Goal: Answer question/provide support: Share knowledge or assist other users

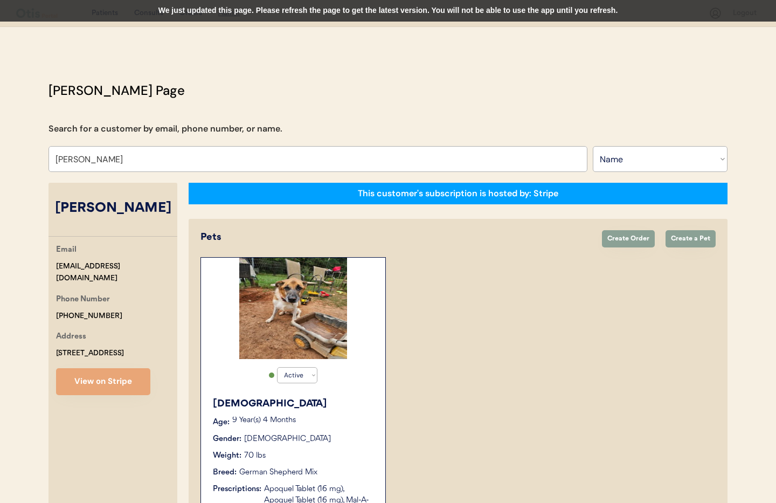
select select ""Name""
select select "true"
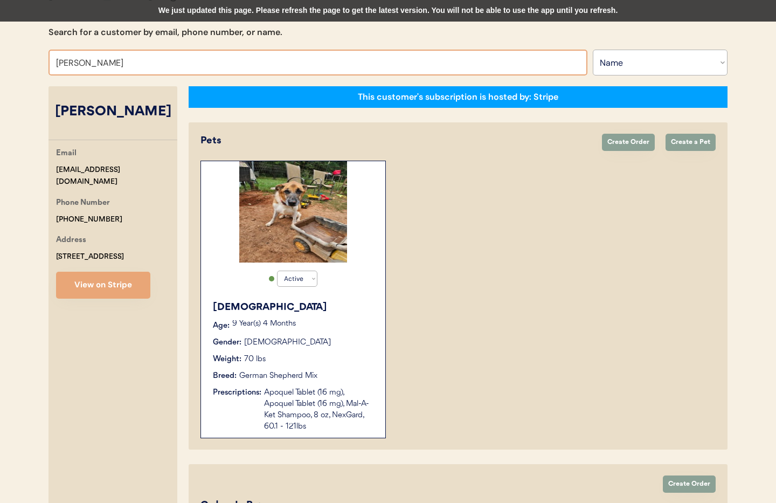
drag, startPoint x: 129, startPoint y: 66, endPoint x: 44, endPoint y: 58, distance: 85.0
click at [44, 58] on div "Otis Admin Page Search for a customer by email, phone number, or name. Moriah D…" at bounding box center [388, 319] width 701 height 670
type input "P"
type input "h"
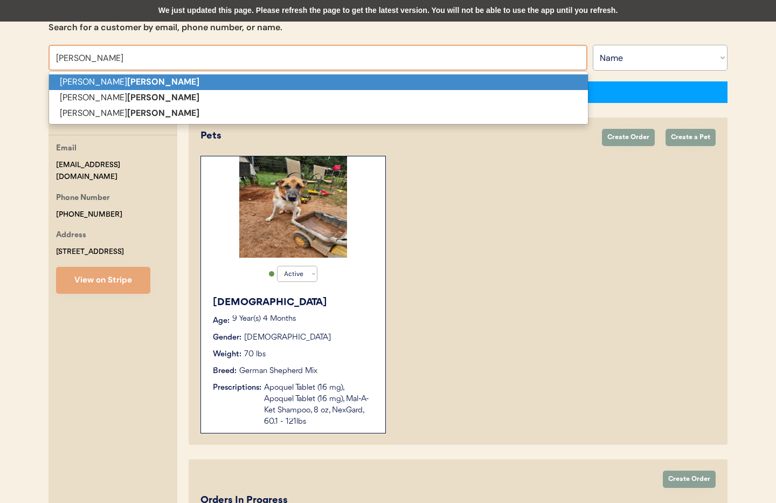
click at [67, 81] on p "Tonya Phillips" at bounding box center [318, 82] width 539 height 16
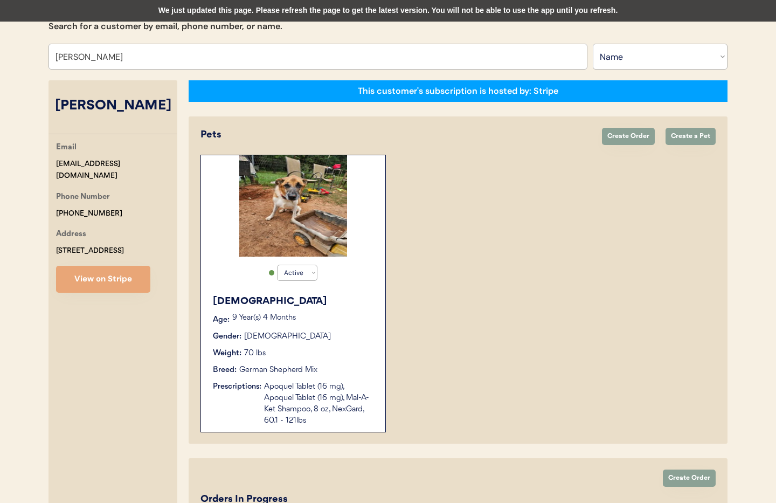
scroll to position [104, 0]
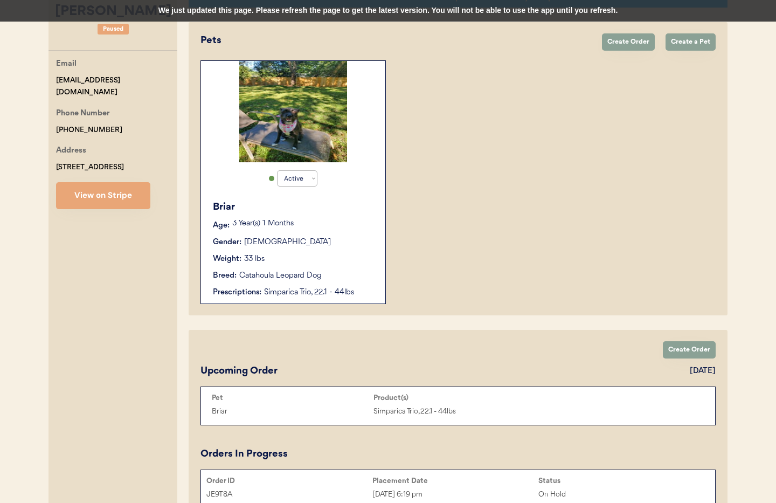
scroll to position [199, 0]
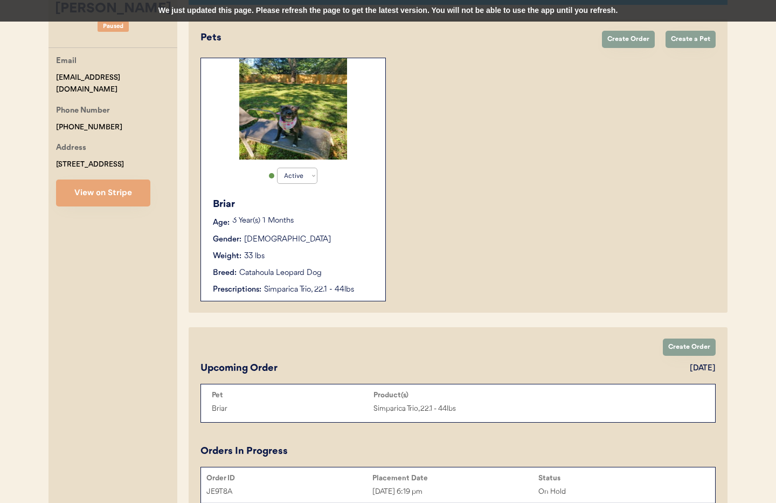
type input "Tonya Phillips"
click at [360, 206] on div "Briar" at bounding box center [294, 204] width 162 height 15
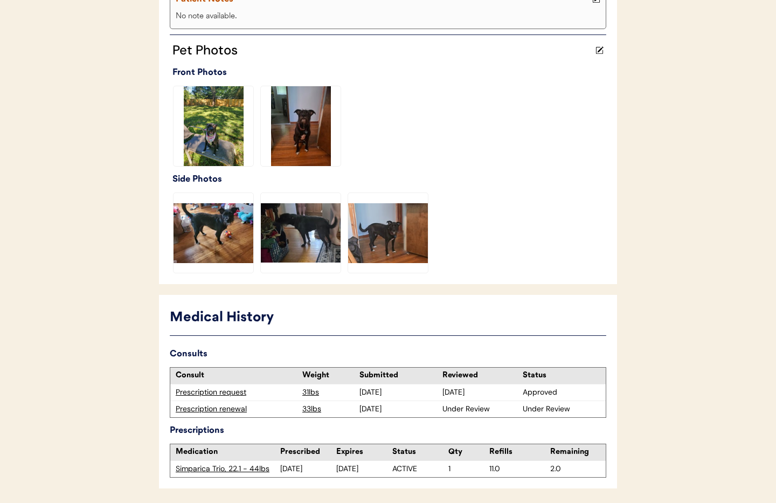
scroll to position [303, 0]
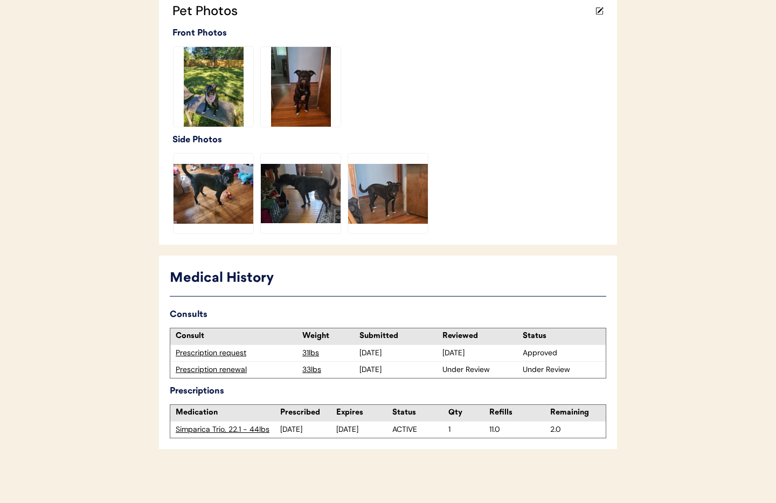
click at [233, 370] on div "Prescription renewal" at bounding box center [236, 369] width 121 height 11
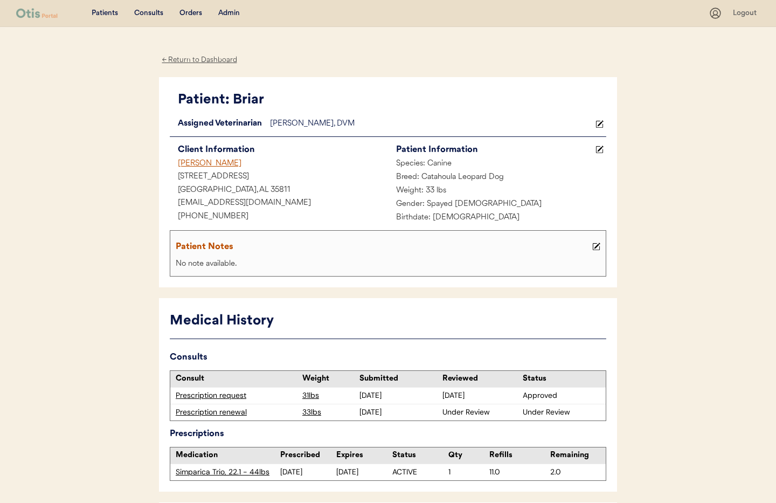
click at [231, 13] on div "Admin" at bounding box center [229, 13] width 22 height 11
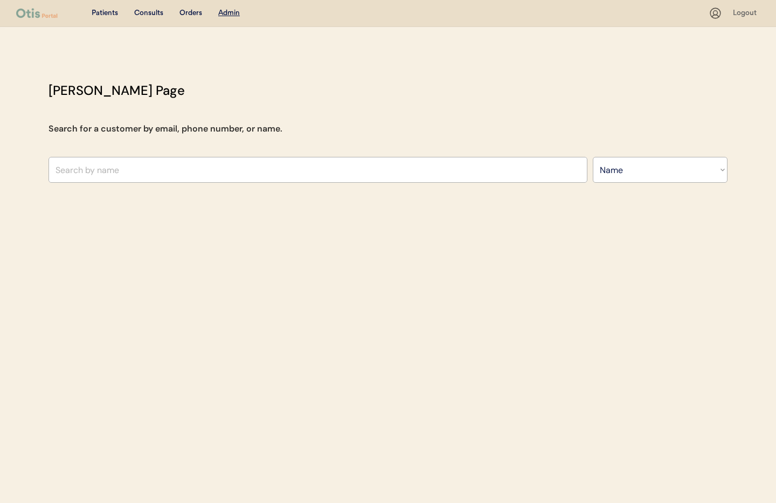
select select ""Name""
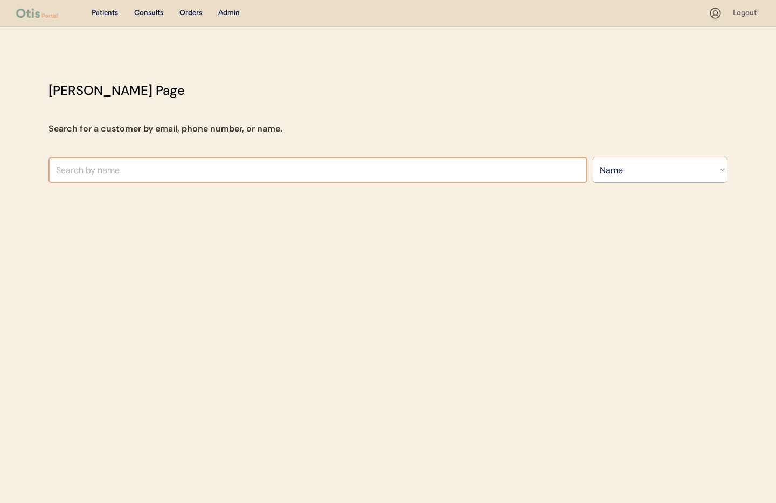
click at [137, 168] on input "text" at bounding box center [318, 170] width 539 height 26
type input "moriah"
type input "moriah DeSantis"
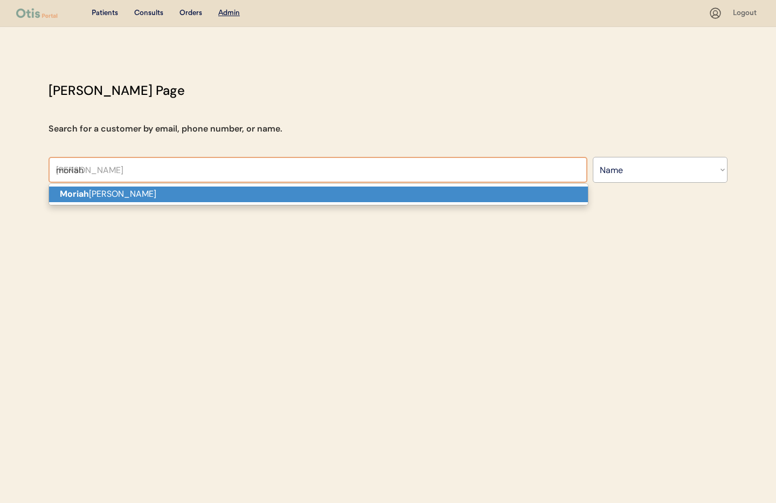
click at [120, 191] on p "Moriah DeSantis" at bounding box center [318, 195] width 539 height 16
type input "Moriah DeSantis"
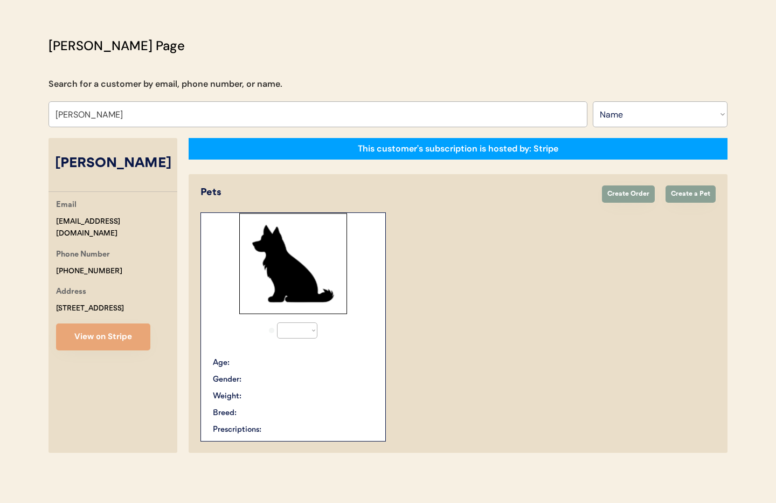
select select "true"
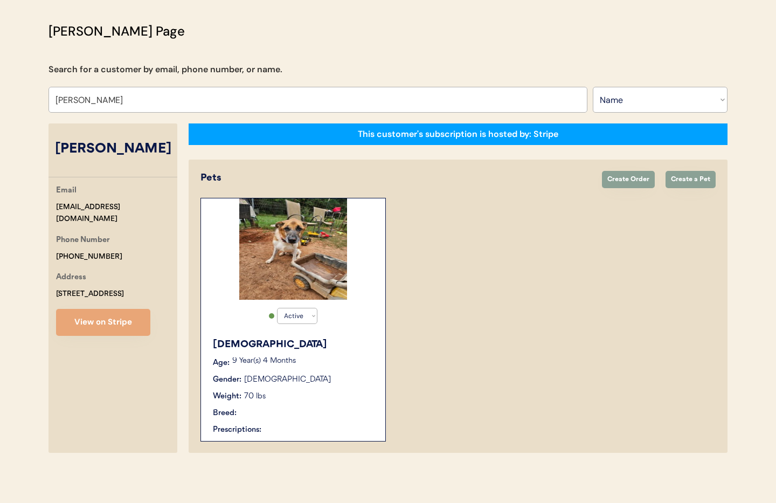
scroll to position [60, 0]
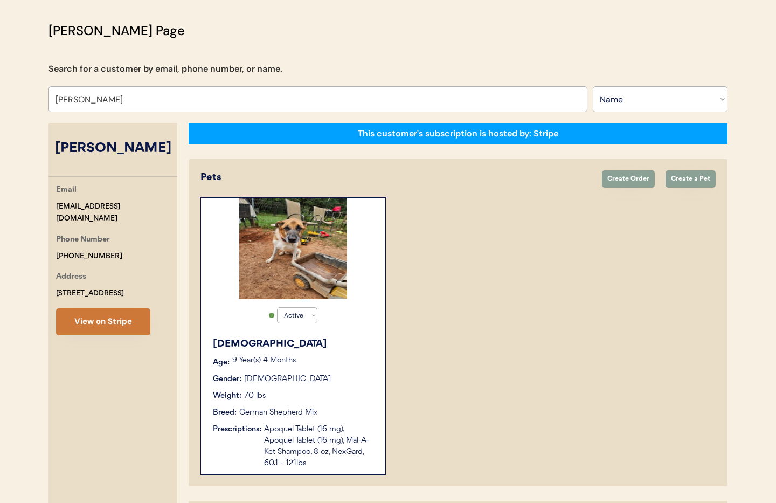
click at [111, 328] on button "View on Stripe" at bounding box center [103, 321] width 94 height 27
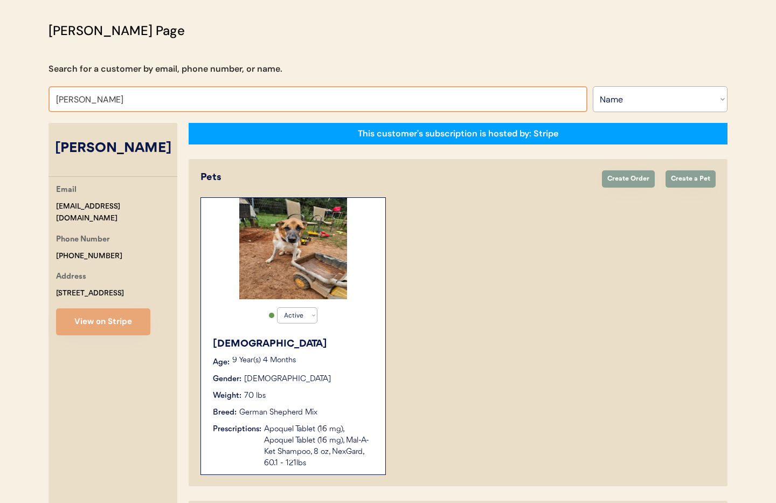
drag, startPoint x: 138, startPoint y: 100, endPoint x: 23, endPoint y: 101, distance: 114.8
click at [23, 101] on div "Patients Consults Orders Admin Logout Otis Admin Page Search for a customer by …" at bounding box center [388, 337] width 776 height 795
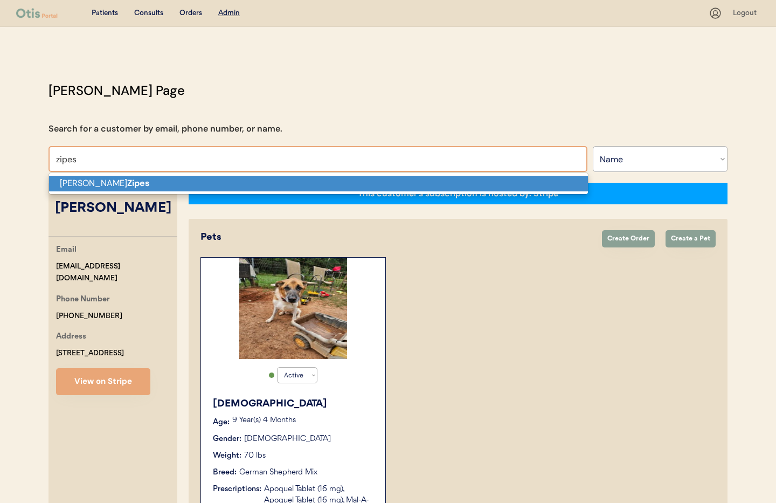
click at [118, 178] on p "Natasha Zipes" at bounding box center [318, 184] width 539 height 16
type input "Natasha Zipes"
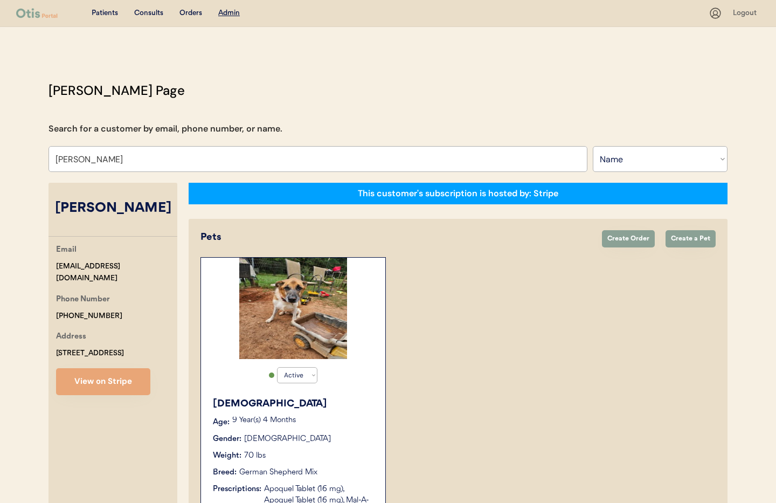
select select "true"
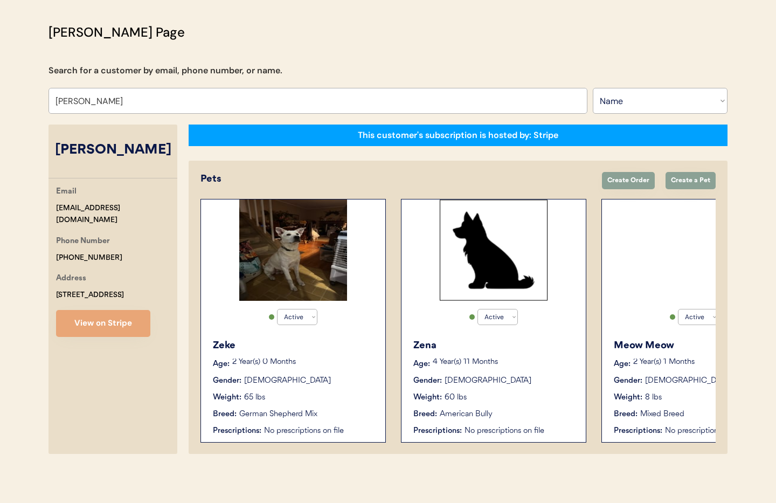
scroll to position [58, 0]
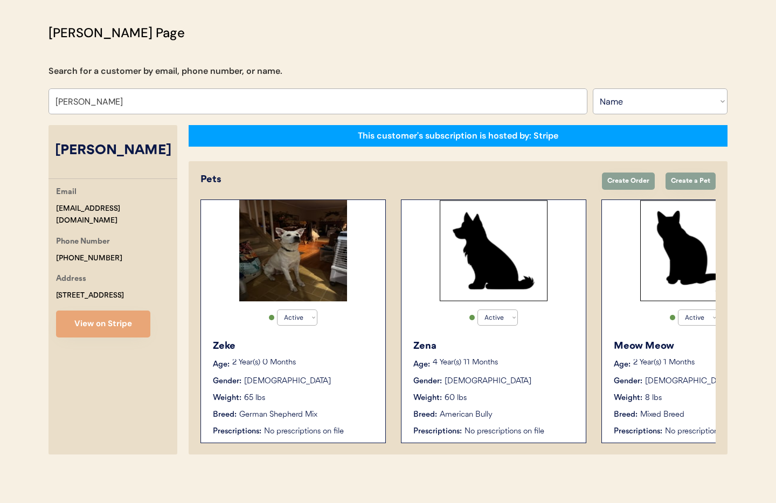
type input "Natasha Zipes"
click at [327, 347] on div "Zeke" at bounding box center [294, 346] width 162 height 15
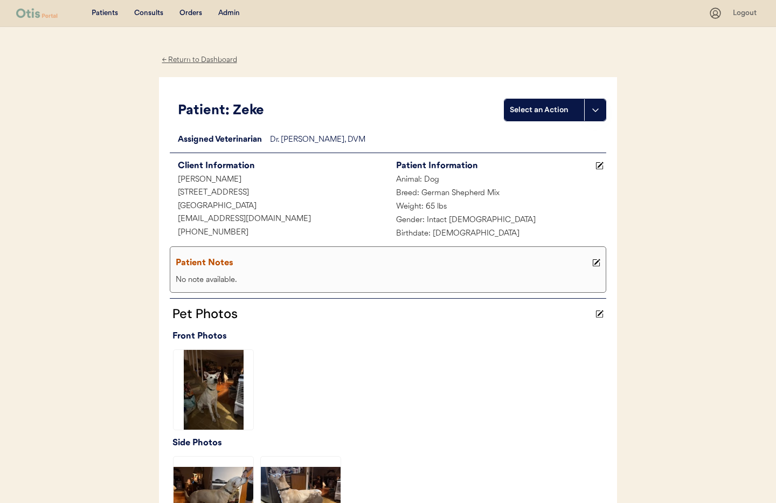
click at [446, 303] on div "Pet Photos Front Photos Side Photos" at bounding box center [388, 417] width 437 height 239
click at [233, 13] on div "Admin" at bounding box center [229, 13] width 22 height 11
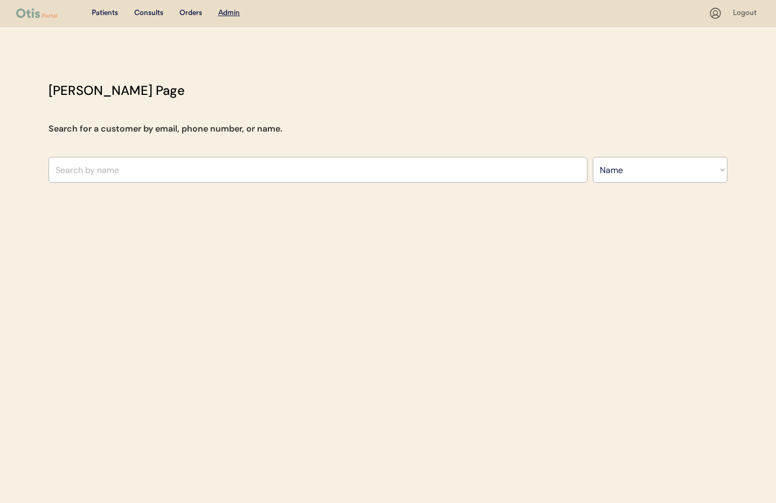
select select ""Name""
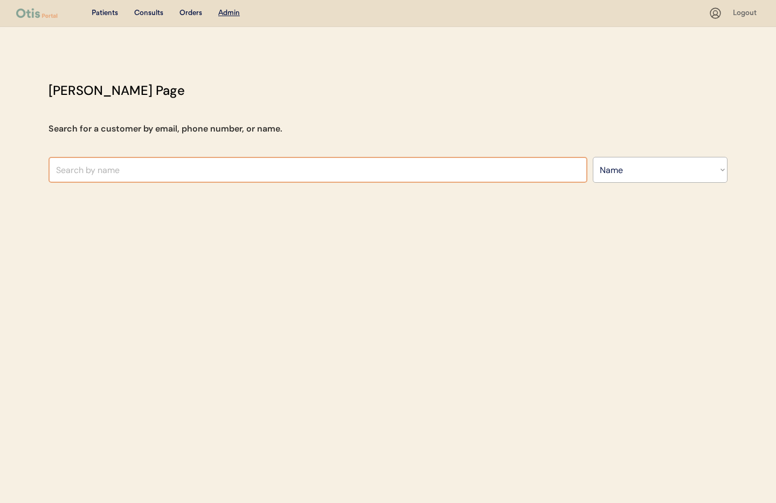
click at [134, 174] on input "text" at bounding box center [318, 170] width 539 height 26
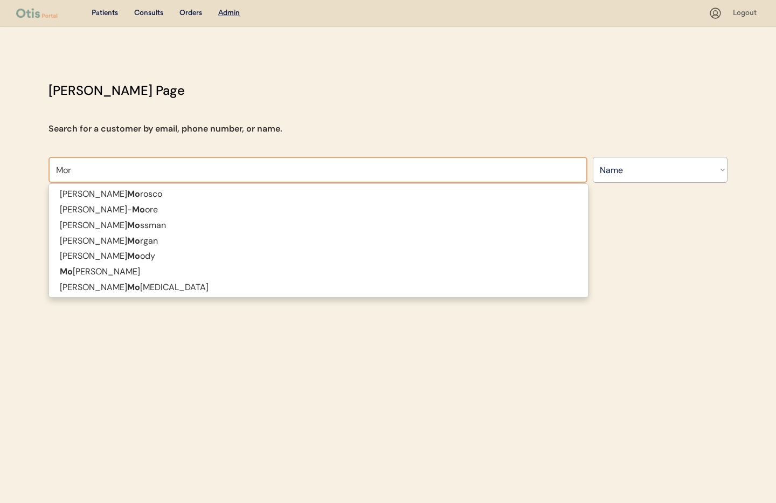
type input "Mori"
type input "[PERSON_NAME]"
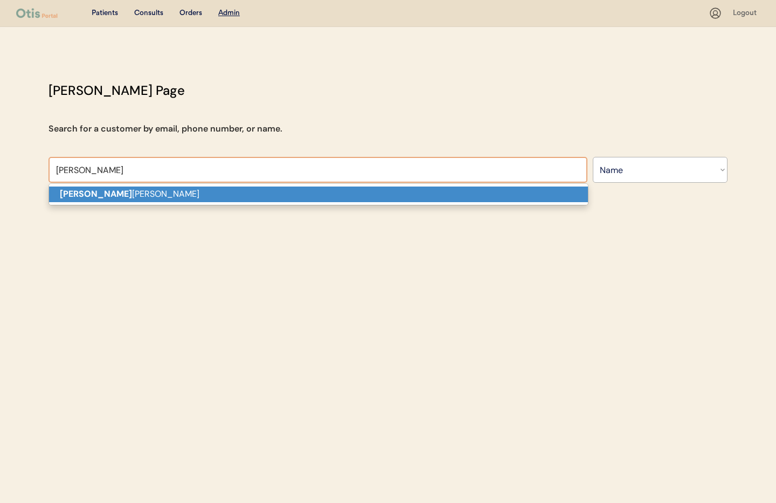
click at [144, 194] on p "Mori ah DeSantis" at bounding box center [318, 195] width 539 height 16
type input "[PERSON_NAME]"
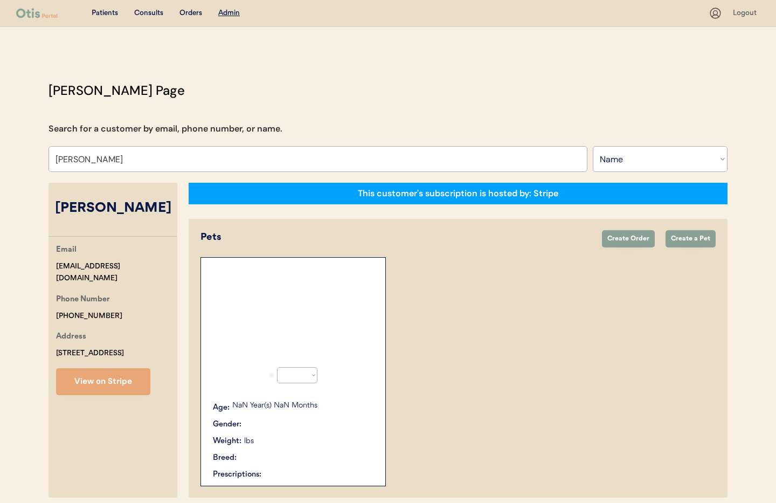
select select "true"
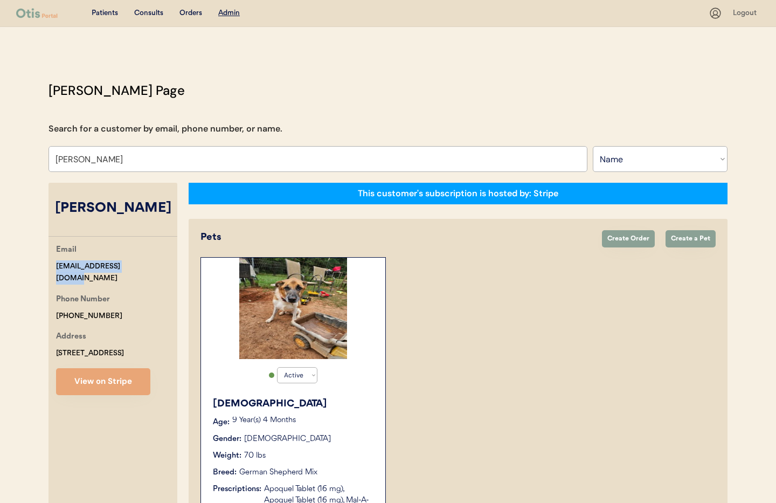
drag, startPoint x: 143, startPoint y: 266, endPoint x: 51, endPoint y: 266, distance: 91.7
click at [50, 266] on div "Email starkie2012@gmail.com Phone Number +12057322525 Address 1627 County Road …" at bounding box center [113, 319] width 129 height 151
copy div "[EMAIL_ADDRESS][DOMAIN_NAME]"
click at [100, 380] on button "View on Stripe" at bounding box center [103, 381] width 94 height 27
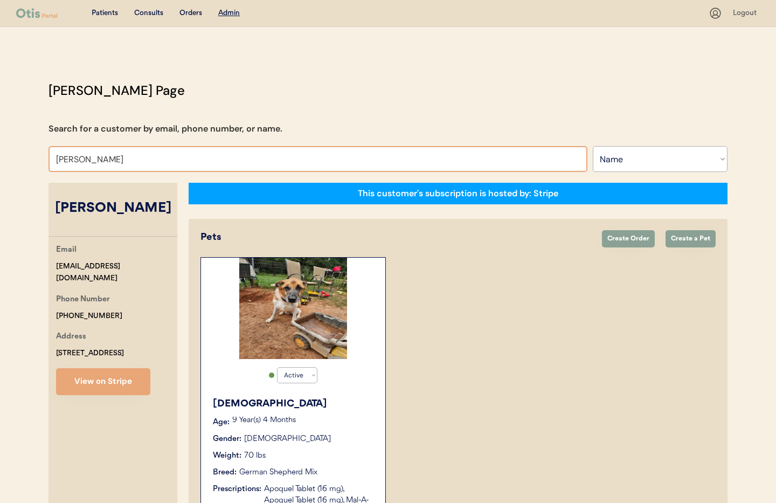
drag, startPoint x: 118, startPoint y: 159, endPoint x: 31, endPoint y: 154, distance: 86.4
click at [31, 154] on div "Patients Consults Orders Admin Logout Otis Admin Page Search for a customer by …" at bounding box center [388, 397] width 776 height 795
type input "Natas"
type input "Natascha Grief"
type input "Nata"
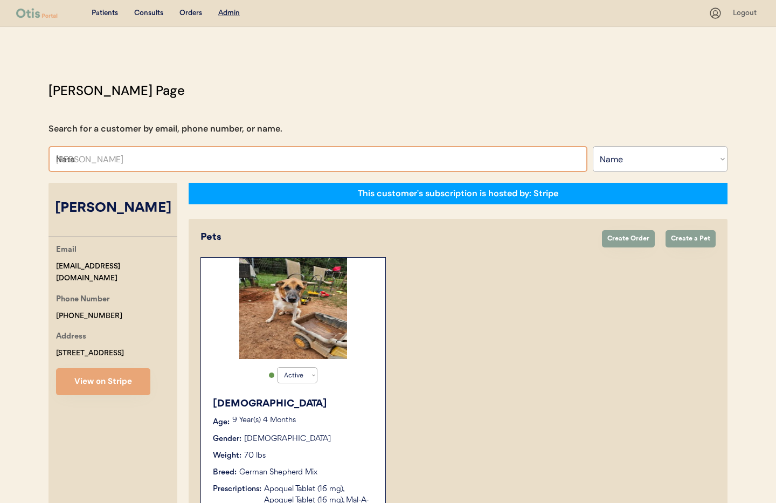
type input "Natalie Walker"
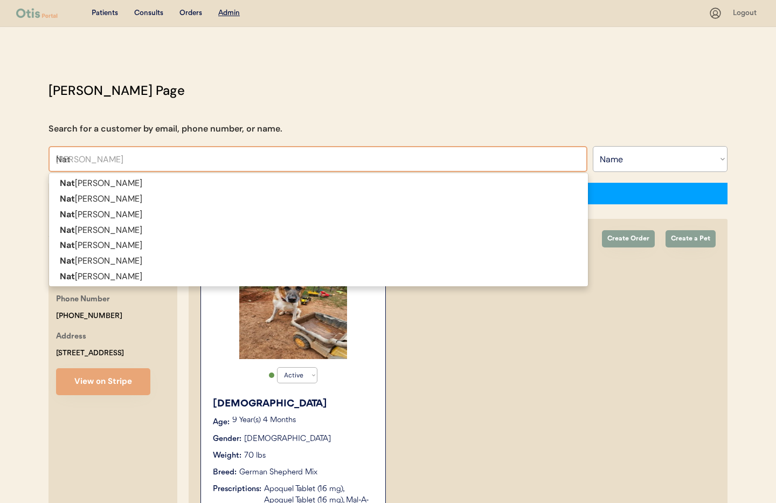
type input "Na"
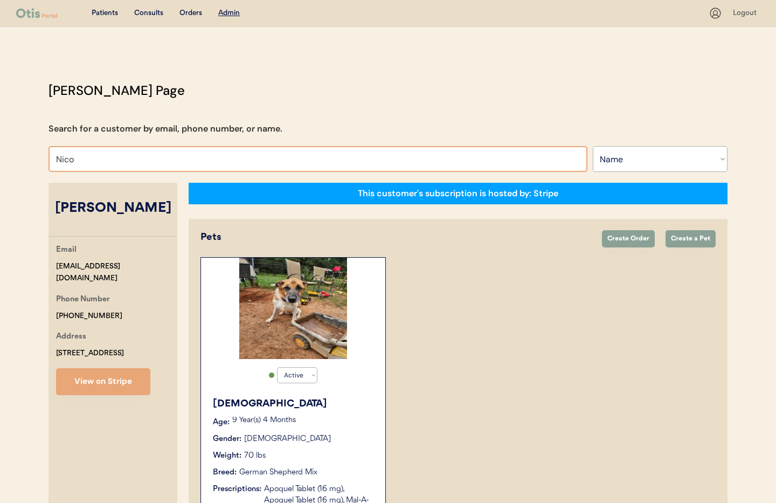
type input "Nicol"
type input "Nicole Negron"
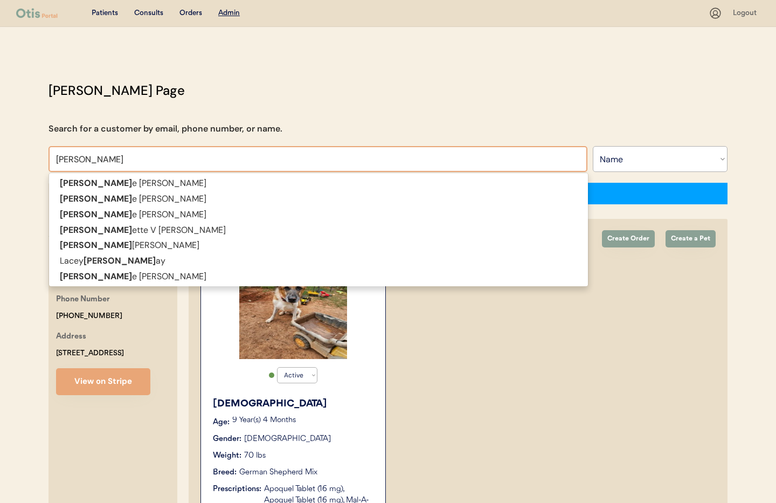
type input "Nicole"
type input "Nicole a"
type input "Nicole anderson"
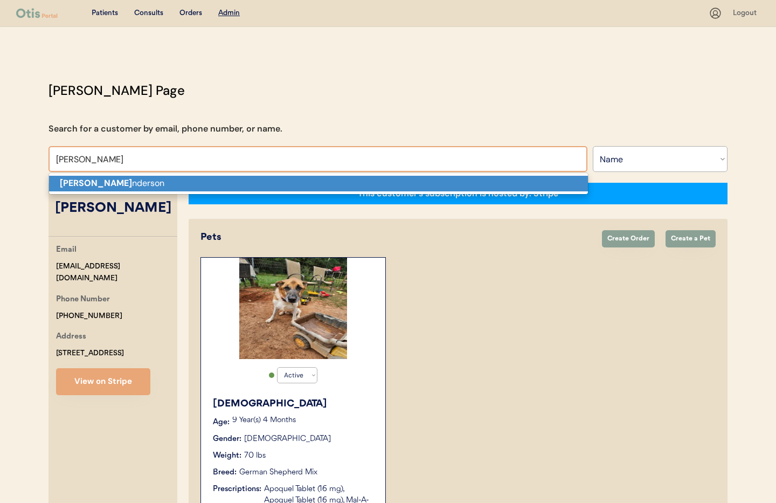
click at [89, 185] on strong "Nicole A" at bounding box center [96, 182] width 72 height 11
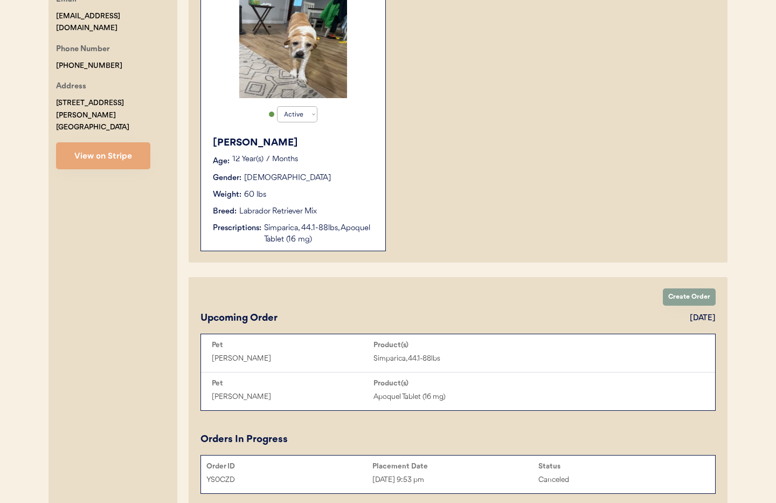
scroll to position [174, 0]
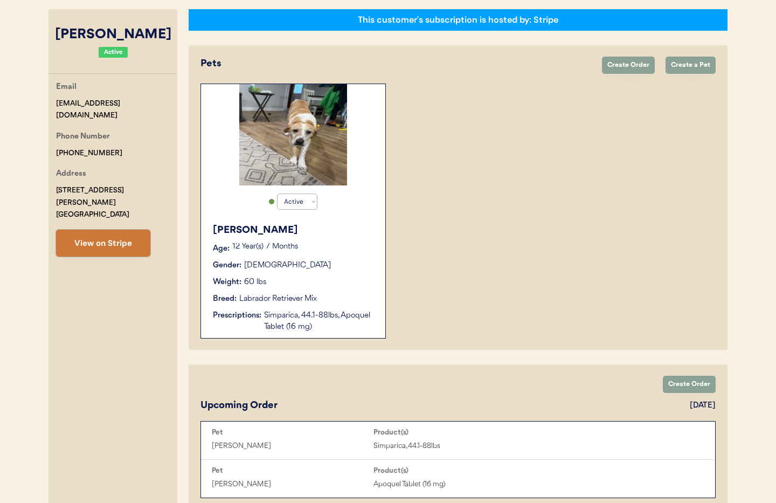
click at [114, 230] on button "View on Stripe" at bounding box center [103, 243] width 94 height 27
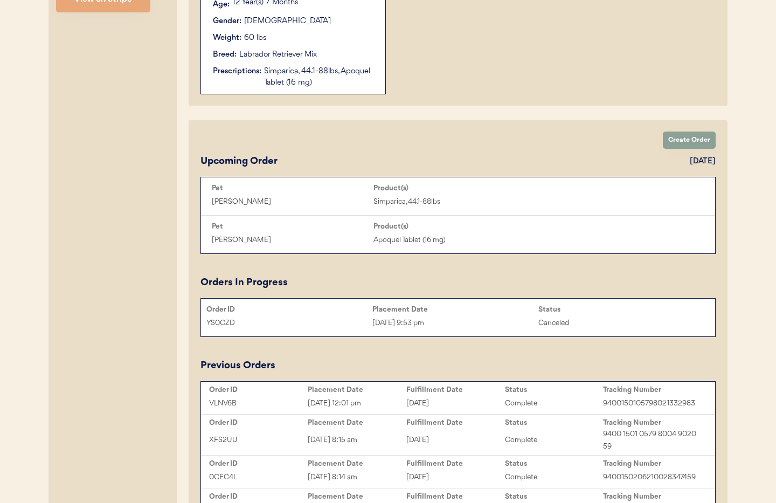
scroll to position [0, 0]
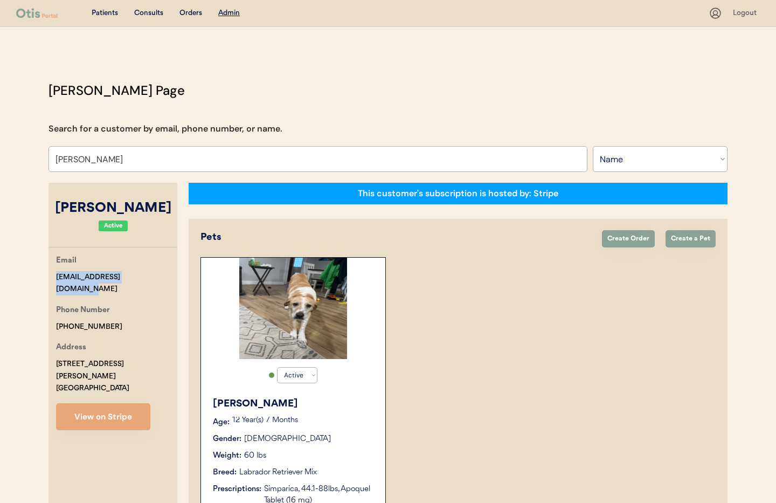
drag, startPoint x: 153, startPoint y: 278, endPoint x: 50, endPoint y: 275, distance: 103.0
click at [49, 275] on div "Email soandsossister@gmail.com Phone Number +12093476509 Address 300 Mosley Ave…" at bounding box center [113, 342] width 129 height 176
copy div "soandsossister@gmail.com"
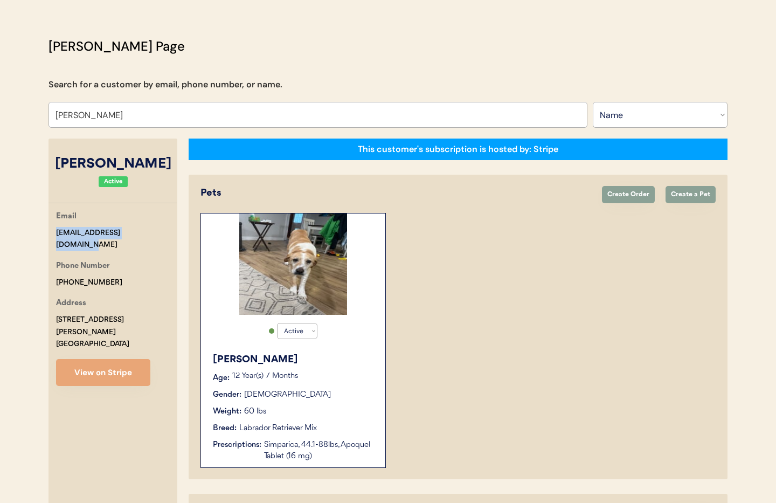
scroll to position [15, 0]
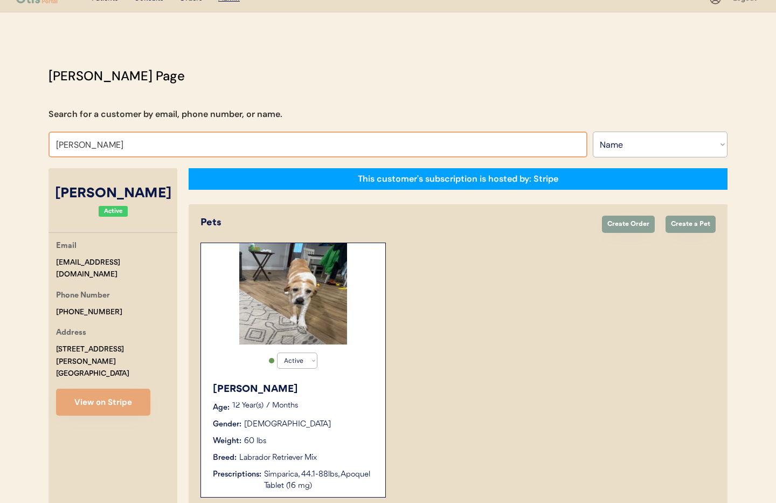
click at [127, 150] on input "Nicole Anderson" at bounding box center [318, 145] width 539 height 26
drag, startPoint x: 121, startPoint y: 148, endPoint x: 45, endPoint y: 145, distance: 75.5
click at [45, 145] on div "Otis Admin Page Search for a customer by email, phone number, or name. Nicole A…" at bounding box center [388, 503] width 701 height 875
type input "laura"
type input "laura Fox"
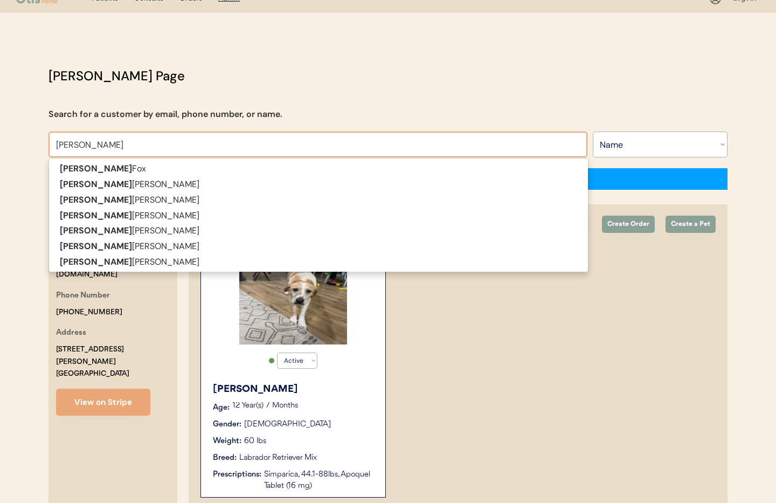
type input "laura cl"
type input "laura clegg"
type input "laura c"
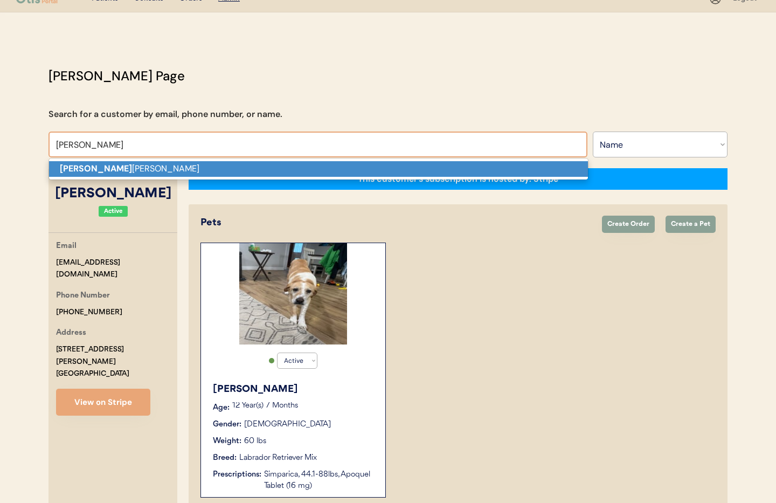
click at [78, 174] on strong "Laura C" at bounding box center [96, 168] width 72 height 11
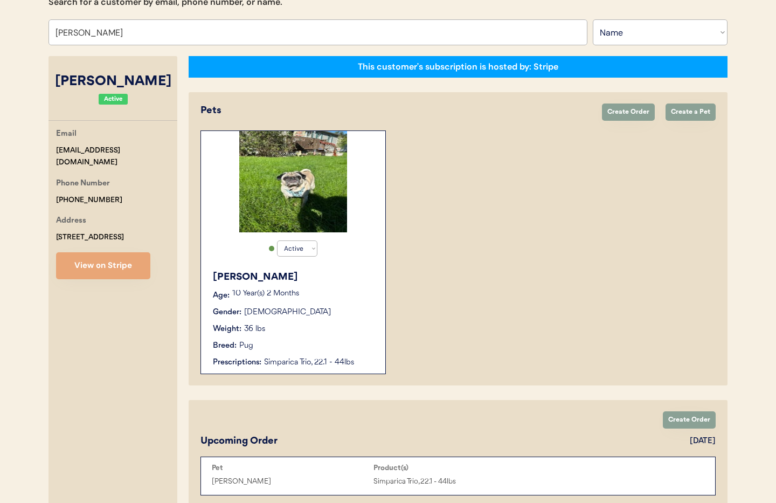
scroll to position [175, 0]
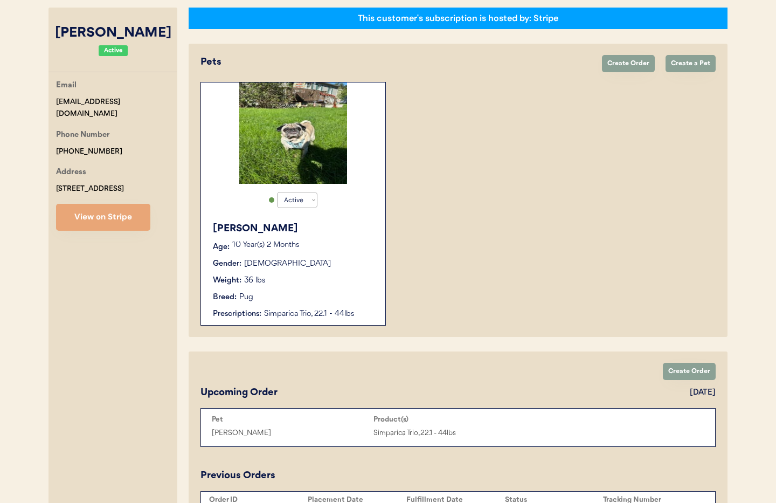
type input "[PERSON_NAME]"
click at [337, 283] on div "Weight: 36 lbs" at bounding box center [294, 280] width 162 height 11
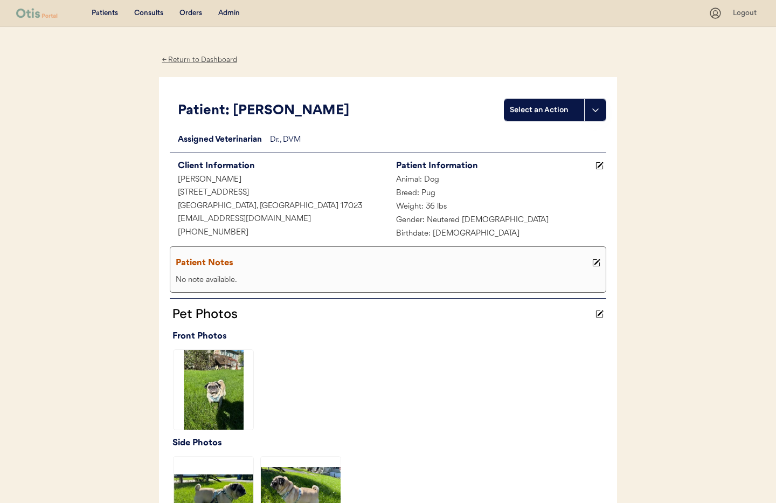
click at [231, 15] on div "Admin" at bounding box center [229, 13] width 22 height 11
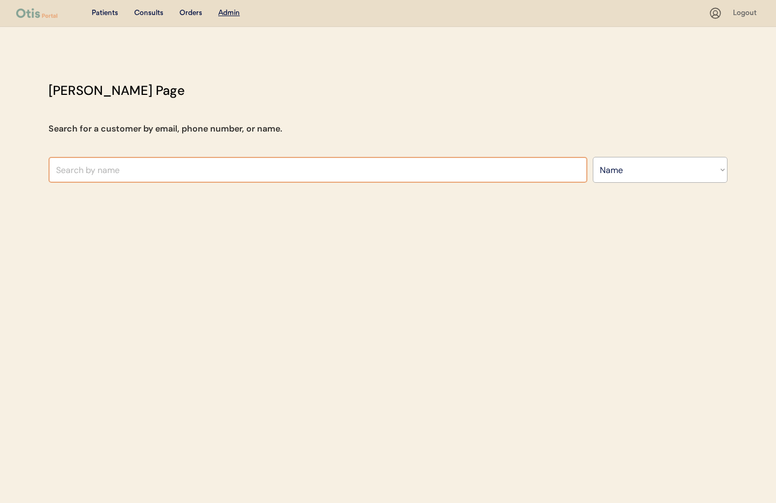
select select ""Name""
click at [320, 169] on input "text" at bounding box center [318, 170] width 539 height 26
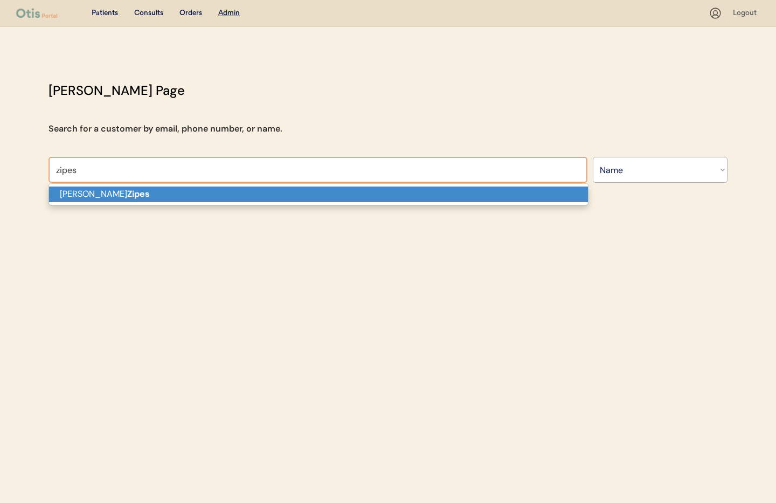
click at [292, 199] on p "[PERSON_NAME]" at bounding box center [318, 195] width 539 height 16
type input "[PERSON_NAME]"
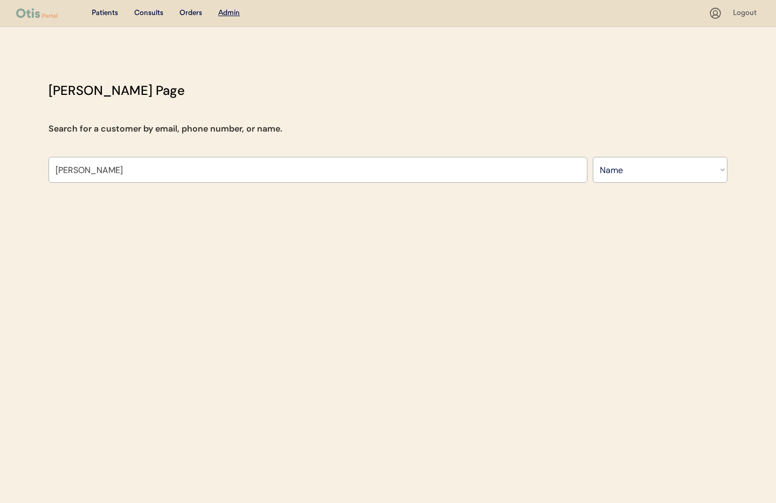
select select "true"
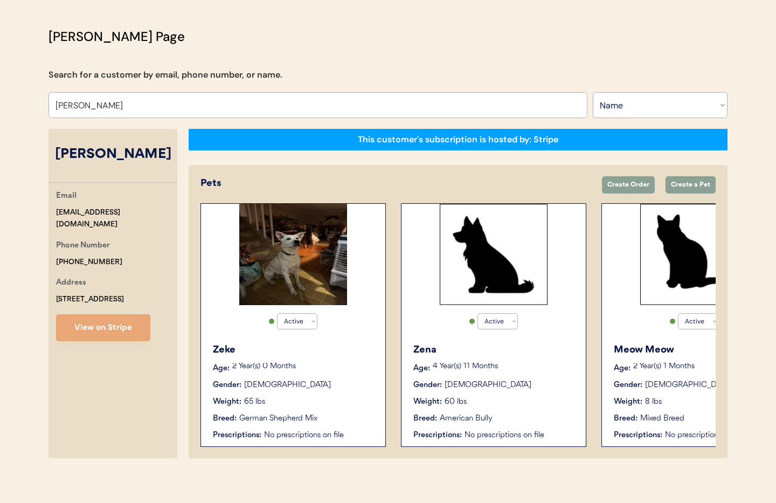
scroll to position [59, 0]
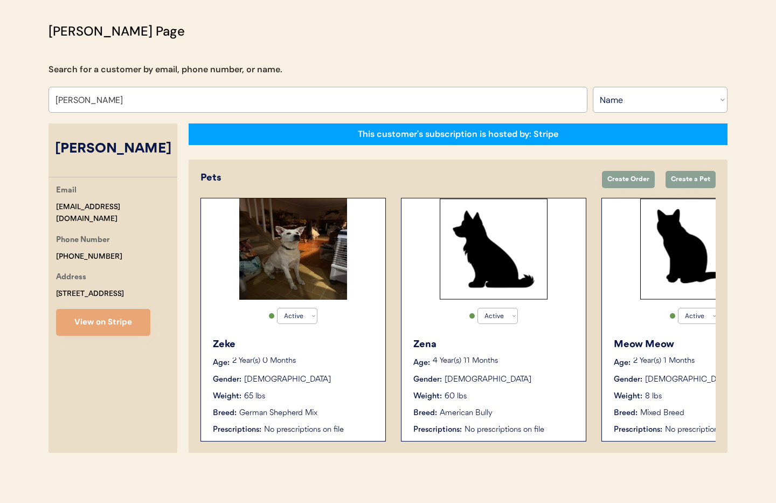
type input "[PERSON_NAME]"
click at [337, 385] on div "Zeke Age: [DEMOGRAPHIC_DATA] Year(s) 0 Months Gender: [DEMOGRAPHIC_DATA] Weight…" at bounding box center [293, 386] width 174 height 109
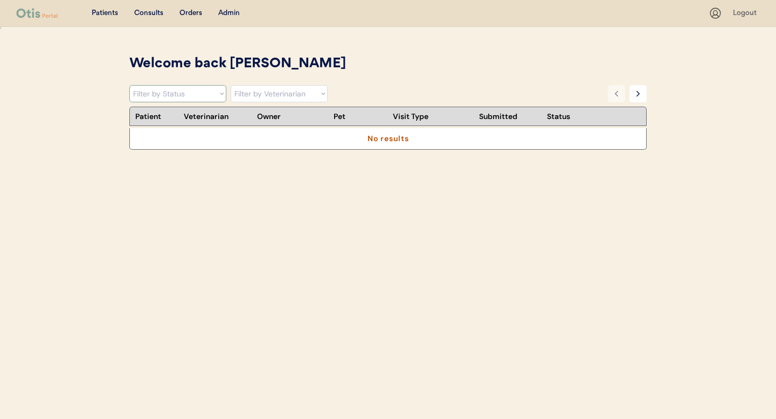
click at [209, 93] on select "Filter by Status Pending Photos Under Review Pending Video Call Video Call Sche…" at bounding box center [177, 93] width 97 height 17
click at [199, 95] on select "Filter by Status Pending Photos Under Review Pending Video Call Video Call Sche…" at bounding box center [177, 93] width 97 height 17
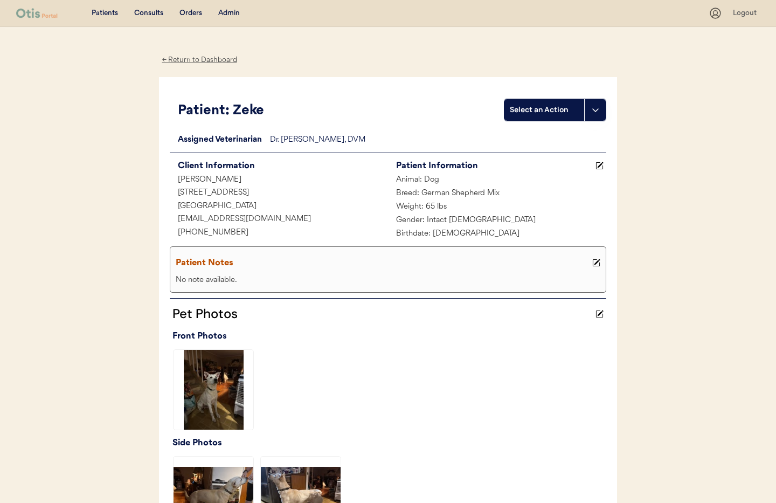
click at [200, 58] on div "← Return to Dashboard" at bounding box center [199, 60] width 81 height 12
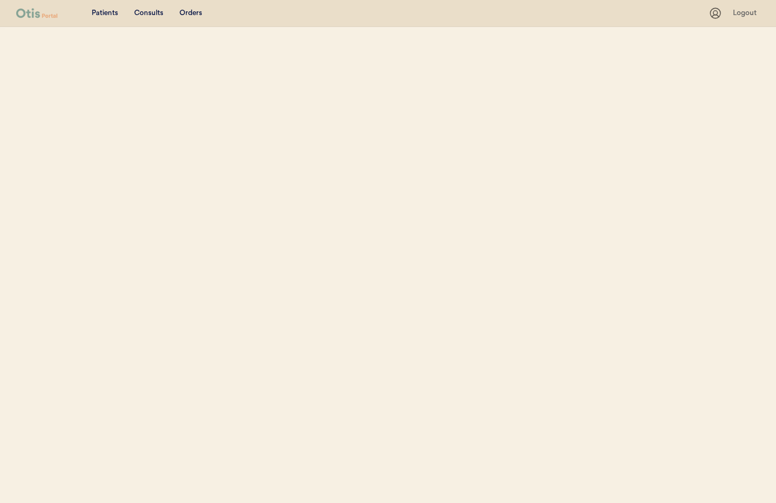
select select ""Name""
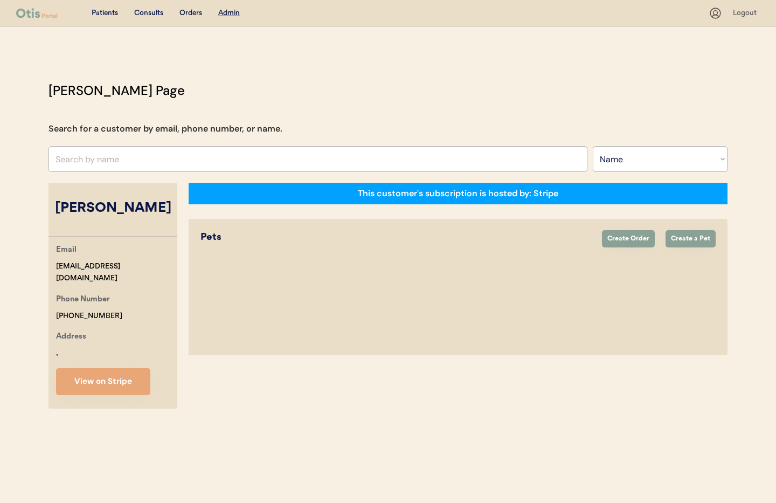
select select "true"
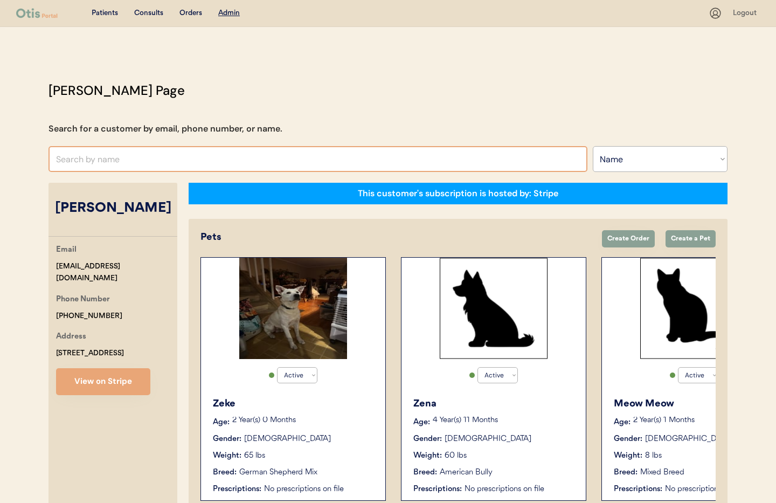
click at [105, 160] on input "text" at bounding box center [318, 159] width 539 height 26
drag, startPoint x: 65, startPoint y: 164, endPoint x: 70, endPoint y: 171, distance: 8.1
click at [65, 164] on input "sstroup" at bounding box center [318, 159] width 539 height 26
drag, startPoint x: 63, startPoint y: 161, endPoint x: 86, endPoint y: 174, distance: 26.5
click at [63, 161] on input "sstroup" at bounding box center [318, 159] width 539 height 26
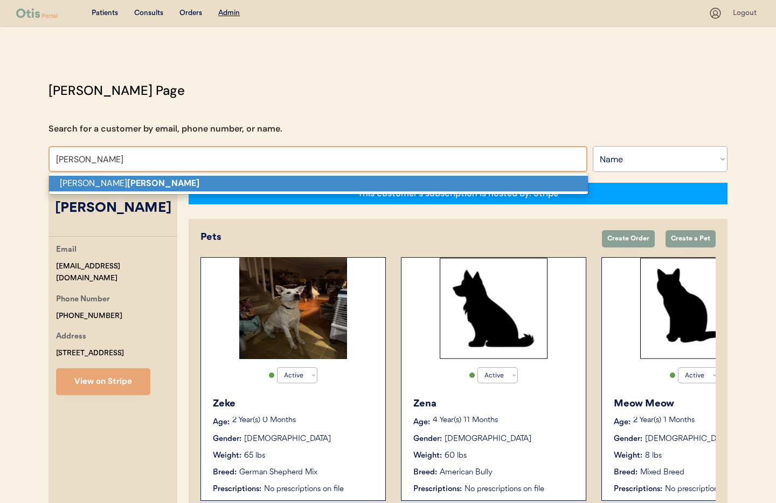
click at [127, 188] on strong "Stroup" at bounding box center [163, 182] width 72 height 11
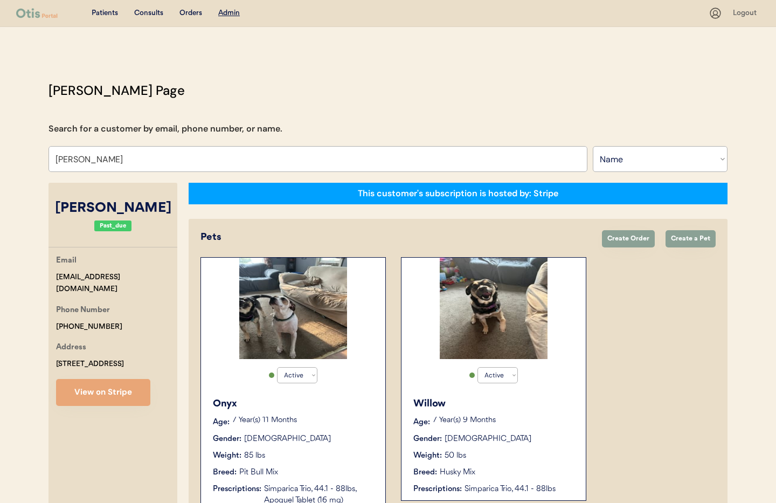
type input "Sherry Stroup"
click at [384, 424] on div "Active Active Inactive Onyx Age: 7 Year(s) 11 Months Gender: Male Weight: 85 lb…" at bounding box center [293, 384] width 185 height 255
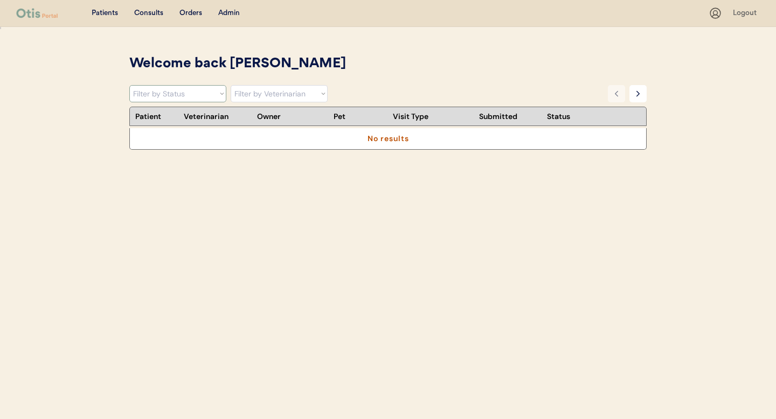
click at [176, 85] on select "Filter by Status Pending Photos Under Review Pending Video Call Video Call Sche…" at bounding box center [177, 93] width 97 height 17
select select ""under_review""
click at [129, 85] on select "Filter by Status Pending Photos Under Review Pending Video Call Video Call Sche…" at bounding box center [177, 93] width 97 height 17
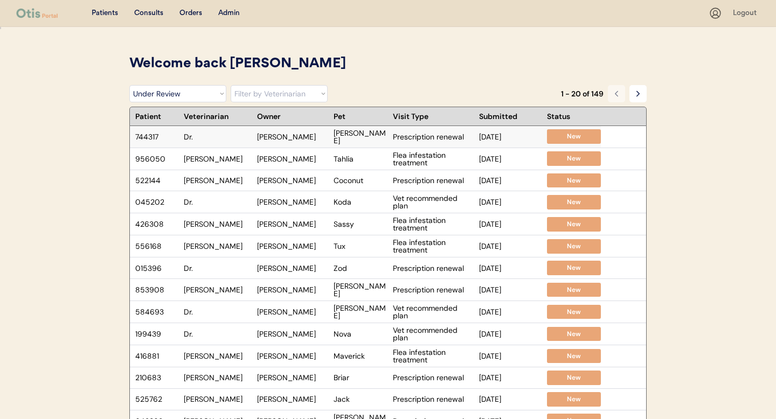
click at [228, 137] on div "Dr." at bounding box center [218, 137] width 68 height 8
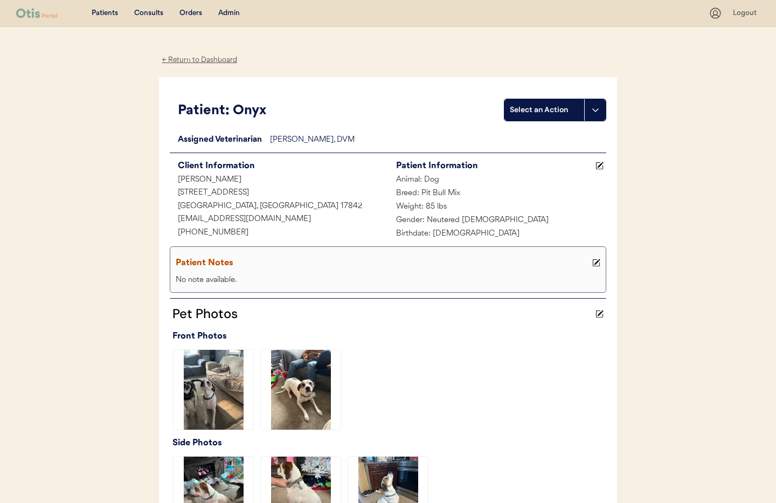
click at [190, 59] on div "← Return to Dashboard" at bounding box center [199, 60] width 81 height 12
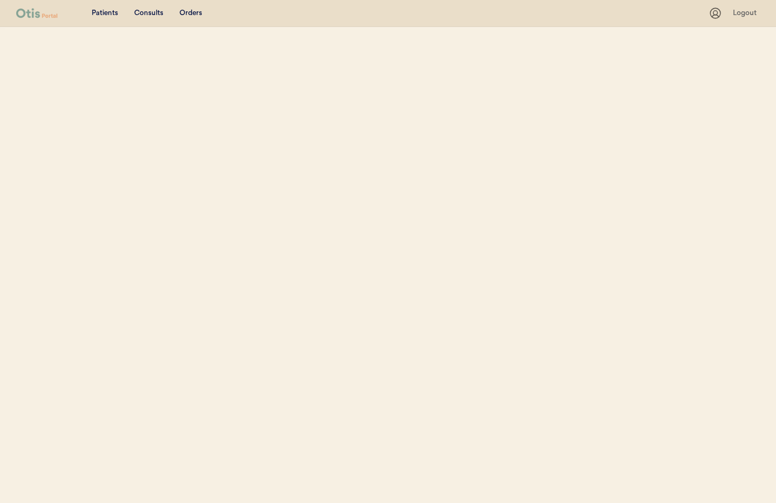
select select ""Name""
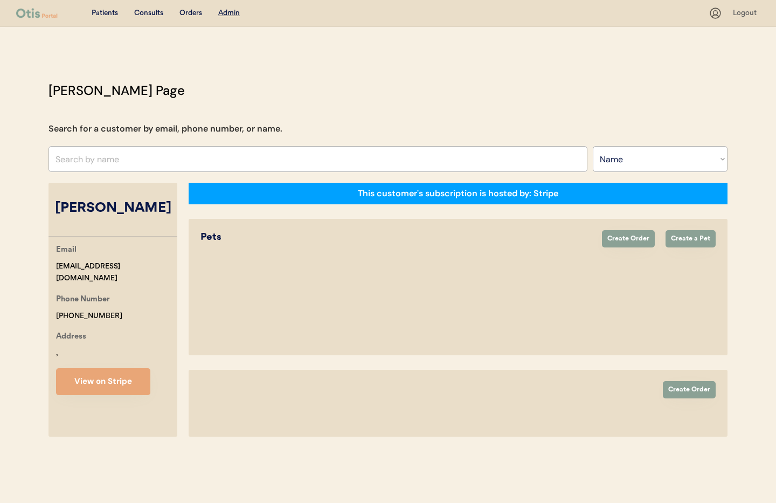
select select "true"
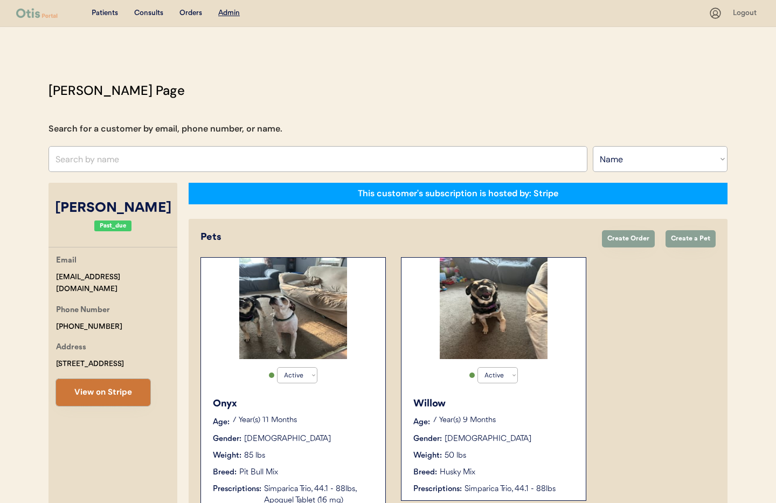
click at [119, 387] on button "View on Stripe" at bounding box center [103, 392] width 94 height 27
click at [480, 429] on div "Willow Age: 7 Year(s) 9 Months Gender: Female Weight: 50 lbs Breed: Husky Mix P…" at bounding box center [494, 445] width 174 height 109
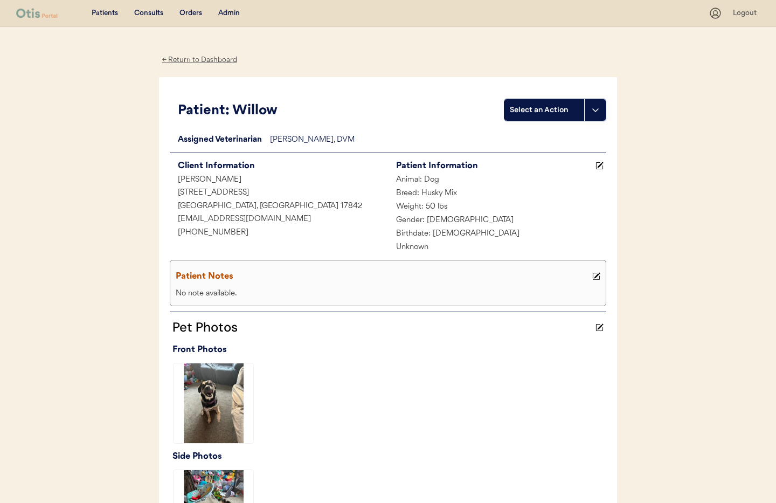
drag, startPoint x: 207, startPoint y: 61, endPoint x: 218, endPoint y: 64, distance: 11.8
click at [207, 61] on div "← Return to Dashboard" at bounding box center [199, 60] width 81 height 12
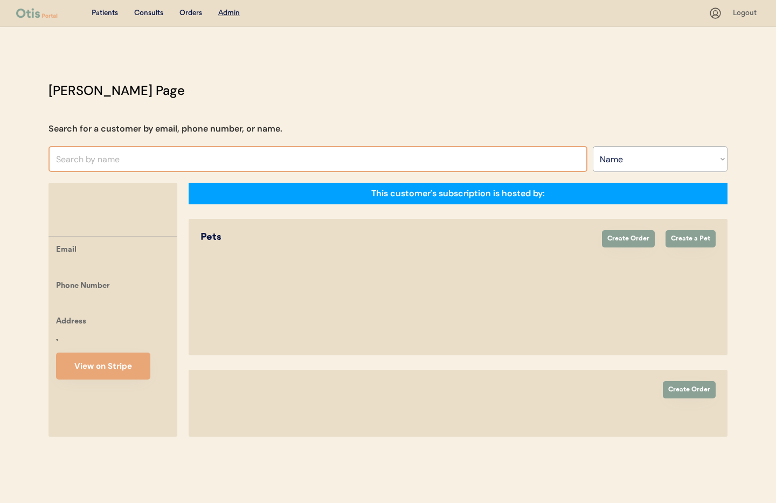
select select ""Name""
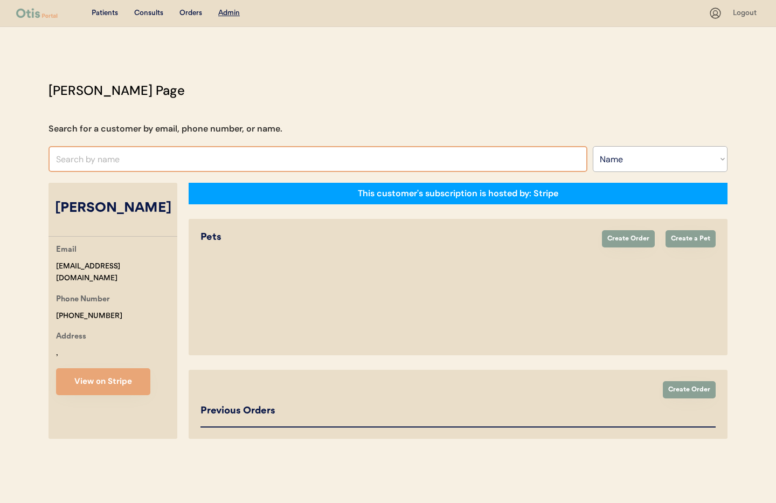
select select "true"
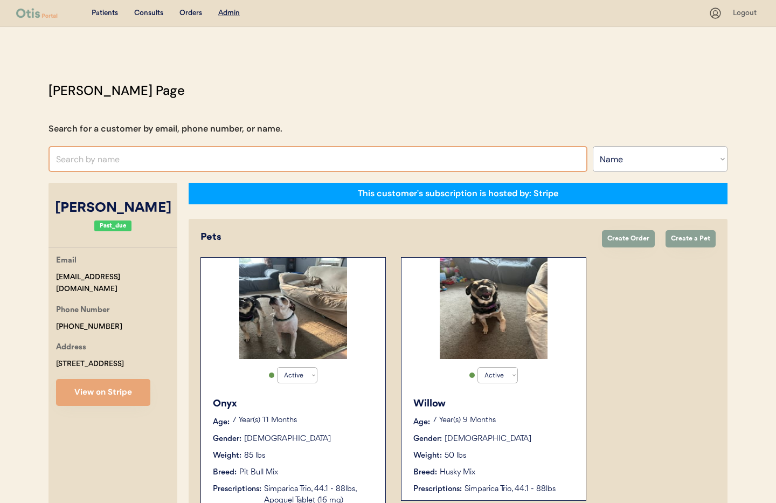
click at [139, 158] on input "text" at bounding box center [318, 159] width 539 height 26
type input "Amanda"
type input "Amanda Lake"
type input "Amanda"
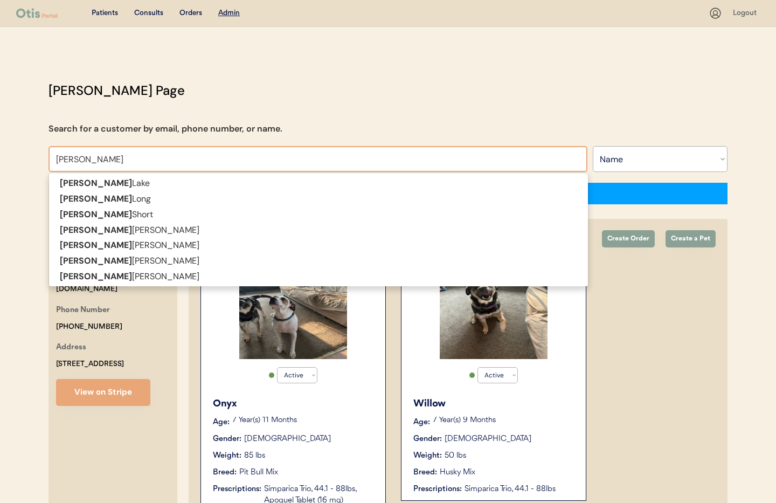
type input "Amanda Rod"
type input "Amanda Rodriguez"
type input "Amanda Rodr"
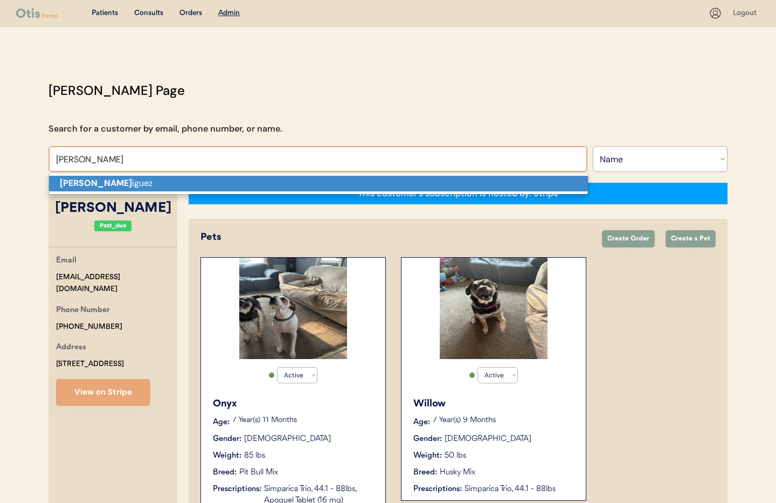
click at [138, 188] on p "Amanda Rodr iguez" at bounding box center [318, 184] width 539 height 16
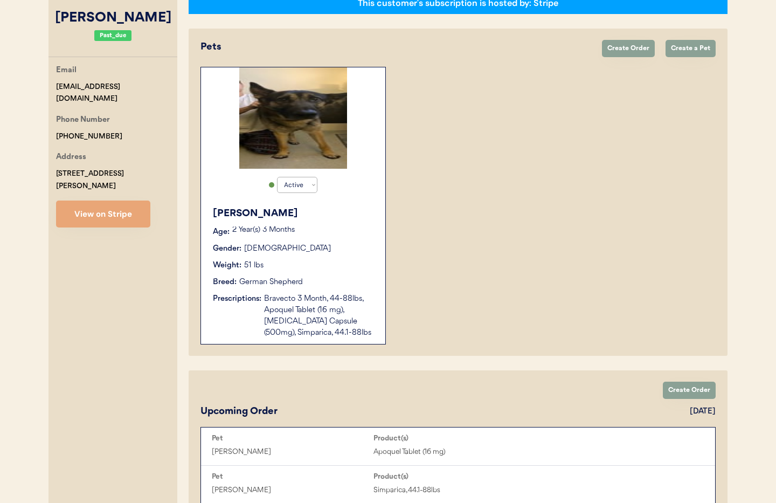
scroll to position [144, 0]
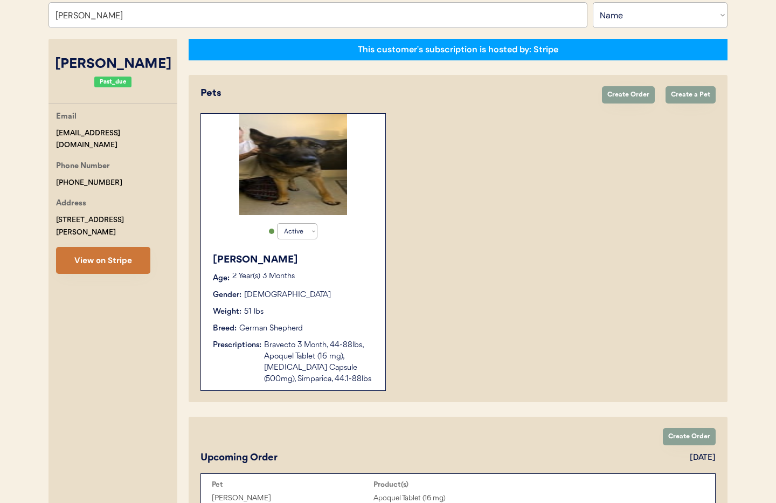
click at [111, 253] on button "View on Stripe" at bounding box center [103, 260] width 94 height 27
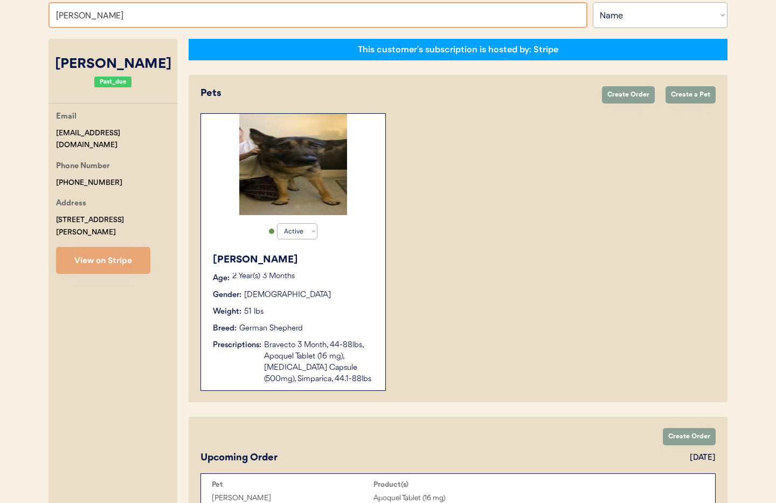
click at [136, 19] on input "Amanda Rodriguez" at bounding box center [318, 15] width 539 height 26
drag, startPoint x: 140, startPoint y: 17, endPoint x: 56, endPoint y: 10, distance: 84.4
click at [56, 10] on input "Amanda Rodriguez" at bounding box center [318, 15] width 539 height 26
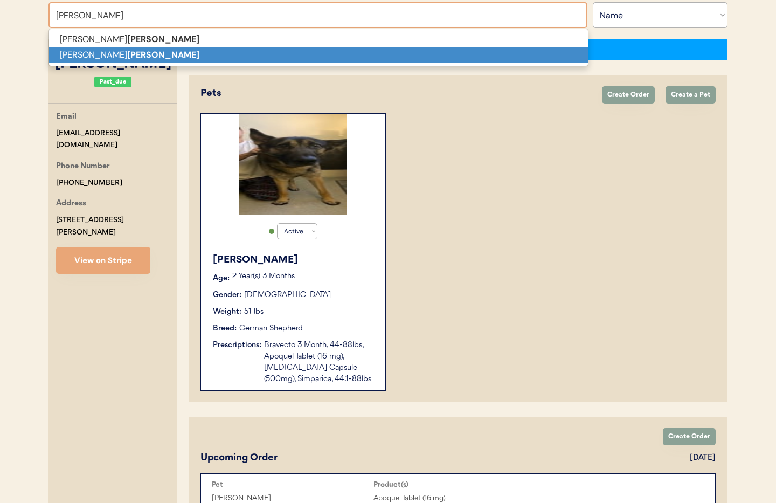
click at [239, 58] on p "Jessica Boyd" at bounding box center [318, 55] width 539 height 16
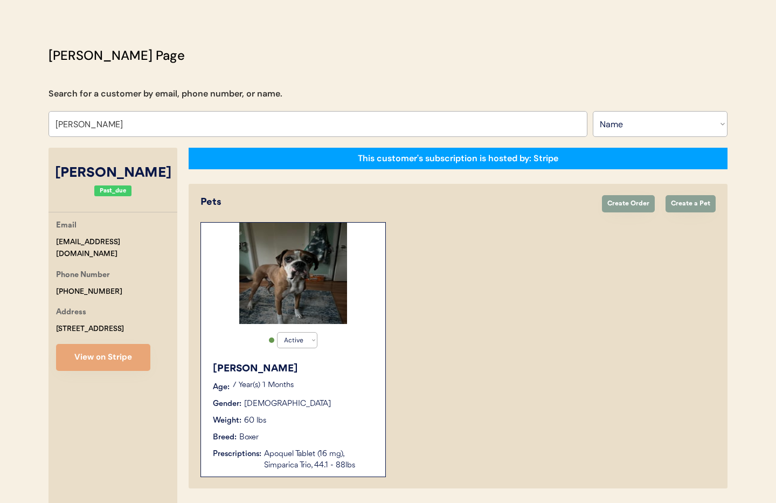
scroll to position [19, 0]
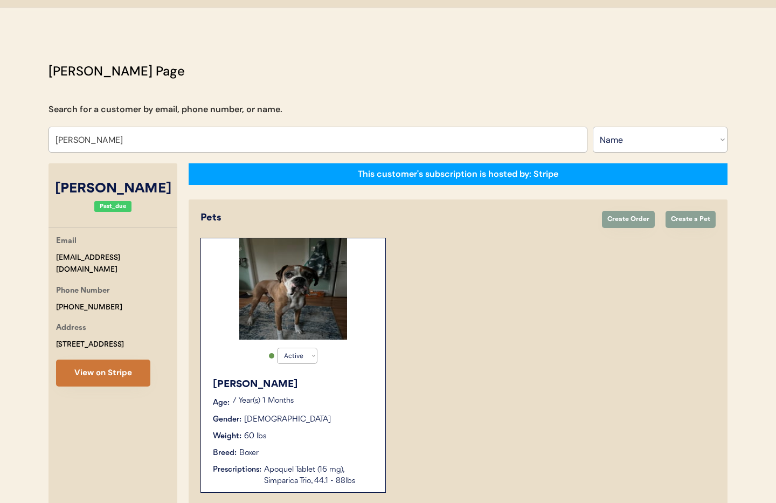
type input "[PERSON_NAME]"
click at [101, 373] on button "View on Stripe" at bounding box center [103, 373] width 94 height 27
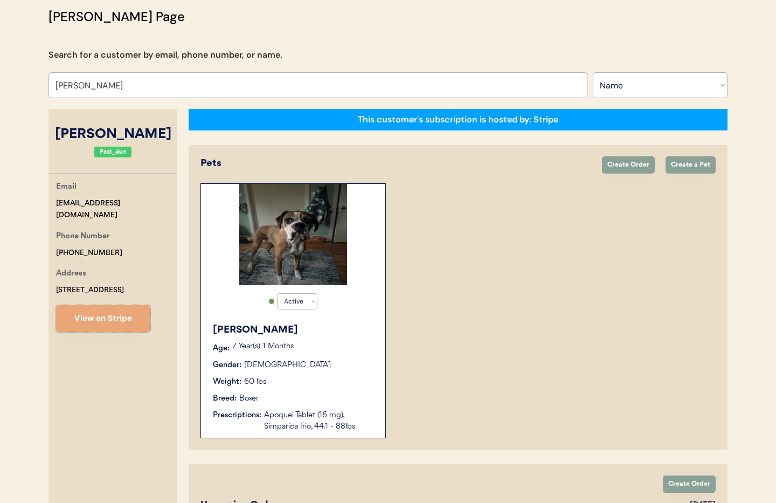
scroll to position [162, 0]
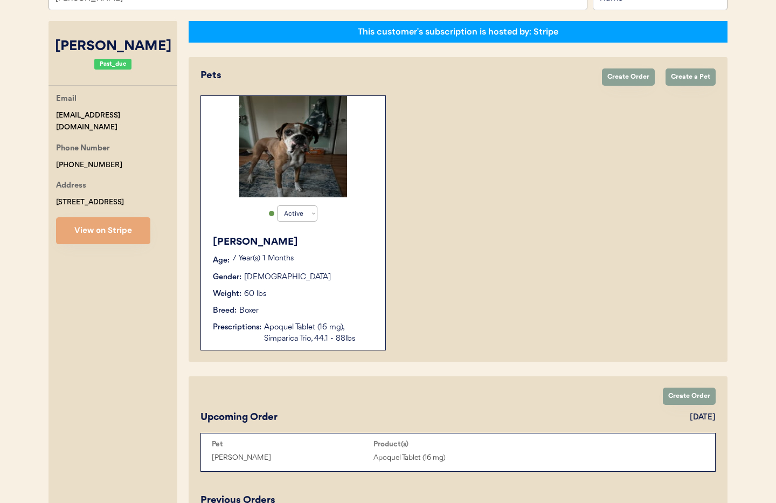
click at [349, 279] on div "Gender: Male" at bounding box center [294, 277] width 162 height 11
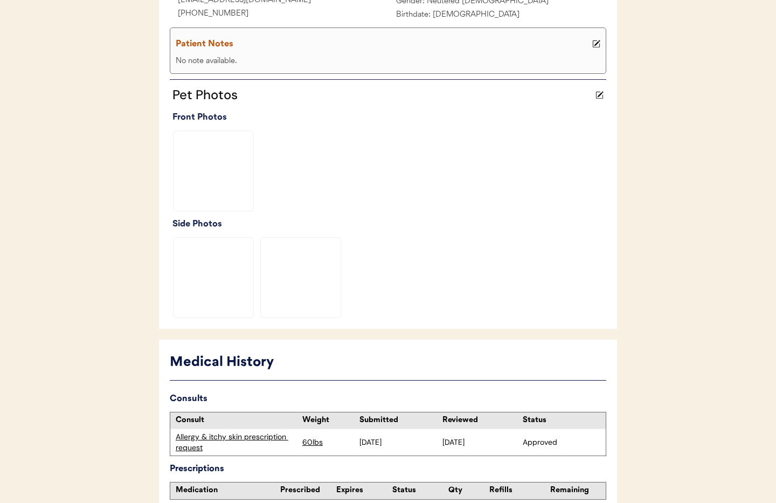
scroll to position [313, 0]
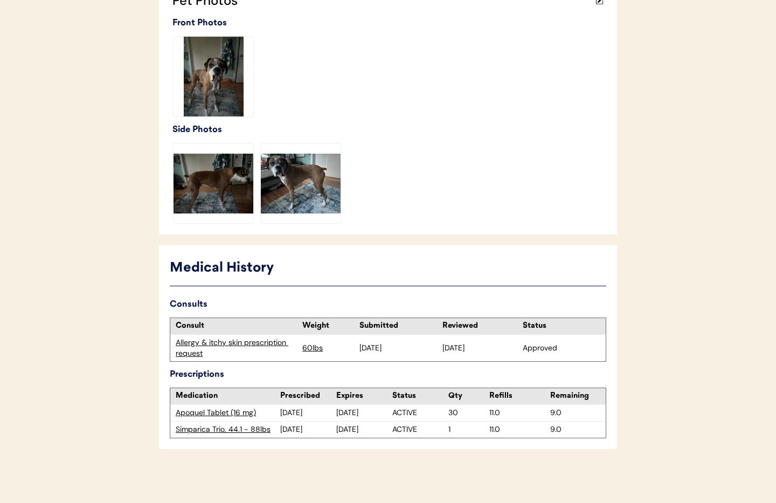
click at [251, 343] on div "Allergy & itchy skin prescription request" at bounding box center [236, 347] width 121 height 21
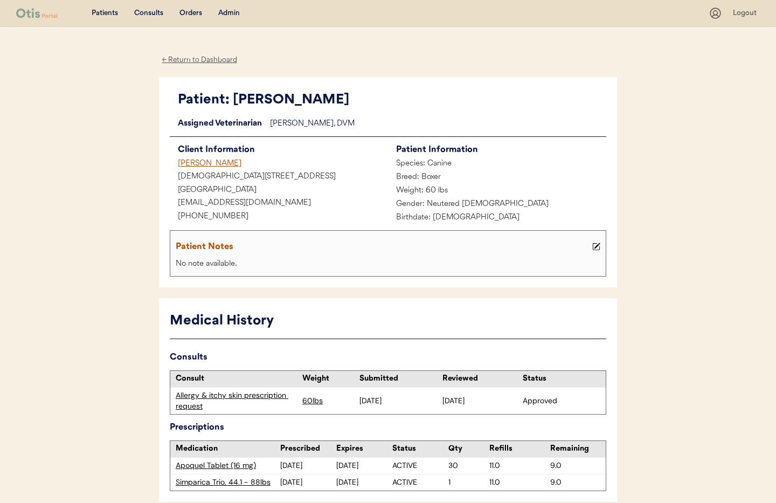
click at [186, 61] on div "← Return to Dashboard" at bounding box center [199, 60] width 81 height 12
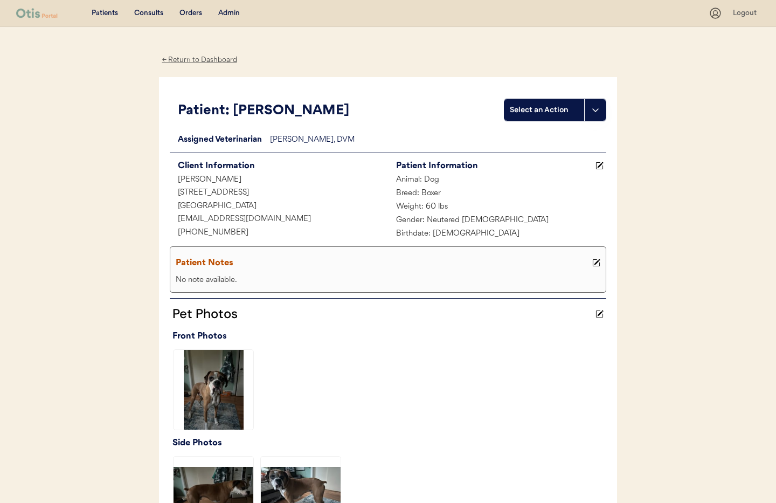
click at [196, 59] on div "← Return to Dashboard" at bounding box center [199, 60] width 81 height 12
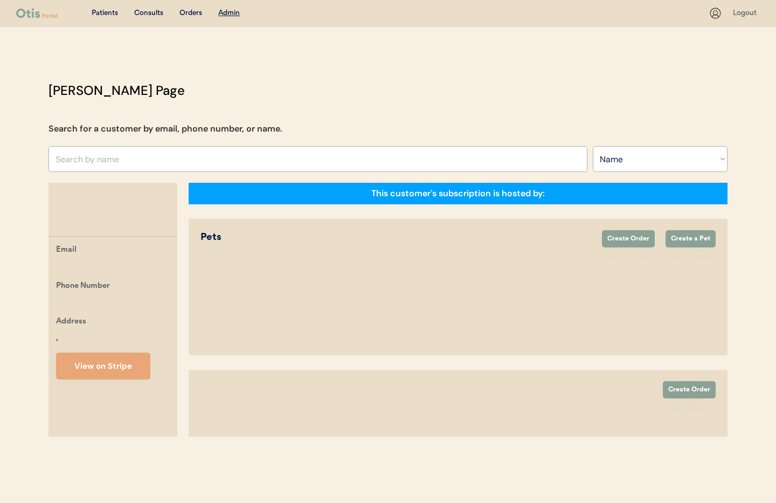
select select ""Name""
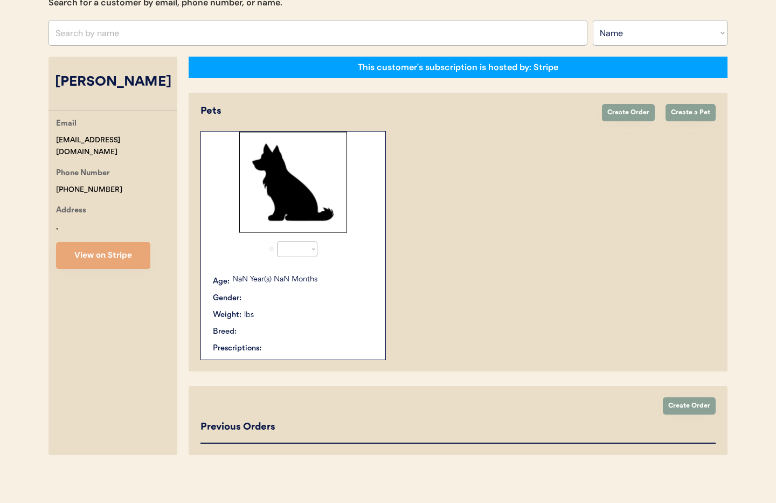
select select "true"
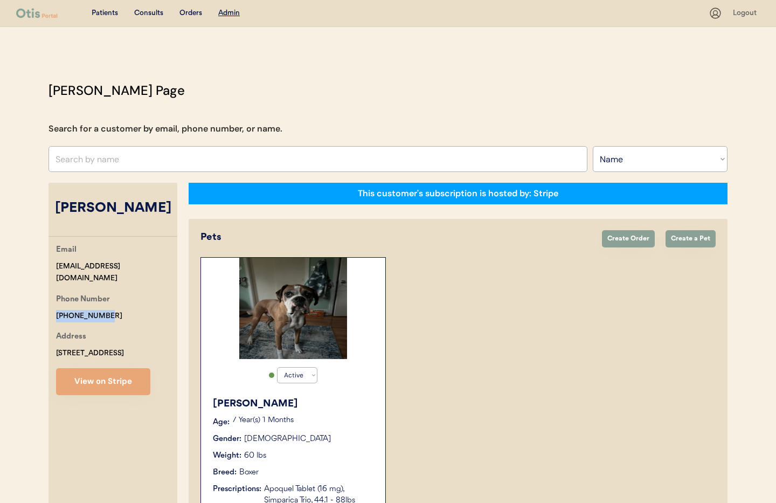
drag, startPoint x: 112, startPoint y: 306, endPoint x: 45, endPoint y: 299, distance: 67.2
click at [41, 299] on div "Otis Admin Page Search for a customer by email, phone number, or name. Search B…" at bounding box center [388, 396] width 701 height 630
copy div "+14322361301"
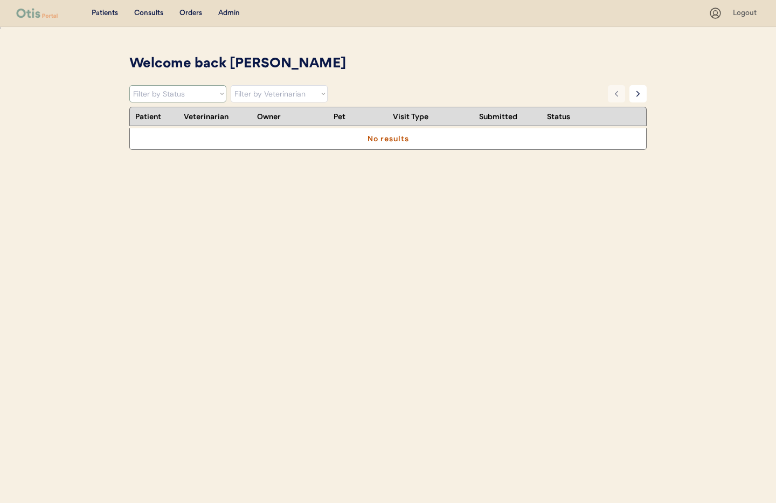
click at [193, 91] on select "Filter by Status Pending Photos Under Review Pending Video Call Video Call Sche…" at bounding box center [177, 93] width 97 height 17
select select ""under_review""
click at [129, 85] on select "Filter by Status Pending Photos Under Review Pending Video Call Video Call Sche…" at bounding box center [177, 93] width 97 height 17
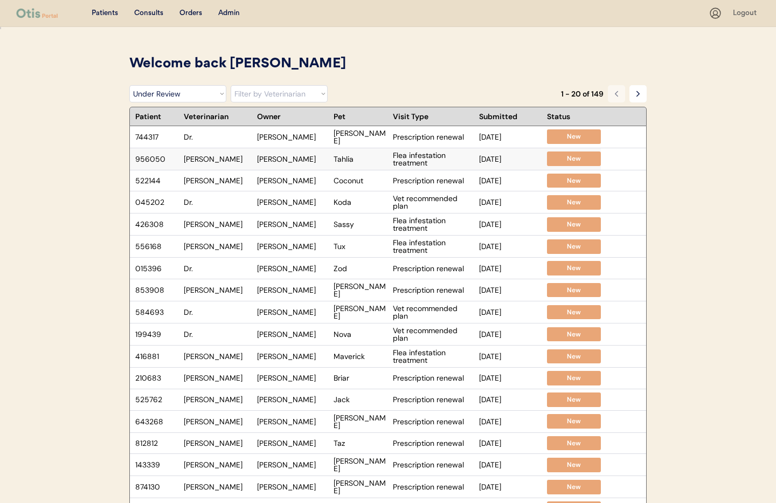
click at [230, 158] on div "Dr. Warren" at bounding box center [218, 159] width 68 height 8
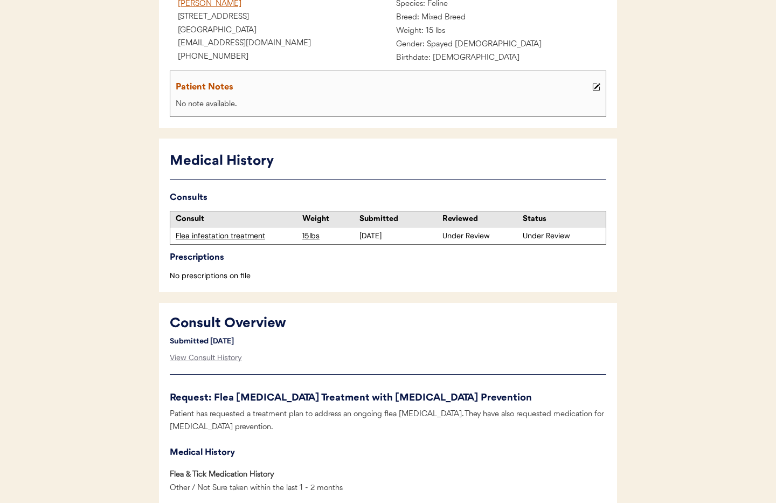
scroll to position [196, 0]
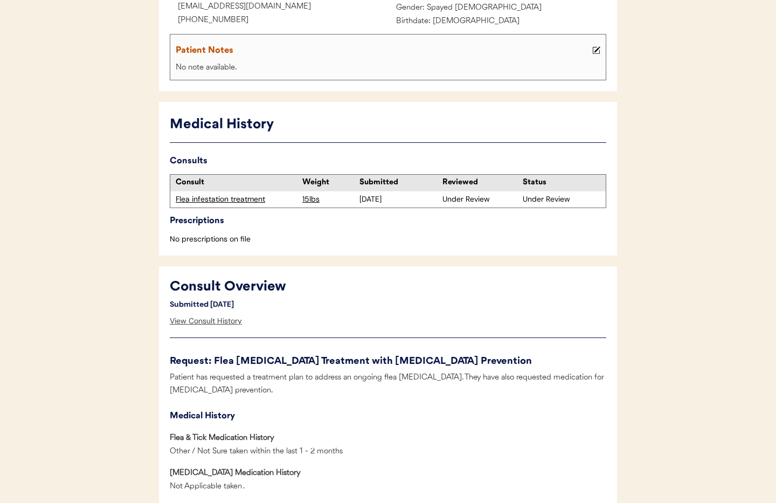
click at [204, 324] on div "View Consult History" at bounding box center [206, 322] width 72 height 22
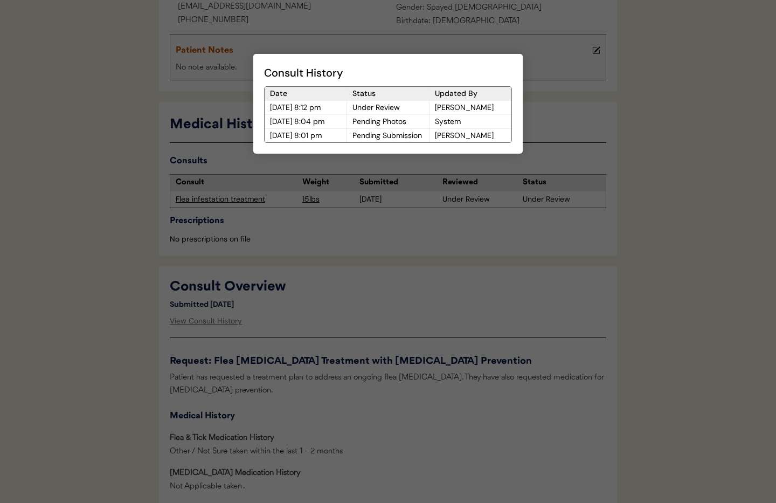
click at [436, 314] on div at bounding box center [388, 251] width 776 height 503
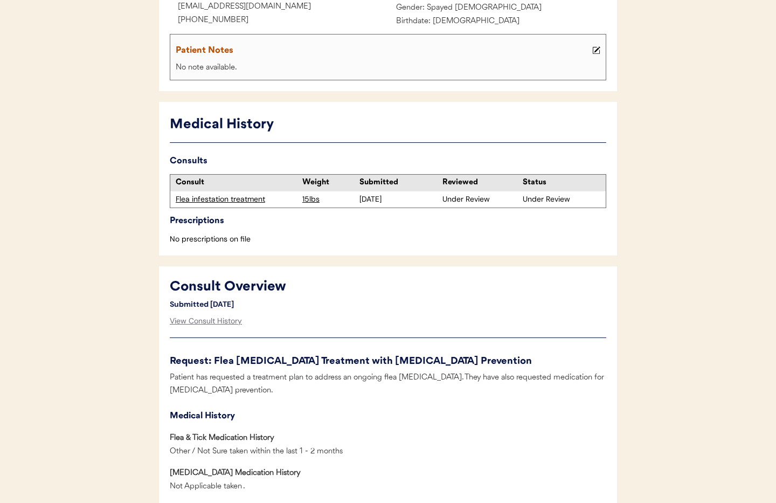
scroll to position [0, 0]
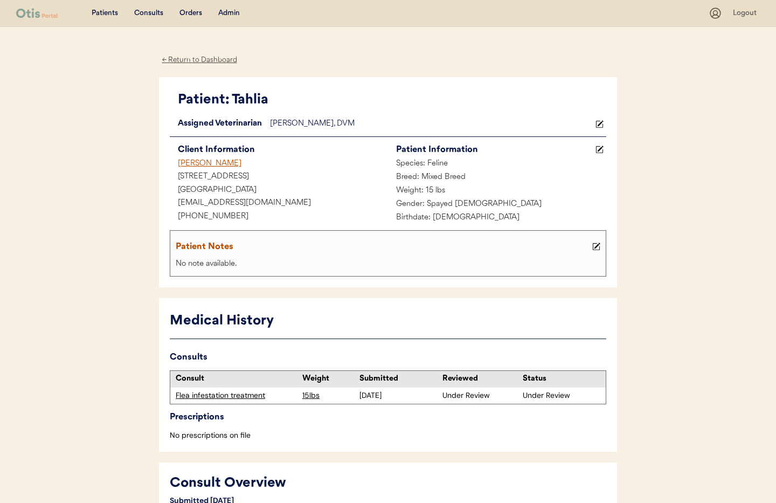
click at [189, 62] on div "← Return to Dashboard" at bounding box center [199, 60] width 81 height 12
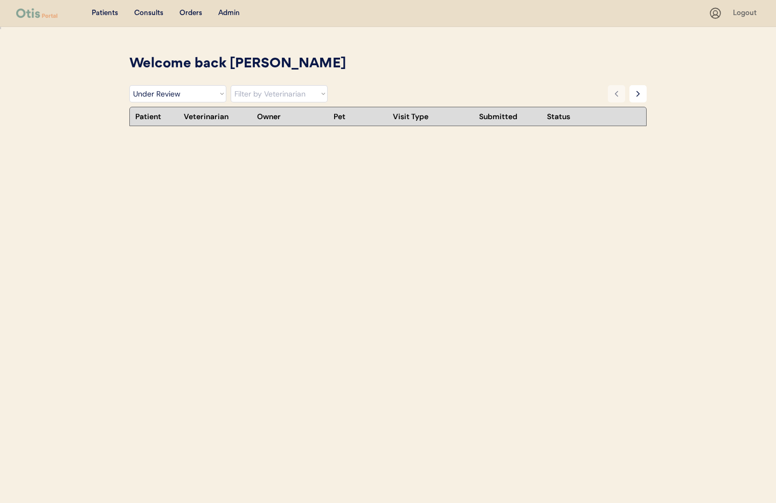
select select ""under_review""
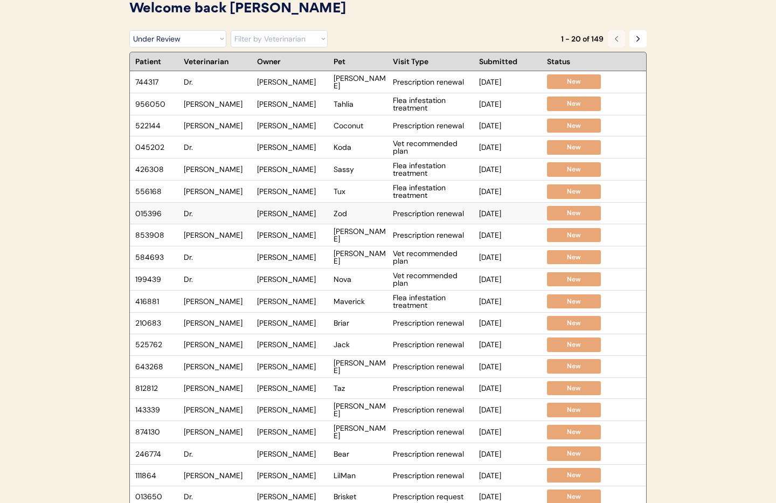
scroll to position [50, 0]
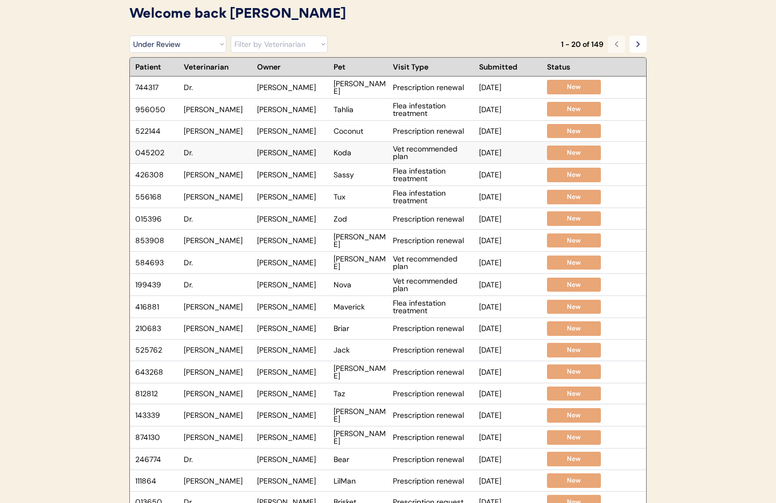
click at [217, 153] on div "Dr." at bounding box center [218, 153] width 68 height 8
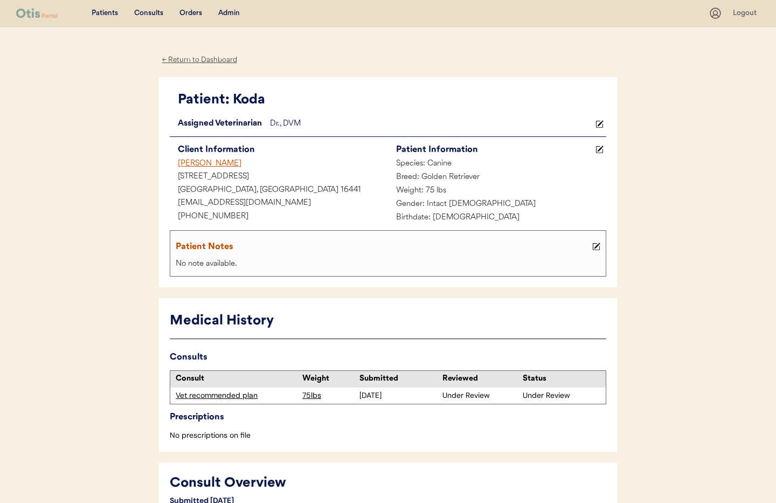
click at [189, 61] on div "← Return to Dashboard" at bounding box center [199, 60] width 81 height 12
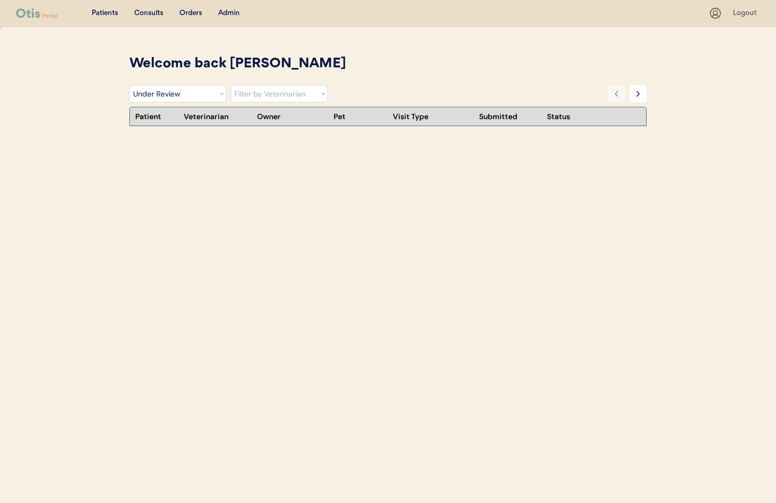
select select ""under_review""
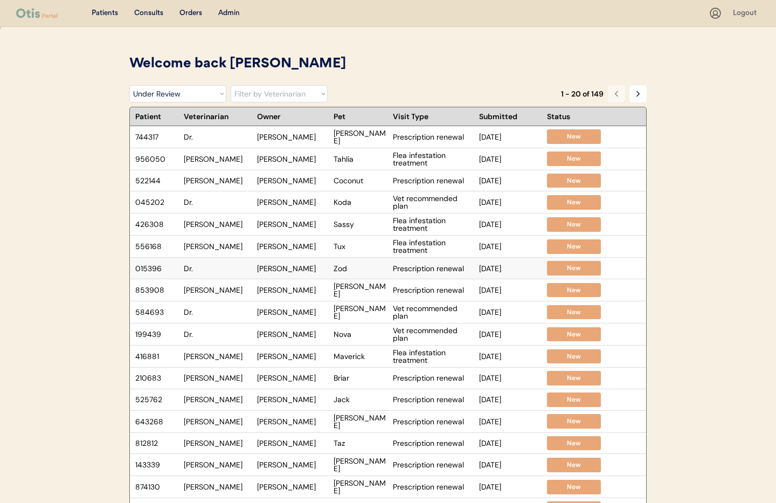
click at [222, 271] on div "015396 Dr. Jonelle Gote Zod Prescription renewal Sep 8, 2025 New" at bounding box center [365, 268] width 471 height 21
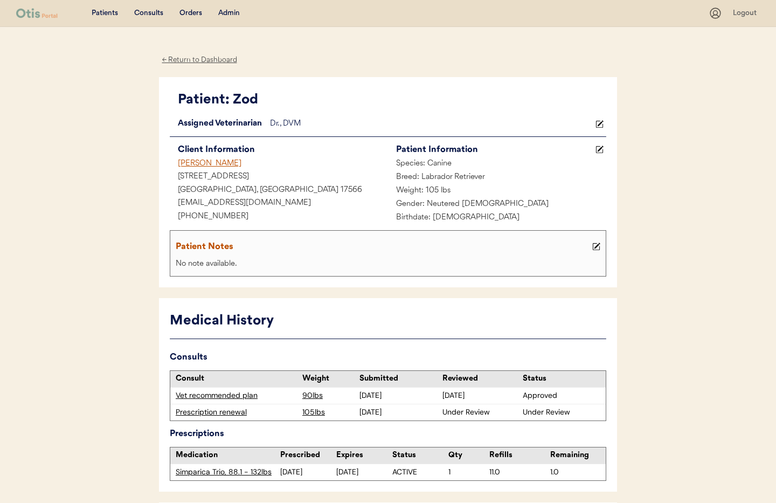
click at [182, 61] on div "← Return to Dashboard" at bounding box center [199, 60] width 81 height 12
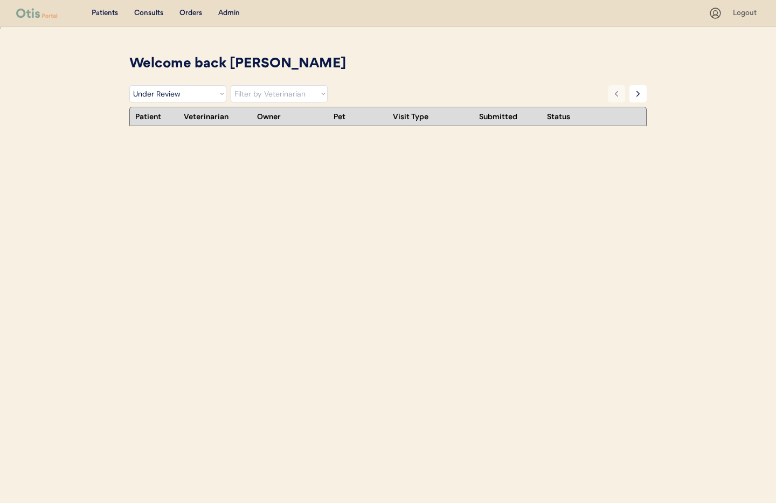
select select ""under_review""
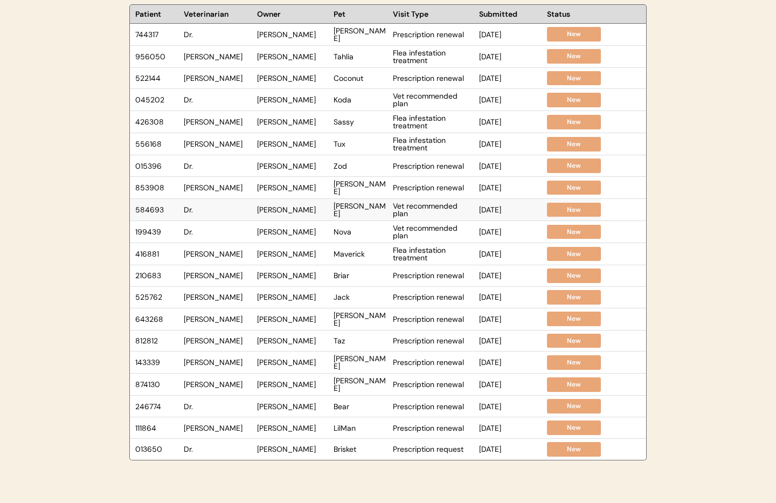
scroll to position [104, 0]
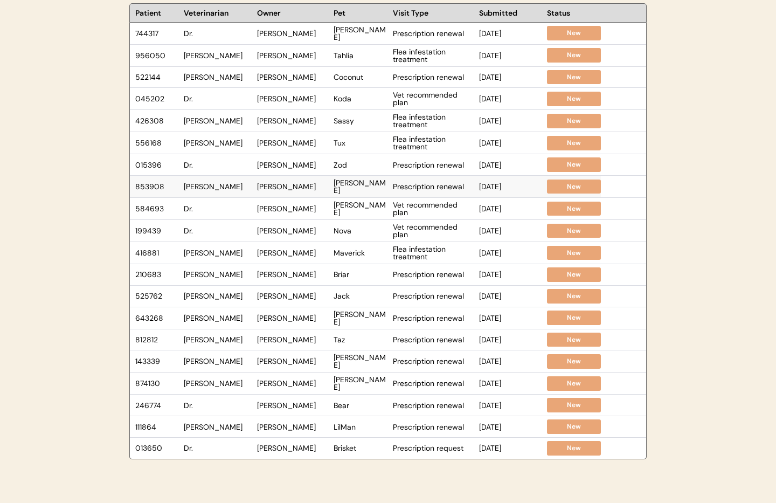
click at [235, 190] on div "853908 Dr. Clanin Jonelle Gote Molly Prescription renewal Sep 8, 2025 New" at bounding box center [365, 187] width 471 height 22
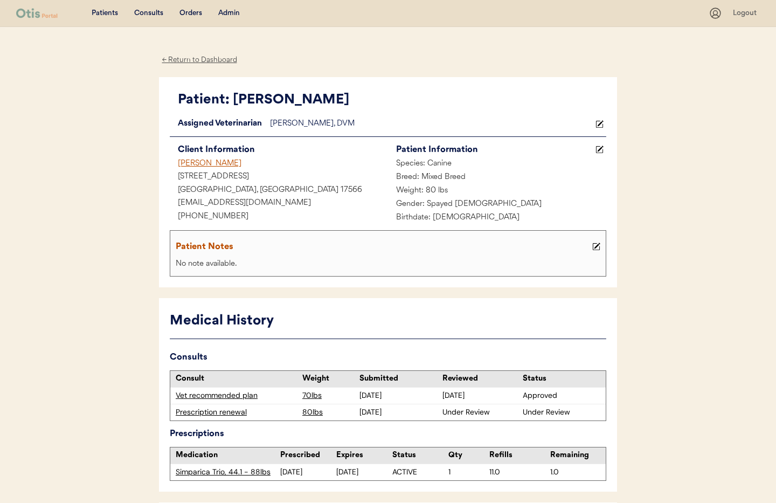
click at [182, 54] on div "← Return to Dashboard" at bounding box center [199, 60] width 81 height 12
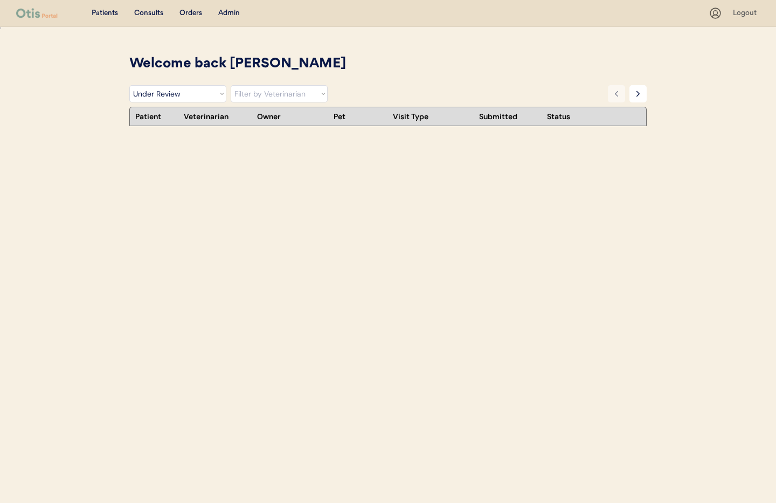
select select ""under_review""
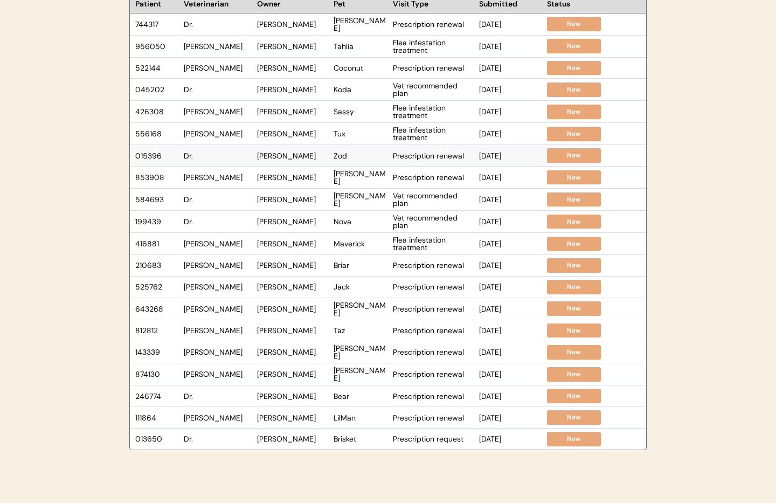
scroll to position [115, 0]
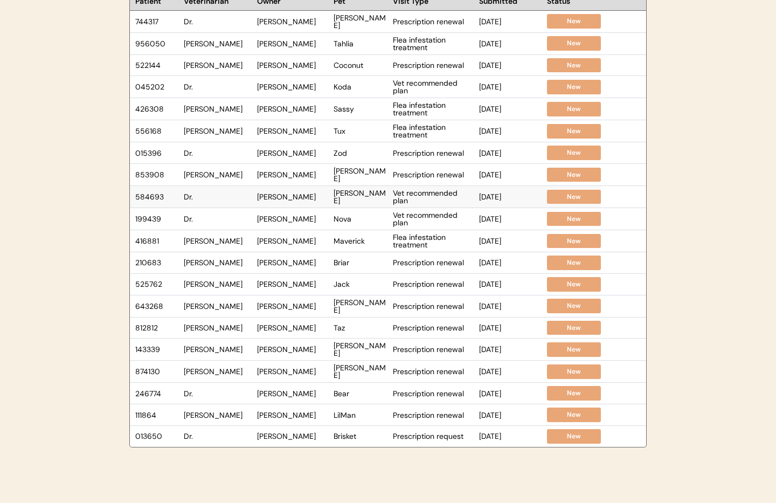
click at [268, 199] on div "[PERSON_NAME]" at bounding box center [292, 197] width 71 height 8
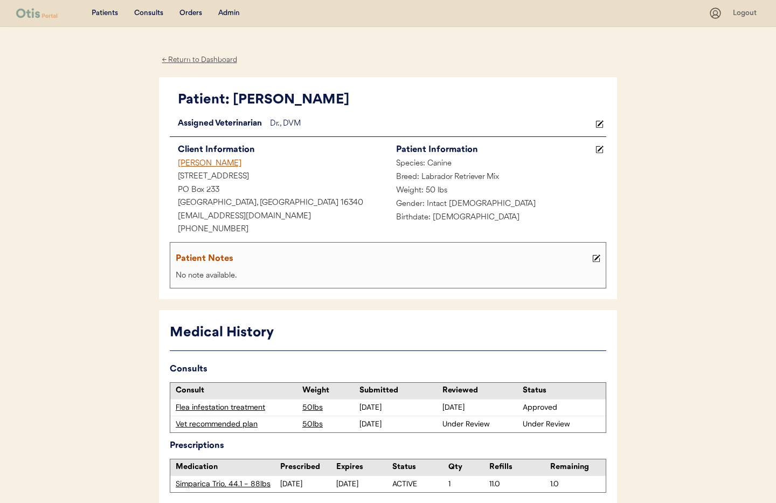
click at [191, 57] on div "← Return to Dashboard" at bounding box center [199, 60] width 81 height 12
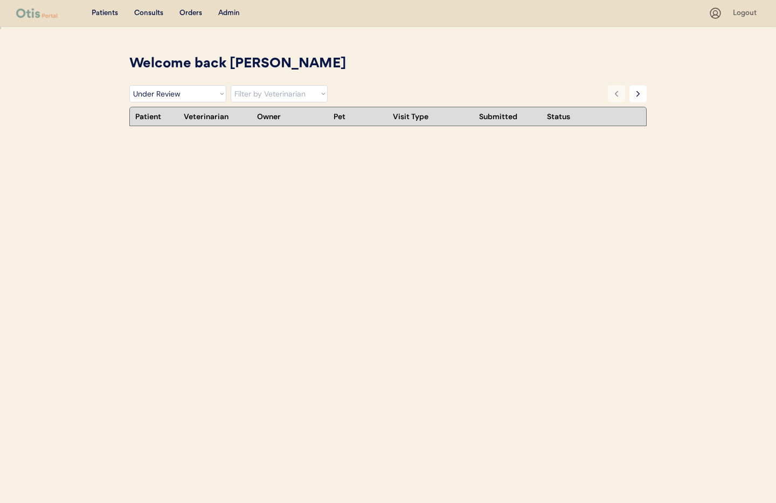
select select ""under_review""
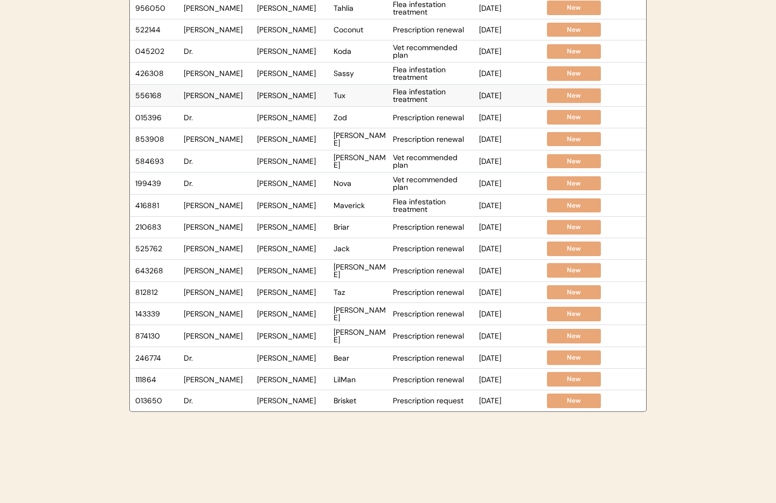
scroll to position [152, 0]
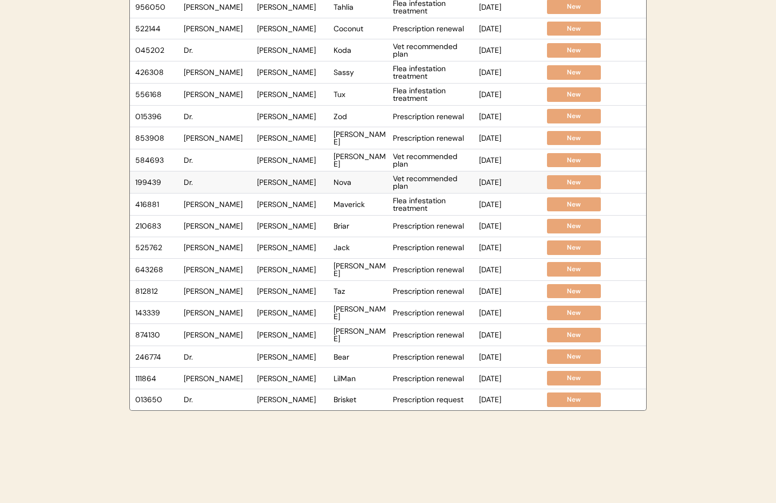
click at [228, 181] on div "Dr." at bounding box center [218, 182] width 68 height 8
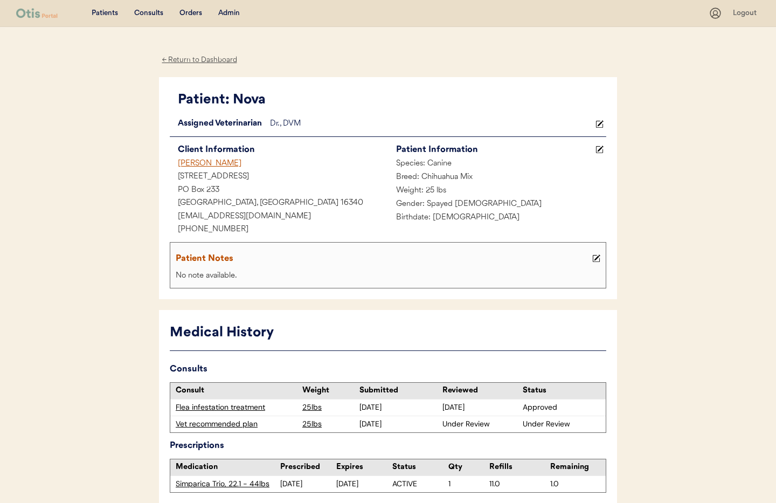
click at [185, 61] on div "← Return to Dashboard" at bounding box center [199, 60] width 81 height 12
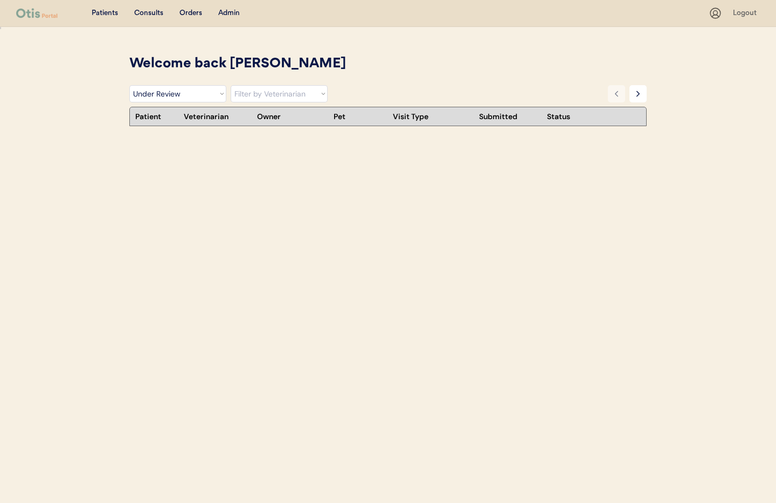
select select ""under_review""
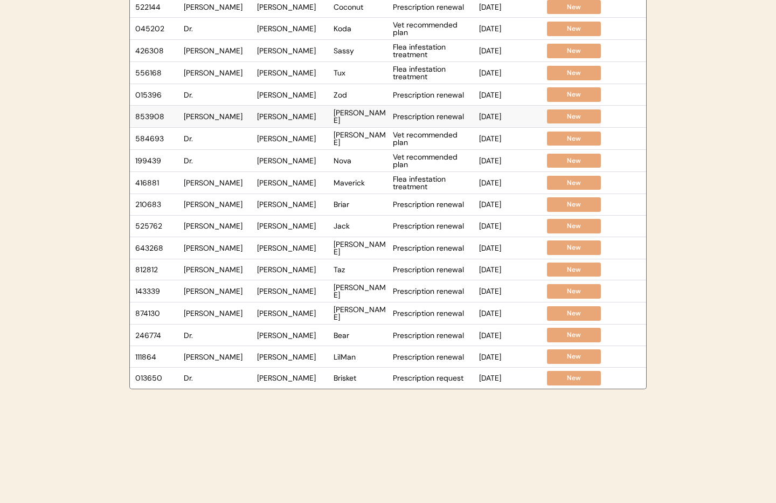
scroll to position [183, 0]
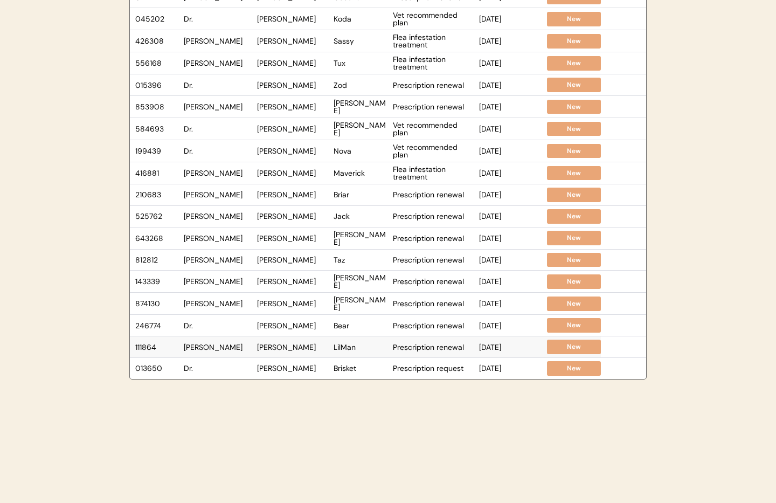
click at [242, 336] on div "111864 Dr. Clanin Lisa Ostrander LilMan Prescription renewal Sep 8, 2025 New" at bounding box center [365, 346] width 471 height 21
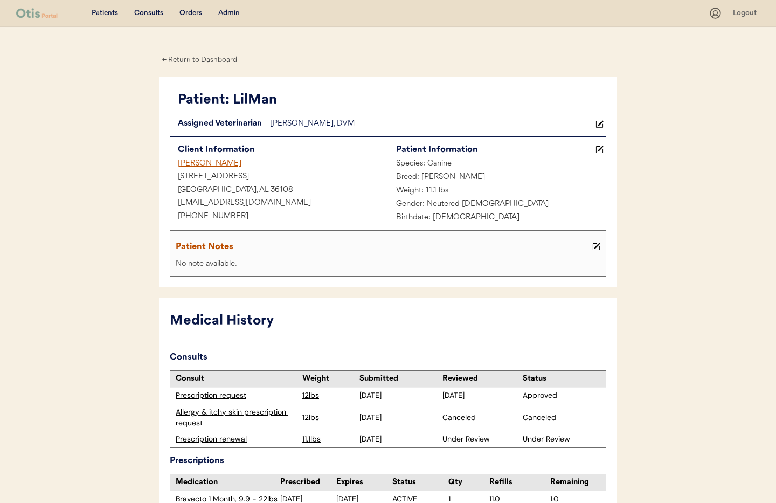
click at [602, 122] on icon at bounding box center [600, 124] width 8 height 8
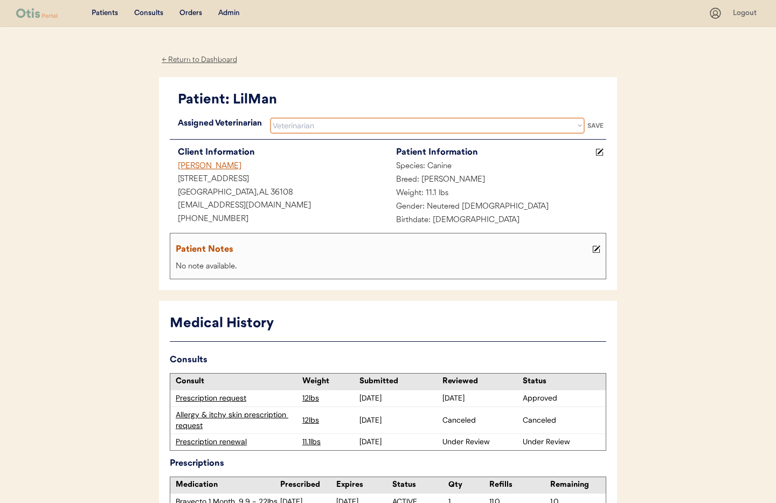
click at [371, 122] on select "Veterinarian Erin Belleville Hillary Braverman Kit Warren" at bounding box center [427, 126] width 315 height 16
select select ""1348695171700984260__LOOKUP__1733767339806x932322702314707600""
click at [270, 118] on select "Veterinarian Erin Belleville Hillary Braverman Kit Warren" at bounding box center [427, 126] width 315 height 16
click at [603, 126] on div "SAVE" at bounding box center [596, 125] width 22 height 6
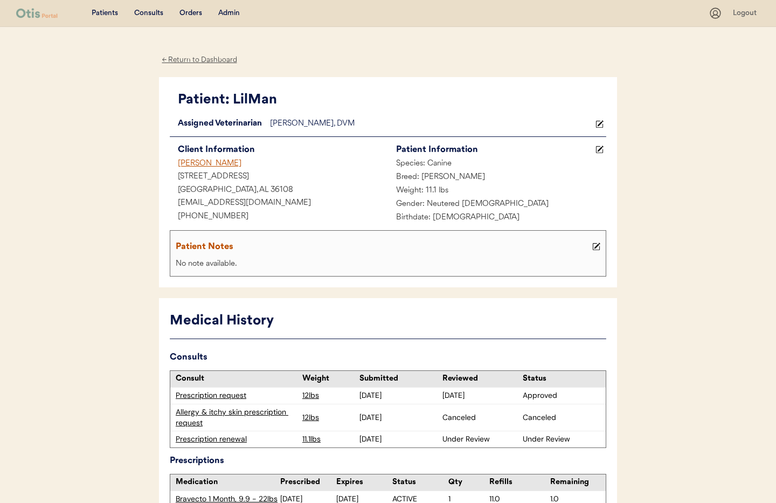
click at [174, 60] on div "← Return to Dashboard" at bounding box center [199, 60] width 81 height 12
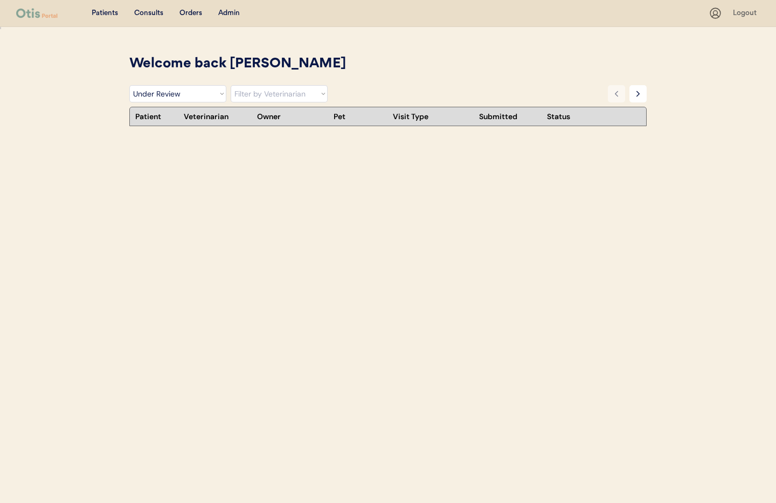
select select ""under_review""
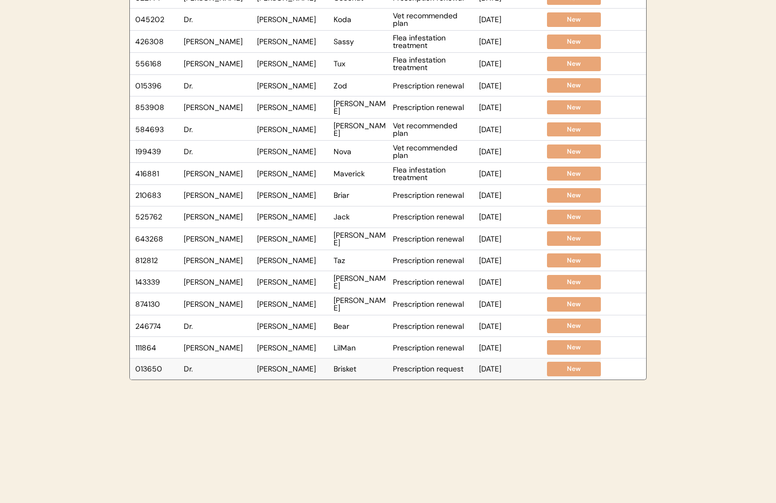
scroll to position [182, 0]
click at [222, 367] on div "Dr." at bounding box center [218, 370] width 68 height 8
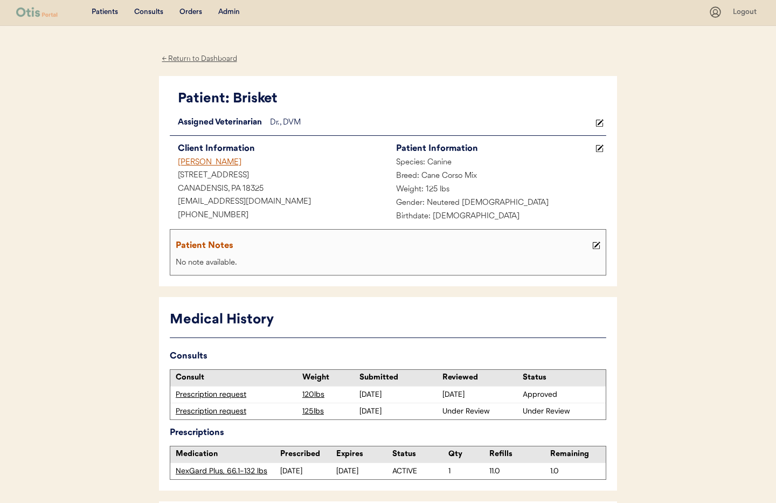
scroll to position [1, 0]
click at [180, 60] on div "← Return to Dashboard" at bounding box center [199, 59] width 81 height 12
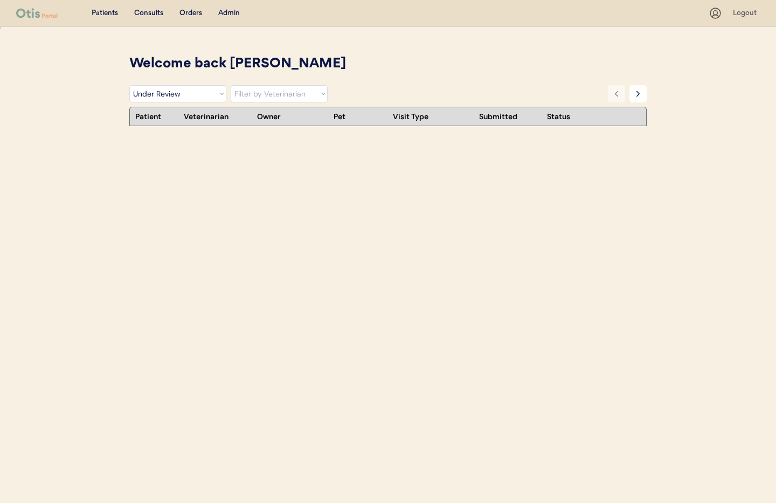
select select ""under_review""
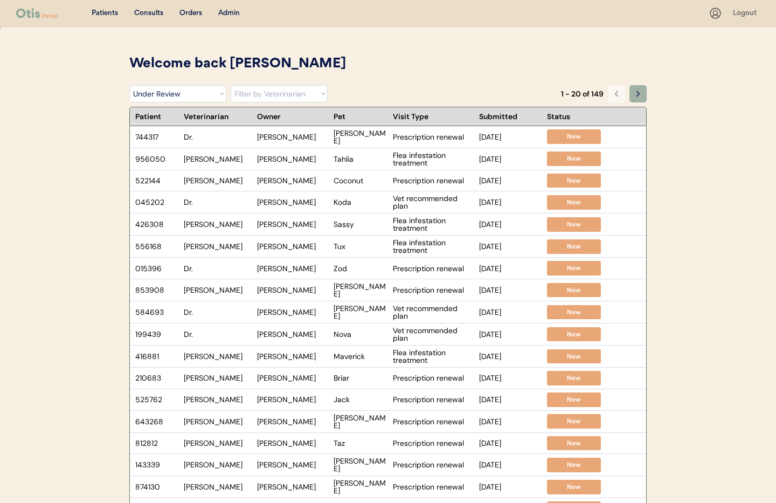
click at [643, 97] on button at bounding box center [638, 93] width 17 height 17
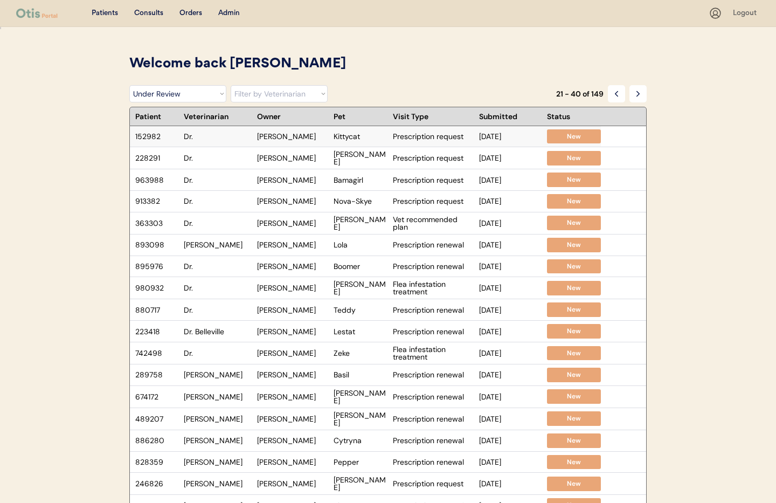
click at [215, 136] on div "Dr." at bounding box center [218, 137] width 68 height 8
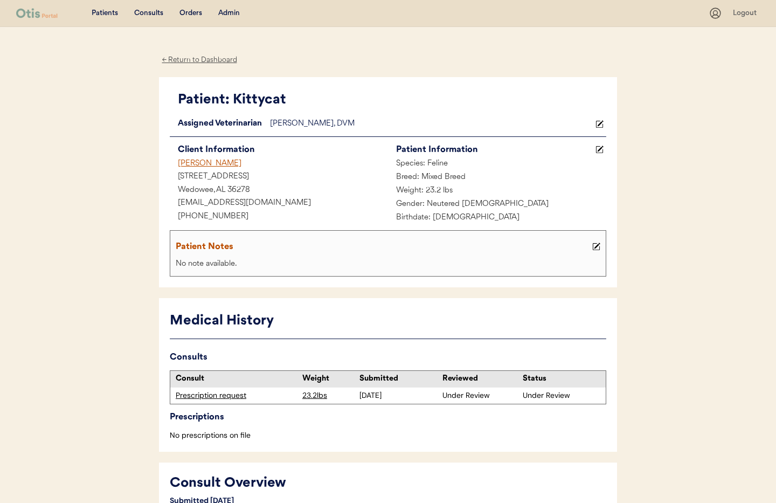
click at [597, 123] on icon at bounding box center [600, 124] width 8 height 8
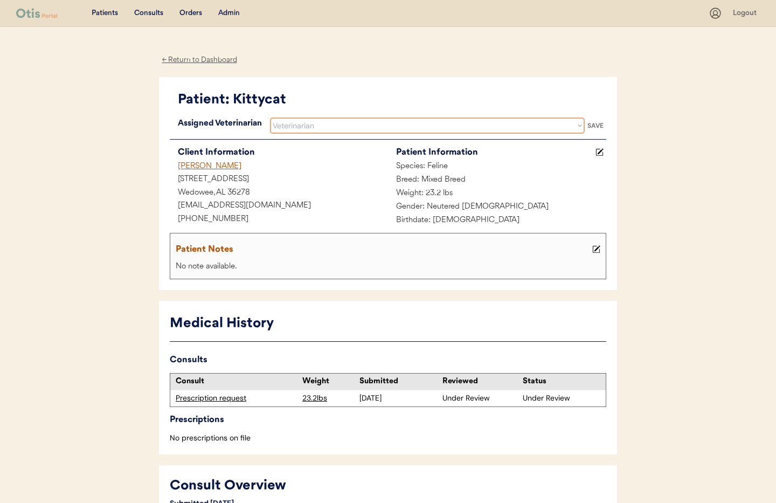
click at [308, 128] on select "Veterinarian Erin Belleville Hillary Braverman Kit Warren" at bounding box center [427, 126] width 315 height 16
select select ""1348695171700984260__LOOKUP__1733767339806x932322702314707600""
click at [270, 118] on select "Veterinarian Erin Belleville Hillary Braverman Kit Warren" at bounding box center [427, 126] width 315 height 16
drag, startPoint x: 594, startPoint y: 126, endPoint x: 512, endPoint y: 164, distance: 90.4
click at [594, 126] on div "SAVE" at bounding box center [596, 125] width 22 height 6
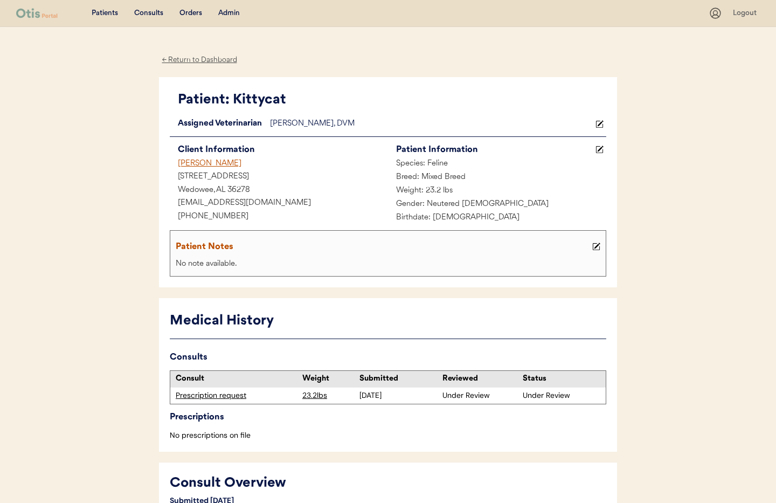
click at [192, 59] on div "← Return to Dashboard" at bounding box center [199, 60] width 81 height 12
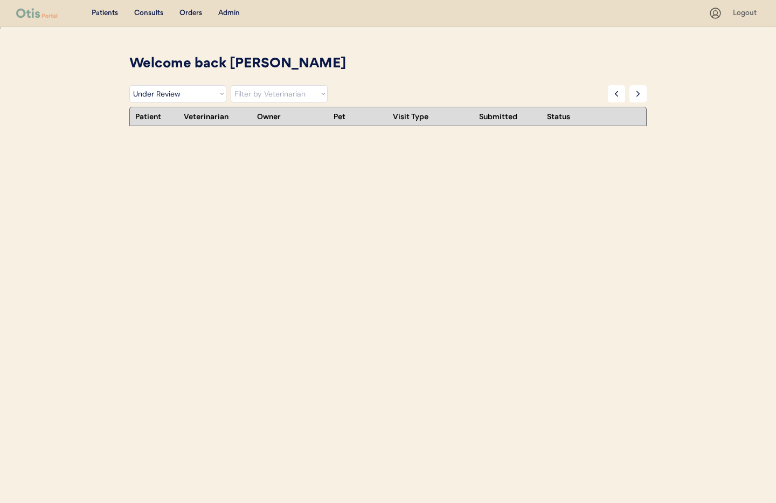
select select ""under_review""
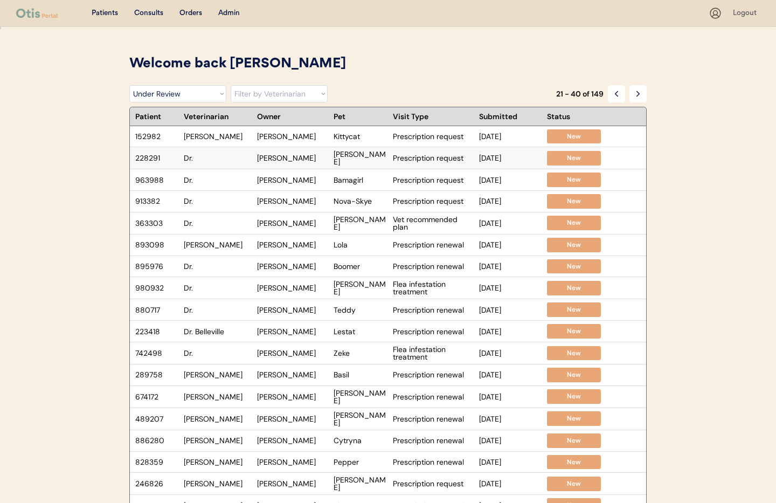
click at [212, 160] on div "Dr." at bounding box center [218, 158] width 68 height 8
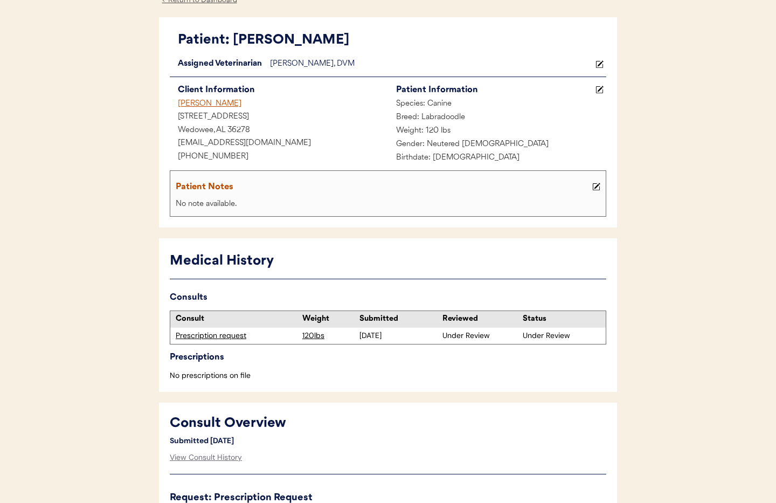
scroll to position [59, 0]
click at [207, 338] on div "Prescription request" at bounding box center [236, 336] width 121 height 11
click at [603, 63] on icon at bounding box center [600, 65] width 8 height 8
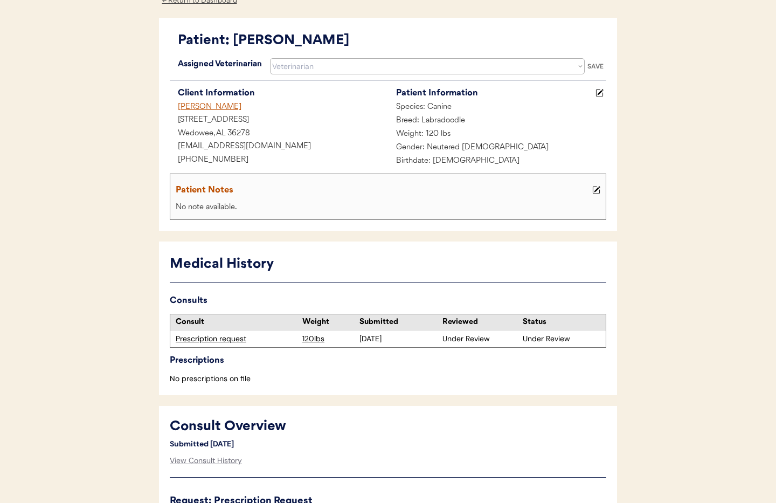
click at [380, 77] on div "Assigned Veterinarian Dr. Clanin, DVM Veterinarian Erin Belleville Hillary Brav…" at bounding box center [388, 139] width 437 height 162
click at [374, 72] on select "Veterinarian Erin Belleville Hillary Braverman Kit Warren" at bounding box center [427, 66] width 315 height 16
select select ""1348695171700984260__LOOKUP__1733767339806x932322702314707600""
click at [270, 58] on select "Veterinarian Erin Belleville Hillary Braverman Kit Warren" at bounding box center [427, 66] width 315 height 16
click at [599, 63] on div "SAVE" at bounding box center [596, 66] width 22 height 6
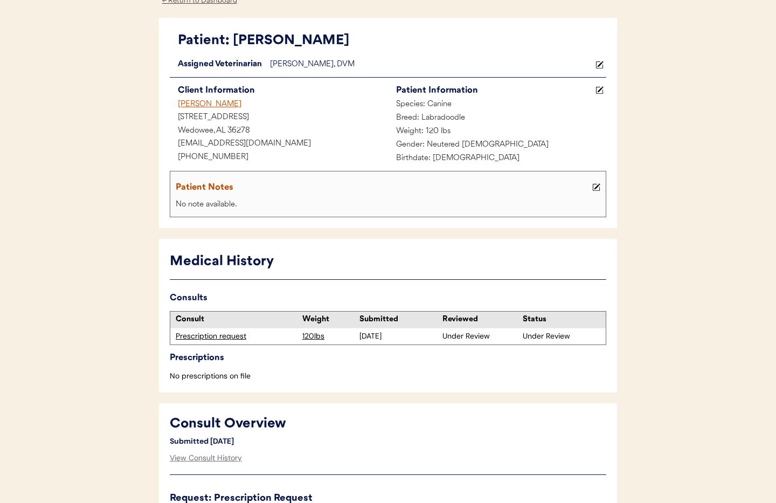
scroll to position [0, 0]
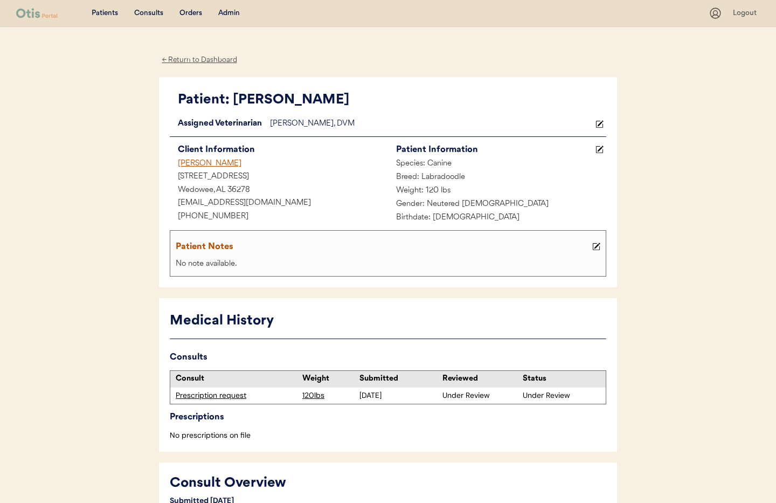
click at [186, 63] on div "← Return to Dashboard" at bounding box center [199, 60] width 81 height 12
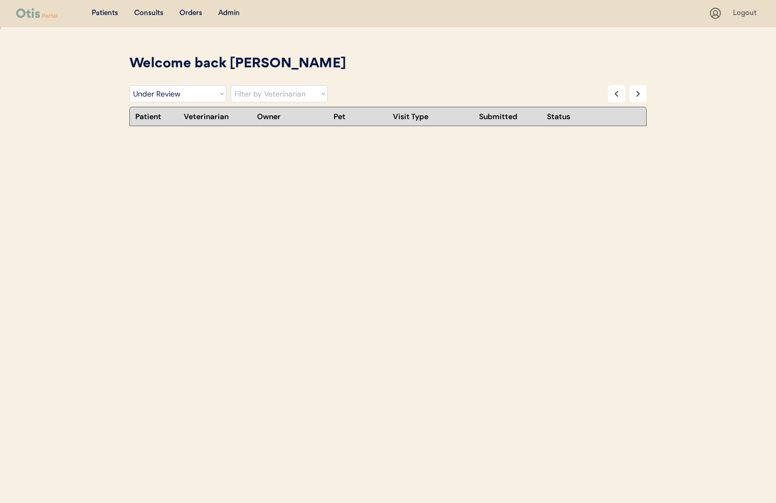
select select ""under_review""
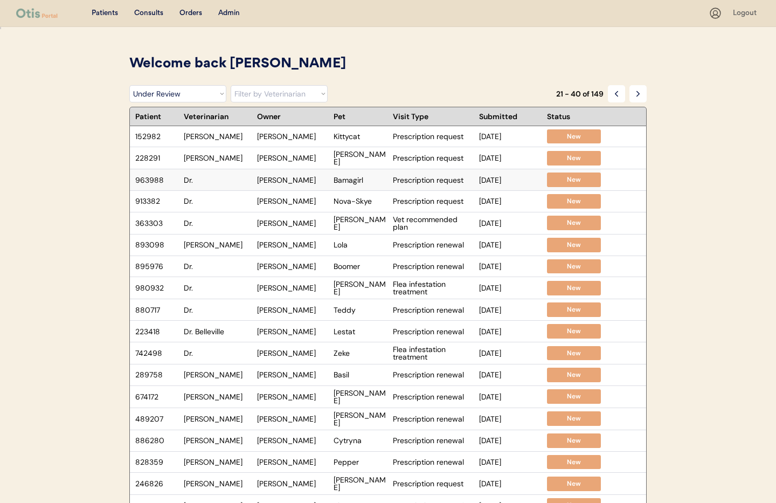
click at [216, 180] on div "Dr." at bounding box center [218, 180] width 68 height 8
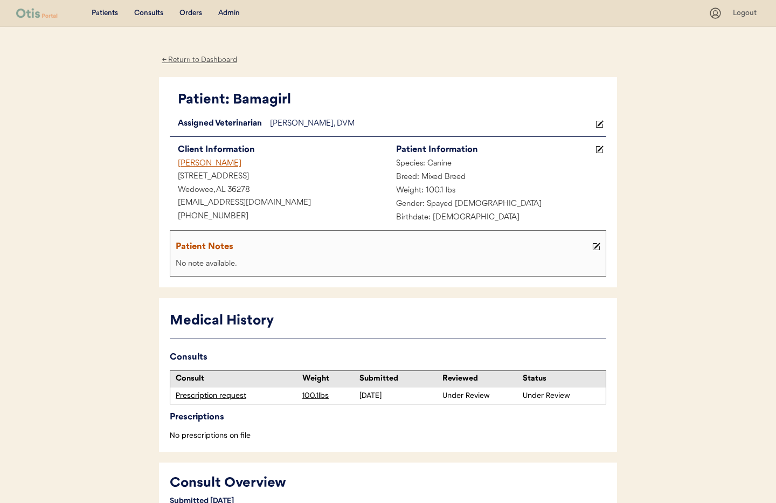
scroll to position [3, 0]
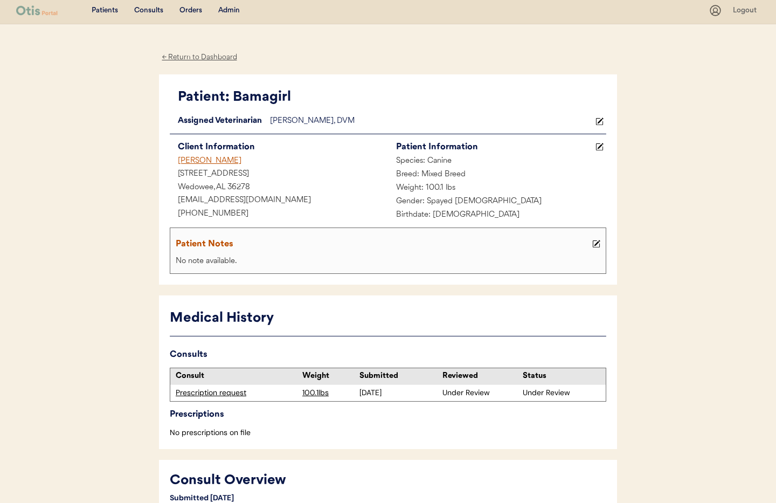
click at [608, 120] on div "Patient: Bamagirl Loading... Assigned Veterinarian Dr. Clanin, DVM Client Infor…" at bounding box center [388, 179] width 458 height 211
click at [603, 120] on icon at bounding box center [600, 122] width 8 height 8
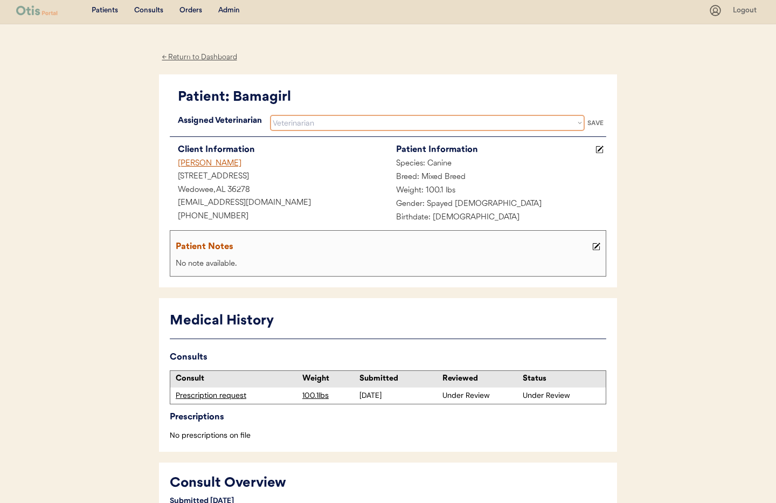
click at [376, 126] on select "Veterinarian Erin Belleville Hillary Braverman Kit Warren" at bounding box center [427, 123] width 315 height 16
select select ""1348695171700984260__LOOKUP__1733767339806x932322702314707600""
click at [270, 115] on select "Veterinarian Erin Belleville Hillary Braverman Kit Warren" at bounding box center [427, 123] width 315 height 16
click at [597, 123] on div "SAVE" at bounding box center [596, 123] width 22 height 6
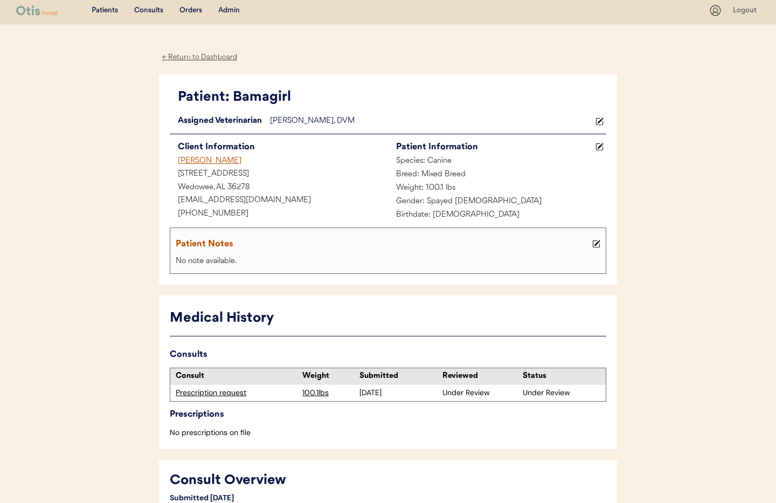
click at [183, 56] on div "← Return to Dashboard" at bounding box center [199, 57] width 81 height 12
click at [182, 56] on div "← Return to Dashboard" at bounding box center [199, 57] width 81 height 12
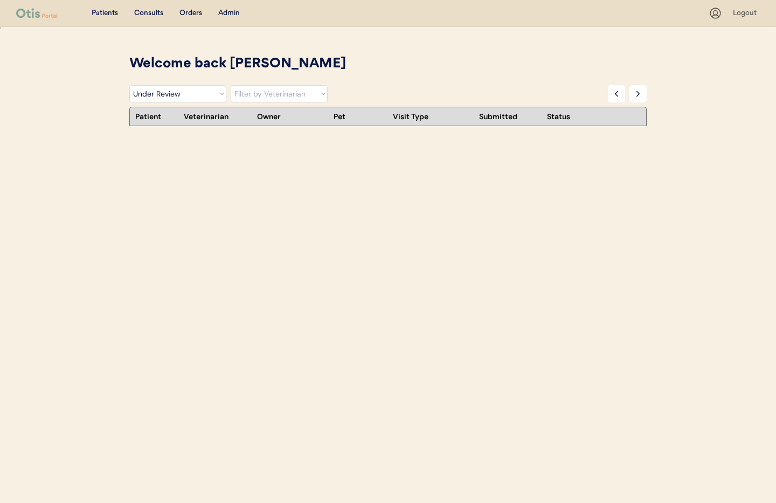
select select ""under_review""
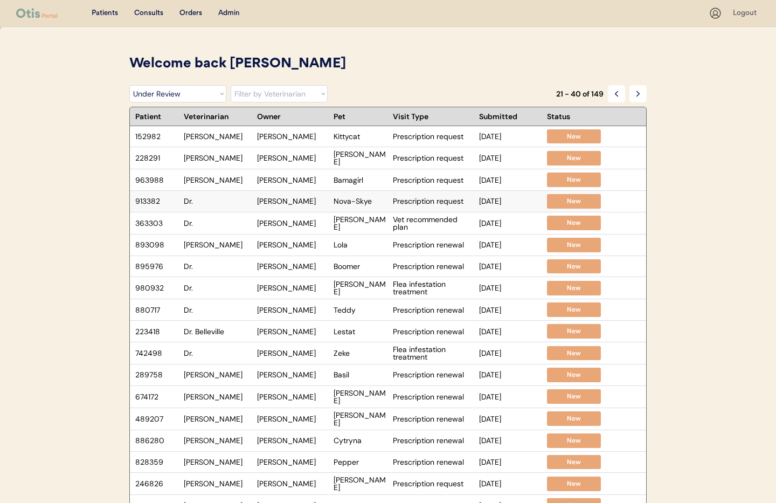
click at [226, 204] on div "Dr." at bounding box center [218, 201] width 68 height 8
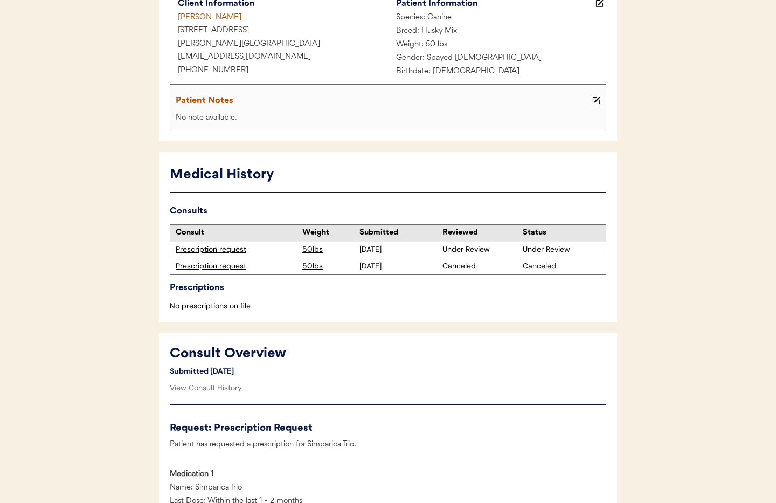
scroll to position [147, 0]
click at [219, 249] on div "Prescription request" at bounding box center [236, 248] width 121 height 11
click at [209, 247] on div "Prescription request" at bounding box center [236, 248] width 121 height 11
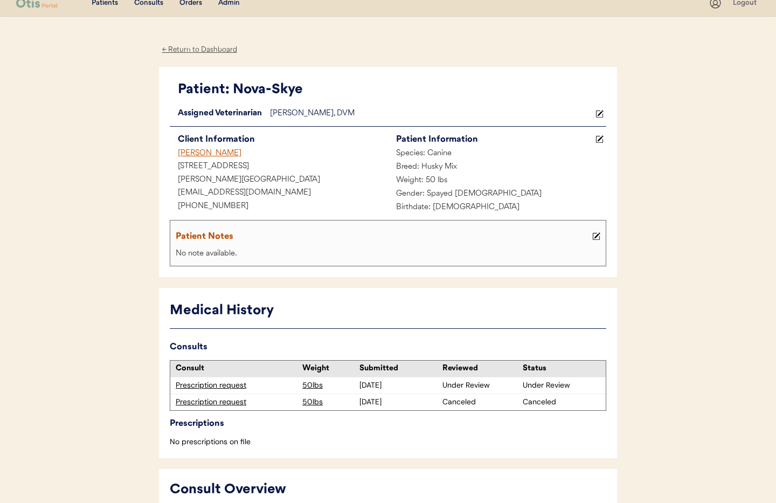
scroll to position [0, 0]
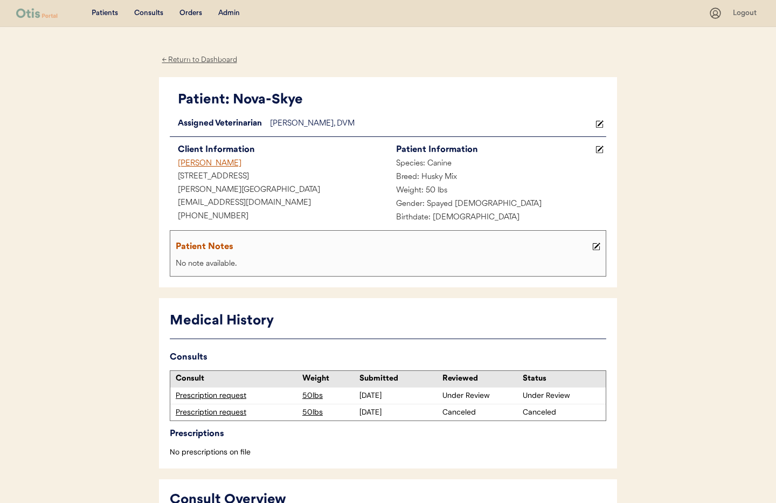
click at [185, 60] on div "← Return to Dashboard" at bounding box center [199, 60] width 81 height 12
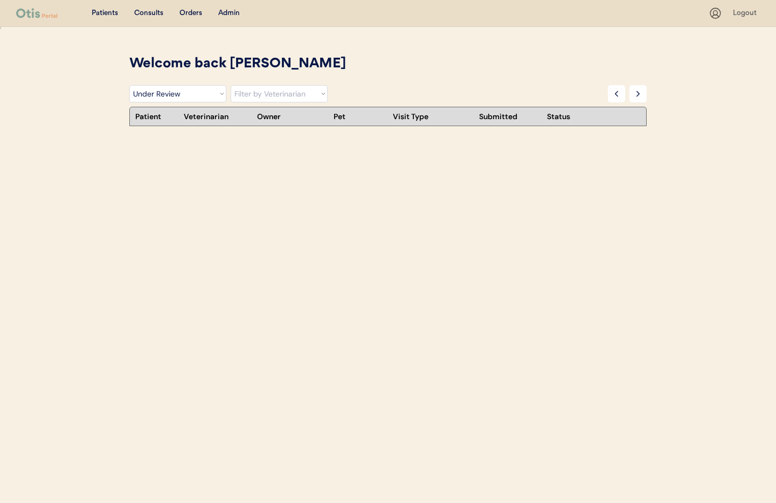
select select ""under_review""
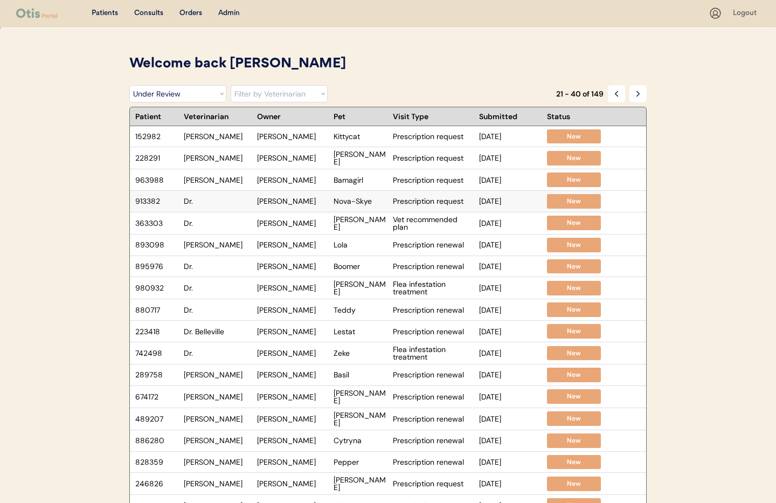
click at [209, 199] on div "Dr." at bounding box center [218, 201] width 68 height 8
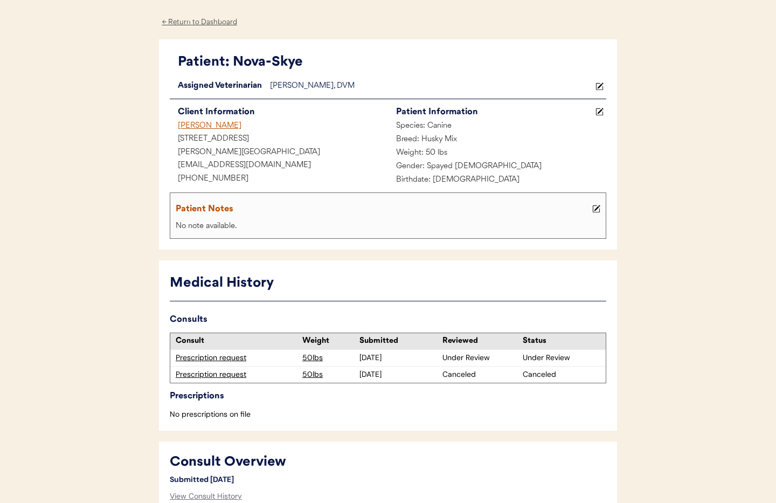
scroll to position [36, 0]
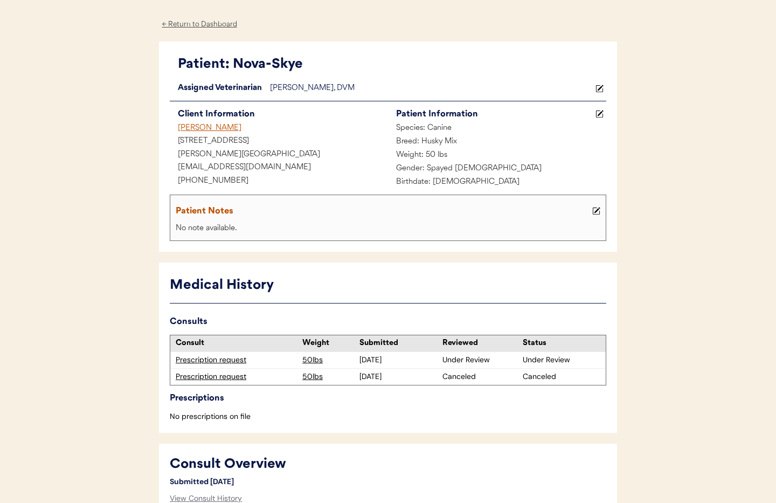
click at [208, 360] on div "Prescription request" at bounding box center [236, 360] width 121 height 11
click at [205, 378] on div "Prescription request" at bounding box center [236, 376] width 121 height 11
click at [207, 378] on div "Prescription request" at bounding box center [236, 376] width 121 height 11
click at [235, 359] on div "Prescription request" at bounding box center [236, 360] width 121 height 11
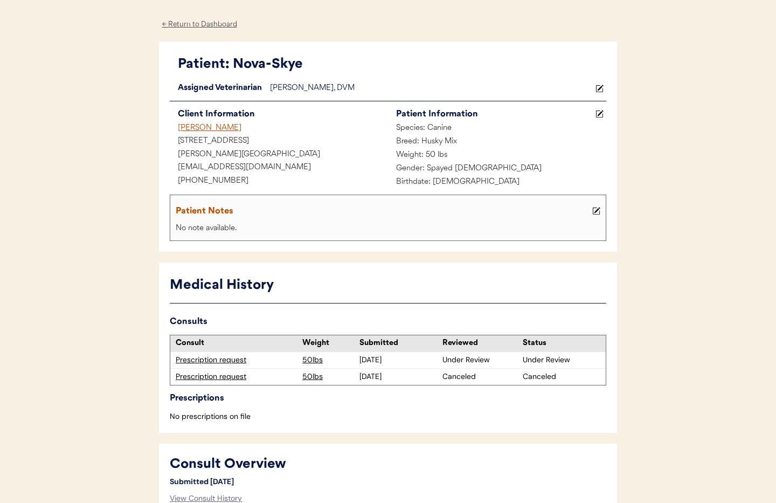
click at [196, 126] on div "[PERSON_NAME]" at bounding box center [279, 128] width 218 height 13
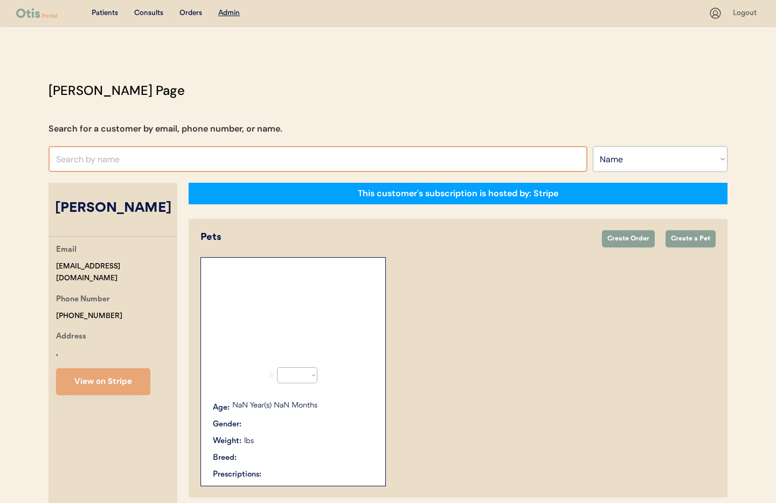
select select ""Name""
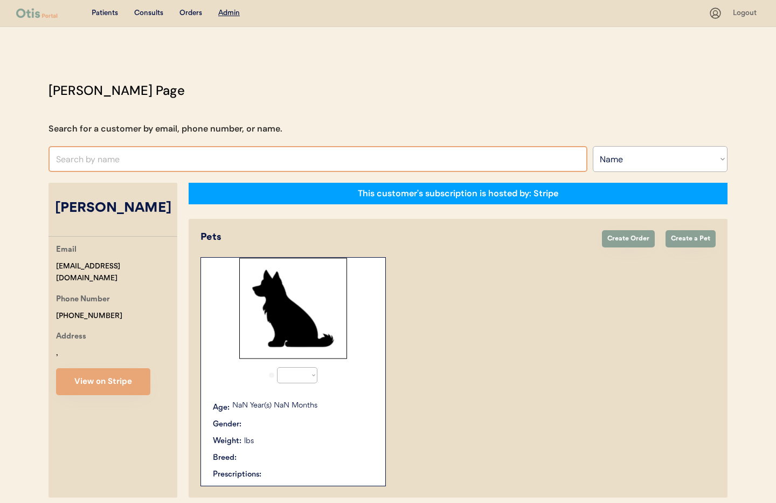
select select "true"
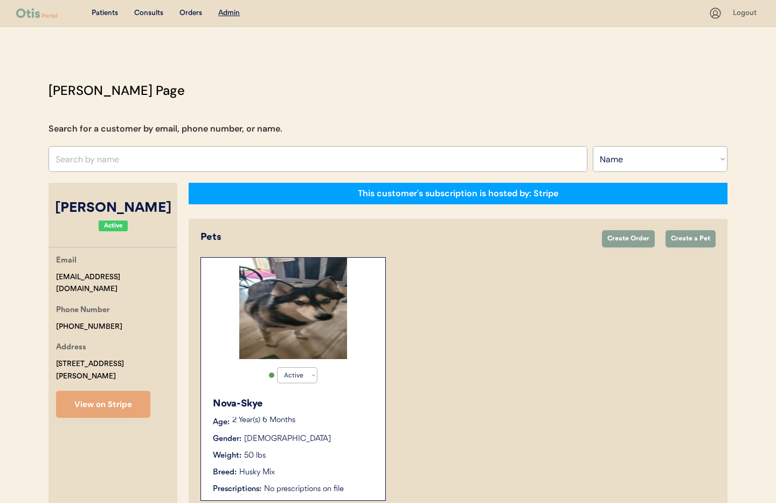
click at [333, 422] on p "2 Year(s) 6 Months" at bounding box center [303, 421] width 142 height 8
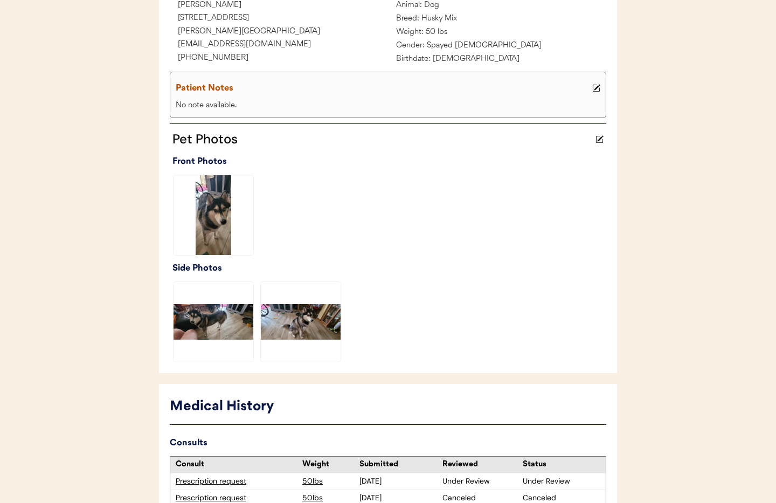
scroll to position [280, 0]
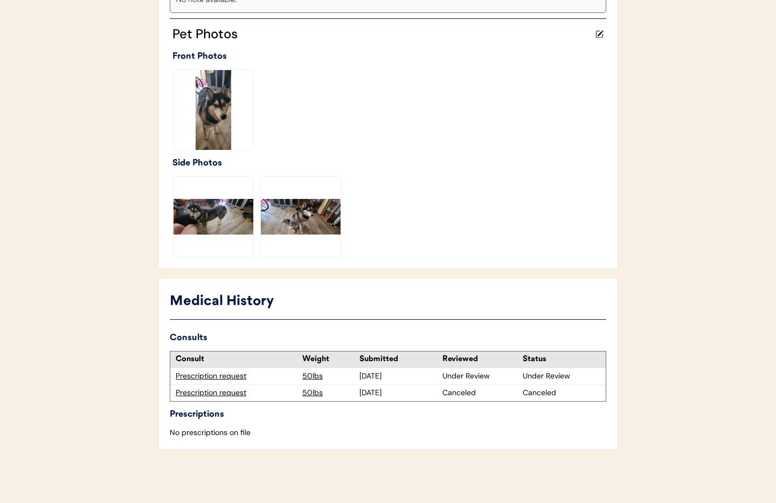
click at [215, 377] on div "Prescription request" at bounding box center [236, 376] width 121 height 11
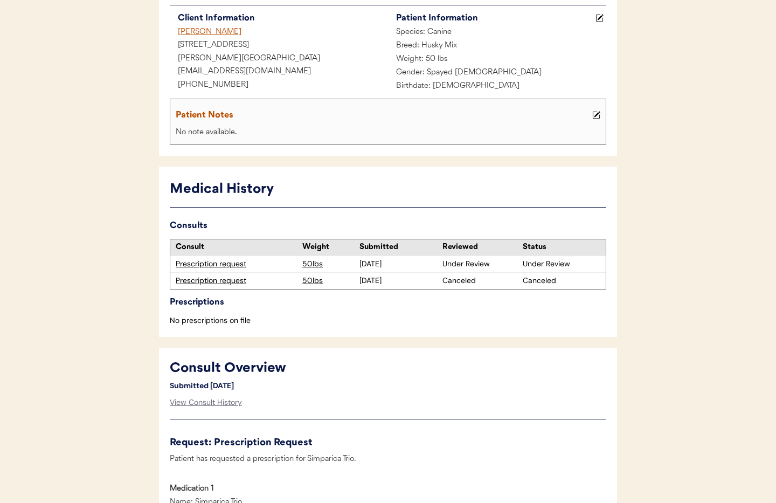
scroll to position [133, 0]
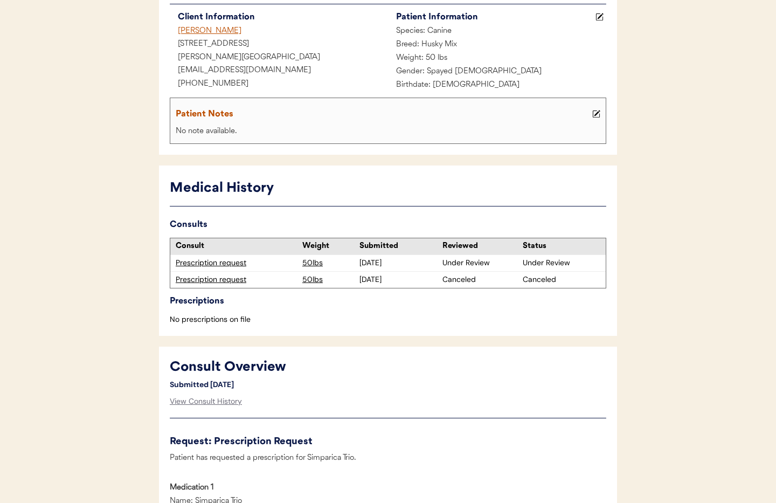
click at [205, 279] on div "Prescription request" at bounding box center [236, 279] width 121 height 11
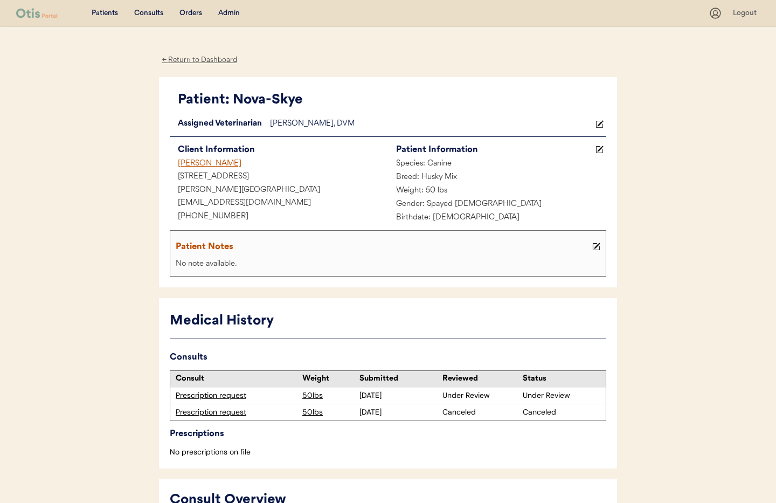
click at [199, 59] on div "← Return to Dashboard" at bounding box center [199, 60] width 81 height 12
click at [194, 58] on div "← Return to Dashboard" at bounding box center [199, 60] width 81 height 12
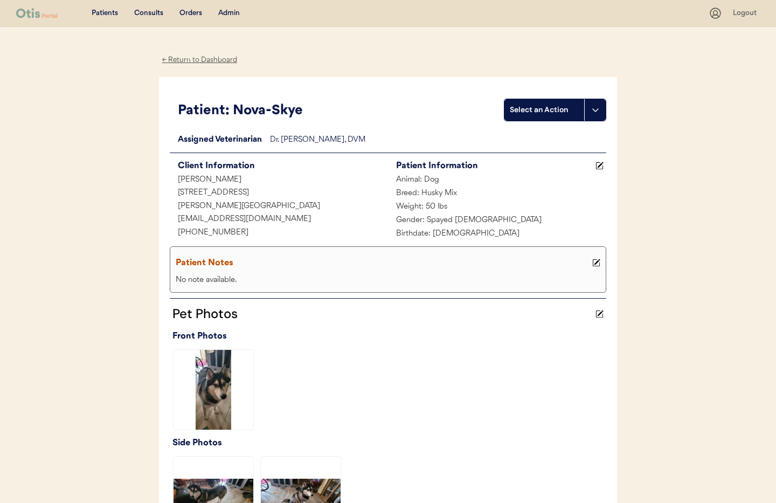
click at [196, 58] on div "← Return to Dashboard" at bounding box center [199, 60] width 81 height 12
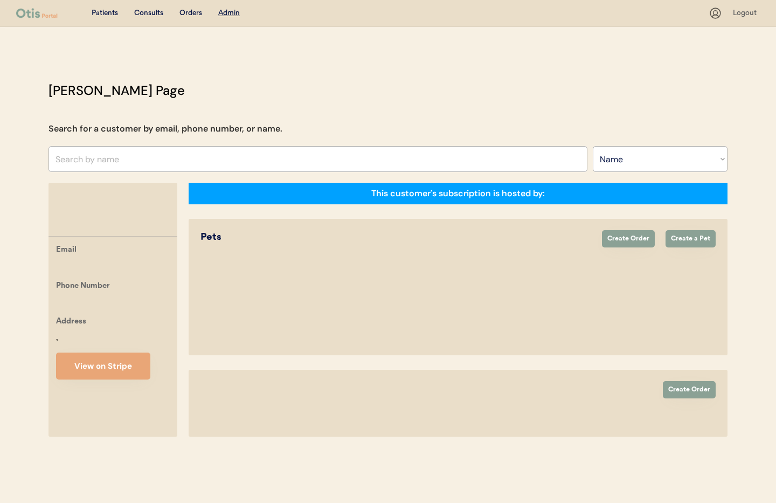
select select ""Name""
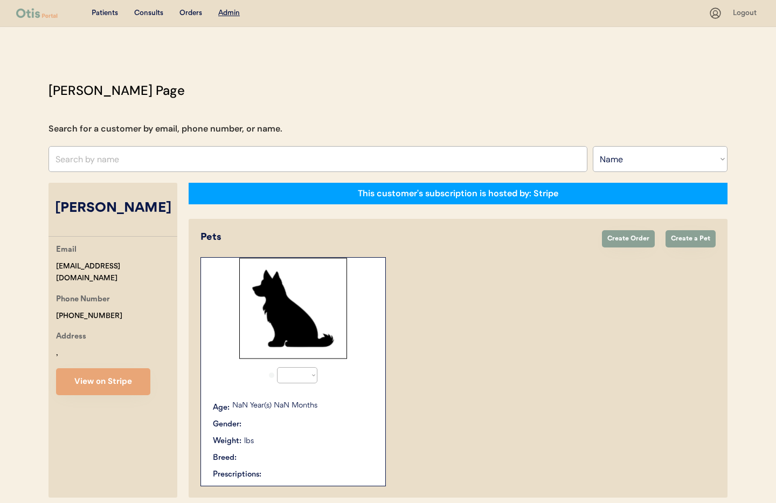
select select "true"
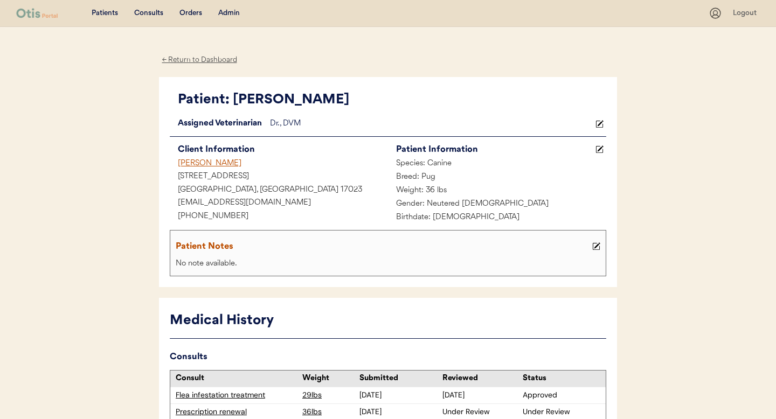
click at [194, 58] on div "← Return to Dashboard" at bounding box center [199, 60] width 81 height 12
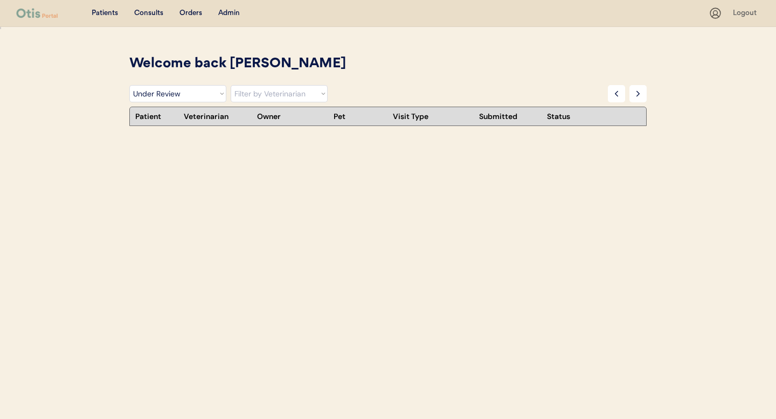
select select ""under_review""
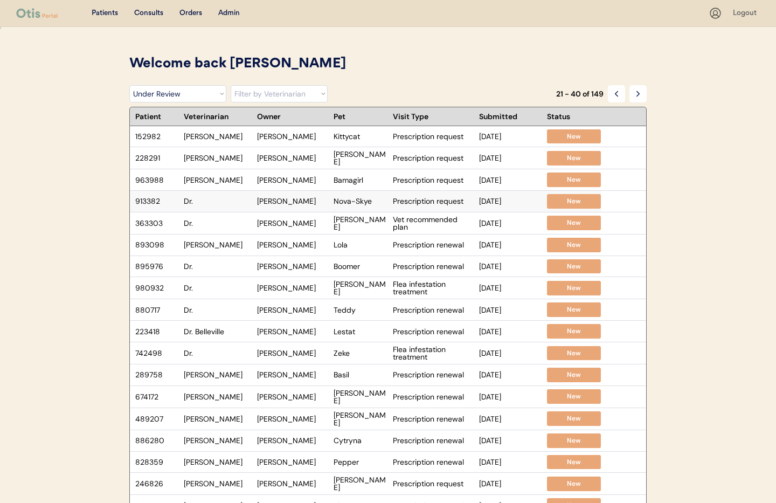
click at [190, 199] on div "Dr." at bounding box center [218, 201] width 68 height 8
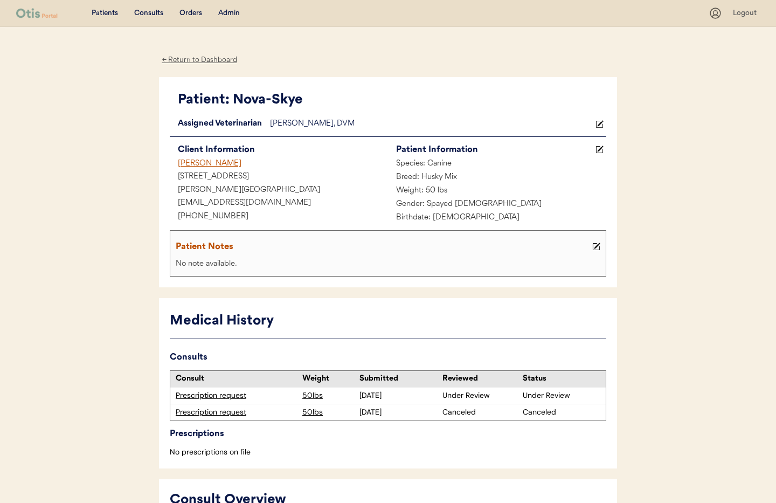
click at [180, 57] on div "← Return to Dashboard" at bounding box center [199, 60] width 81 height 12
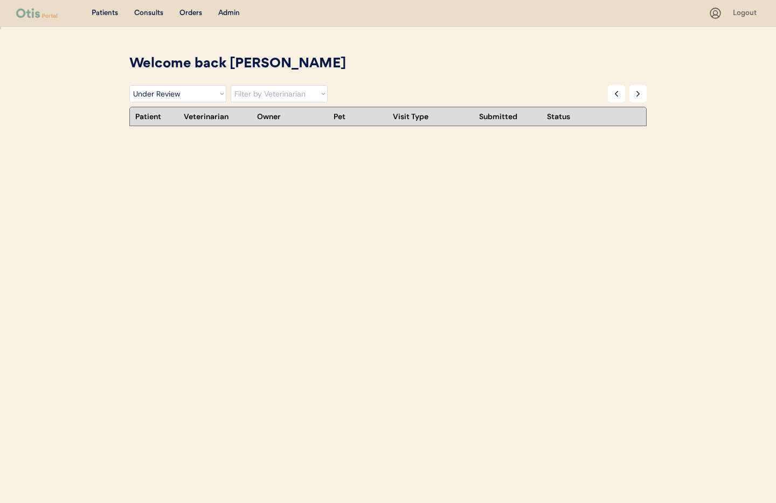
select select ""under_review""
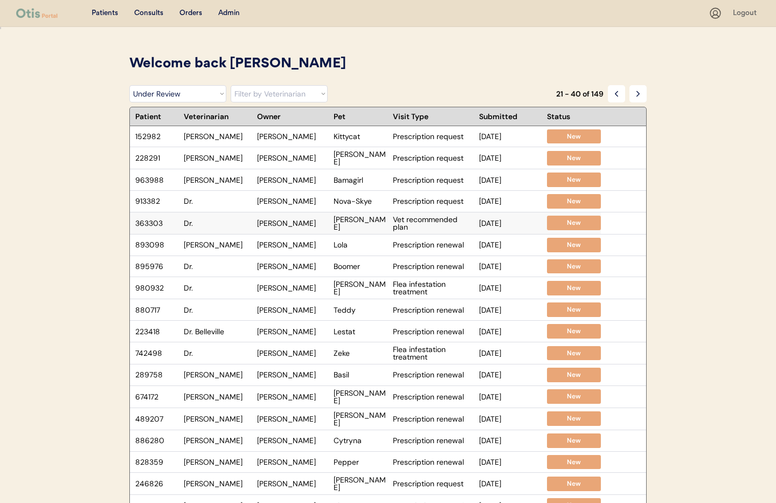
scroll to position [3, 0]
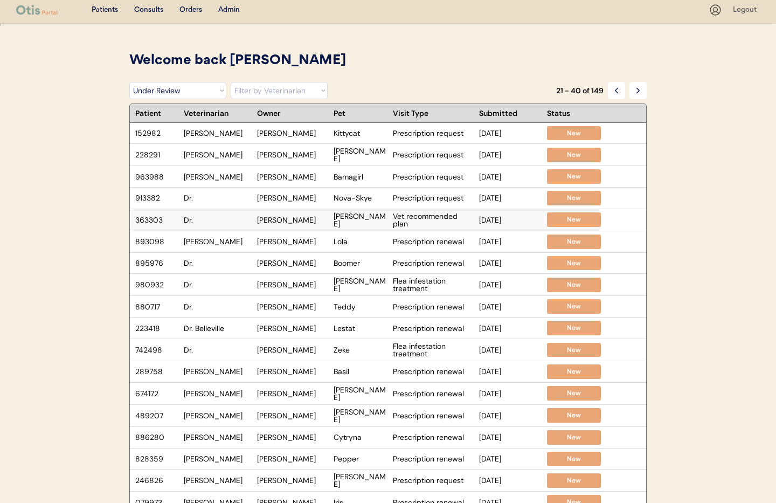
click at [223, 221] on div "Dr." at bounding box center [218, 220] width 68 height 8
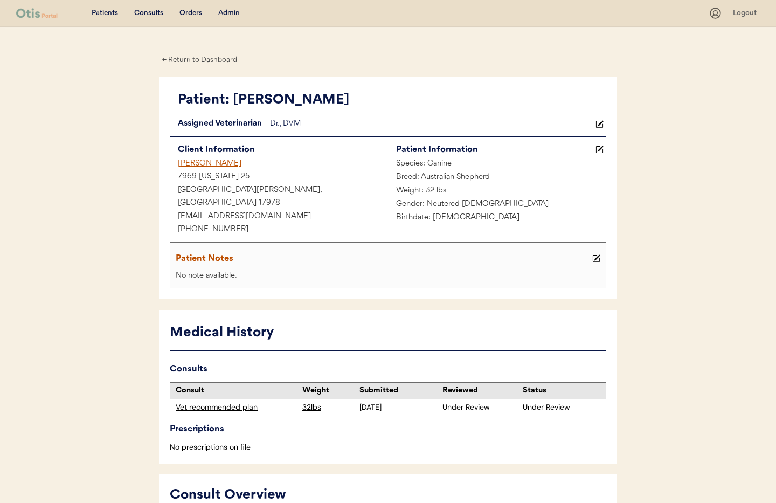
click at [188, 61] on div "← Return to Dashboard" at bounding box center [199, 60] width 81 height 12
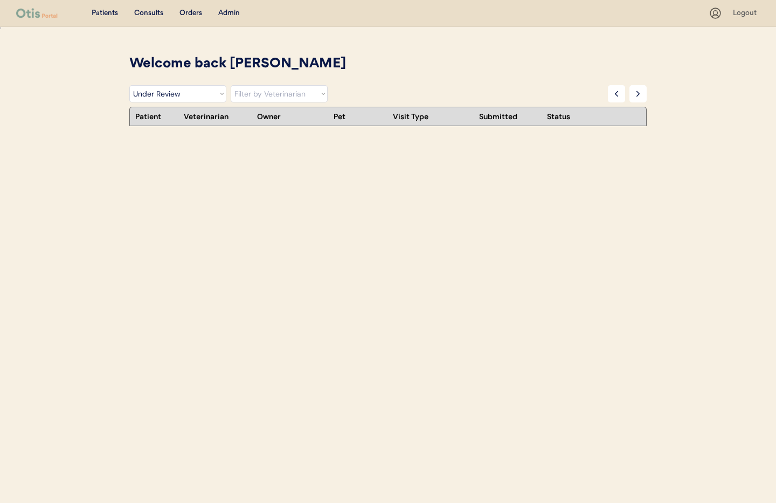
select select ""under_review""
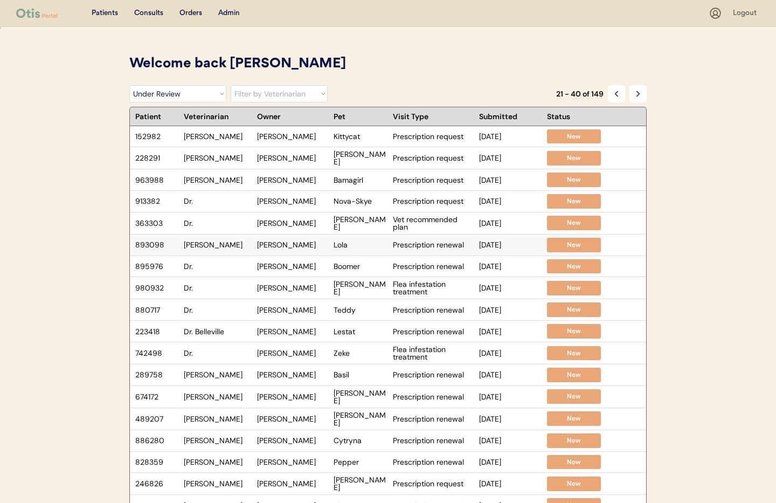
click at [230, 244] on div "[PERSON_NAME]" at bounding box center [218, 245] width 68 height 8
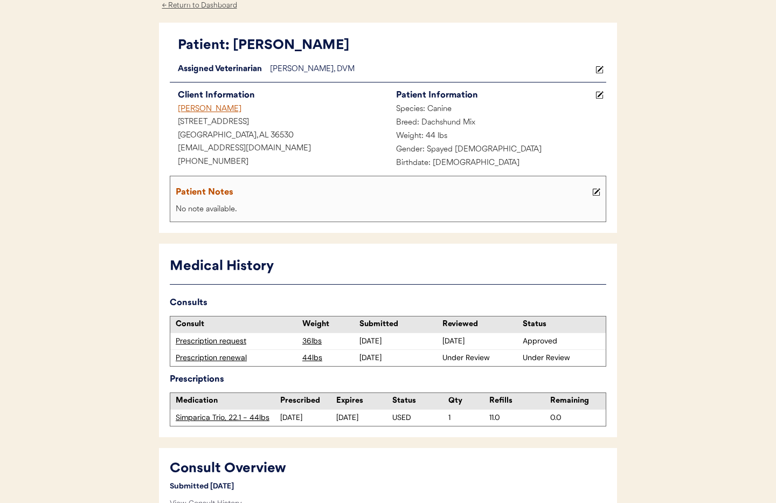
scroll to position [52, 0]
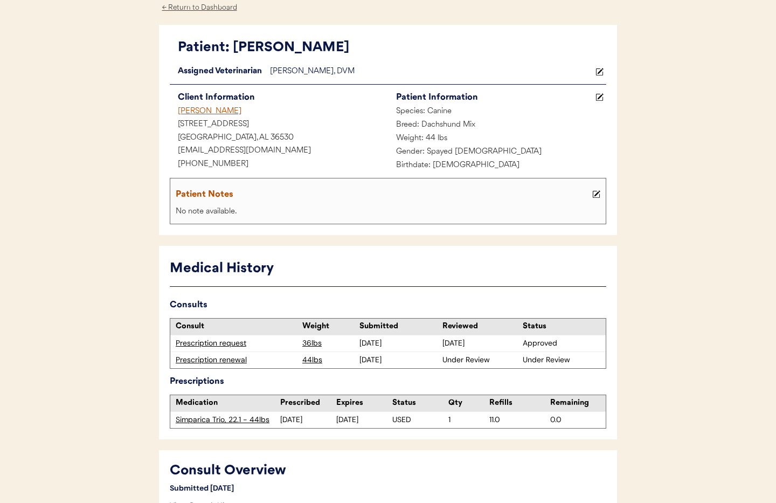
click at [202, 361] on div "Prescription renewal" at bounding box center [236, 360] width 121 height 11
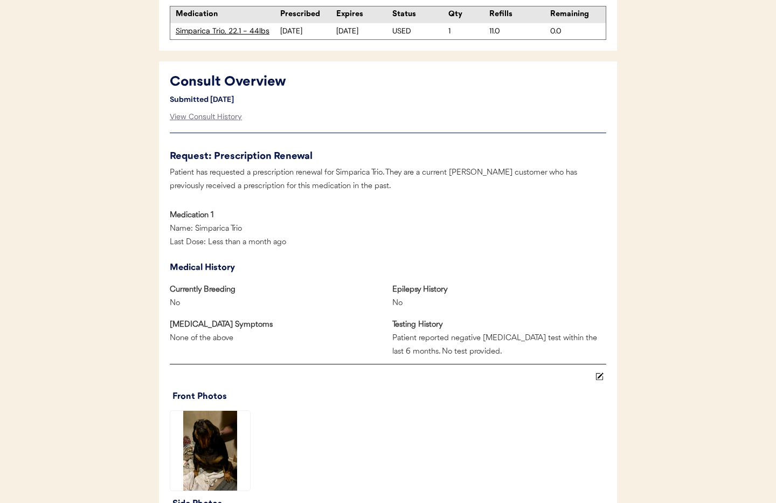
scroll to position [0, 0]
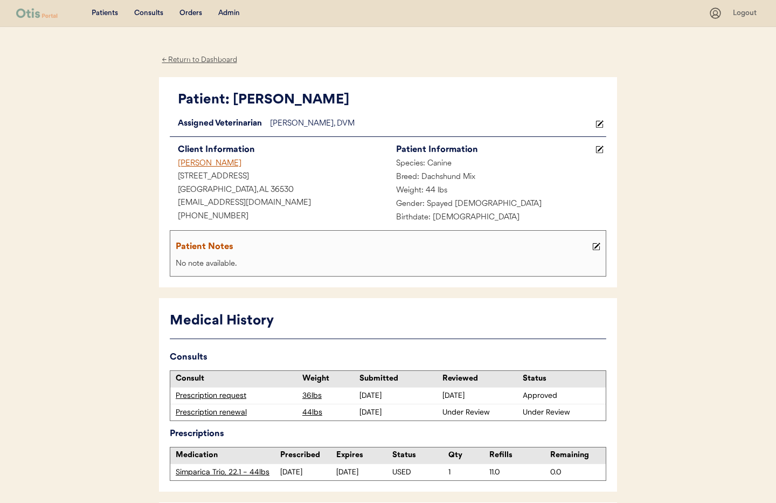
click at [200, 56] on div "← Return to Dashboard" at bounding box center [199, 60] width 81 height 12
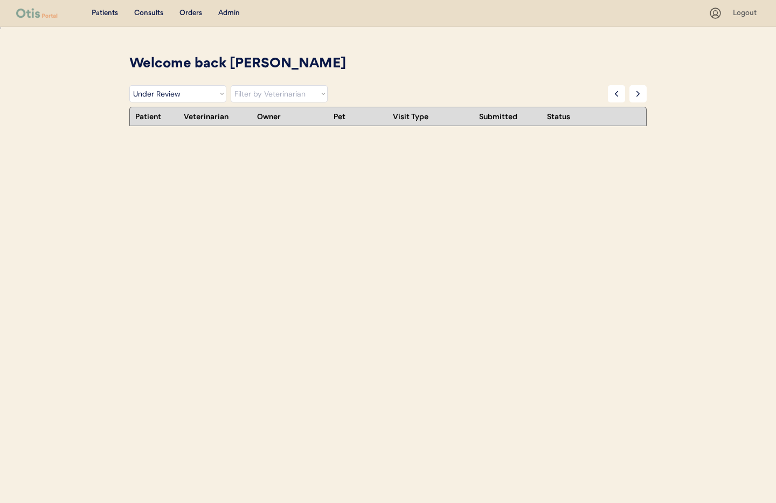
select select ""under_review""
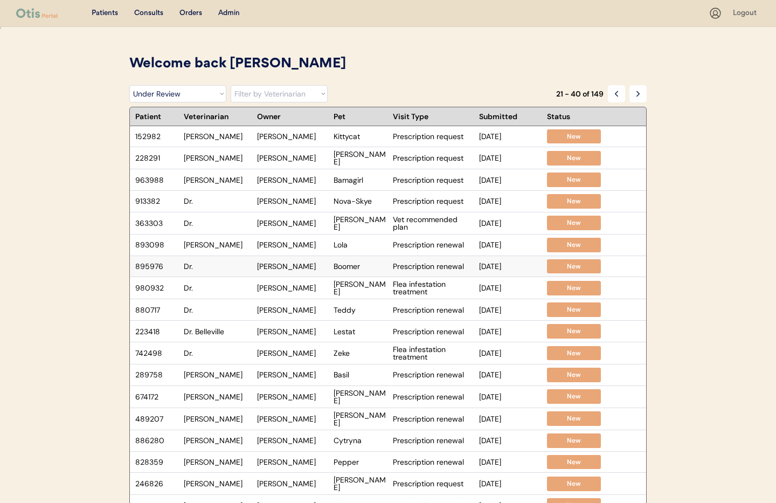
scroll to position [1, 0]
click at [219, 267] on div "Dr." at bounding box center [218, 266] width 68 height 8
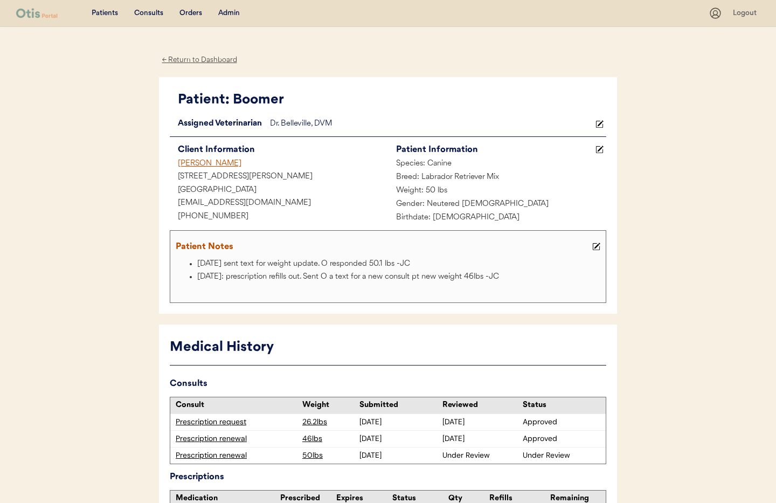
click at [601, 125] on icon at bounding box center [600, 124] width 8 height 8
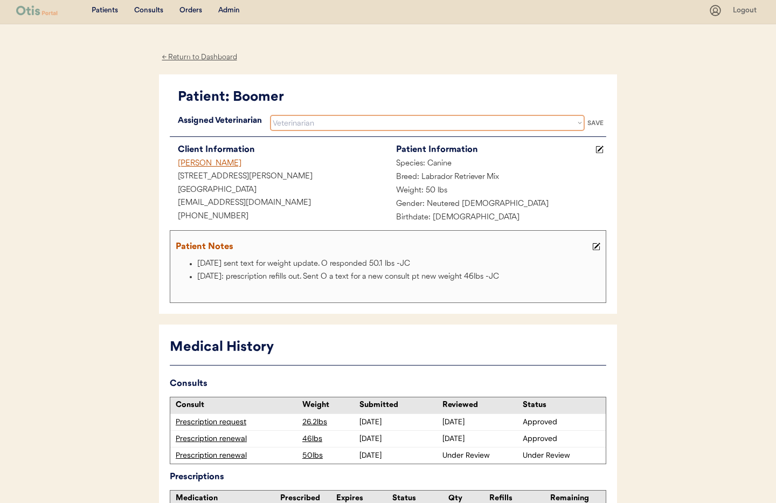
click at [367, 123] on select "Veterinarian [PERSON_NAME] [PERSON_NAME] [PERSON_NAME]" at bounding box center [427, 123] width 315 height 16
select select ""1348695171700984260__LOOKUP__1733767339806x932322702314707600""
click at [270, 115] on select "Veterinarian [PERSON_NAME] [PERSON_NAME] [PERSON_NAME]" at bounding box center [427, 123] width 315 height 16
click at [594, 121] on div "SAVE" at bounding box center [596, 123] width 22 height 6
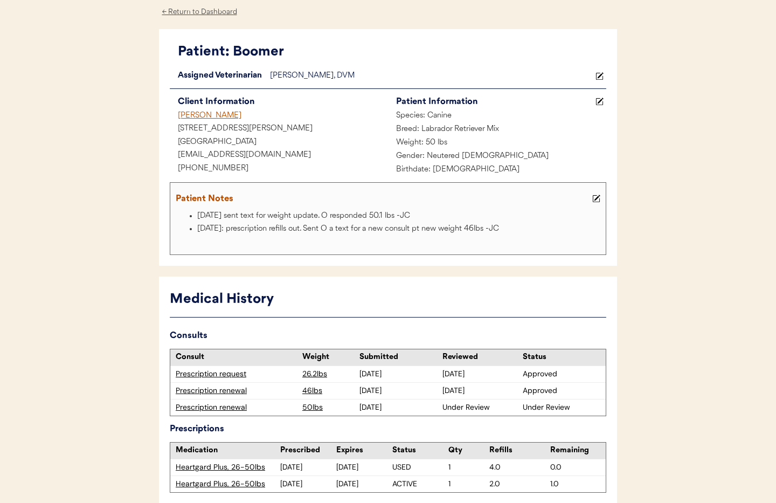
scroll to position [104, 0]
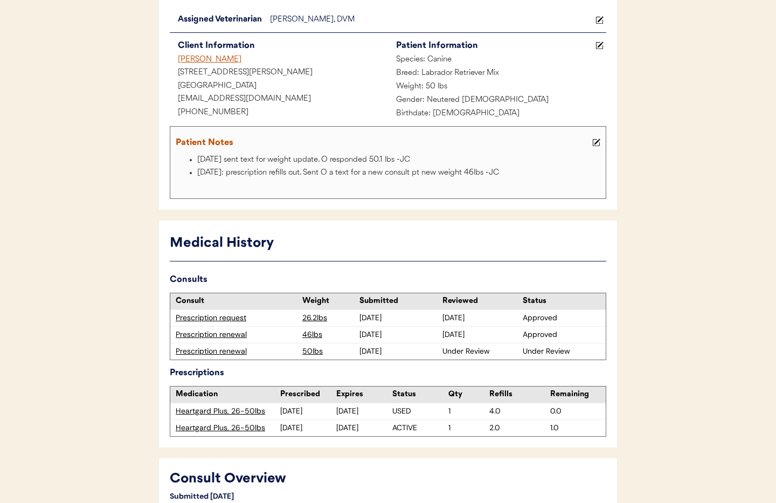
click at [219, 354] on div "Prescription renewal" at bounding box center [236, 351] width 121 height 11
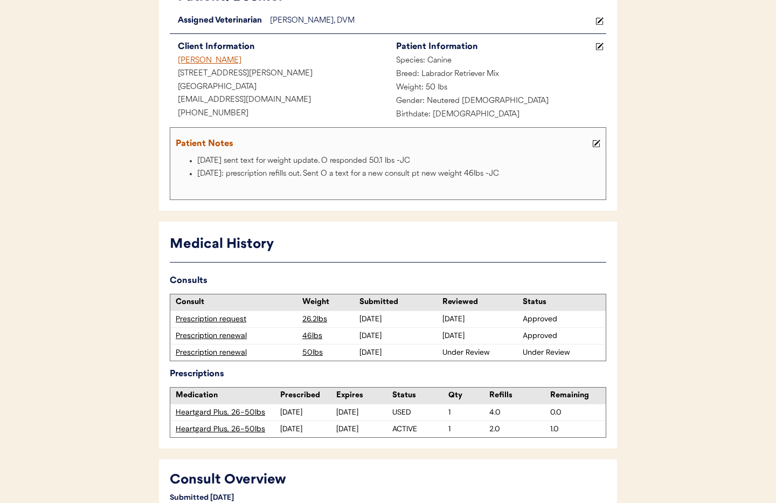
scroll to position [0, 0]
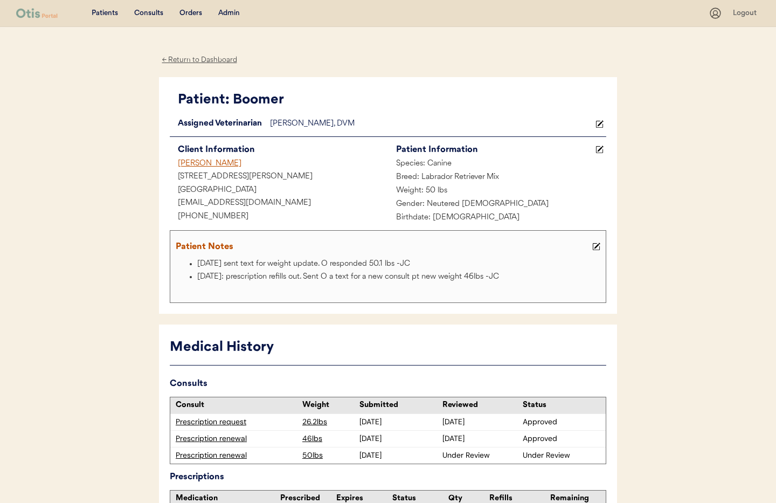
click at [206, 62] on div "← Return to Dashboard" at bounding box center [199, 60] width 81 height 12
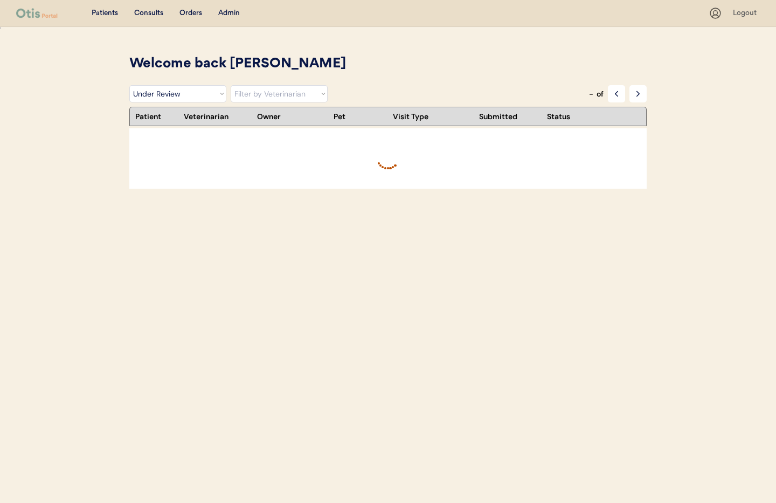
select select ""under_review""
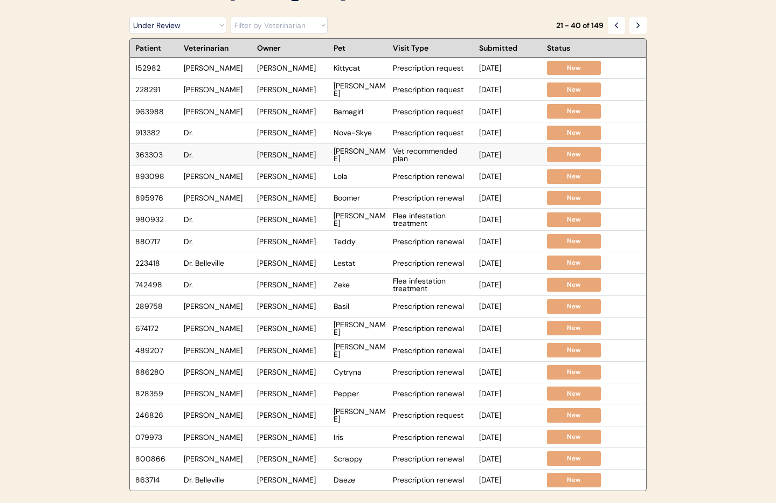
scroll to position [75, 0]
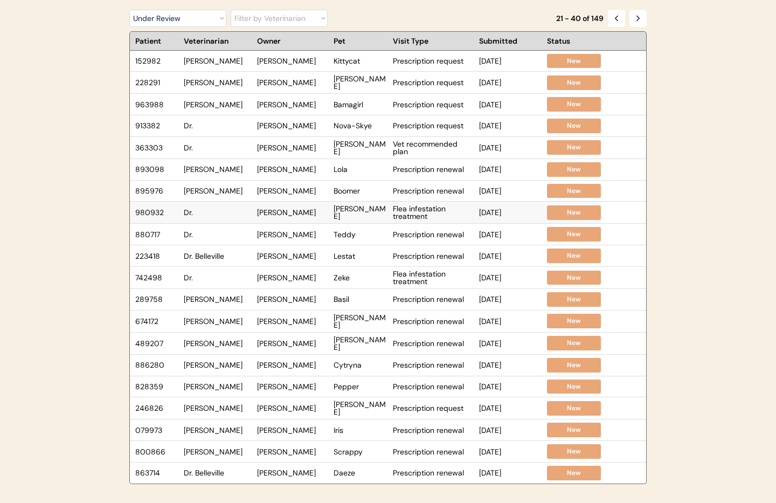
click at [226, 213] on div "Dr." at bounding box center [218, 213] width 68 height 8
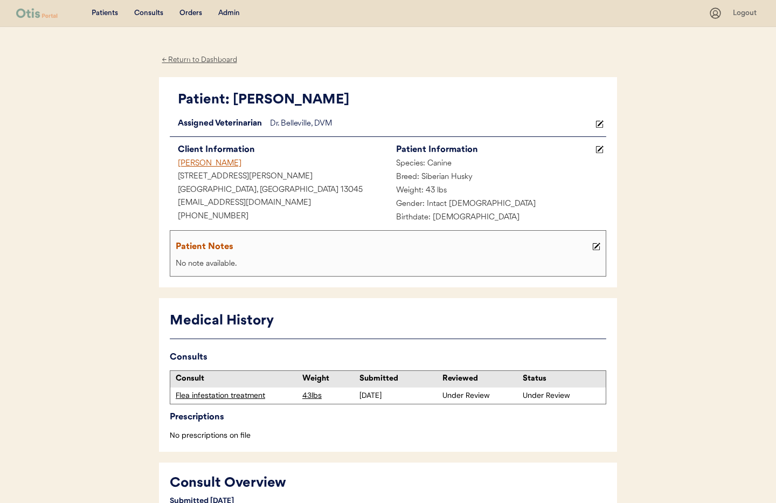
drag, startPoint x: 191, startPoint y: 59, endPoint x: 204, endPoint y: 71, distance: 17.2
click at [191, 59] on div "← Return to Dashboard" at bounding box center [199, 60] width 81 height 12
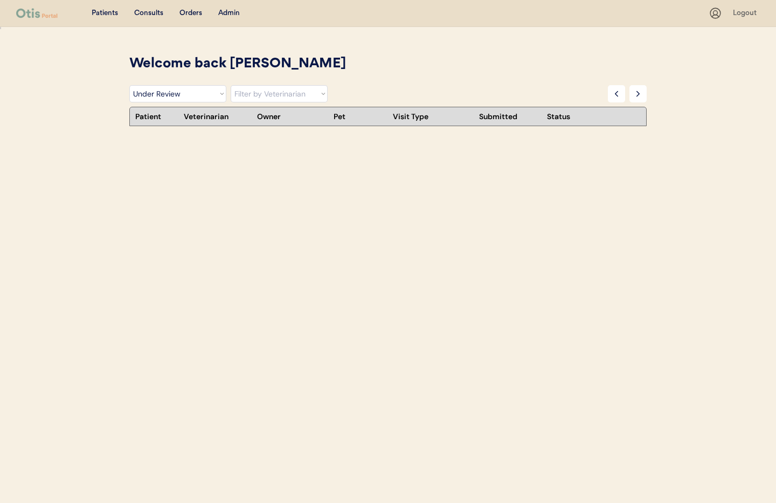
select select ""under_review""
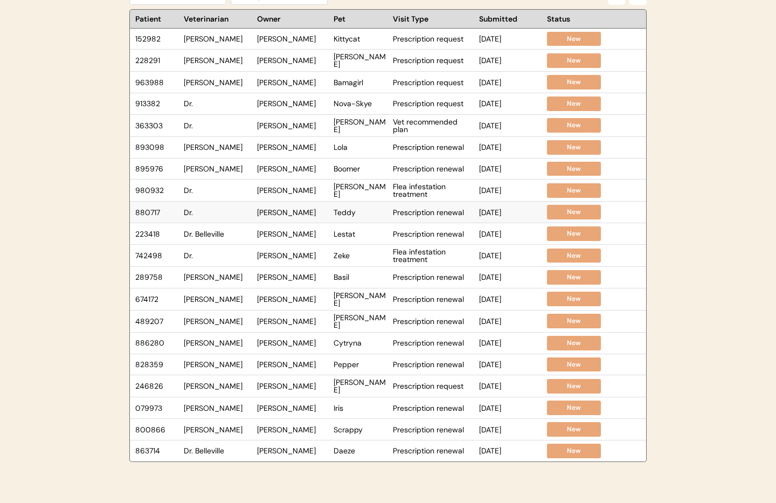
scroll to position [93, 0]
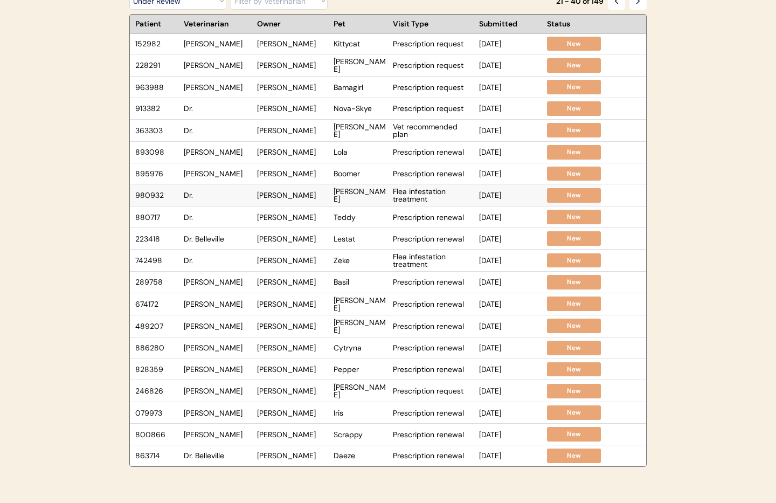
click at [229, 195] on div "Dr." at bounding box center [218, 195] width 68 height 8
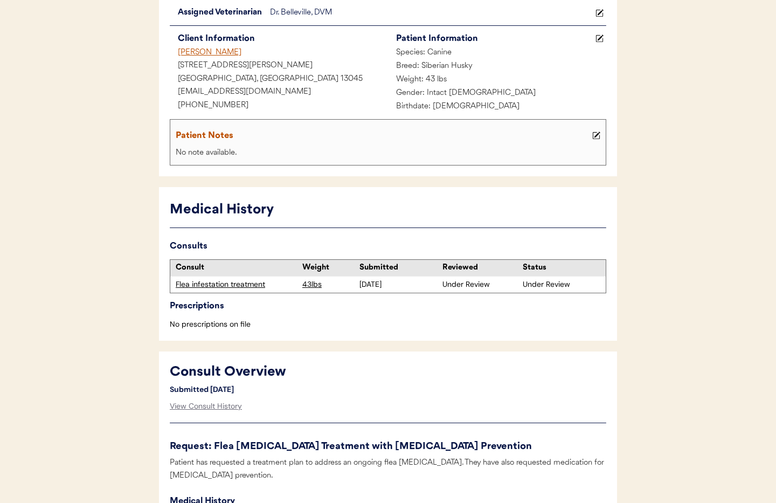
scroll to position [220, 0]
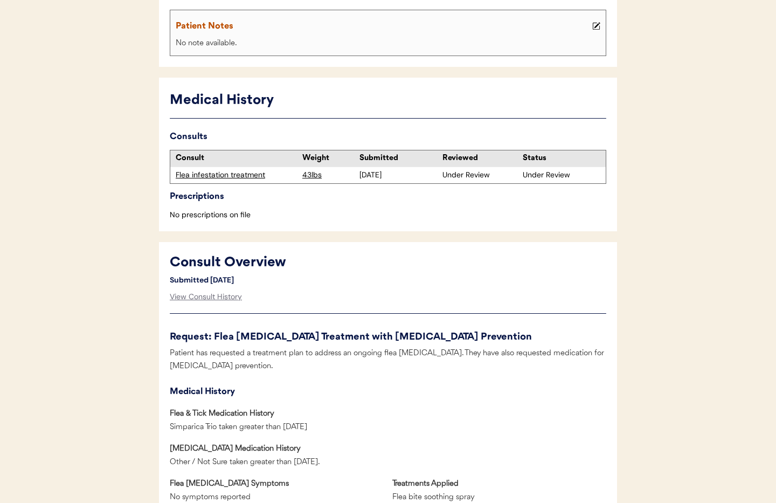
click at [215, 175] on div "Flea infestation treatment" at bounding box center [236, 175] width 121 height 11
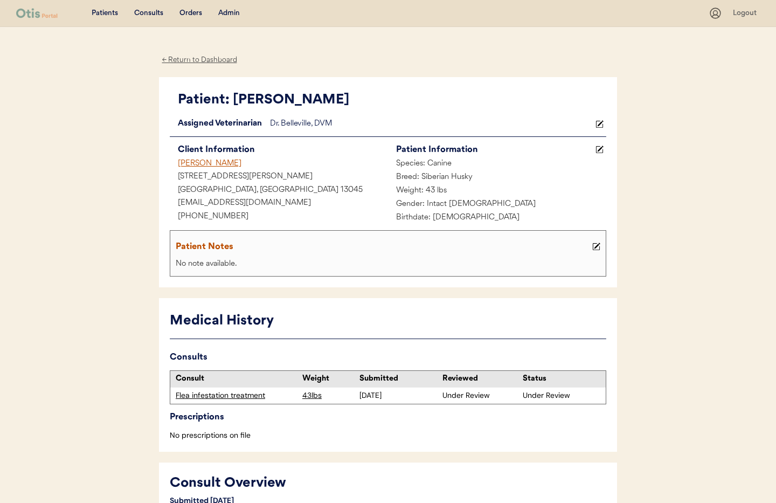
click at [178, 60] on div "← Return to Dashboard" at bounding box center [199, 60] width 81 height 12
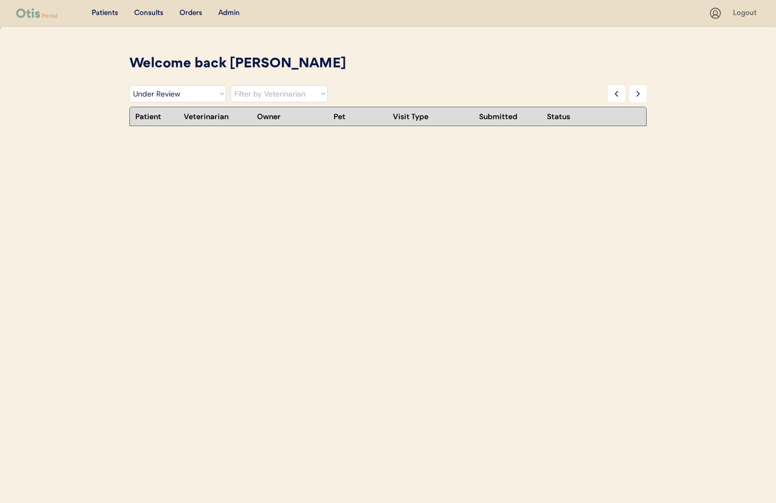
select select ""under_review""
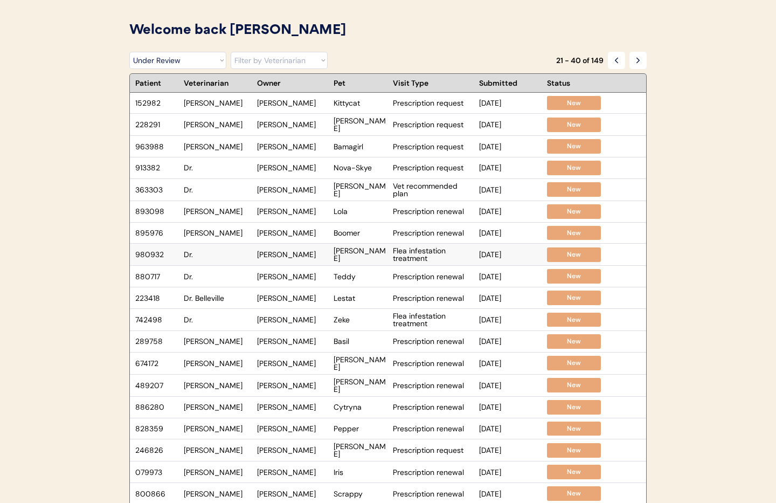
scroll to position [37, 0]
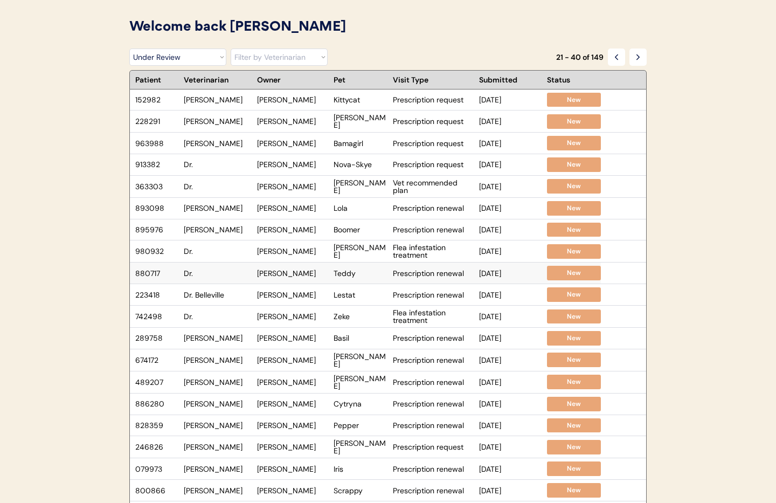
click at [209, 274] on div "Dr." at bounding box center [218, 274] width 68 height 8
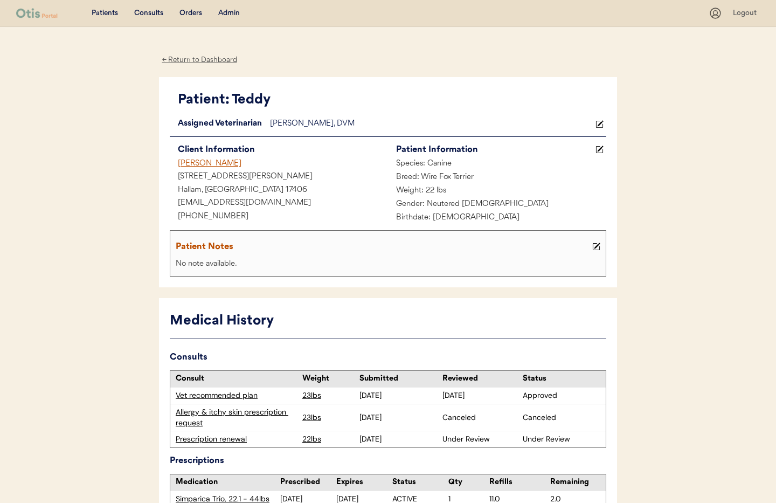
click at [210, 60] on div "← Return to Dashboard" at bounding box center [199, 60] width 81 height 12
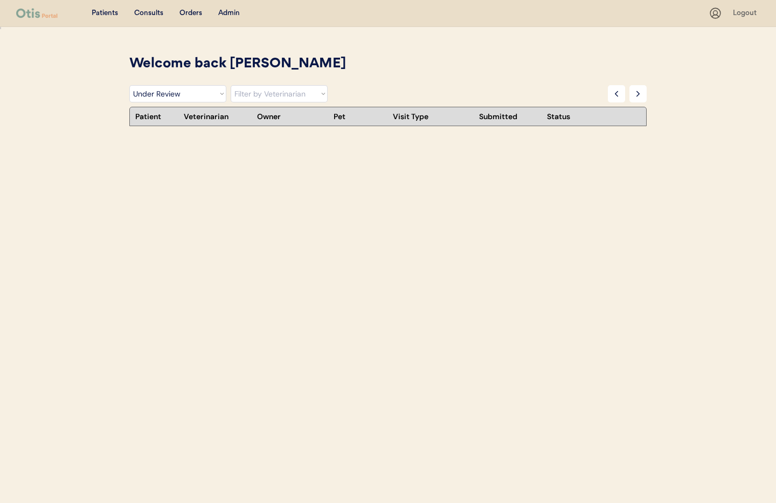
select select ""under_review""
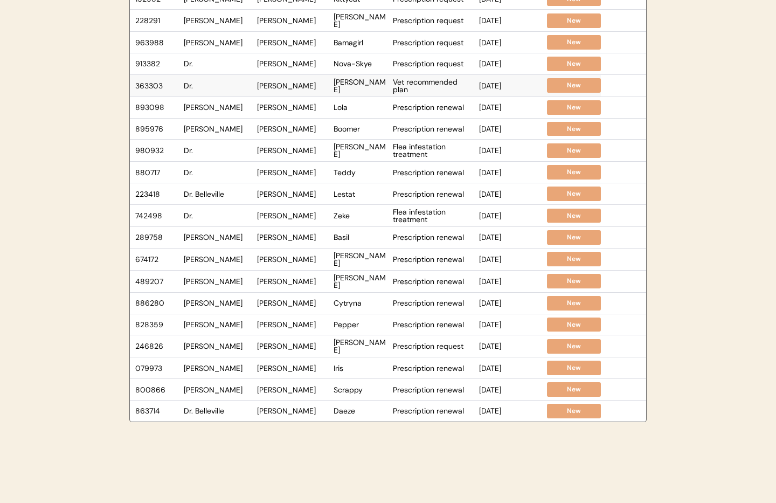
scroll to position [140, 0]
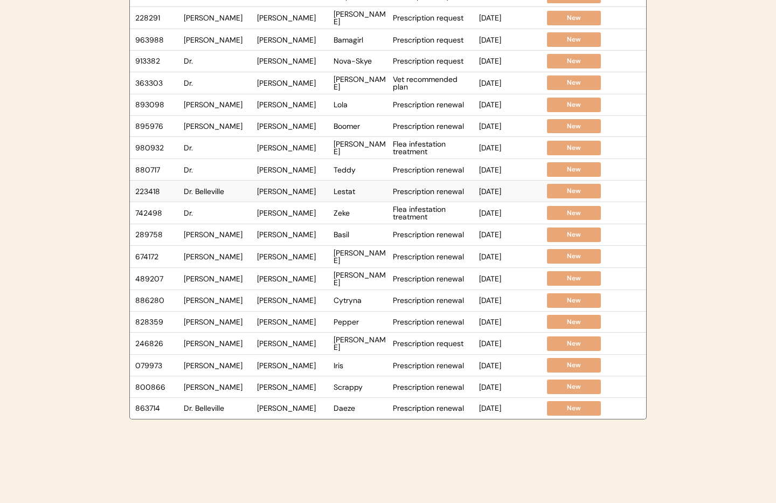
click at [232, 193] on div "Dr. Belleville" at bounding box center [218, 192] width 68 height 8
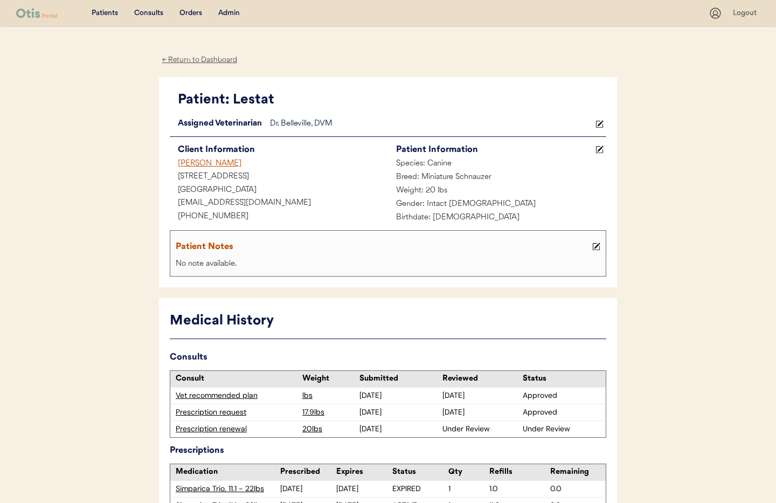
click at [192, 60] on div "← Return to Dashboard" at bounding box center [199, 60] width 81 height 12
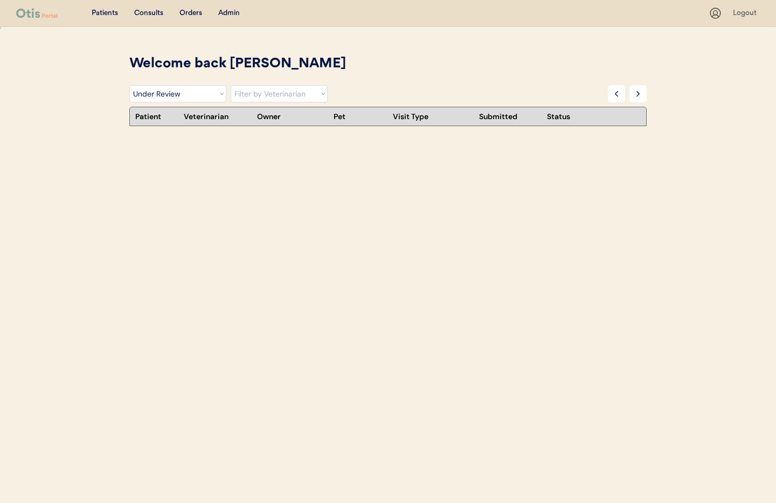
select select ""under_review""
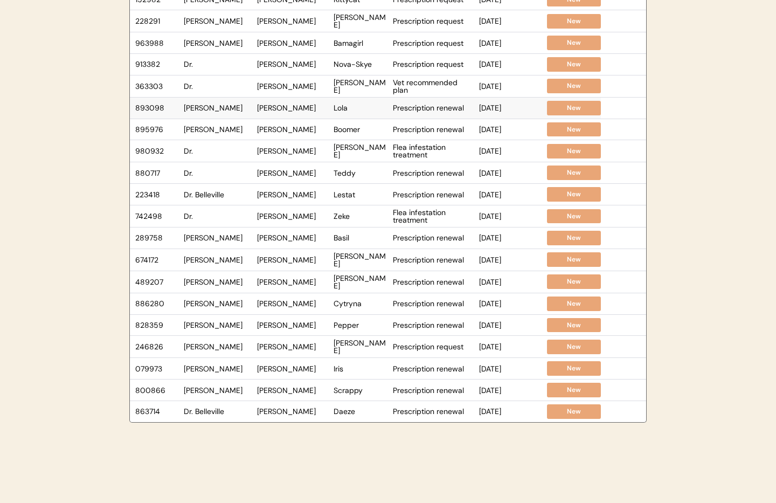
scroll to position [139, 0]
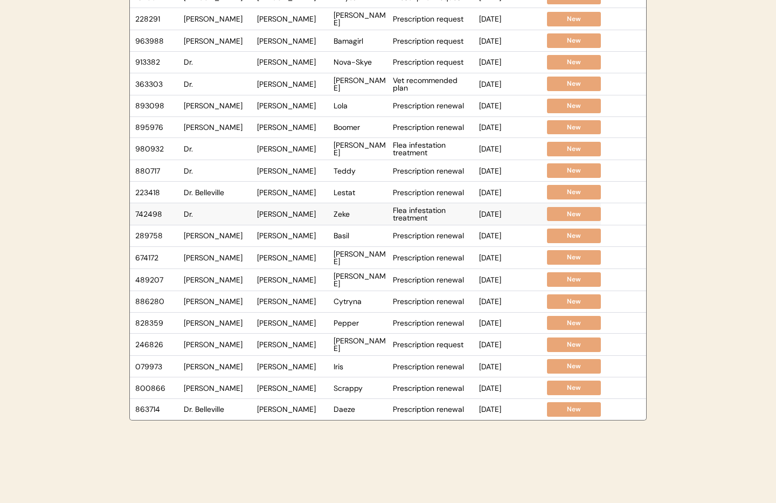
click at [224, 211] on div "Dr." at bounding box center [218, 214] width 68 height 8
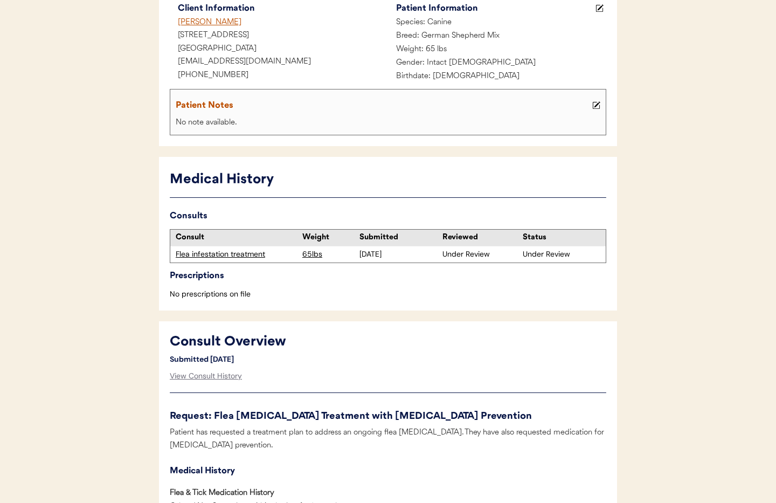
scroll to position [144, 0]
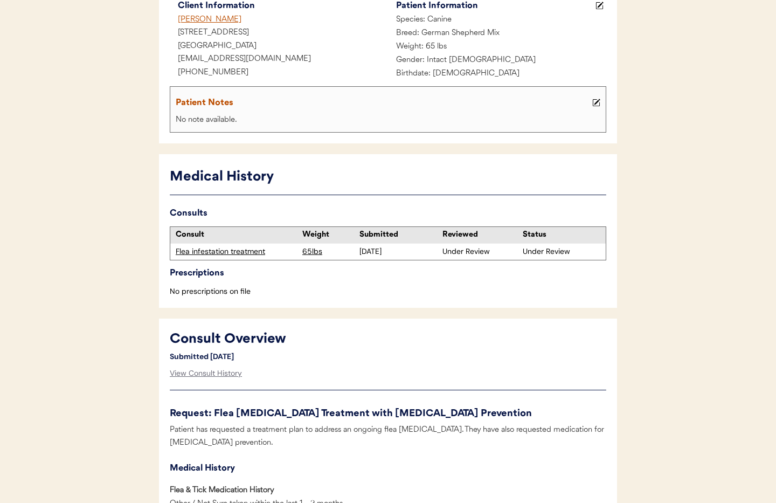
click at [236, 252] on div "Flea infestation treatment" at bounding box center [236, 251] width 121 height 11
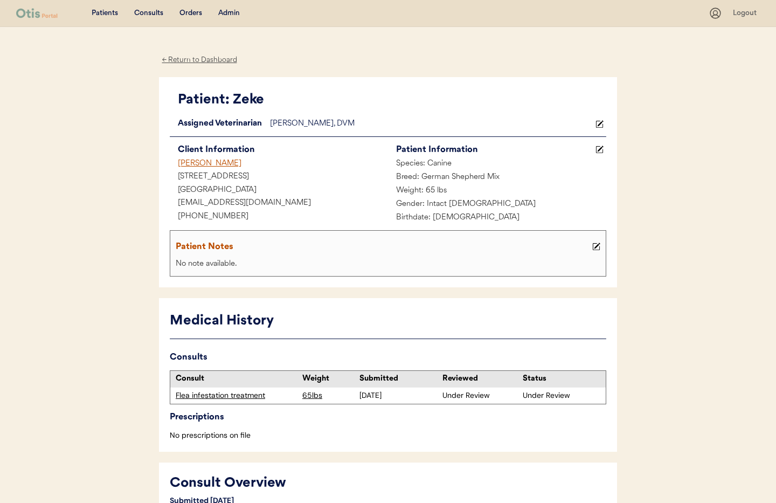
click at [185, 59] on div "← Return to Dashboard" at bounding box center [199, 60] width 81 height 12
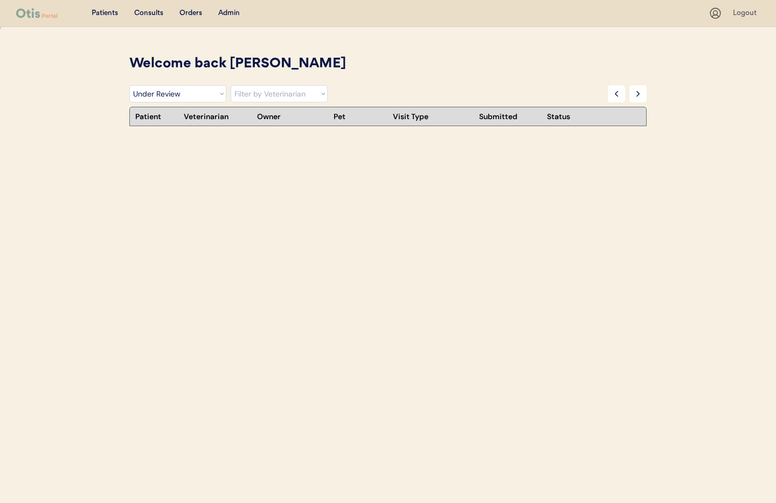
select select ""under_review""
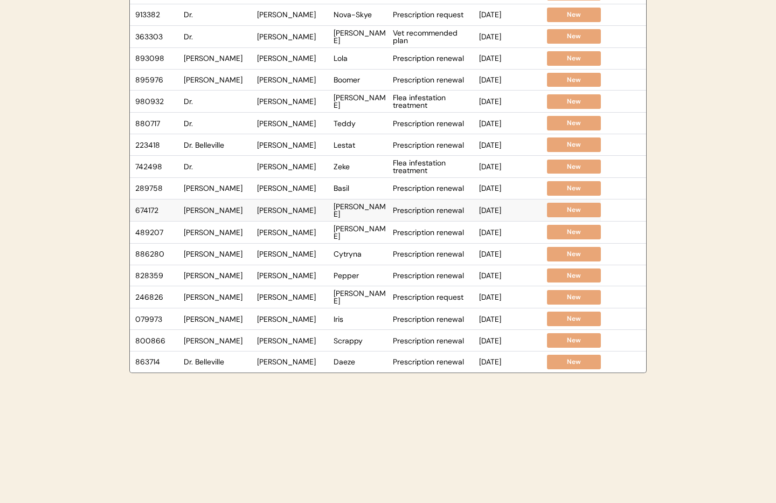
scroll to position [151, 0]
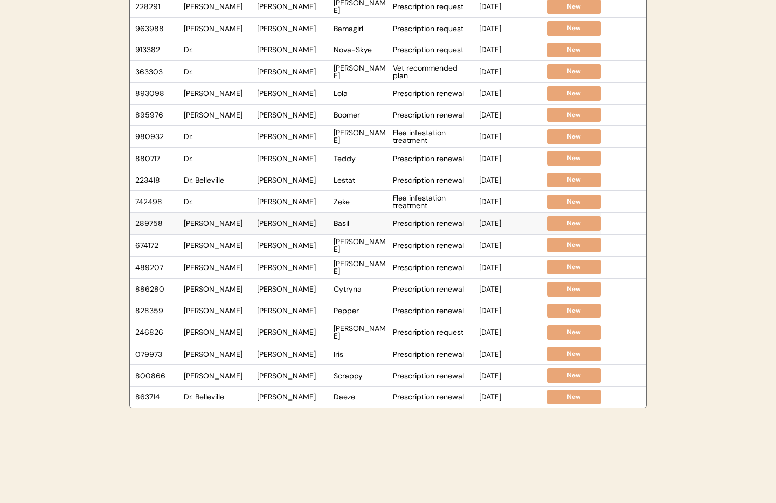
click at [232, 222] on div "[PERSON_NAME]" at bounding box center [218, 223] width 68 height 8
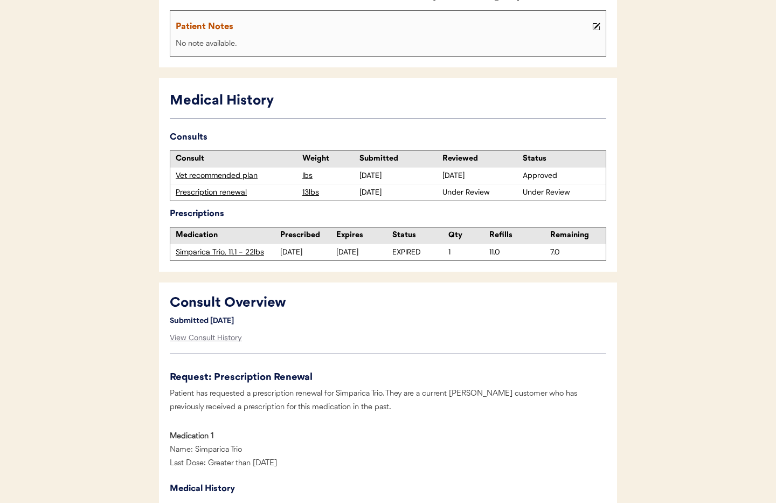
scroll to position [139, 0]
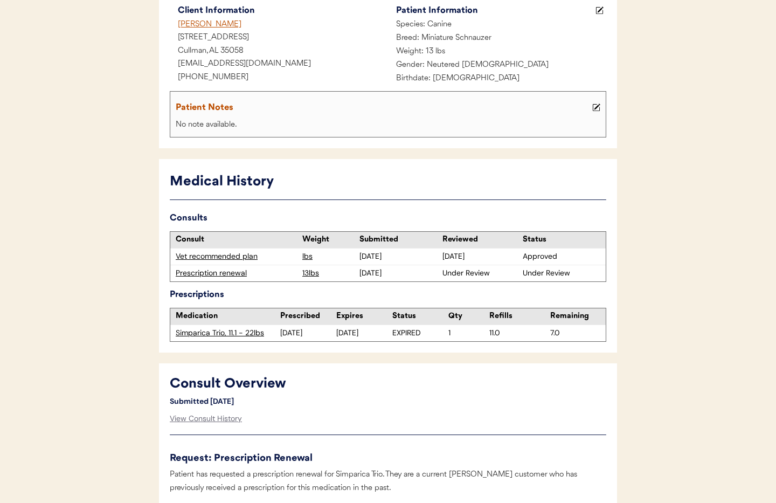
click at [222, 274] on div "Prescription renewal" at bounding box center [236, 273] width 121 height 11
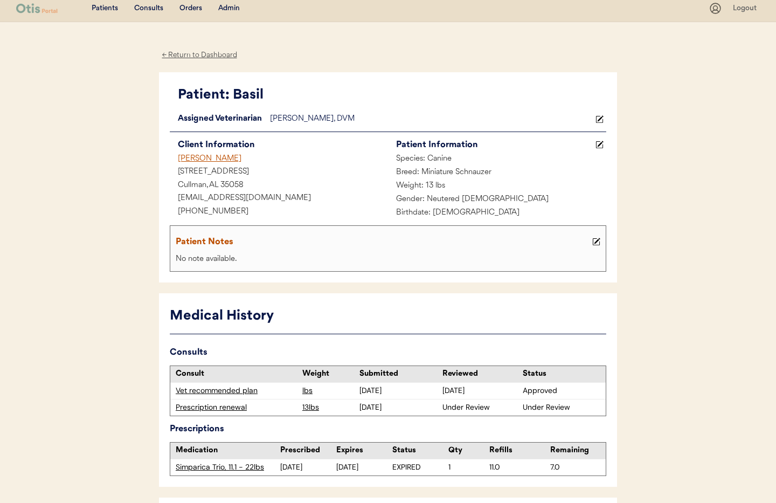
scroll to position [0, 0]
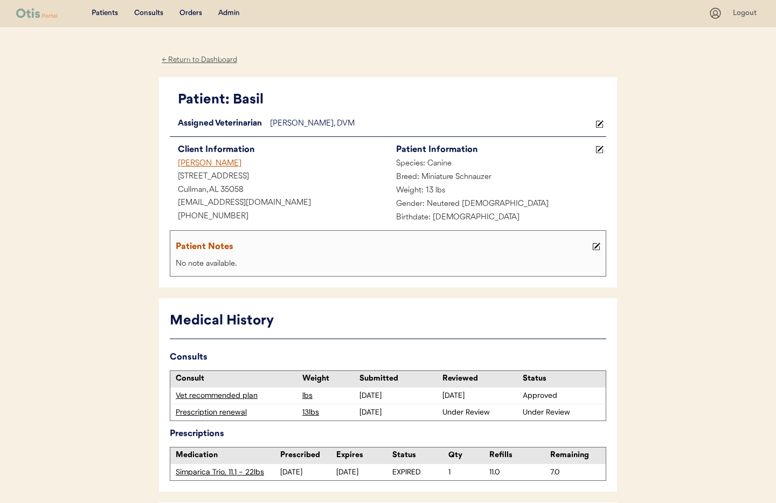
click at [602, 125] on icon at bounding box center [600, 124] width 8 height 8
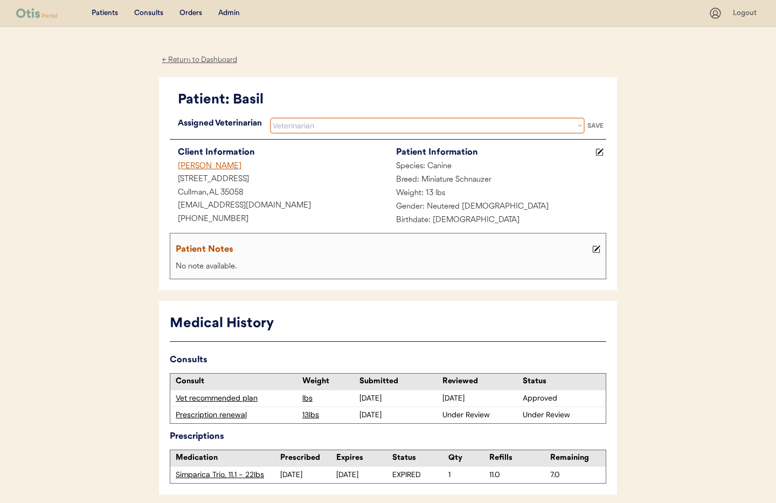
click at [415, 125] on select "Veterinarian Erin Belleville Hillary Braverman Kit Warren" at bounding box center [427, 126] width 315 height 16
select select ""1348695171700984260__LOOKUP__1733767339806x932322702314707600""
click at [270, 118] on select "Veterinarian Erin Belleville Hillary Braverman Kit Warren" at bounding box center [427, 126] width 315 height 16
drag, startPoint x: 596, startPoint y: 124, endPoint x: 503, endPoint y: 155, distance: 97.7
click at [596, 124] on div "SAVE" at bounding box center [596, 125] width 22 height 6
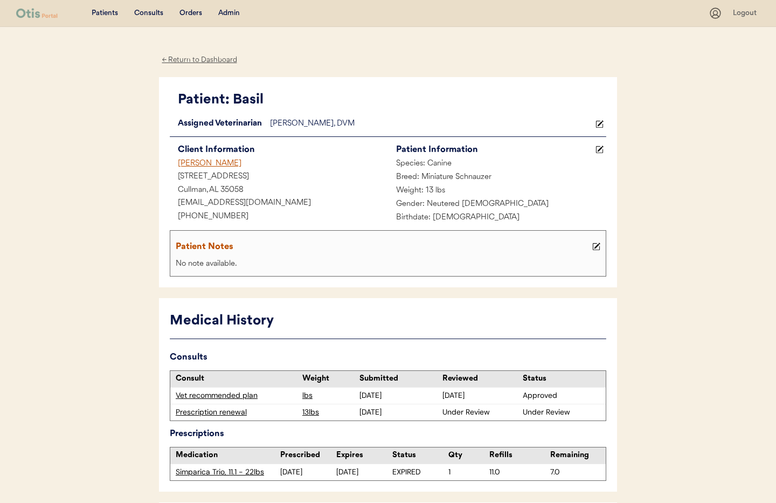
click at [201, 58] on div "← Return to Dashboard" at bounding box center [199, 60] width 81 height 12
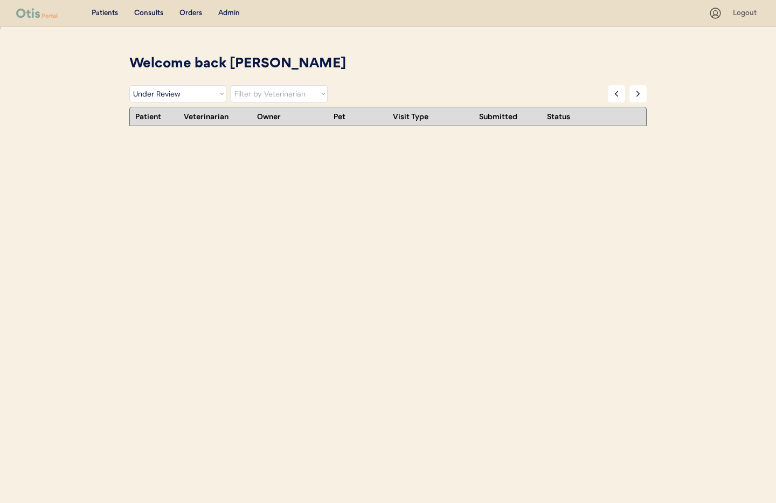
select select ""under_review""
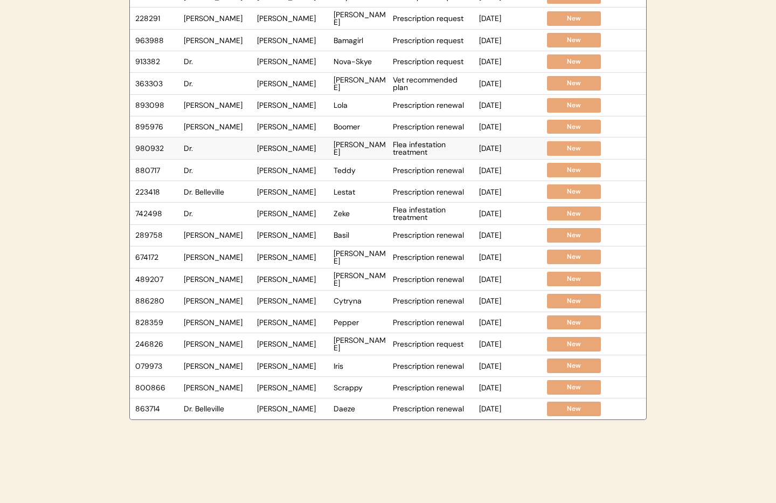
scroll to position [144, 0]
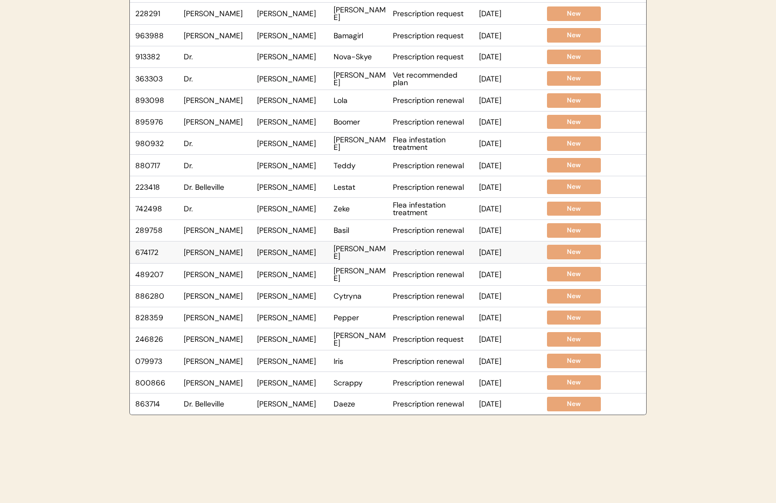
click at [232, 252] on div "Dr. Clanin" at bounding box center [218, 253] width 68 height 8
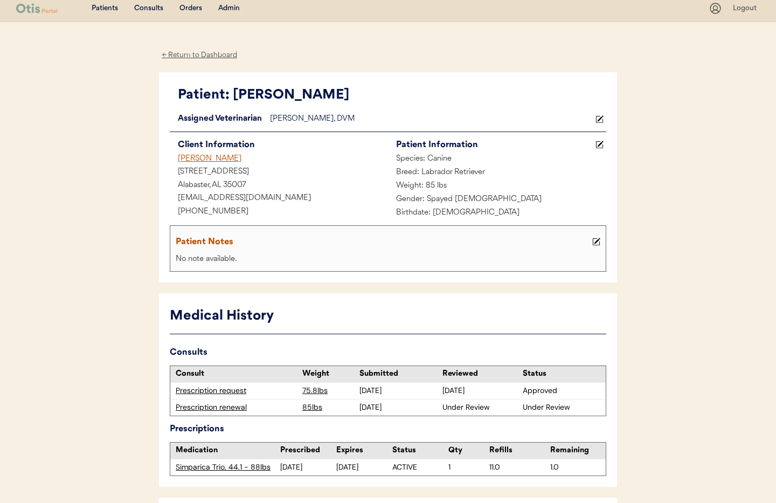
scroll to position [5, 0]
click at [598, 119] on icon at bounding box center [600, 119] width 8 height 8
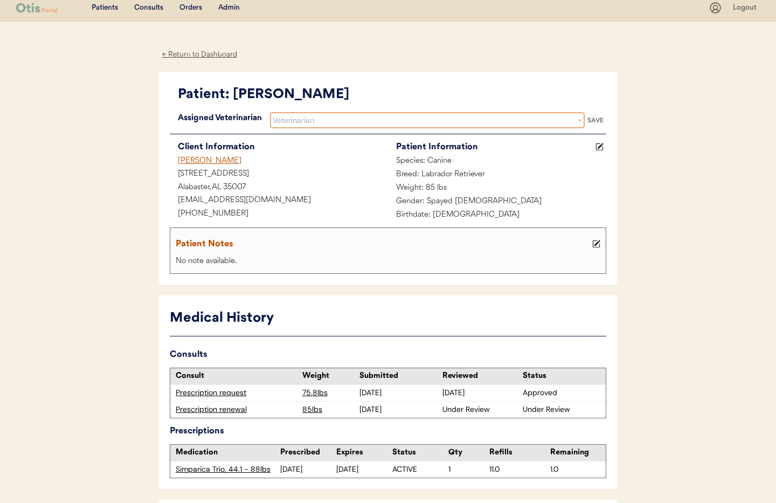
click at [358, 122] on select "Veterinarian Erin Belleville Hillary Braverman Kit Warren" at bounding box center [427, 120] width 315 height 16
select select ""1348695171700984260__LOOKUP__1733767339806x932322702314707600""
click at [270, 112] on select "Veterinarian Erin Belleville Hillary Braverman Kit Warren" at bounding box center [427, 120] width 315 height 16
drag, startPoint x: 595, startPoint y: 120, endPoint x: 361, endPoint y: 200, distance: 246.7
click at [594, 120] on div "SAVE" at bounding box center [596, 120] width 22 height 6
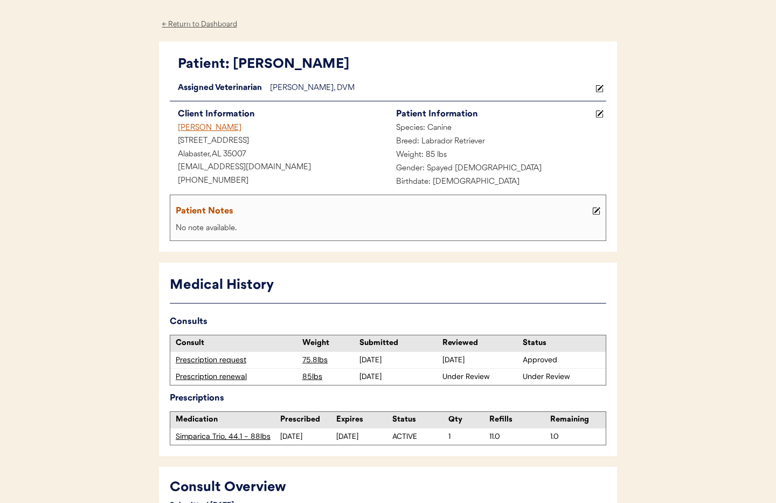
scroll to position [0, 0]
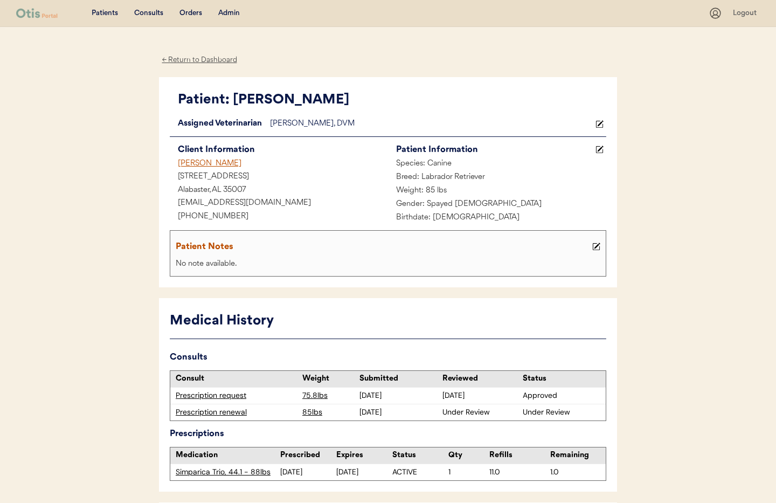
click at [203, 58] on div "← Return to Dashboard" at bounding box center [199, 60] width 81 height 12
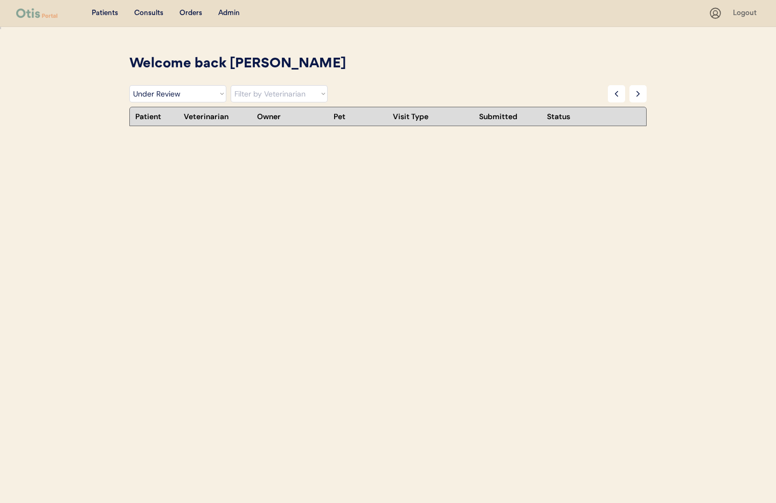
select select ""under_review""
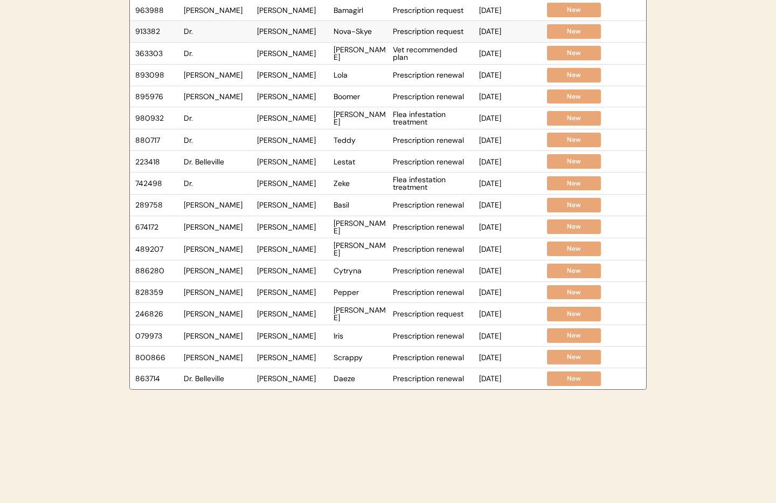
scroll to position [170, 0]
click at [272, 250] on div "[PERSON_NAME]" at bounding box center [292, 249] width 71 height 8
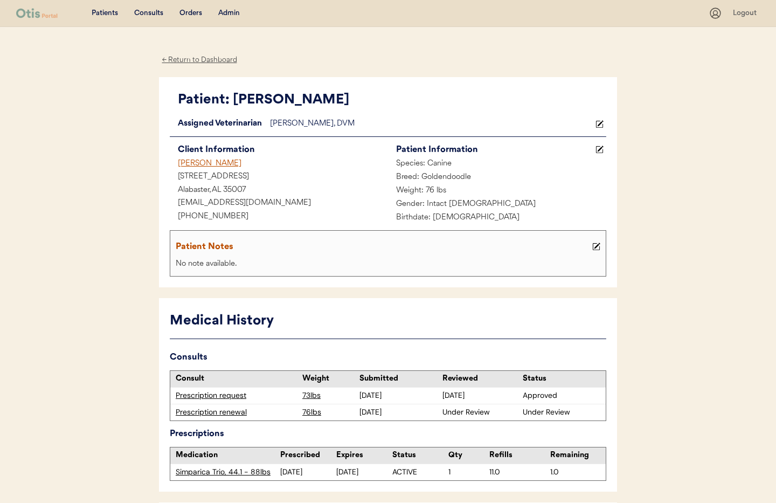
click at [599, 125] on use at bounding box center [600, 124] width 8 height 8
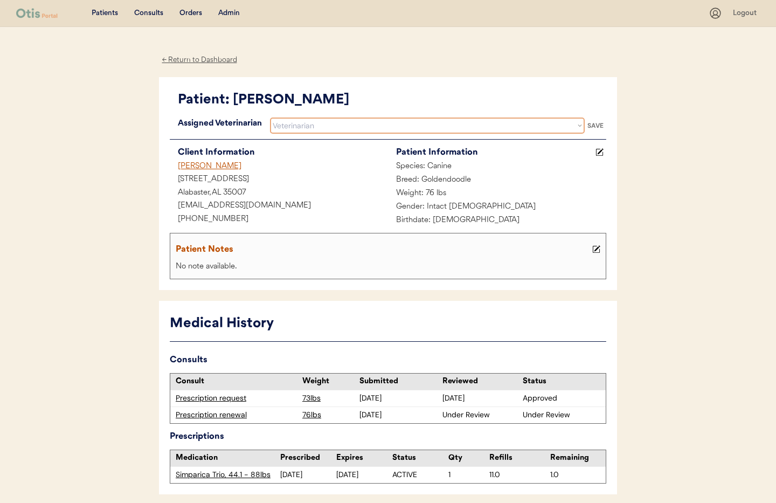
click at [343, 123] on select "Veterinarian [PERSON_NAME] [PERSON_NAME] [PERSON_NAME]" at bounding box center [427, 126] width 315 height 16
select select ""1348695171700984260__LOOKUP__1733767339806x932322702314707600""
click at [270, 118] on select "Veterinarian [PERSON_NAME] [PERSON_NAME] [PERSON_NAME]" at bounding box center [427, 126] width 315 height 16
click at [599, 125] on div "SAVE" at bounding box center [596, 125] width 22 height 6
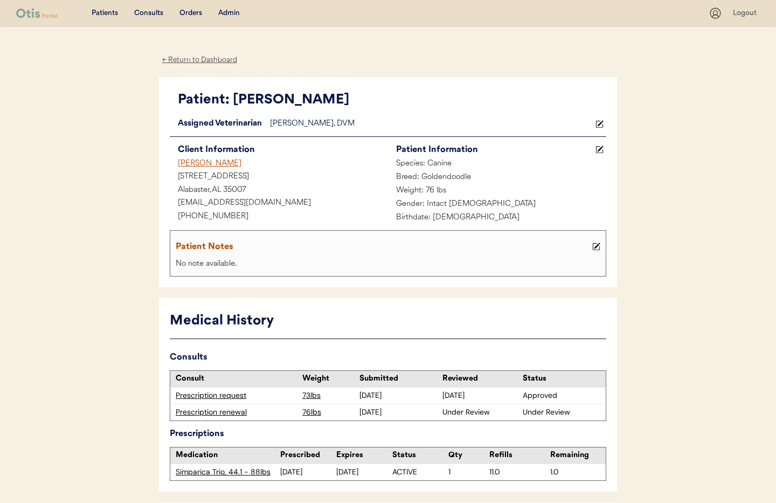
click at [187, 61] on div "← Return to Dashboard" at bounding box center [199, 60] width 81 height 12
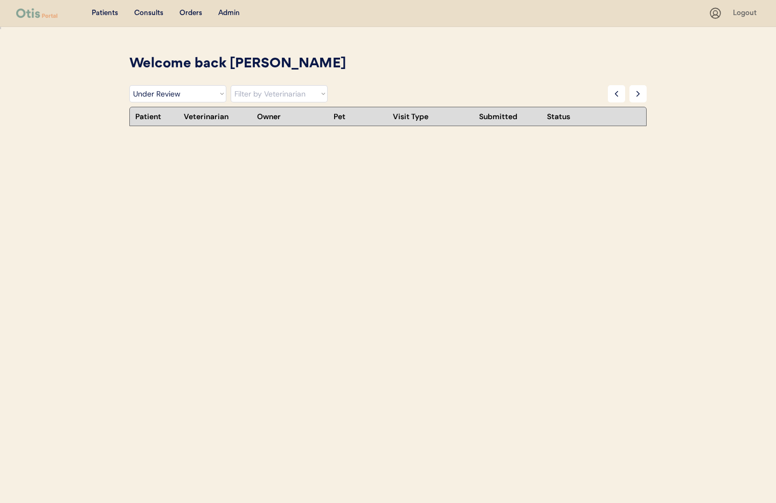
select select ""under_review""
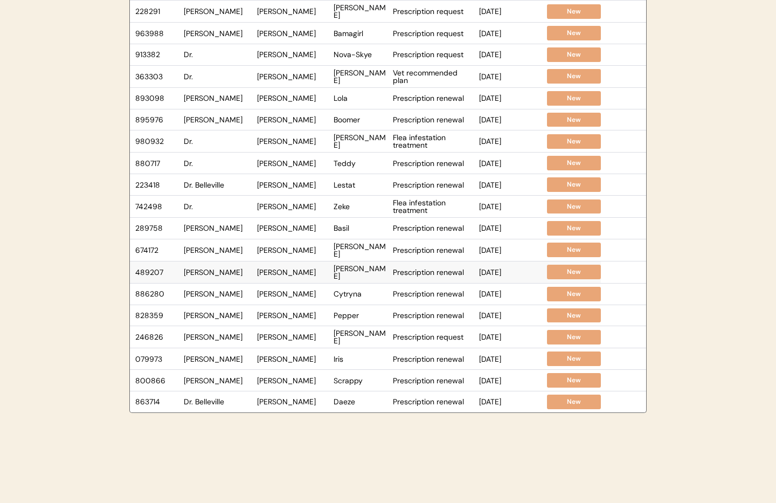
scroll to position [152, 0]
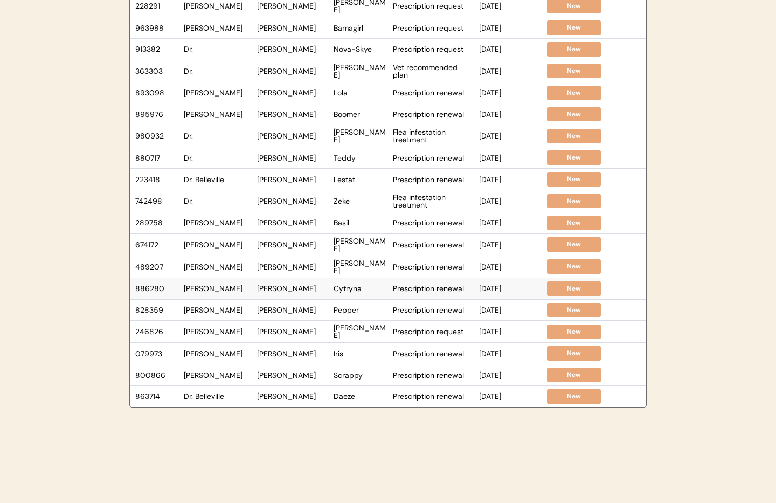
click at [223, 290] on div "886280 [PERSON_NAME] [PERSON_NAME] Cytryna Prescription renewal [DATE] New" at bounding box center [365, 288] width 471 height 21
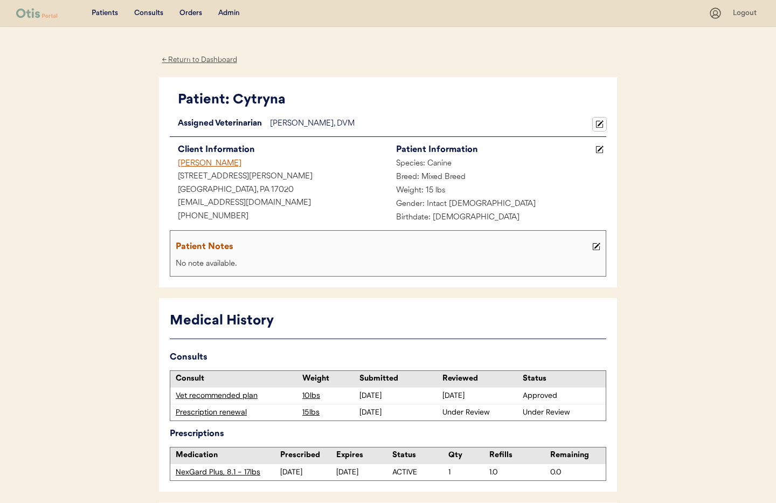
click at [598, 123] on icon at bounding box center [600, 124] width 8 height 8
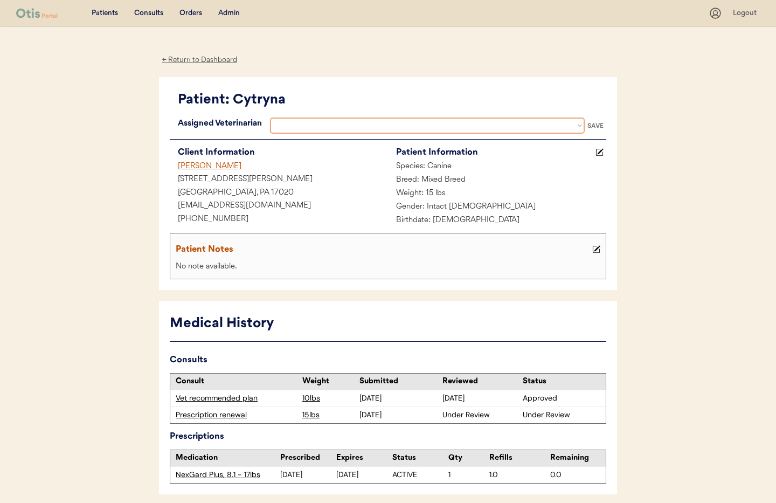
select select ""1348695171700984260__LOOKUP__1733767339806x932322702314707600""
click at [323, 125] on select "Veterinarian [PERSON_NAME] [PERSON_NAME] [PERSON_NAME]" at bounding box center [427, 126] width 315 height 16
click at [315, 128] on select "Veterinarian [PERSON_NAME] [PERSON_NAME] [PERSON_NAME]" at bounding box center [427, 126] width 315 height 16
drag, startPoint x: 208, startPoint y: 59, endPoint x: 213, endPoint y: 61, distance: 5.8
click at [209, 59] on div "← Return to Dashboard" at bounding box center [199, 60] width 81 height 12
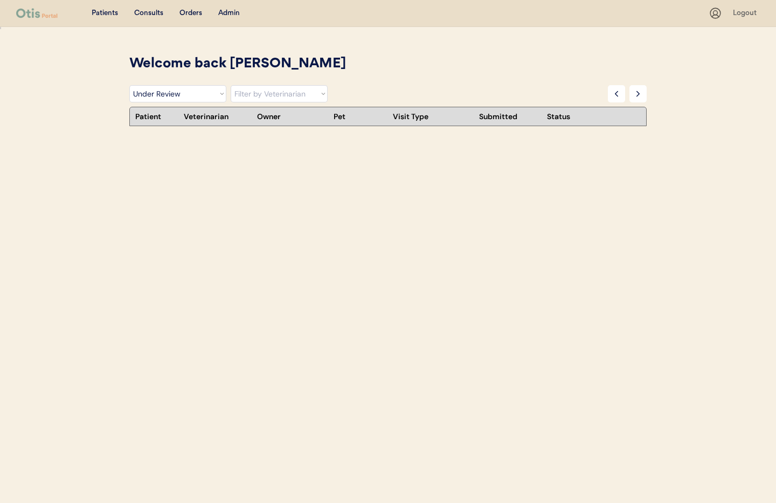
select select ""under_review""
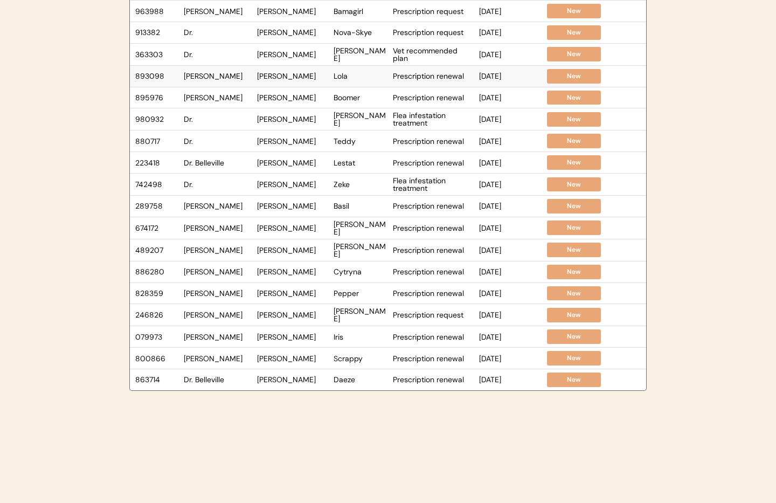
scroll to position [170, 0]
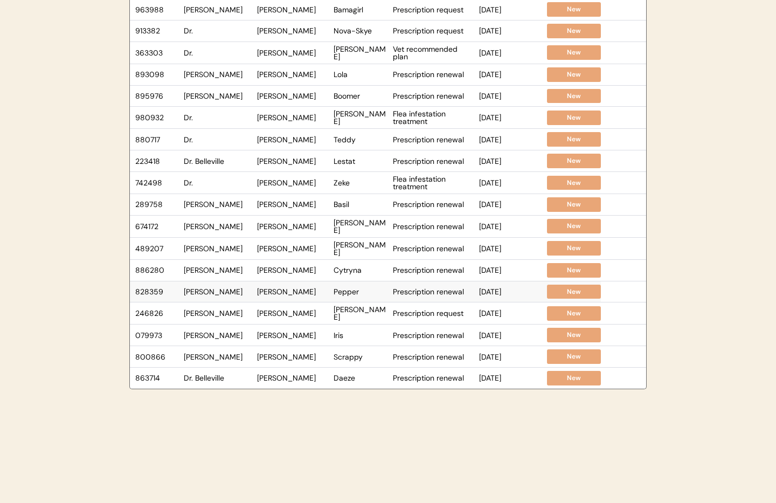
click at [225, 292] on div "Dr. Warren" at bounding box center [218, 292] width 68 height 8
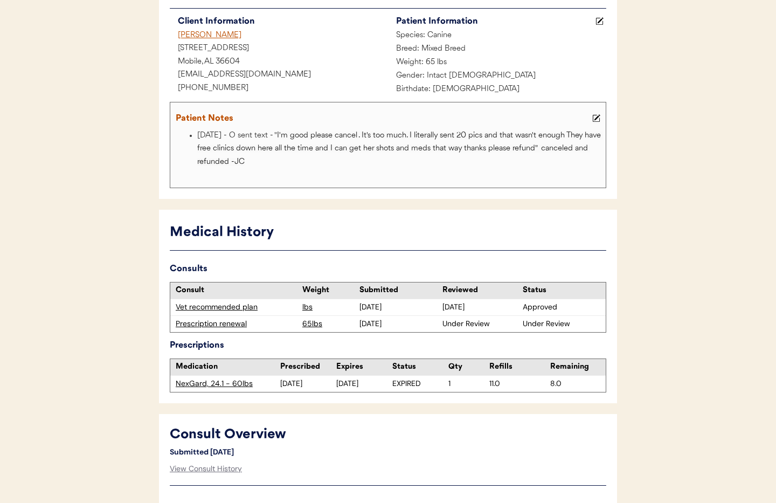
scroll to position [178, 0]
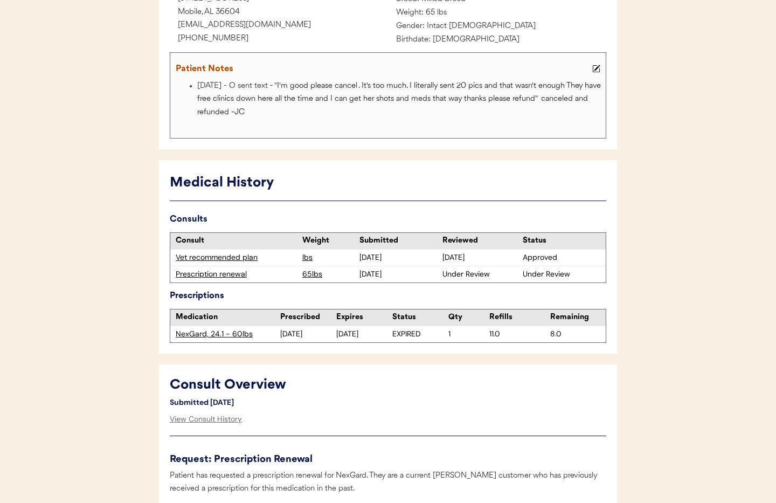
click at [215, 275] on div "Prescription renewal" at bounding box center [236, 274] width 121 height 11
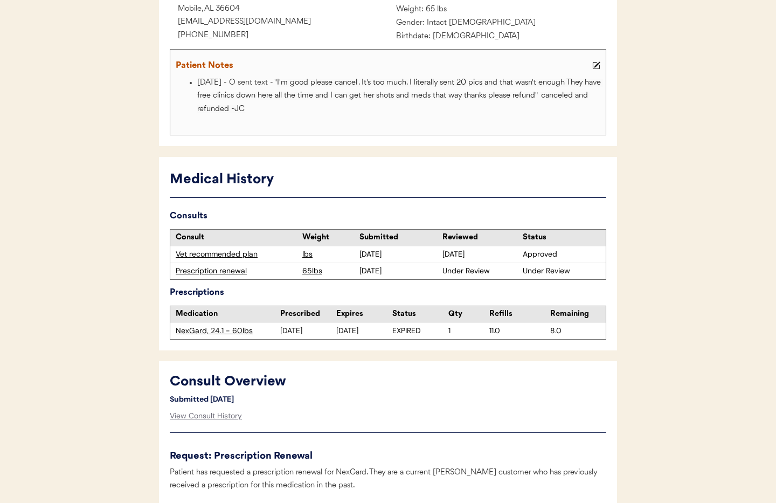
scroll to position [210, 0]
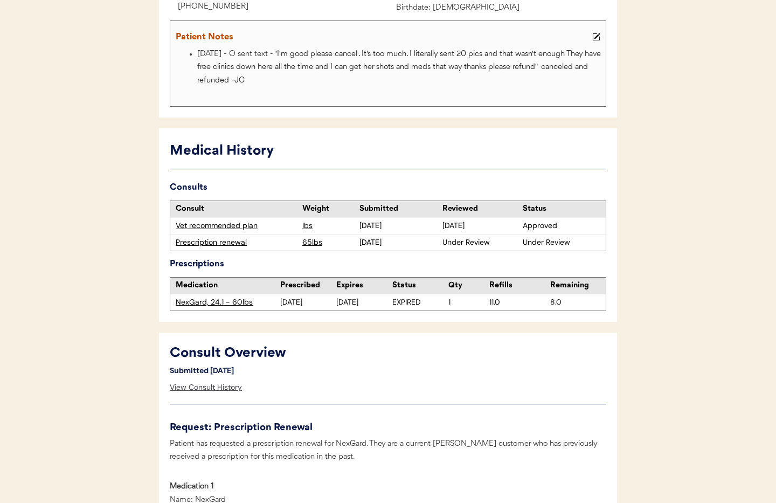
click at [201, 390] on div "View Consult History" at bounding box center [206, 388] width 72 height 22
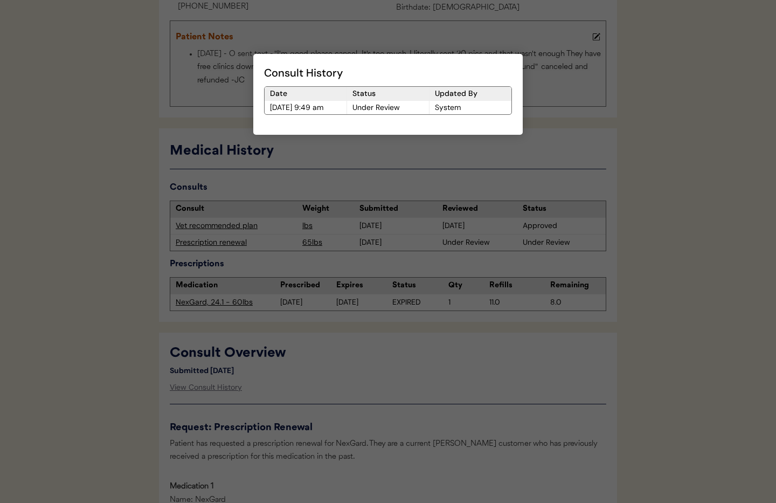
click at [438, 381] on div at bounding box center [388, 251] width 776 height 503
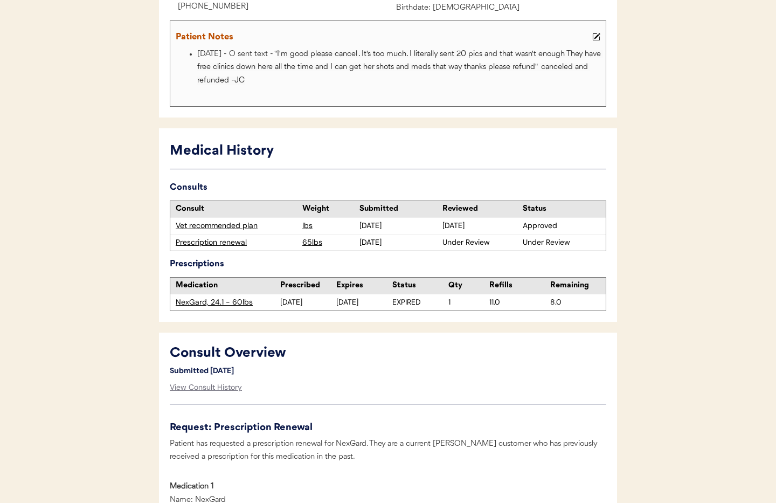
scroll to position [0, 0]
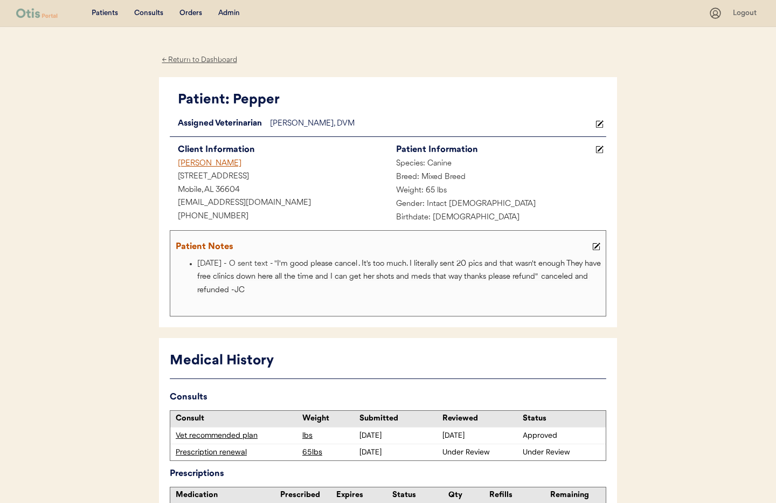
click at [190, 63] on div "← Return to Dashboard" at bounding box center [199, 60] width 81 height 12
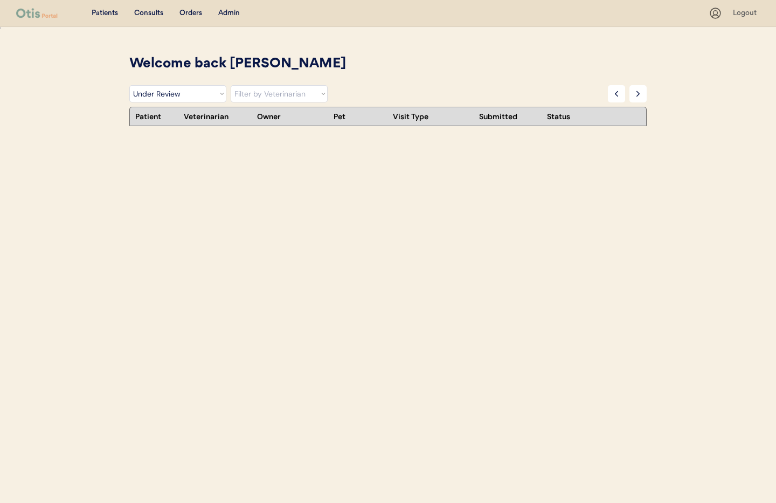
select select ""under_review""
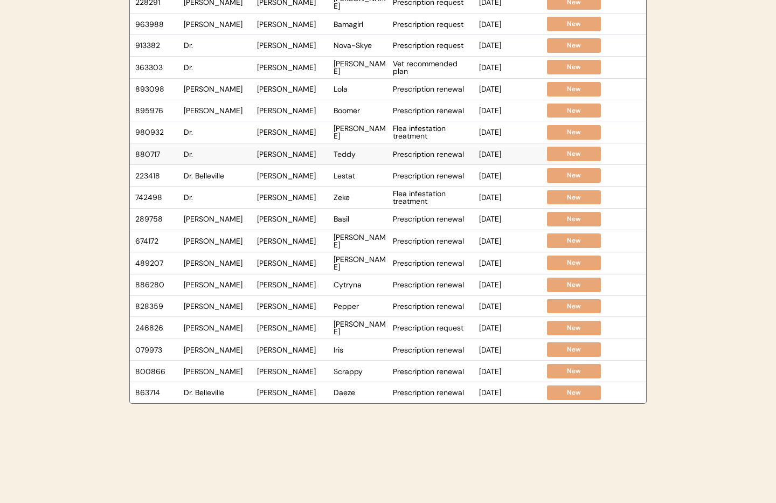
scroll to position [223, 0]
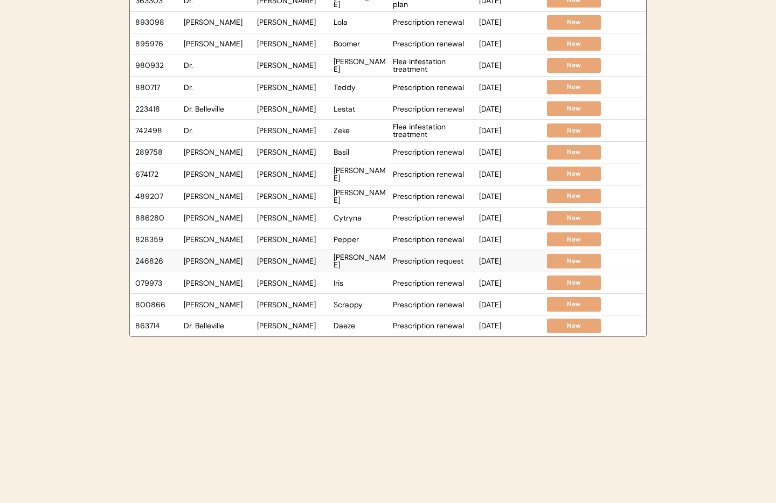
click at [230, 260] on div "[PERSON_NAME]" at bounding box center [218, 261] width 68 height 8
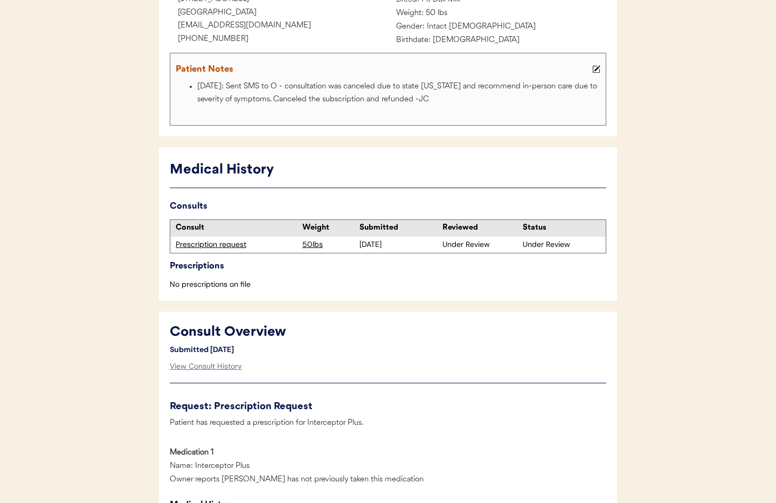
scroll to position [198, 0]
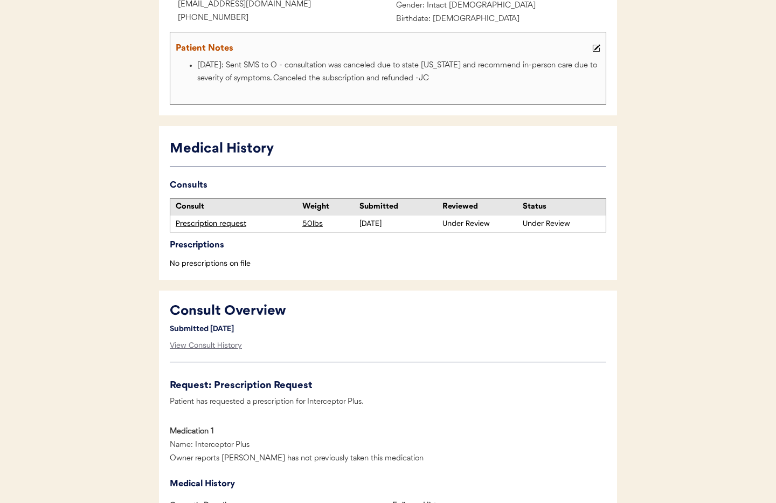
click at [457, 224] on div "Under Review" at bounding box center [482, 223] width 78 height 11
click at [210, 223] on div "Prescription request" at bounding box center [236, 223] width 121 height 11
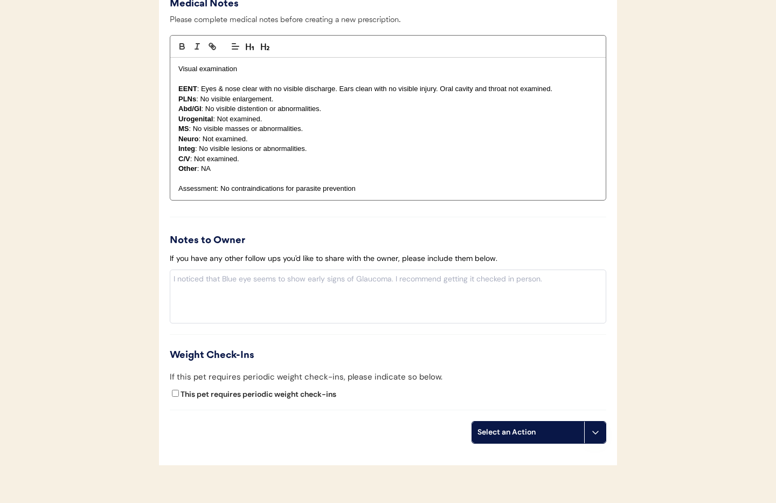
scroll to position [1142, 0]
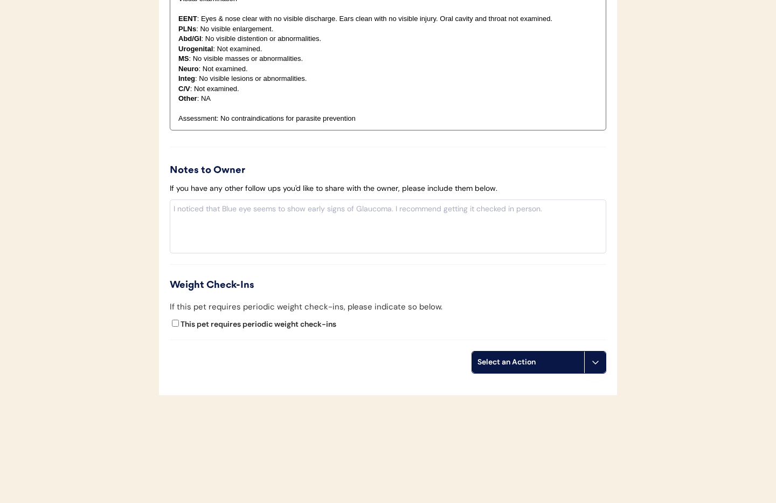
click at [595, 367] on button at bounding box center [595, 362] width 22 height 22
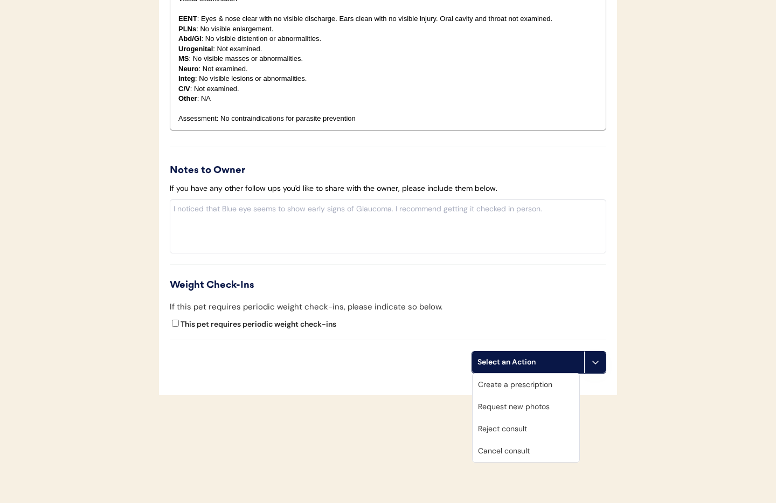
click at [529, 454] on div "Cancel consult" at bounding box center [526, 451] width 107 height 22
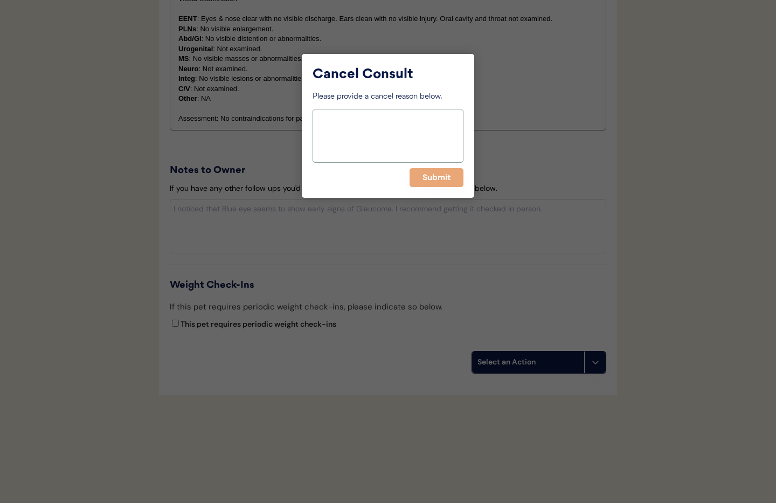
click at [337, 147] on textarea at bounding box center [388, 136] width 151 height 54
type textarea "N"
type textarea "Not active in [GEOGRAPHIC_DATA]"
click at [431, 181] on button "Submit" at bounding box center [437, 177] width 54 height 19
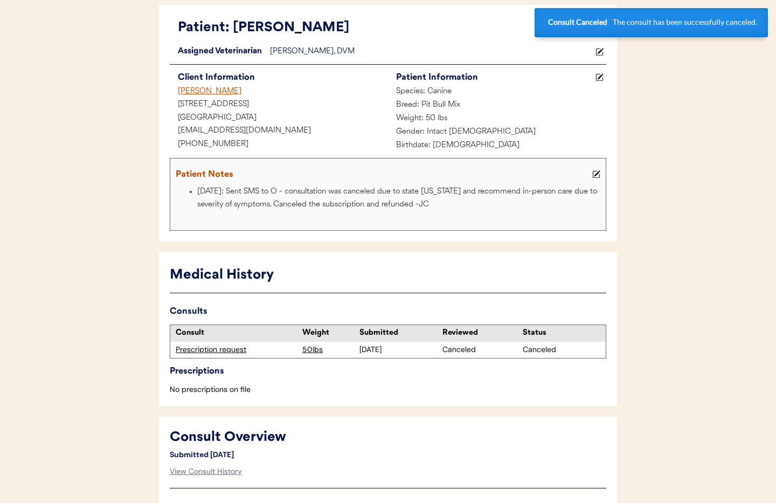
scroll to position [0, 0]
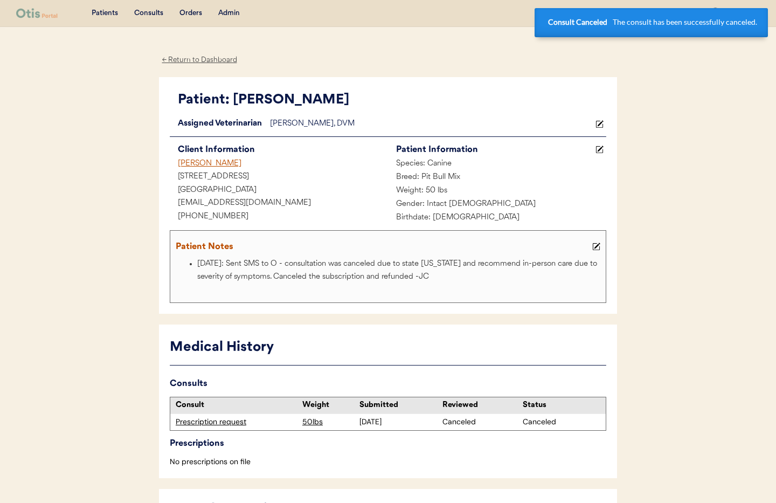
click at [180, 60] on div "← Return to Dashboard" at bounding box center [199, 60] width 81 height 12
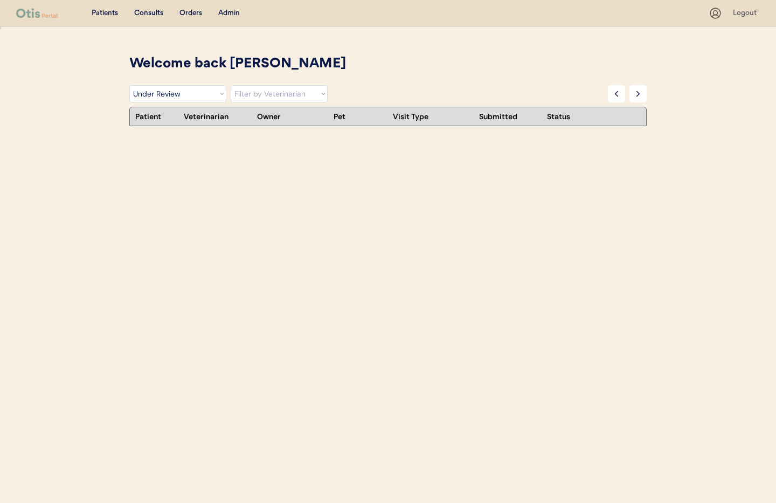
select select ""under_review""
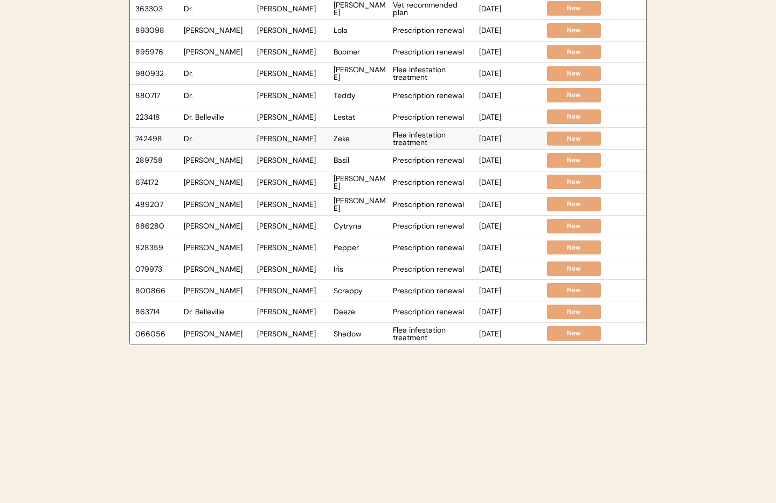
scroll to position [223, 0]
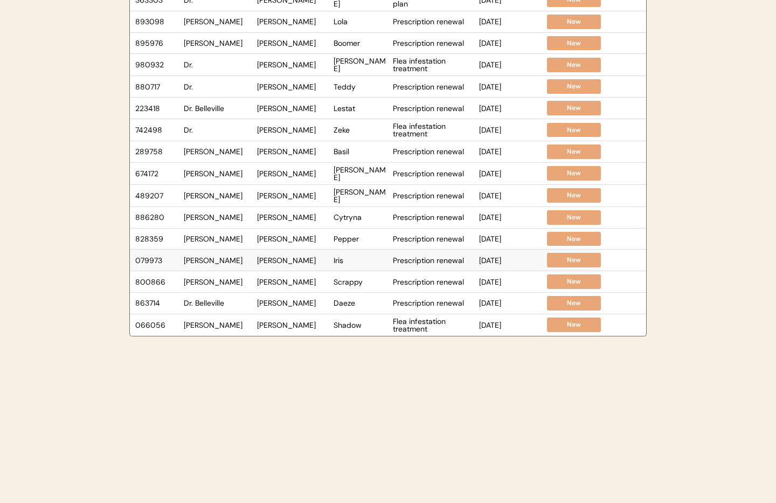
click at [231, 258] on div "[PERSON_NAME]" at bounding box center [218, 261] width 68 height 8
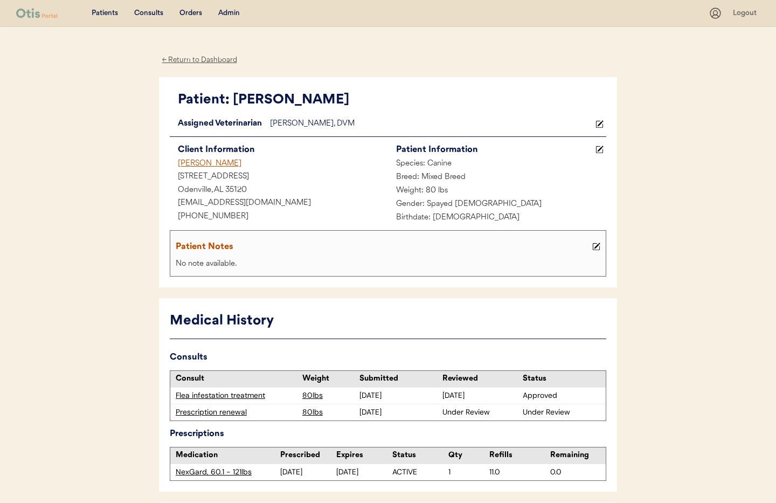
click at [209, 412] on div "Prescription renewal" at bounding box center [236, 412] width 121 height 11
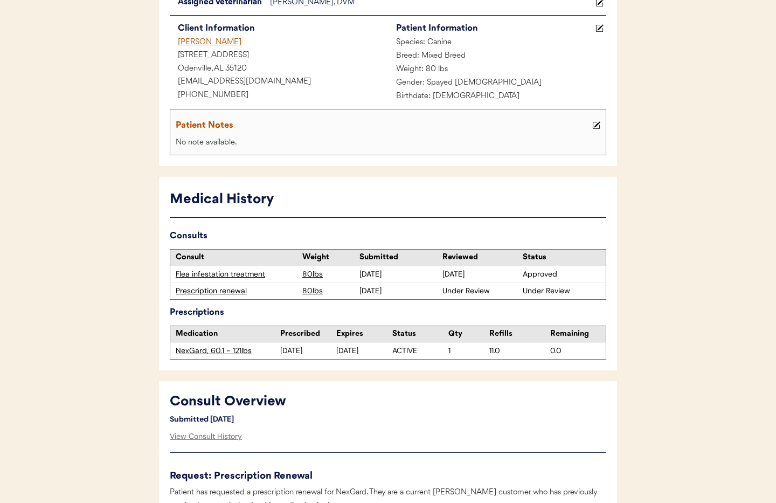
scroll to position [198, 0]
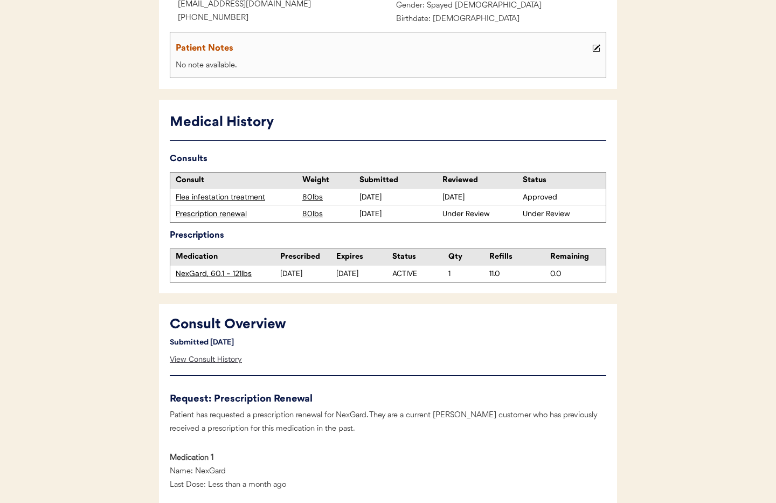
click at [218, 358] on div "View Consult History" at bounding box center [206, 360] width 72 height 22
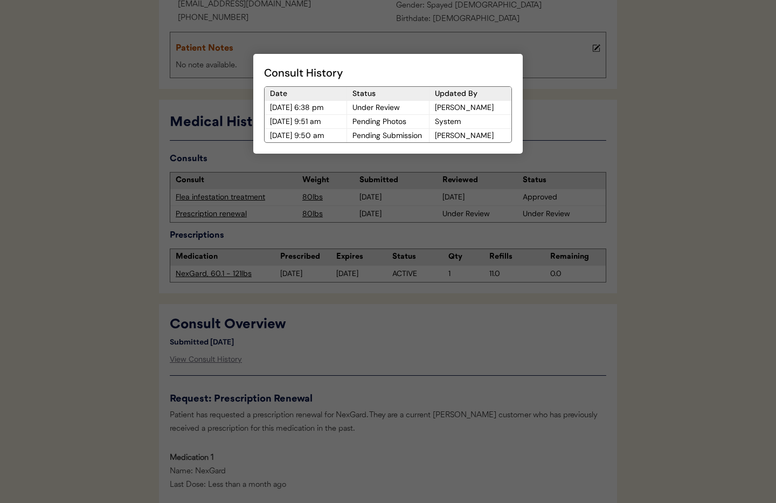
click at [435, 332] on div at bounding box center [388, 251] width 776 height 503
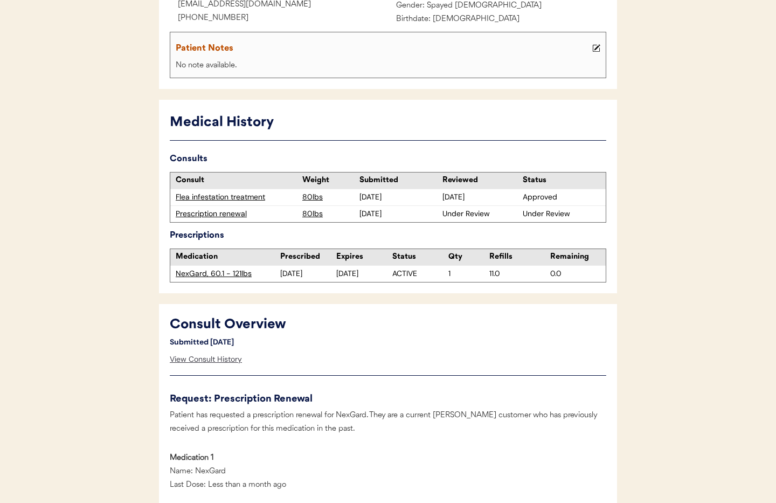
click at [216, 360] on div "View Consult History" at bounding box center [206, 360] width 72 height 22
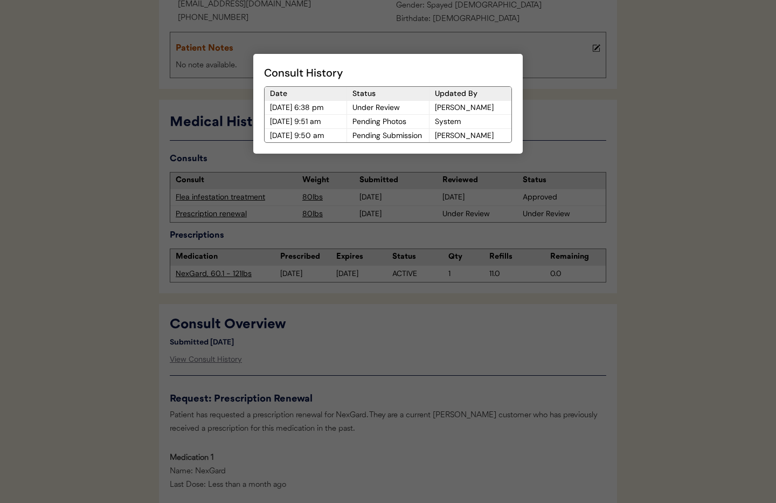
click at [516, 183] on div at bounding box center [388, 251] width 776 height 503
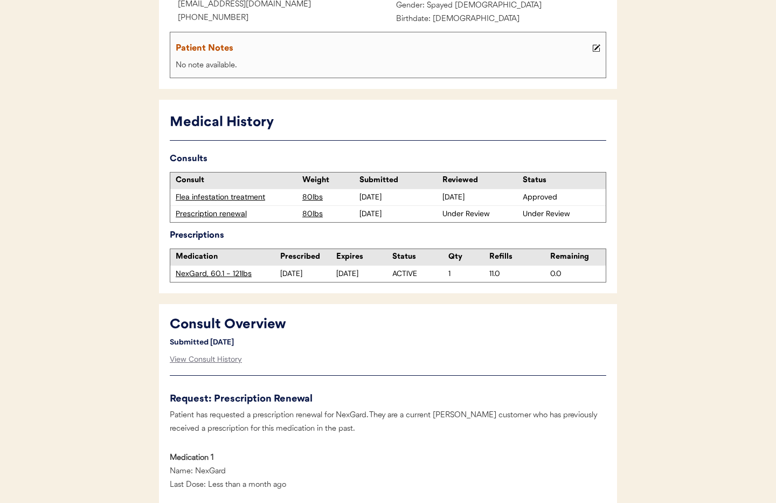
scroll to position [0, 0]
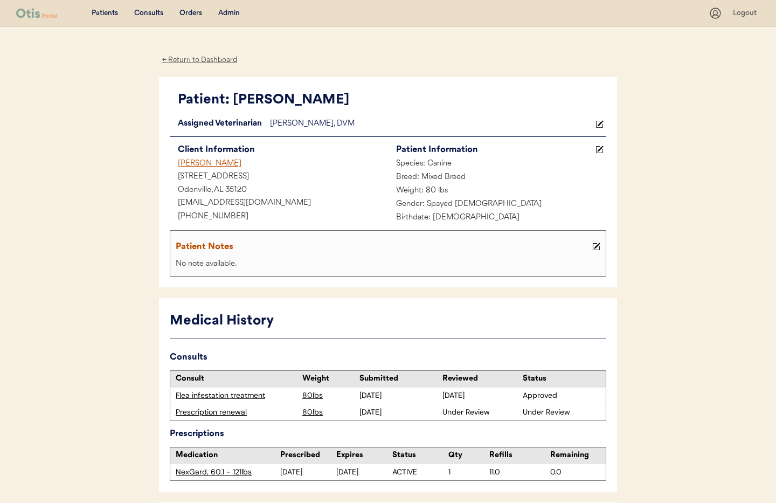
click at [190, 56] on div "← Return to Dashboard" at bounding box center [199, 60] width 81 height 12
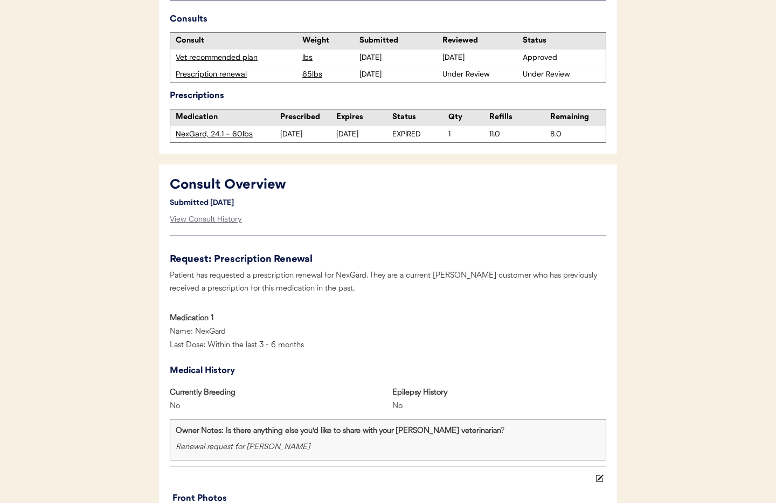
scroll to position [382, 0]
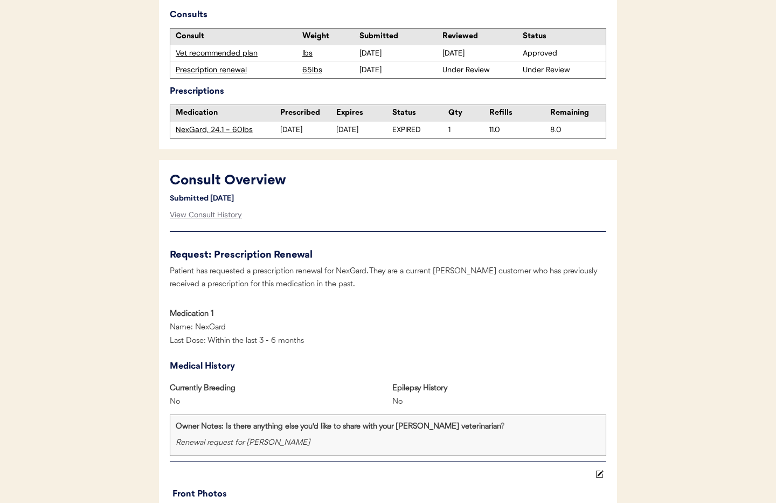
click at [213, 68] on div "Prescription renewal" at bounding box center [236, 70] width 121 height 11
click at [203, 215] on div "View Consult History" at bounding box center [206, 215] width 72 height 22
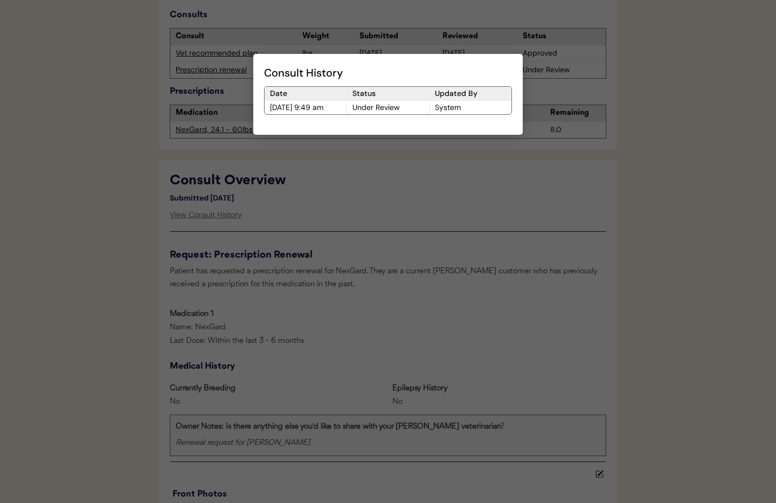
drag, startPoint x: 336, startPoint y: 213, endPoint x: 341, endPoint y: 211, distance: 5.6
click at [336, 213] on div at bounding box center [388, 251] width 776 height 503
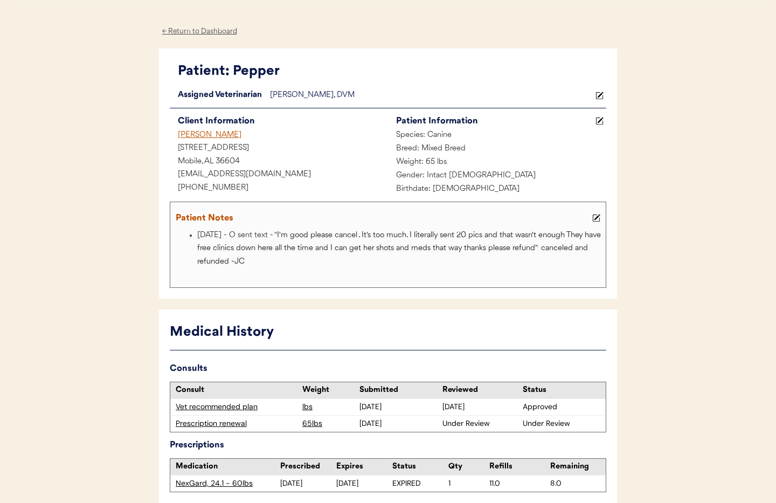
scroll to position [0, 0]
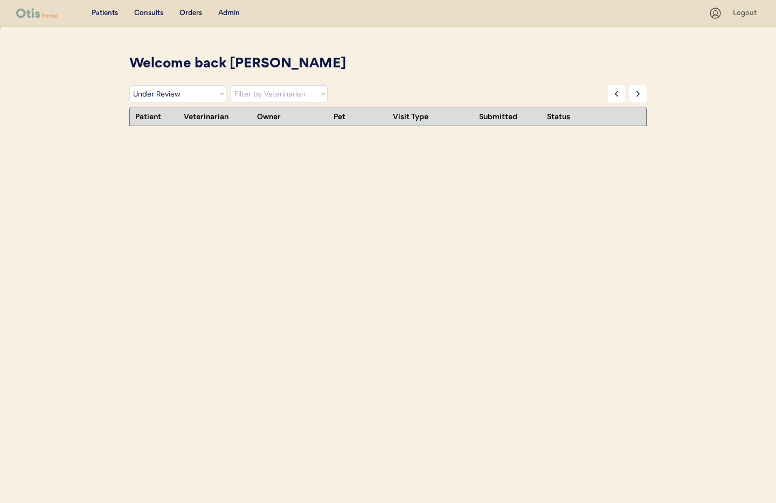
select select ""under_review""
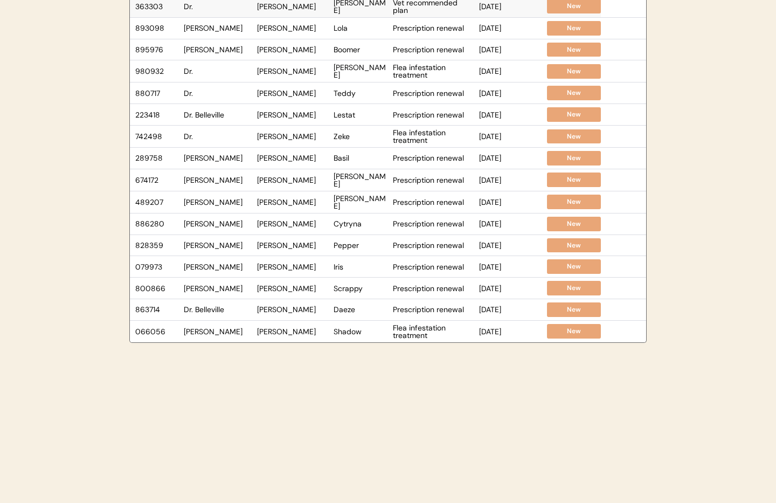
scroll to position [223, 0]
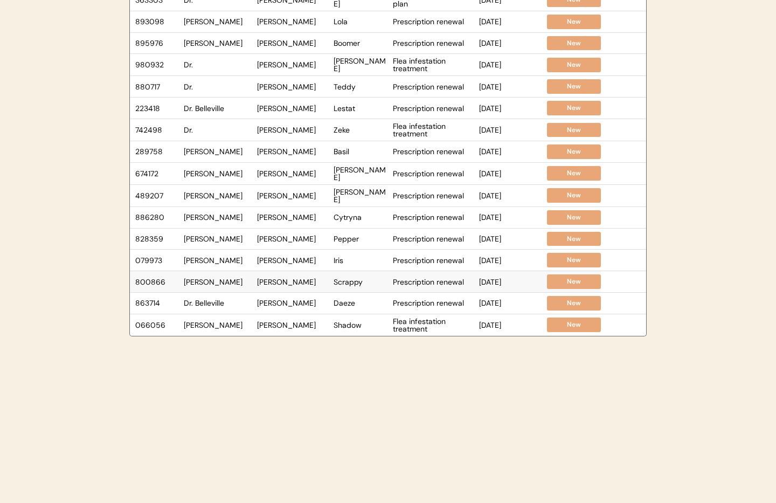
click at [212, 282] on div "[PERSON_NAME]" at bounding box center [218, 282] width 68 height 8
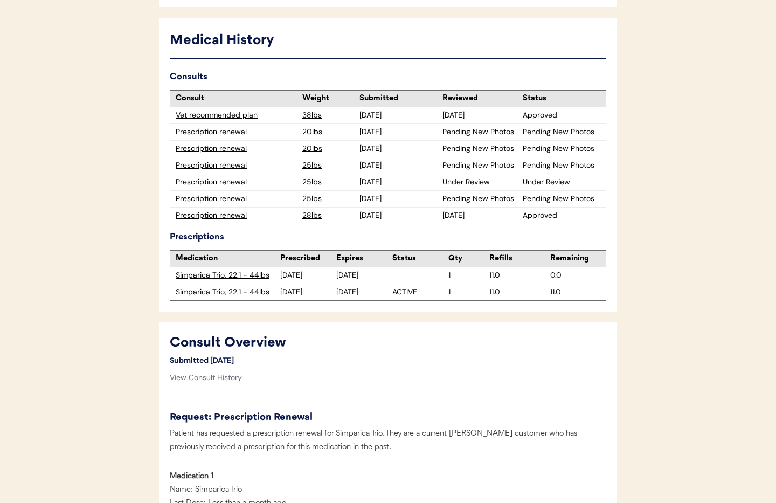
scroll to position [308, 0]
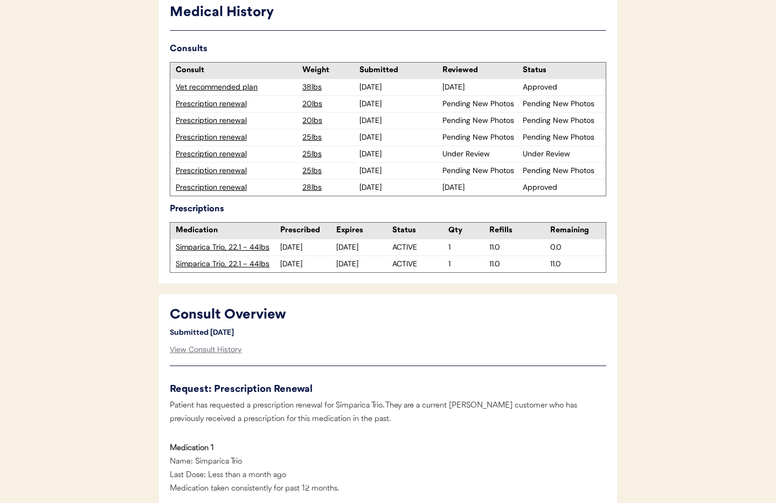
click at [205, 189] on div "Prescription renewal" at bounding box center [236, 187] width 121 height 11
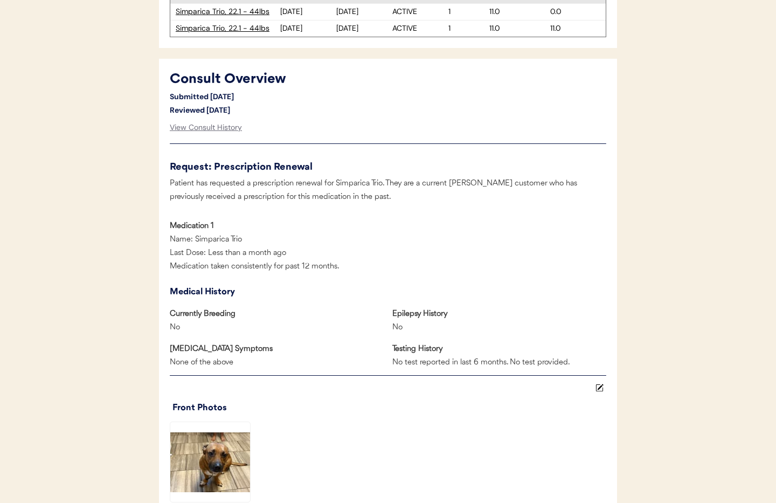
scroll to position [542, 0]
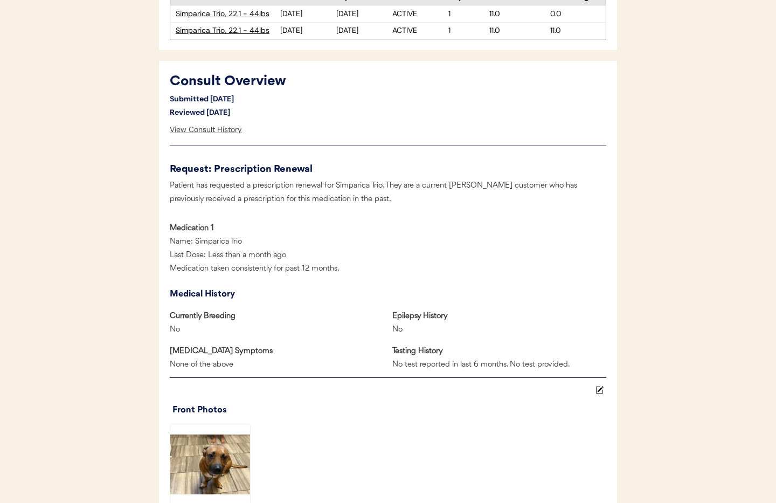
click at [213, 132] on div "View Consult History" at bounding box center [206, 130] width 72 height 22
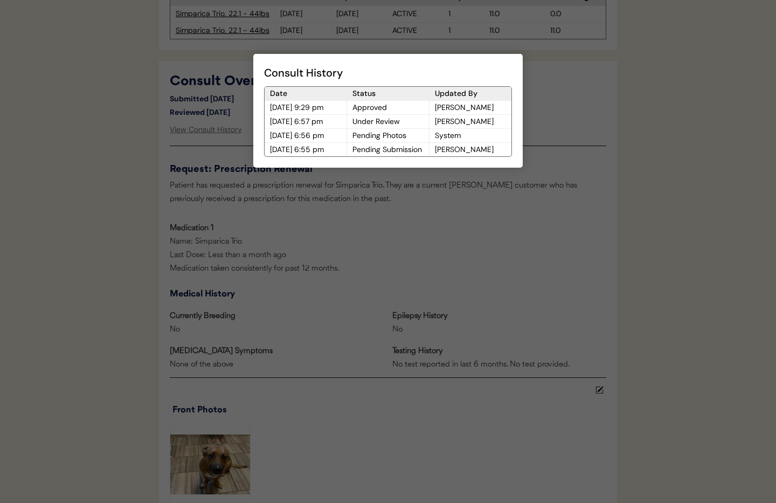
click at [336, 247] on div at bounding box center [388, 251] width 776 height 503
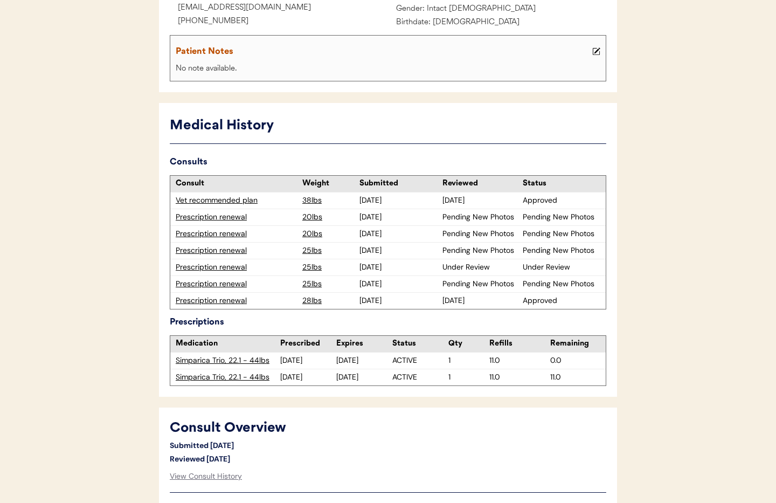
scroll to position [203, 0]
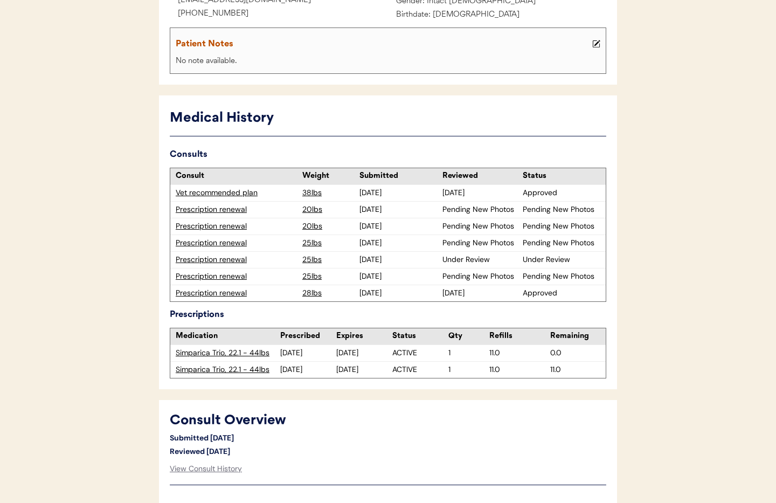
click at [218, 274] on div "Prescription renewal" at bounding box center [236, 276] width 121 height 11
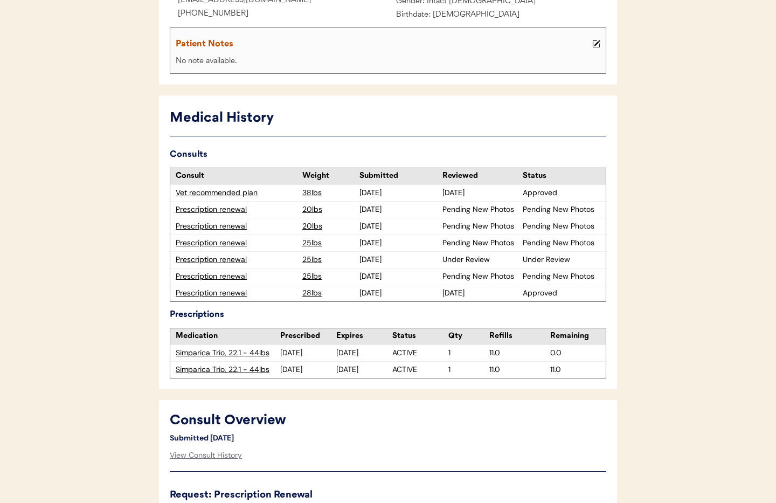
click at [501, 278] on div "Pending New Photos" at bounding box center [482, 276] width 78 height 11
click at [485, 277] on div "Pending New Photos" at bounding box center [482, 276] width 78 height 11
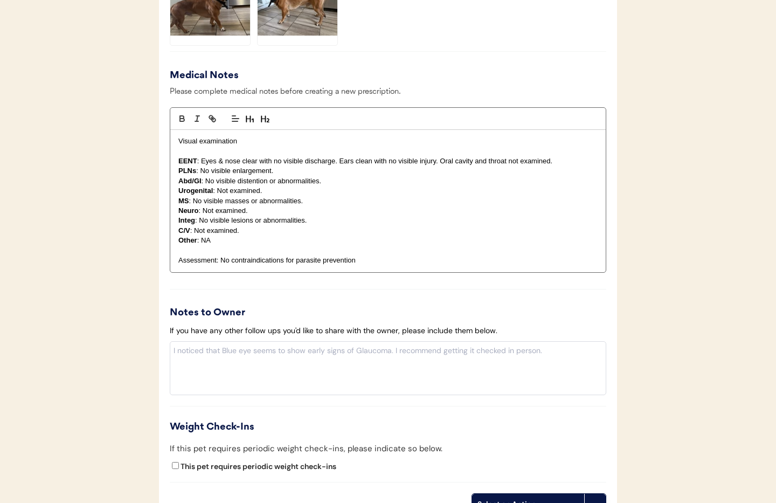
scroll to position [1258, 0]
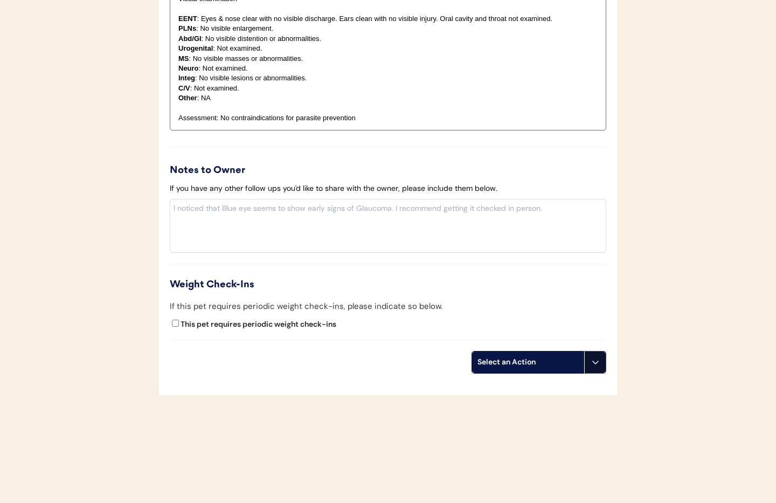
click at [593, 369] on button at bounding box center [595, 362] width 22 height 22
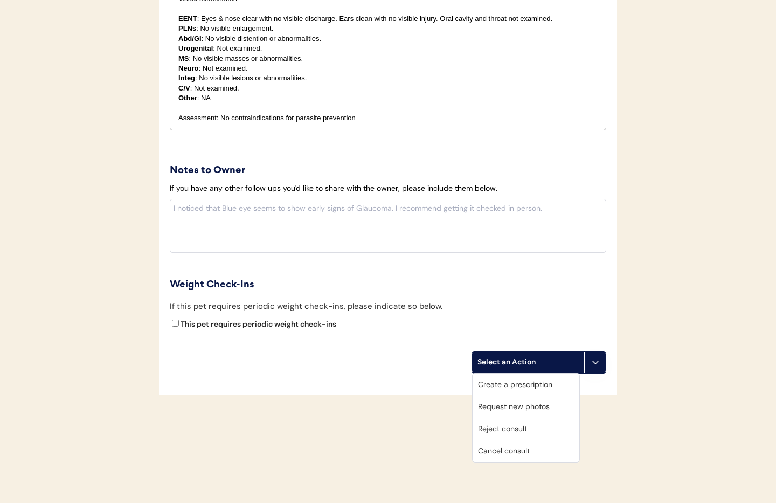
click at [516, 456] on div "Cancel consult" at bounding box center [526, 451] width 107 height 22
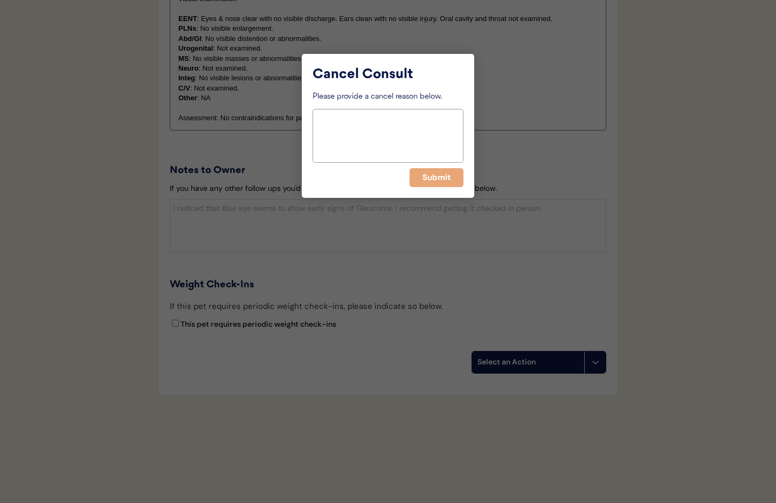
click at [349, 133] on textarea at bounding box center [388, 136] width 151 height 54
type textarea "Duplicate"
click at [438, 180] on button "Submit" at bounding box center [437, 177] width 54 height 19
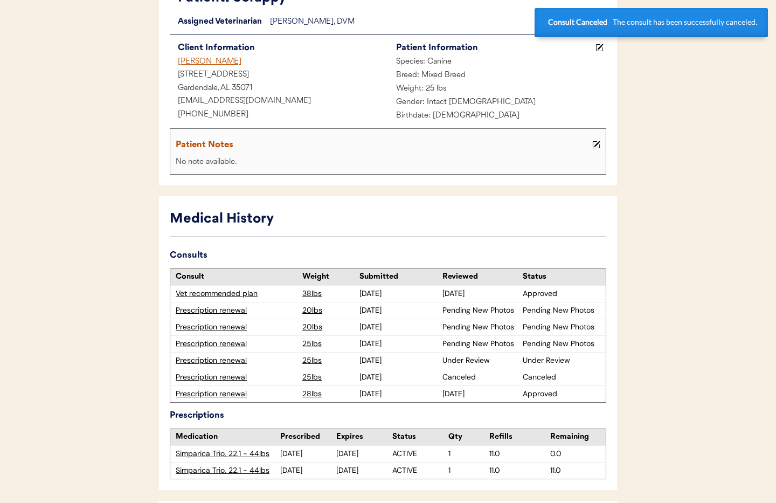
scroll to position [98, 0]
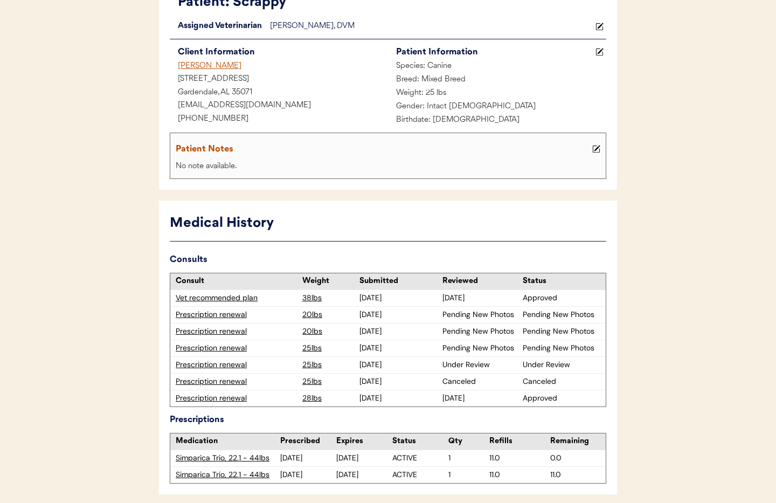
click at [459, 348] on div "Pending New Photos" at bounding box center [482, 348] width 78 height 11
click at [227, 349] on div "Prescription renewal" at bounding box center [236, 348] width 121 height 11
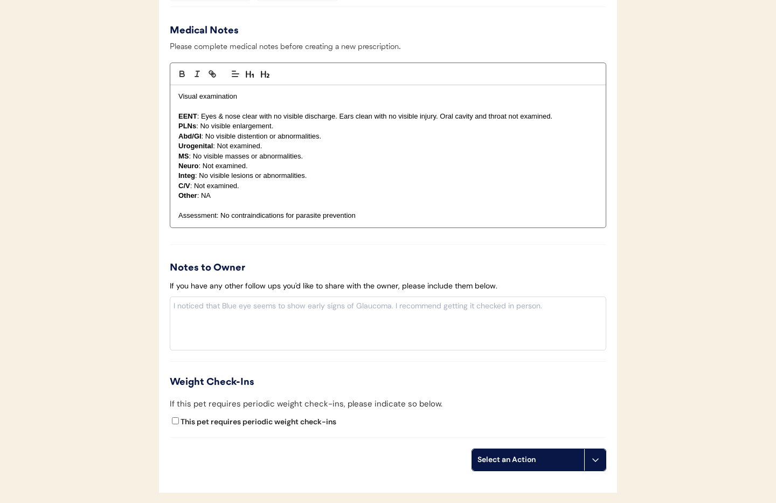
scroll to position [1161, 0]
click at [594, 461] on icon at bounding box center [595, 459] width 9 height 9
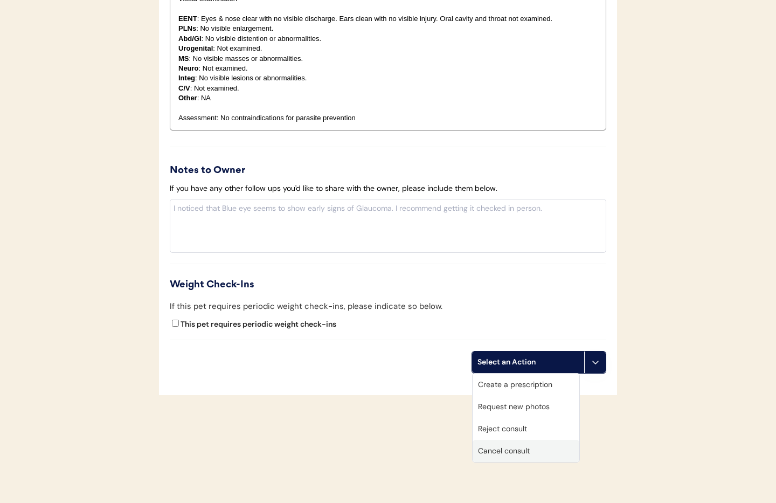
click at [498, 449] on div "Cancel consult" at bounding box center [526, 451] width 107 height 22
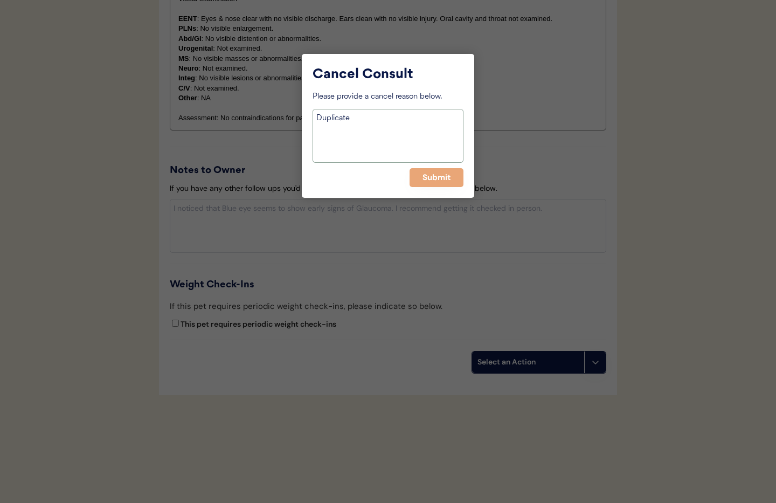
click at [344, 149] on textarea "Duplicate" at bounding box center [388, 136] width 151 height 54
click at [431, 182] on button "Submit" at bounding box center [437, 177] width 54 height 19
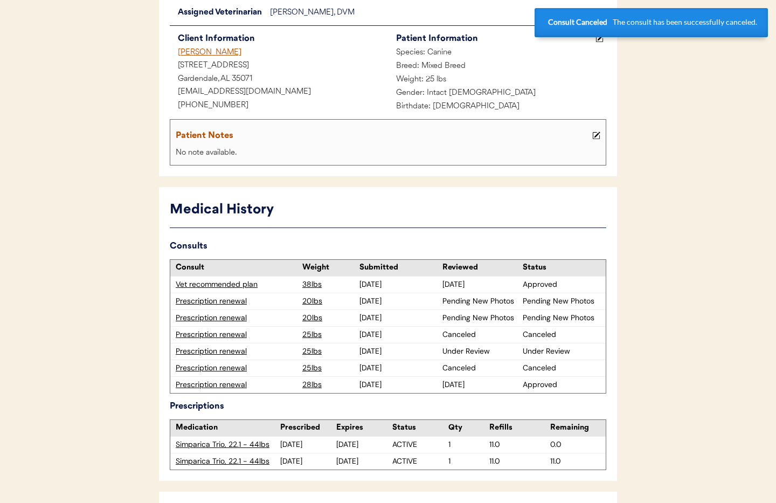
scroll to position [115, 0]
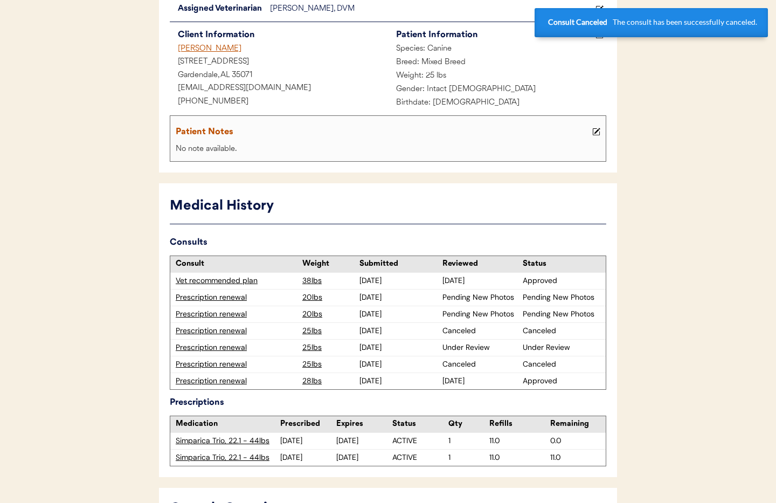
click at [368, 314] on div "7/03/25" at bounding box center [399, 314] width 78 height 11
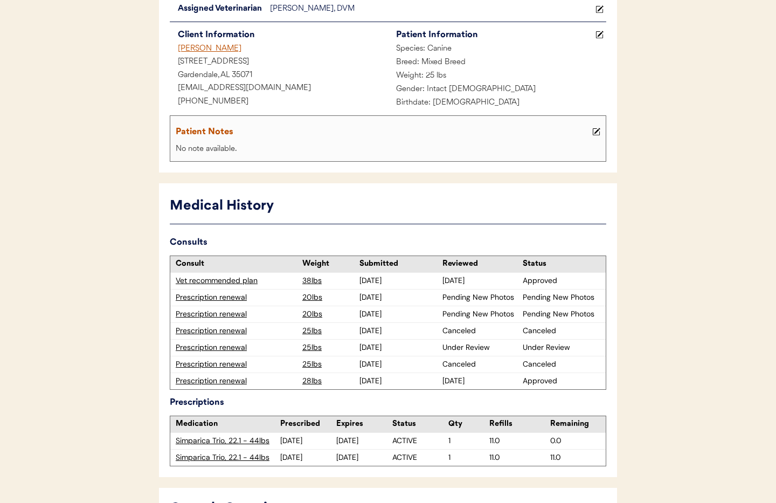
click at [221, 314] on div "Prescription renewal" at bounding box center [236, 314] width 121 height 11
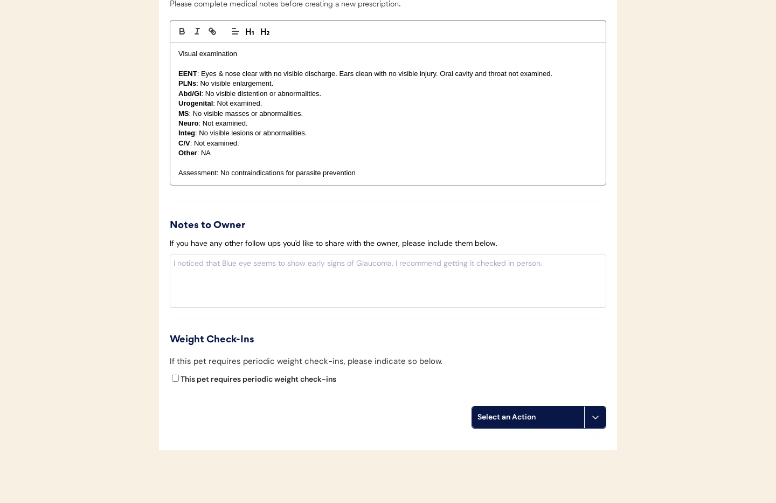
scroll to position [1258, 0]
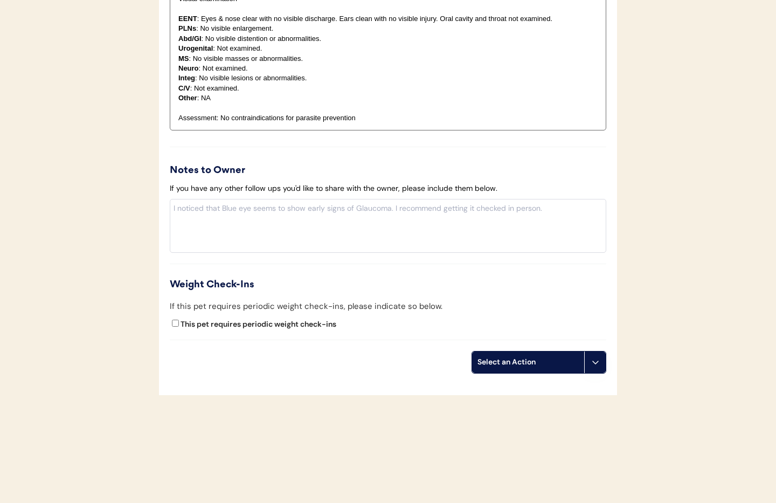
click at [596, 362] on use at bounding box center [595, 362] width 9 height 9
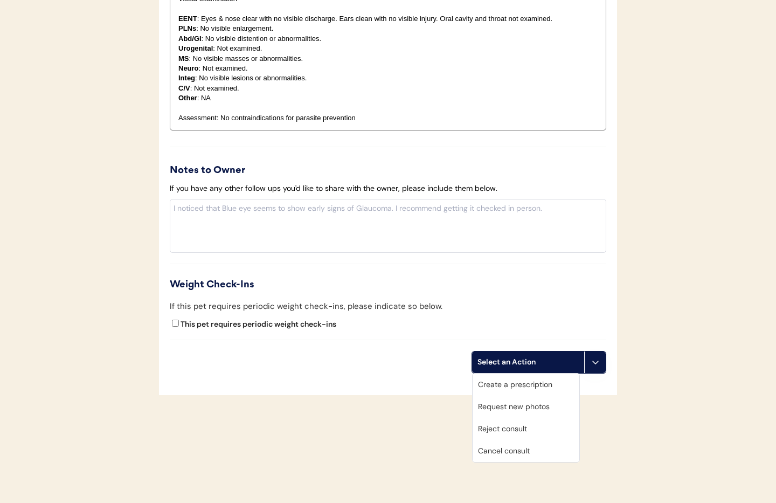
click at [547, 449] on div "Cancel consult" at bounding box center [526, 451] width 107 height 22
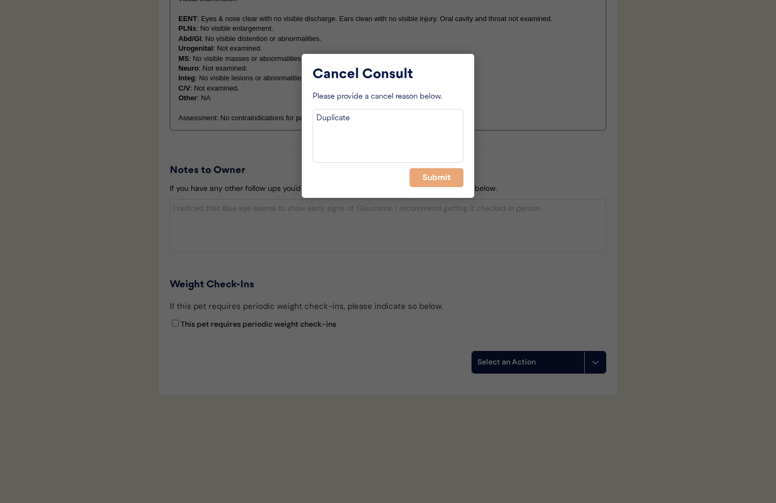
click at [439, 187] on div "Cancel Consult Please provide a cancel reason below. Duplicate Submit" at bounding box center [388, 126] width 173 height 144
click at [433, 180] on button "Submit" at bounding box center [437, 177] width 54 height 19
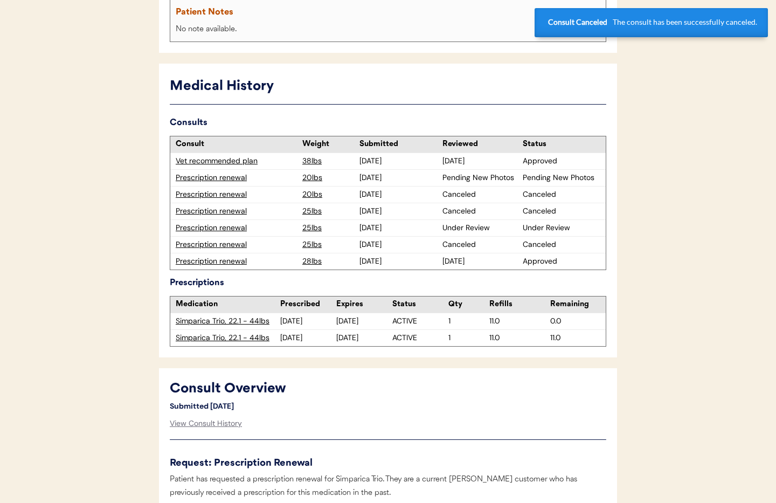
scroll to position [232, 0]
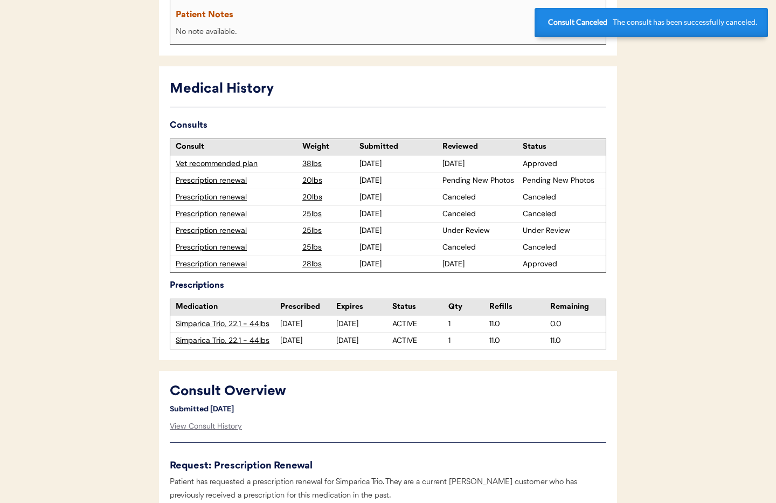
click at [235, 179] on div "Prescription renewal" at bounding box center [236, 180] width 121 height 11
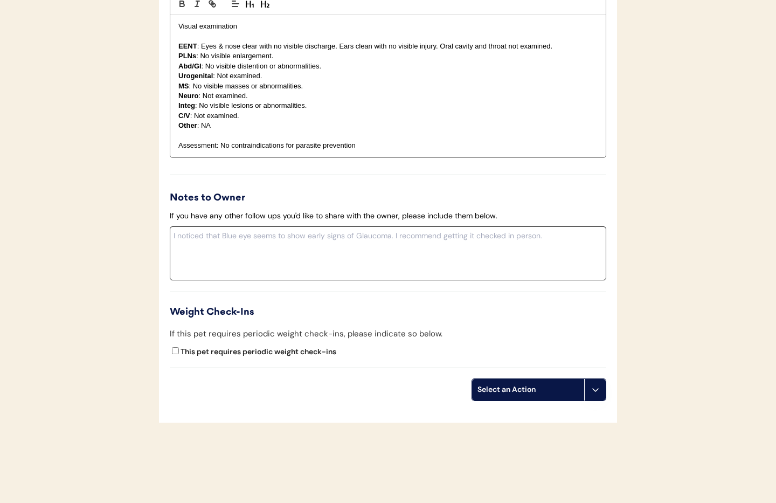
scroll to position [1231, 0]
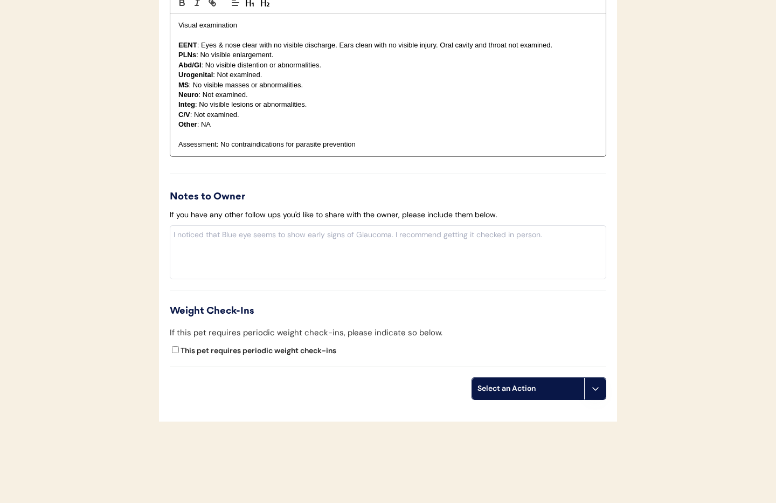
click at [599, 394] on button at bounding box center [595, 389] width 22 height 22
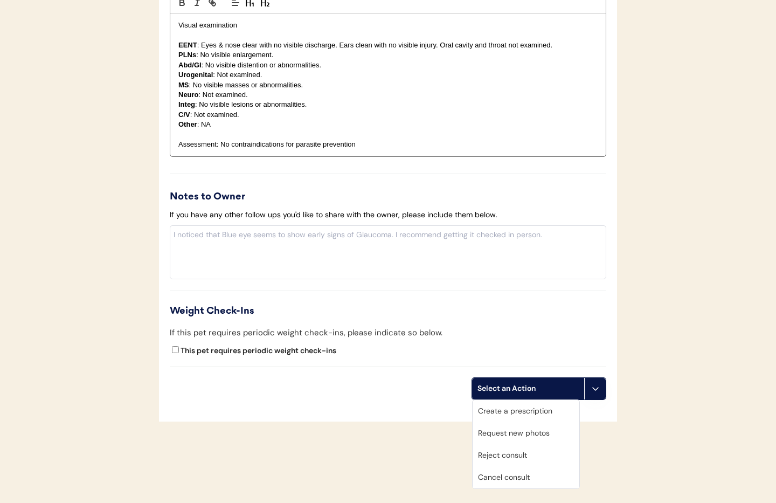
click at [541, 477] on div "Cancel consult" at bounding box center [526, 477] width 107 height 22
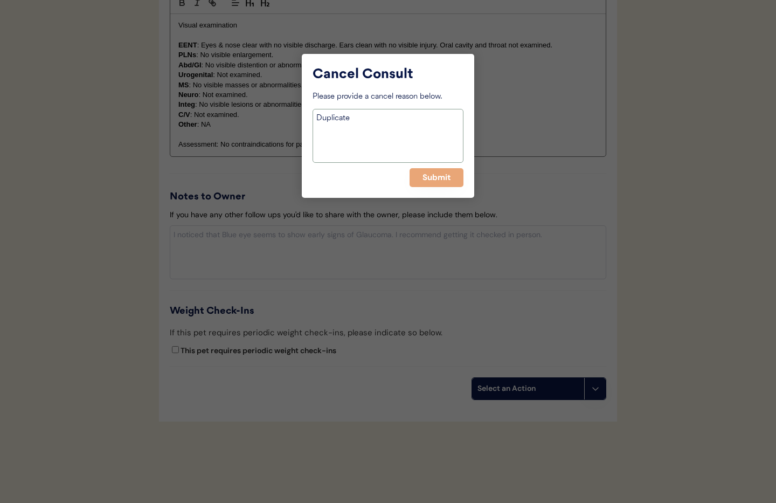
click at [369, 133] on textarea "Duplicate" at bounding box center [388, 136] width 151 height 54
click at [445, 182] on button "Submit" at bounding box center [437, 177] width 54 height 19
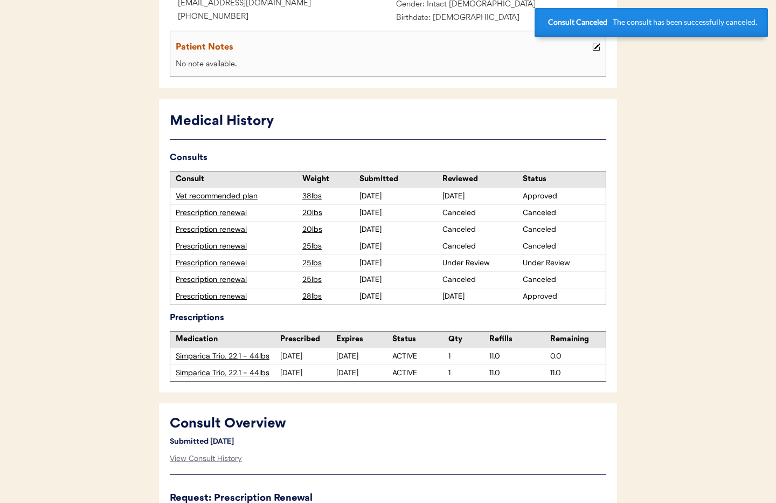
scroll to position [197, 0]
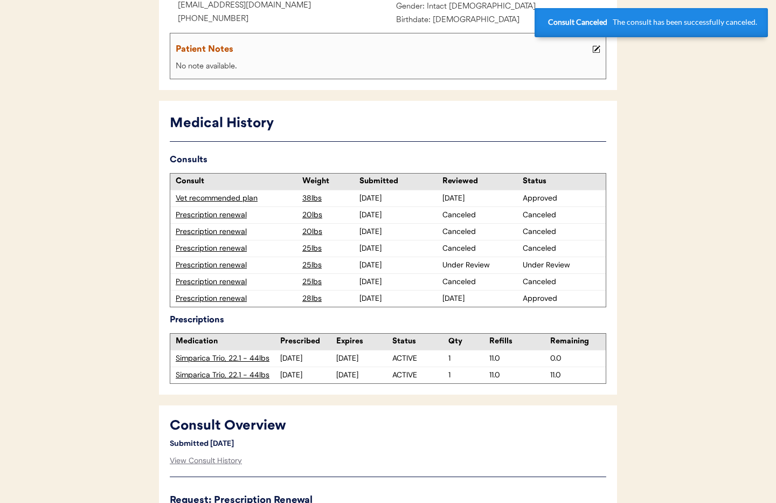
click at [212, 265] on div "Prescription renewal" at bounding box center [236, 265] width 121 height 11
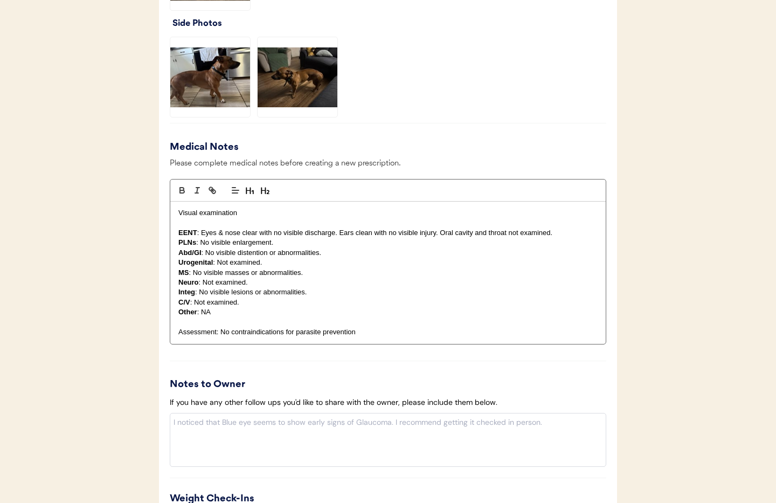
scroll to position [1236, 0]
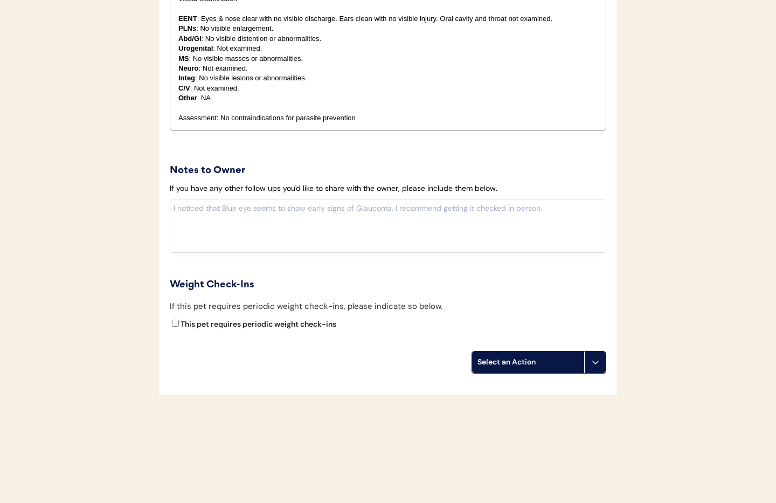
click at [597, 363] on icon at bounding box center [595, 362] width 9 height 9
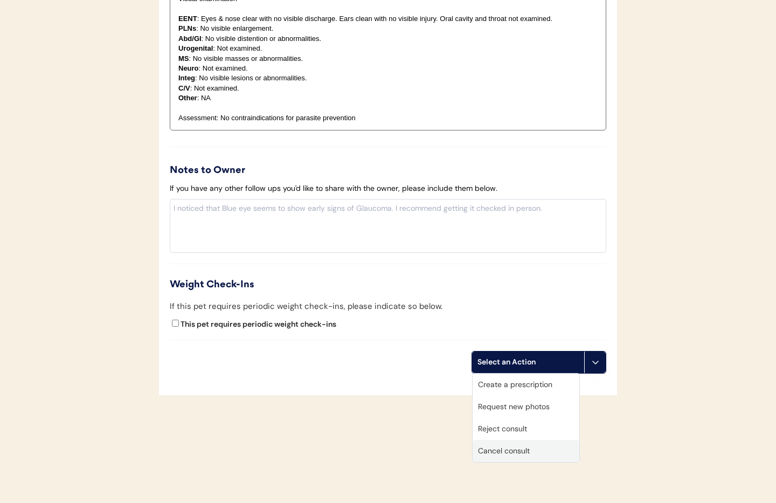
click at [527, 451] on div "Cancel consult" at bounding box center [526, 451] width 107 height 22
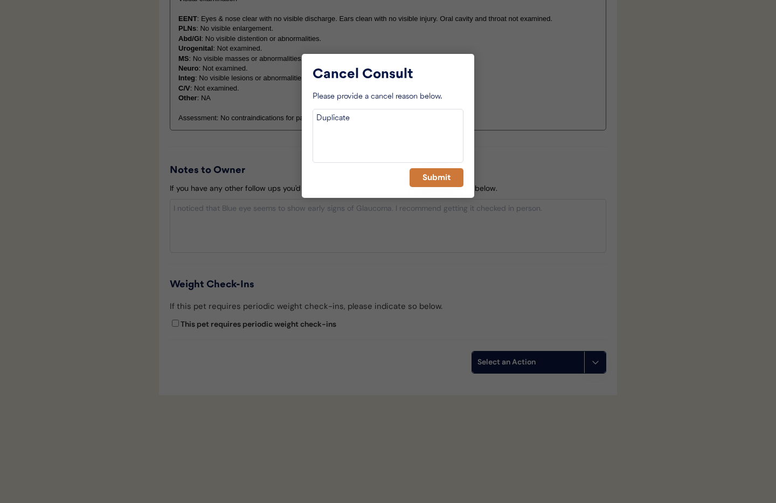
click at [435, 184] on button "Submit" at bounding box center [437, 177] width 54 height 19
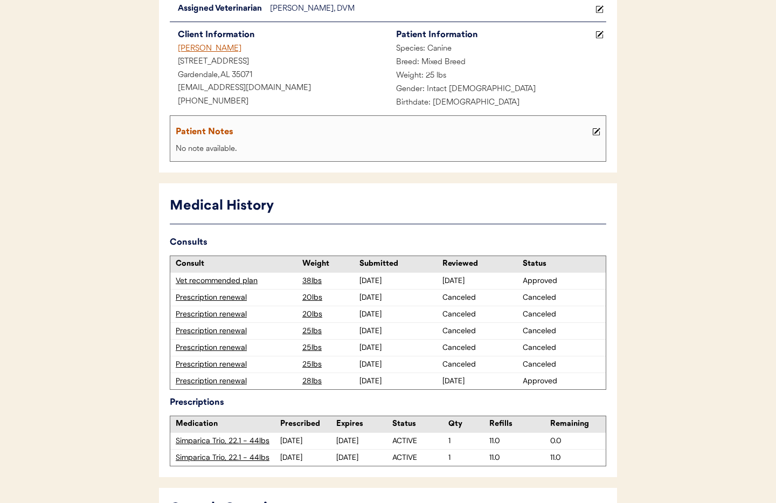
scroll to position [0, 0]
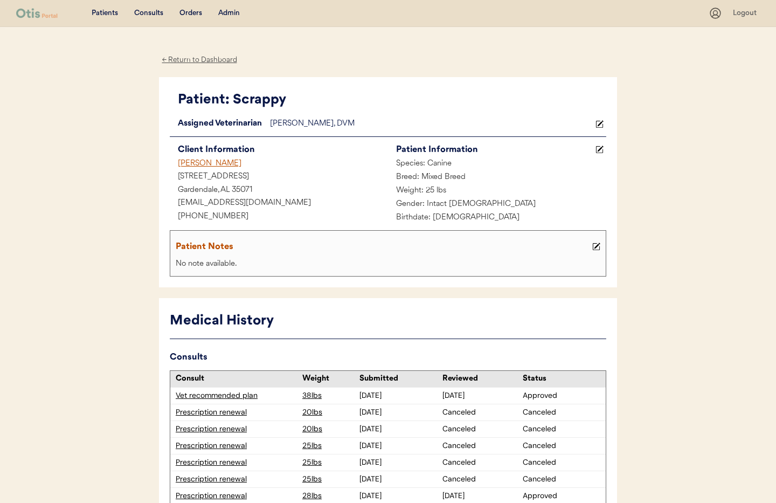
click at [203, 164] on div "Robin Spear" at bounding box center [279, 163] width 218 height 13
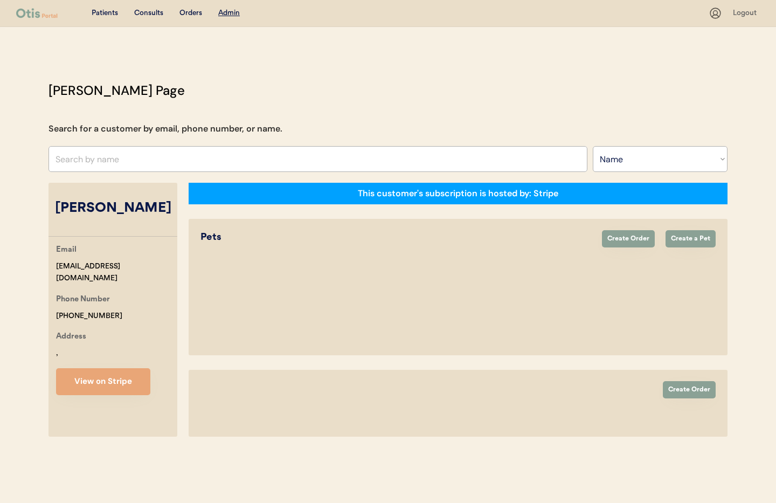
select select ""Name""
select select "true"
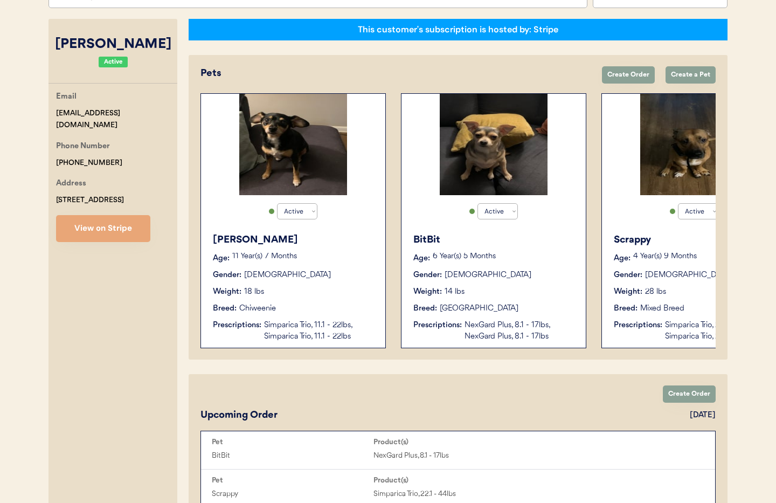
scroll to position [129, 0]
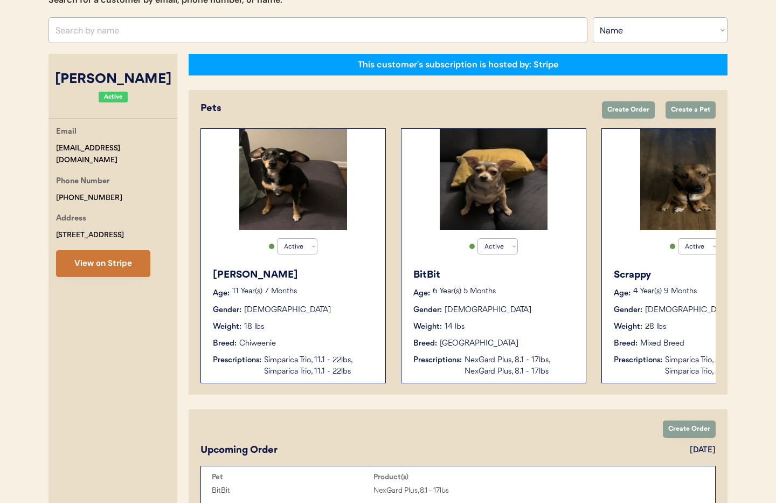
click at [87, 263] on button "View on Stripe" at bounding box center [103, 263] width 94 height 27
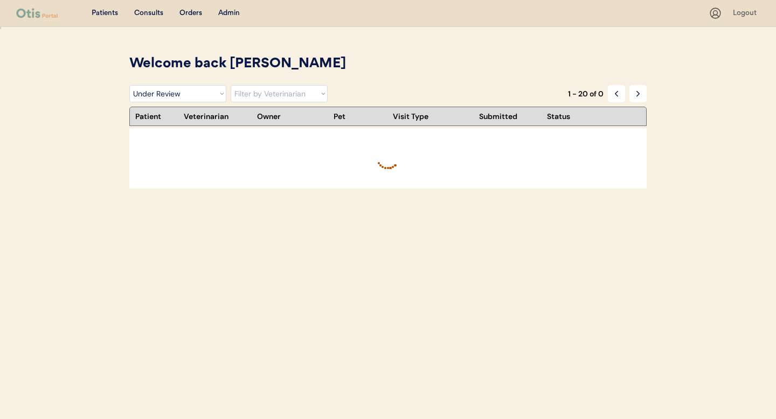
select select ""under_review""
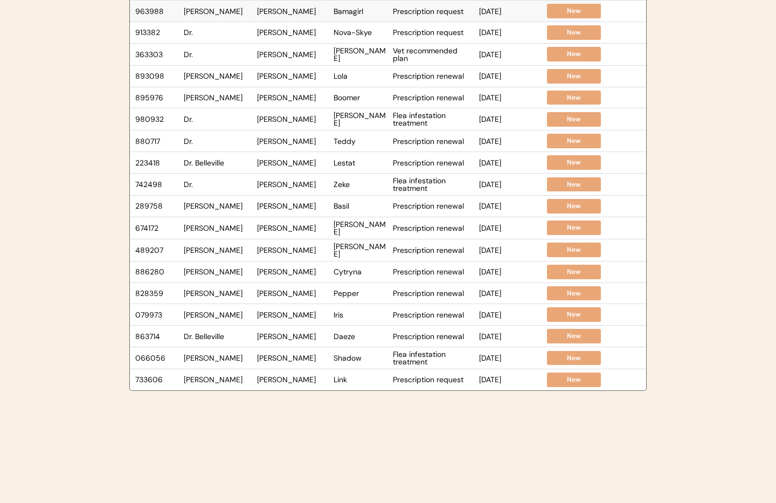
scroll to position [223, 0]
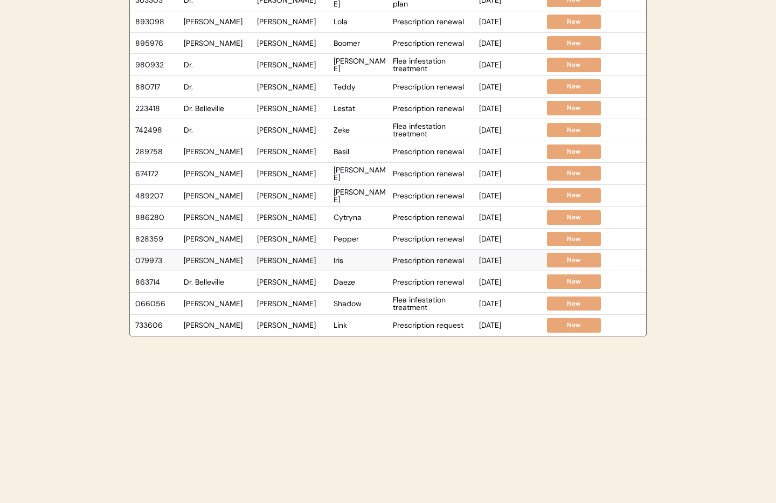
drag, startPoint x: 207, startPoint y: 259, endPoint x: 209, endPoint y: 266, distance: 7.2
click at [207, 260] on div "Dr. Warren" at bounding box center [218, 261] width 68 height 8
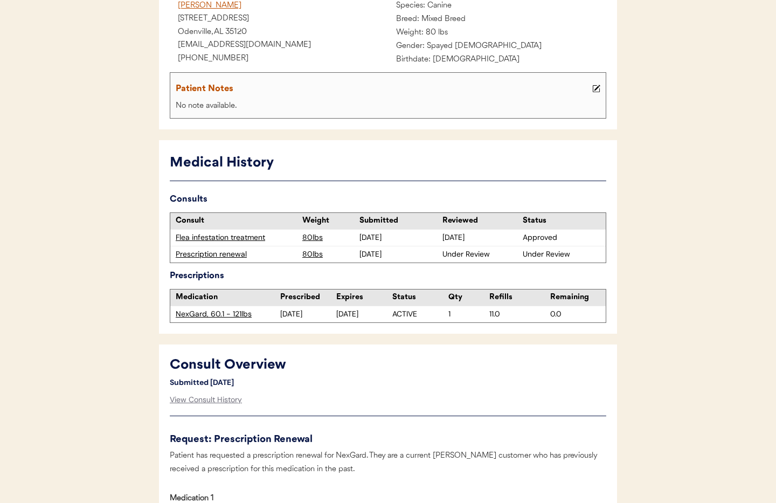
scroll to position [156, 0]
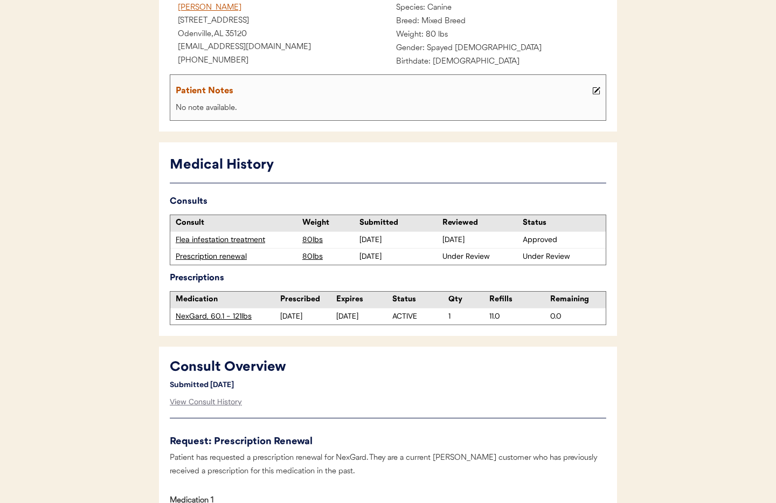
click at [222, 253] on div "Prescription renewal" at bounding box center [236, 256] width 121 height 11
click at [219, 257] on div "Prescription renewal" at bounding box center [236, 256] width 121 height 11
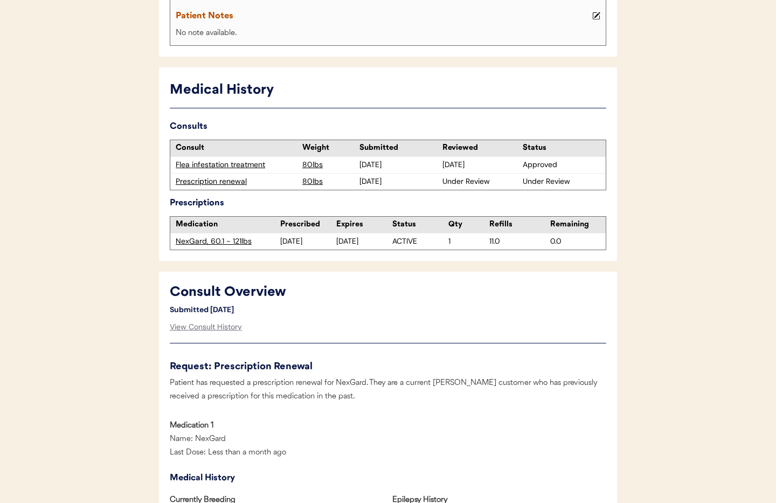
scroll to position [232, 0]
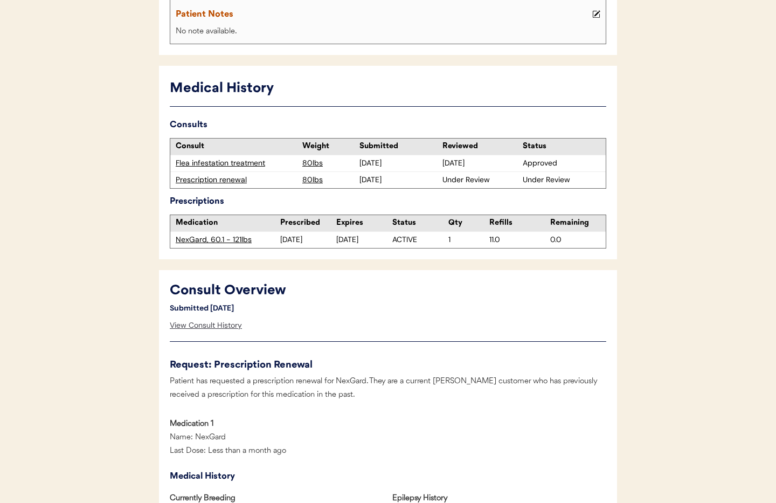
click at [208, 326] on div "View Consult History" at bounding box center [206, 326] width 72 height 22
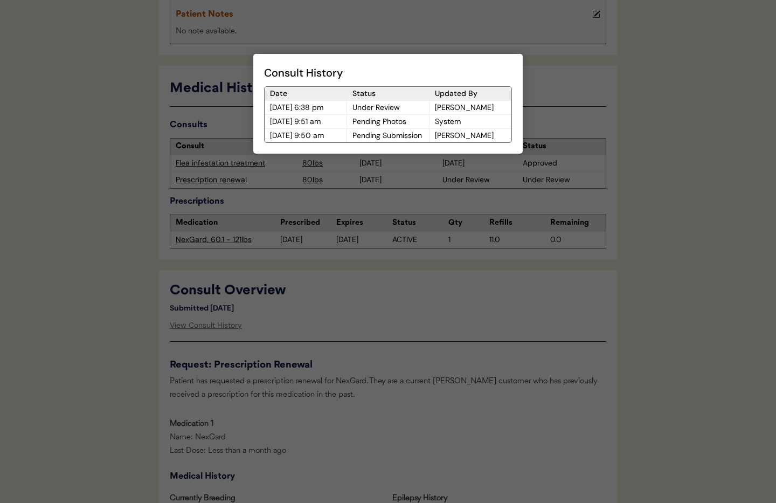
drag, startPoint x: 421, startPoint y: 323, endPoint x: 344, endPoint y: 225, distance: 124.8
click at [421, 322] on div at bounding box center [388, 251] width 776 height 503
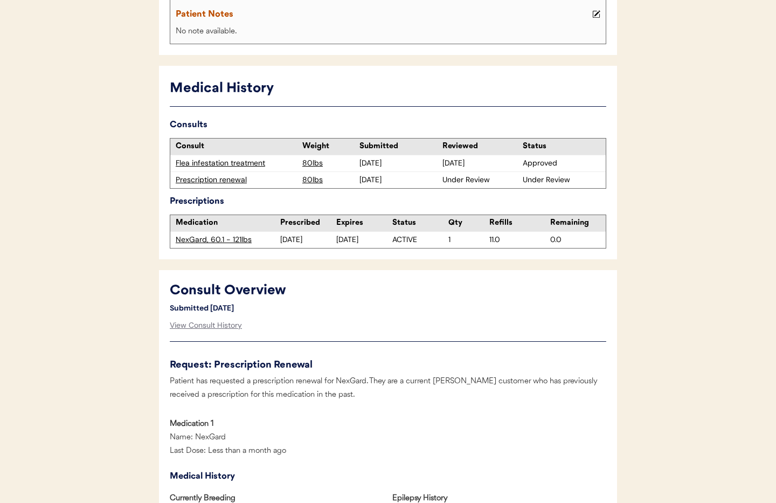
scroll to position [0, 0]
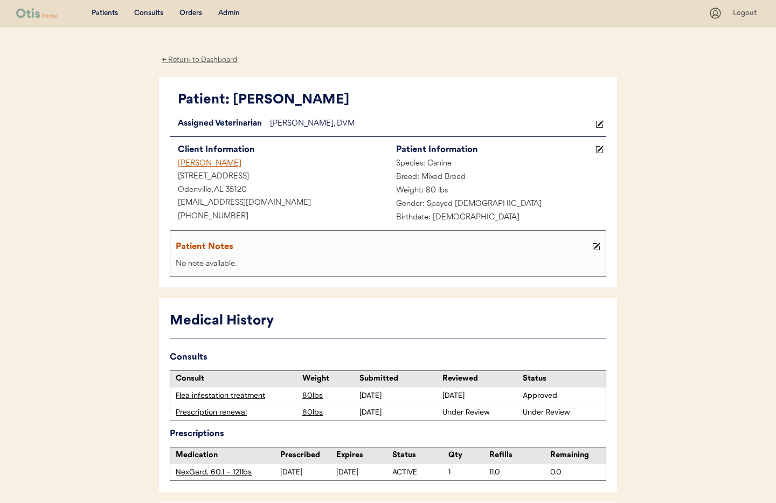
click at [194, 61] on div "← Return to Dashboard" at bounding box center [199, 60] width 81 height 12
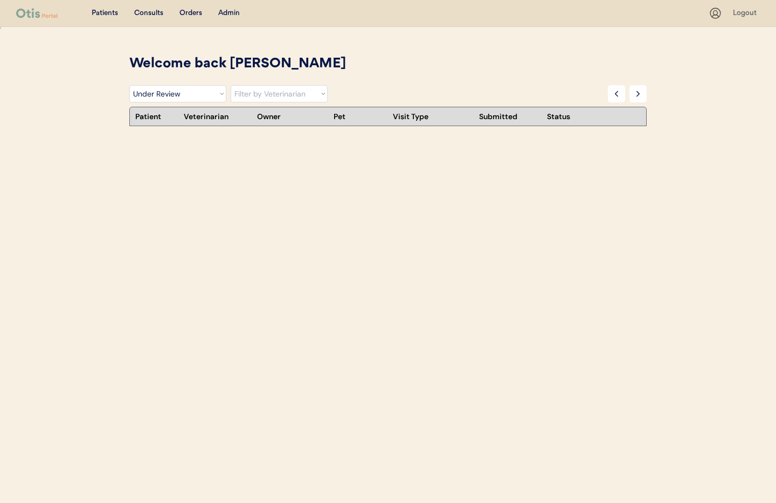
select select ""under_review""
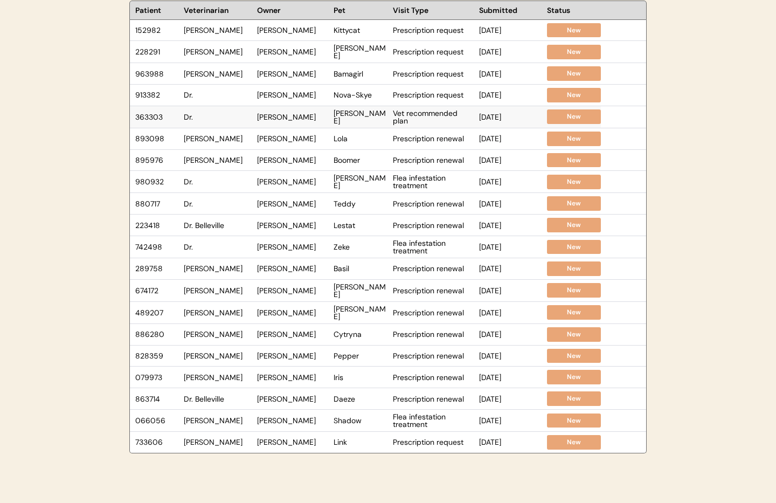
scroll to position [223, 0]
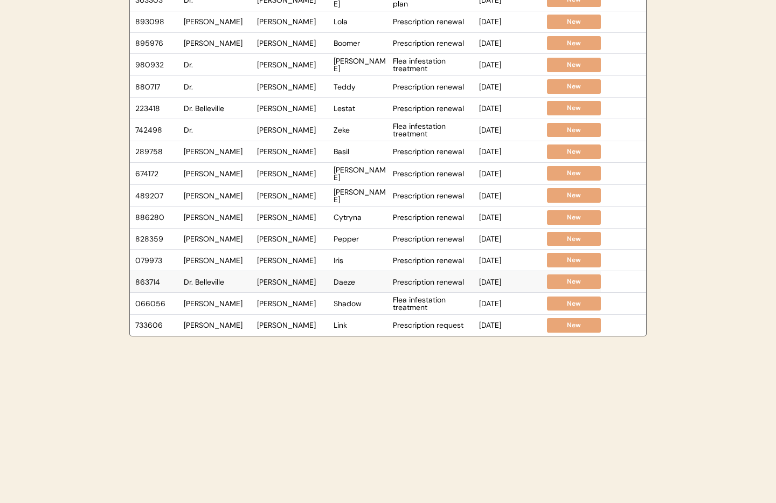
click at [233, 281] on div "Dr. Belleville" at bounding box center [218, 282] width 68 height 8
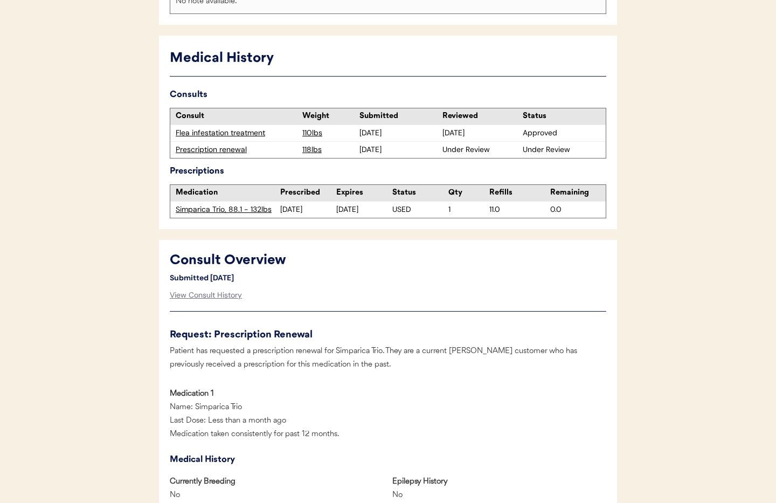
scroll to position [261, 0]
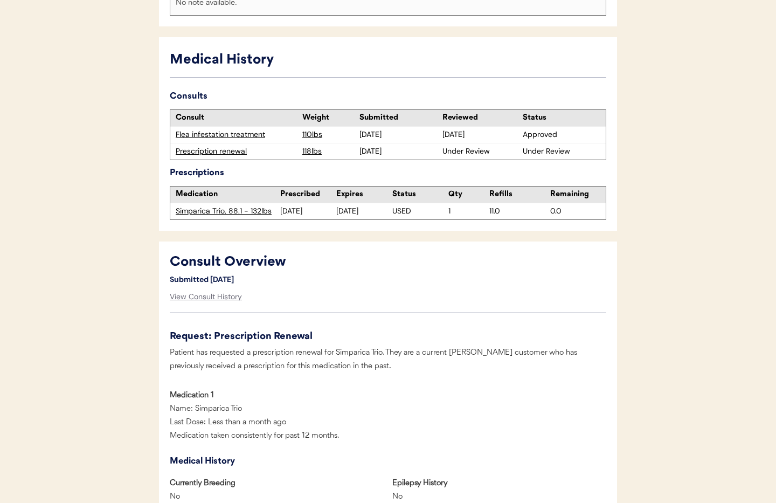
click at [202, 152] on div "Prescription renewal" at bounding box center [236, 151] width 121 height 11
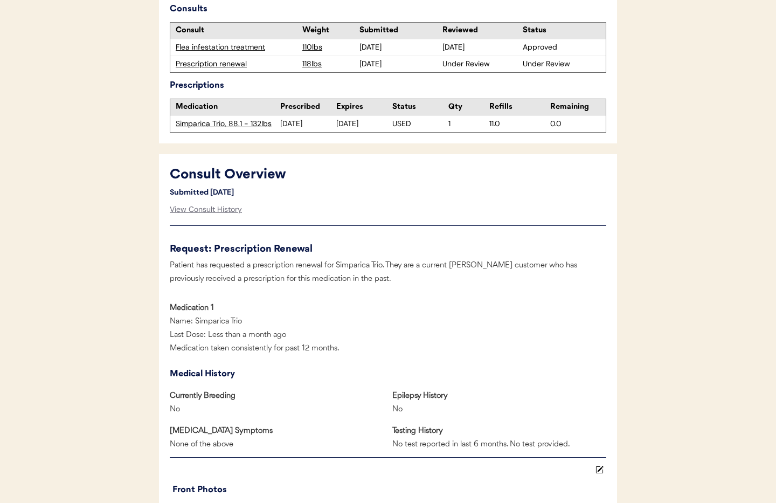
scroll to position [356, 0]
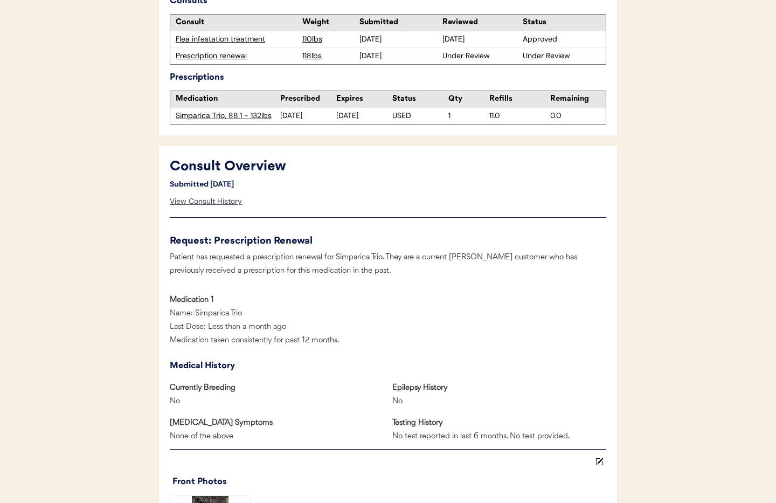
drag, startPoint x: 217, startPoint y: 202, endPoint x: 233, endPoint y: 206, distance: 16.4
click at [217, 202] on div "View Consult History" at bounding box center [206, 202] width 72 height 22
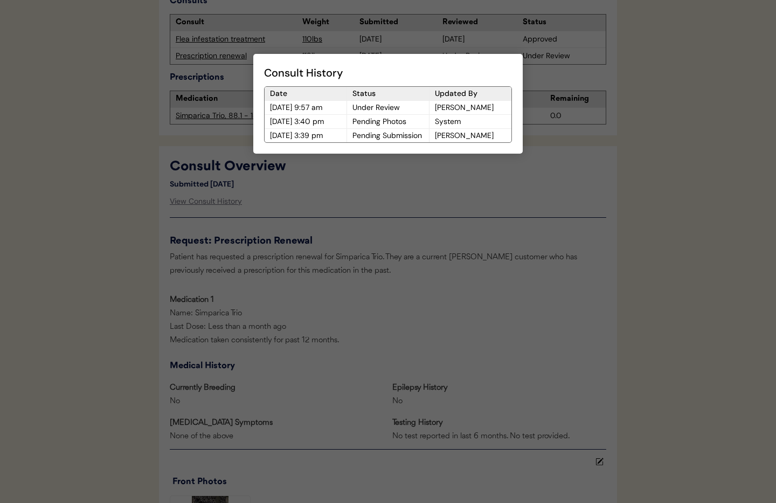
click at [339, 206] on div at bounding box center [388, 251] width 776 height 503
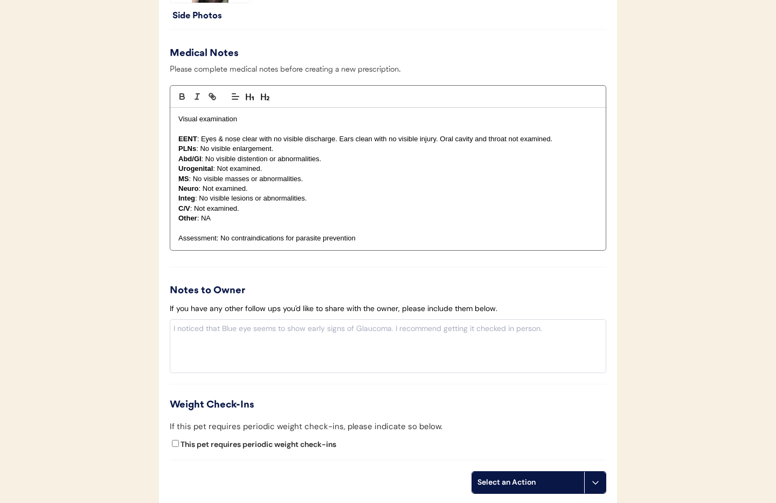
scroll to position [959, 0]
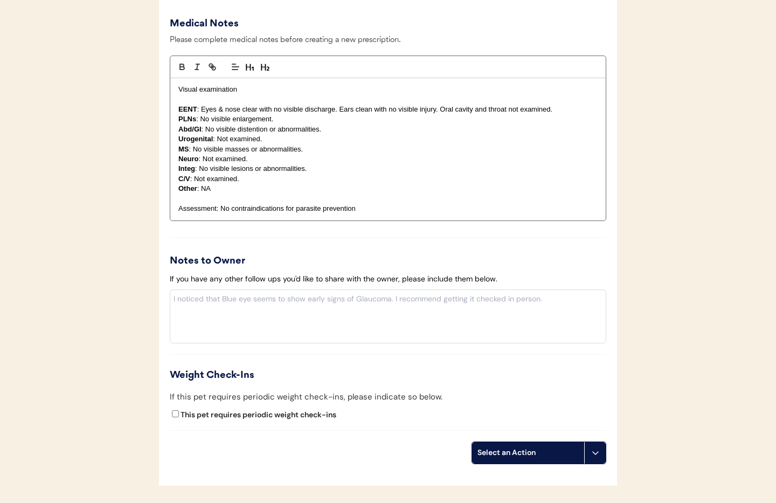
click at [597, 455] on icon at bounding box center [595, 453] width 9 height 9
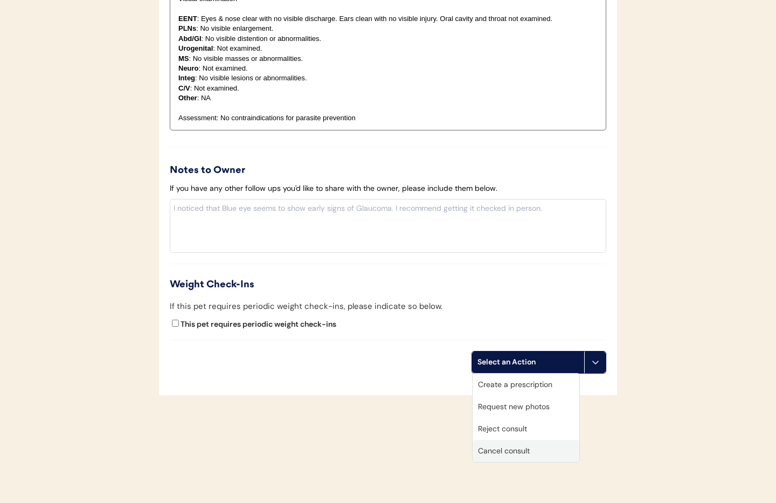
click at [498, 450] on div "Cancel consult" at bounding box center [526, 451] width 107 height 22
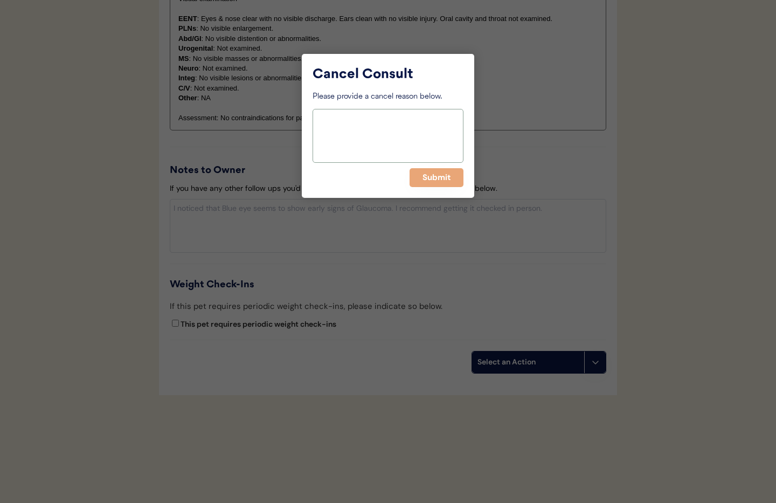
click at [334, 121] on textarea at bounding box center [388, 136] width 151 height 54
type textarea "No response from owner"
click at [437, 178] on button "Submit" at bounding box center [437, 177] width 54 height 19
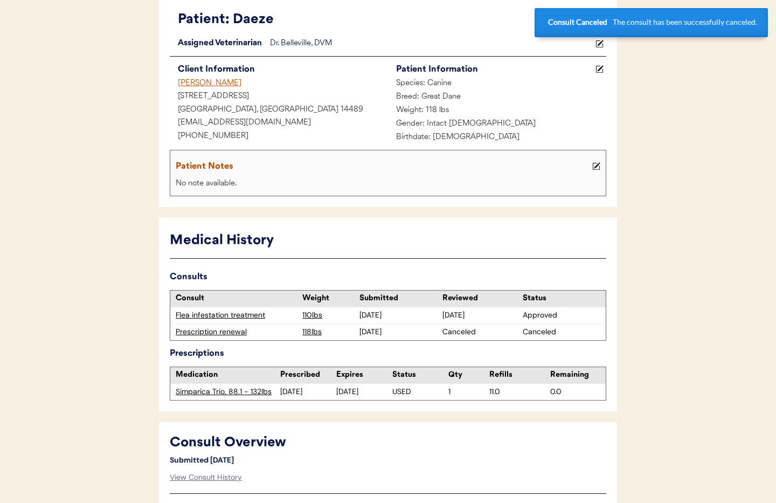
scroll to position [0, 0]
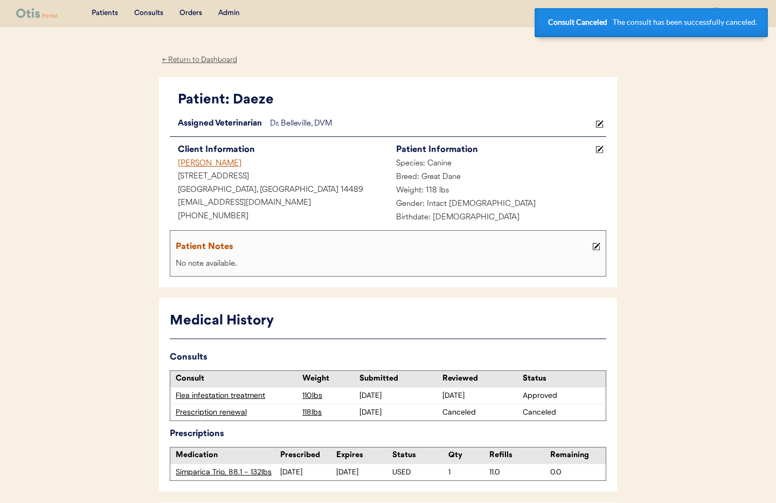
click at [186, 58] on div "← Return to Dashboard" at bounding box center [199, 60] width 81 height 12
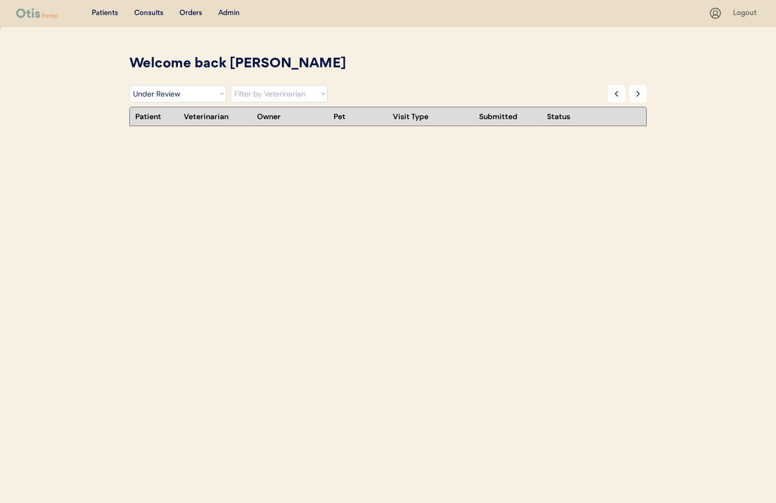
select select ""under_review""
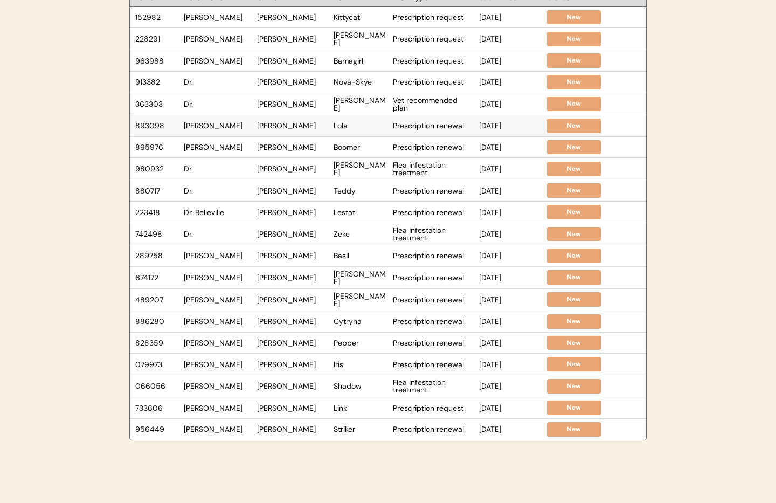
scroll to position [223, 0]
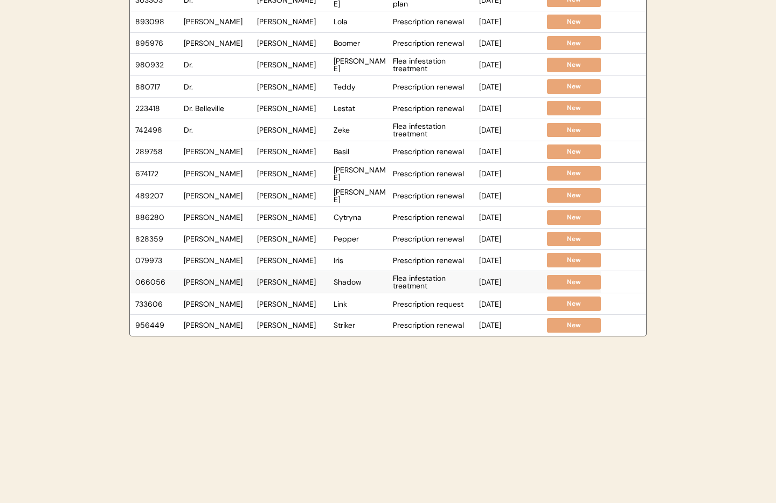
click at [273, 278] on div "[PERSON_NAME]" at bounding box center [292, 282] width 71 height 8
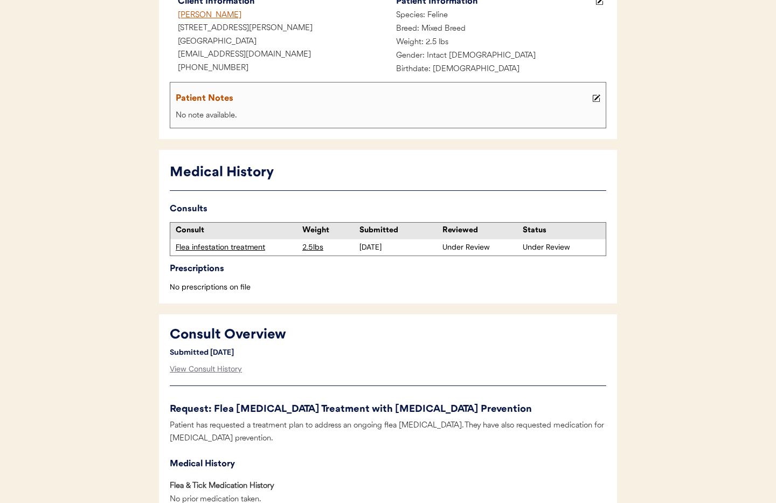
scroll to position [152, 0]
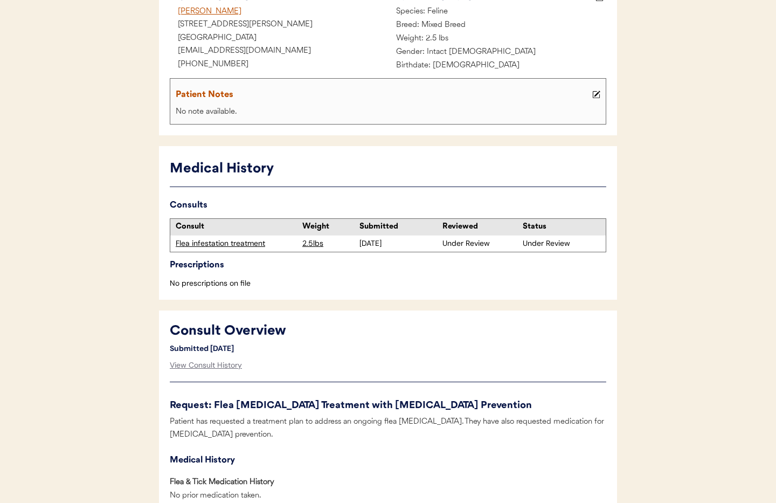
click at [236, 243] on div "Flea infestation treatment" at bounding box center [236, 243] width 121 height 11
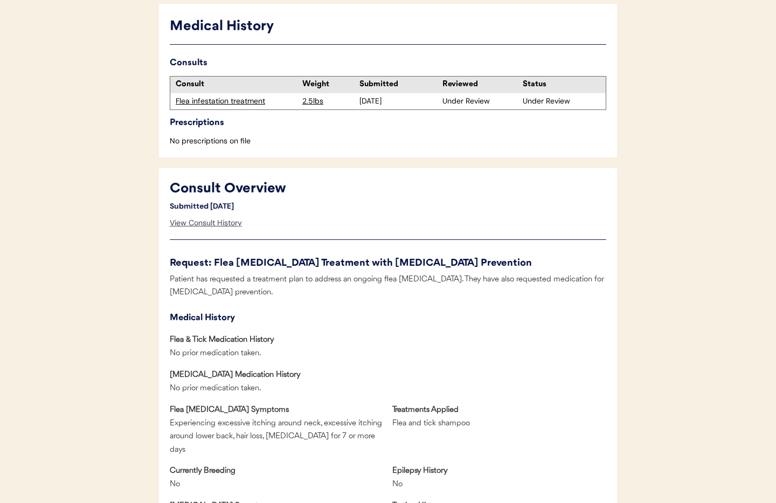
scroll to position [288, 0]
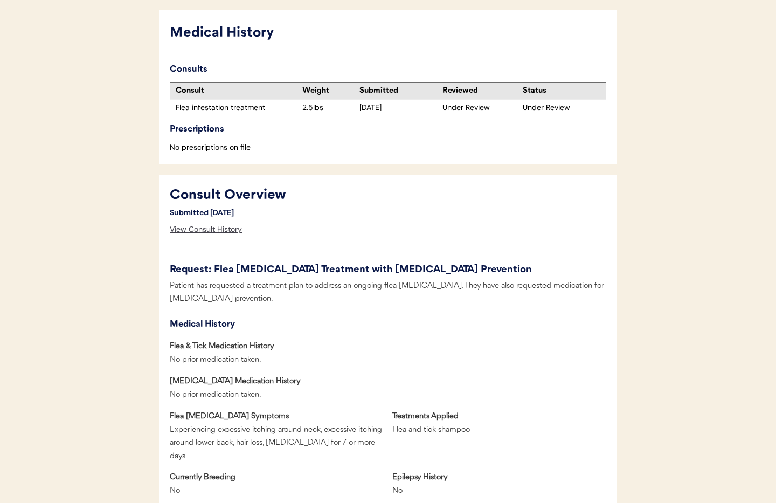
click at [216, 225] on div "View Consult History" at bounding box center [206, 230] width 72 height 22
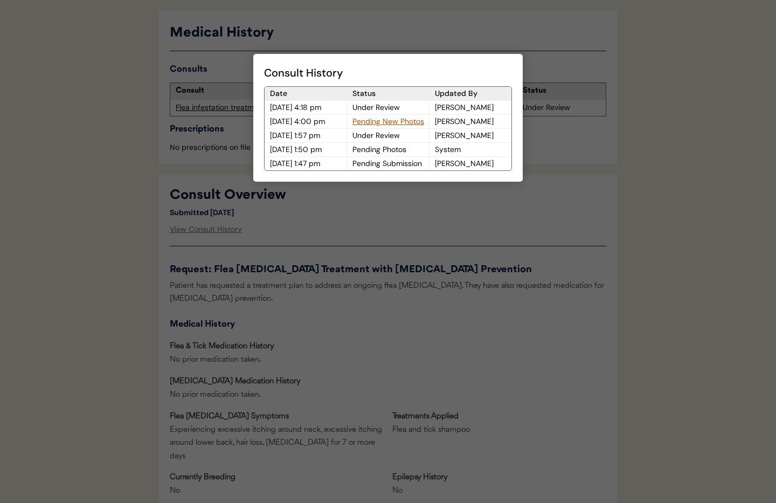
click at [382, 246] on div at bounding box center [388, 251] width 776 height 503
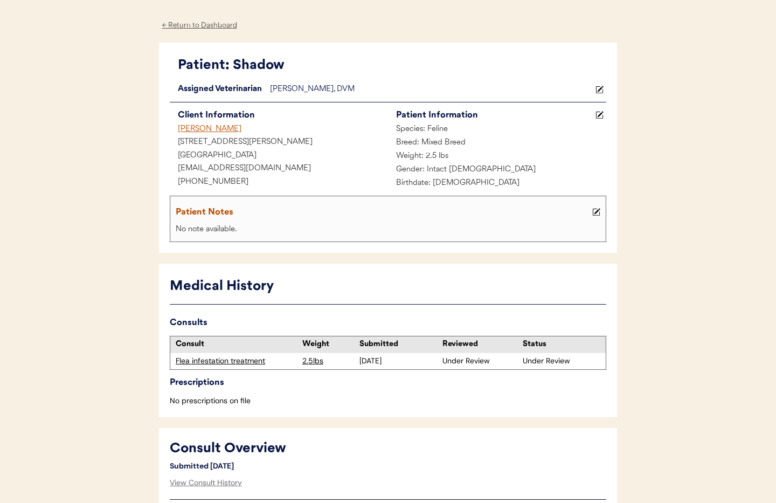
scroll to position [0, 0]
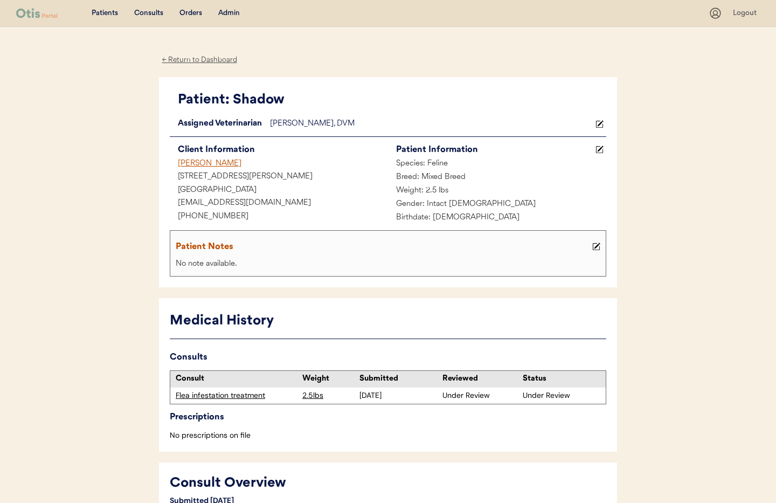
click at [246, 396] on div "Flea infestation treatment" at bounding box center [236, 395] width 121 height 11
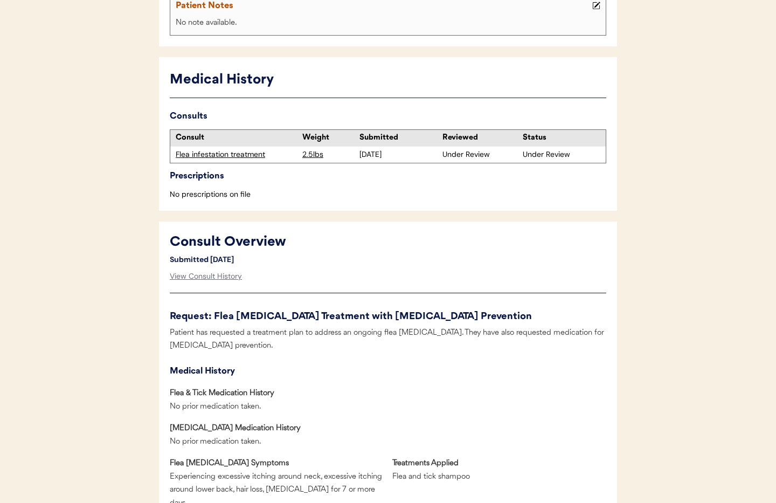
scroll to position [245, 0]
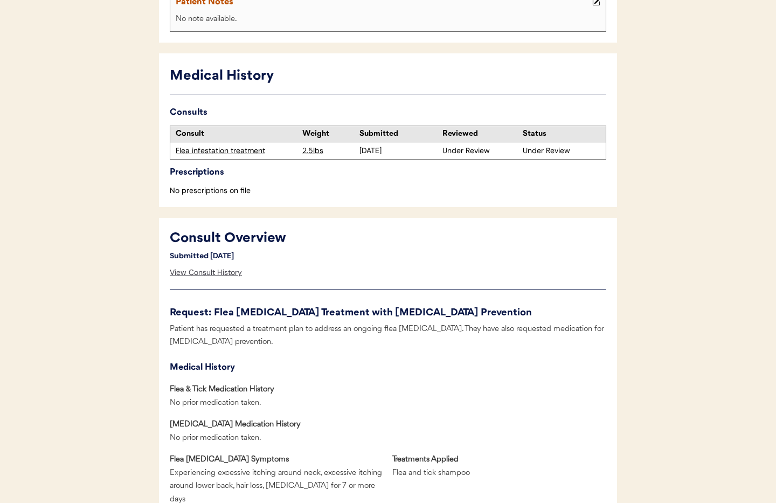
click at [189, 271] on div "View Consult History" at bounding box center [206, 273] width 72 height 22
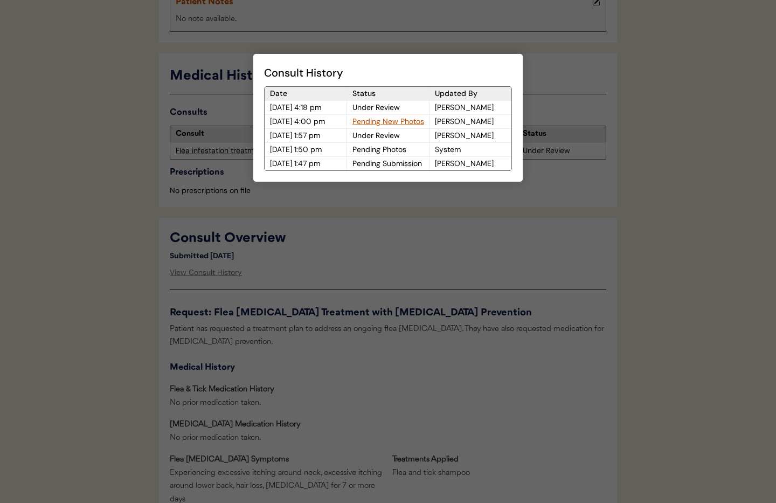
click at [371, 270] on div at bounding box center [388, 251] width 776 height 503
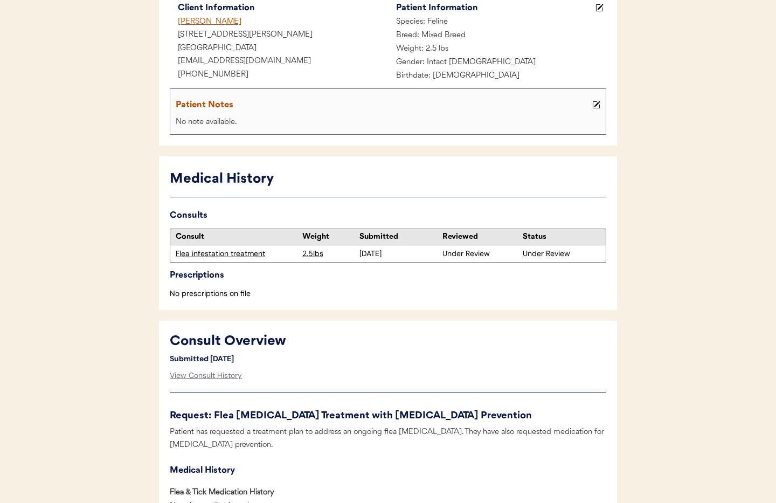
scroll to position [0, 0]
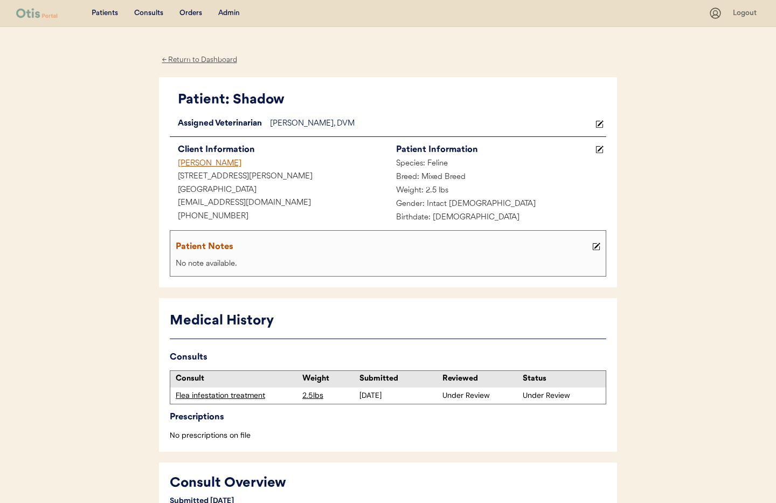
click at [194, 60] on div "← Return to Dashboard" at bounding box center [199, 60] width 81 height 12
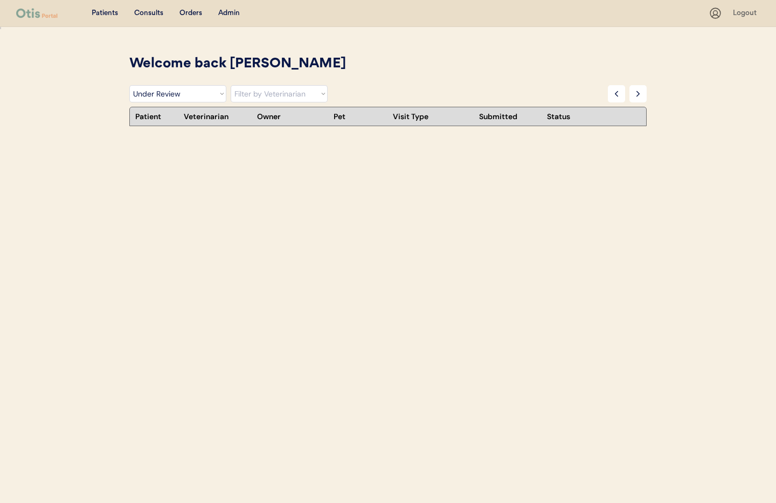
select select ""under_review""
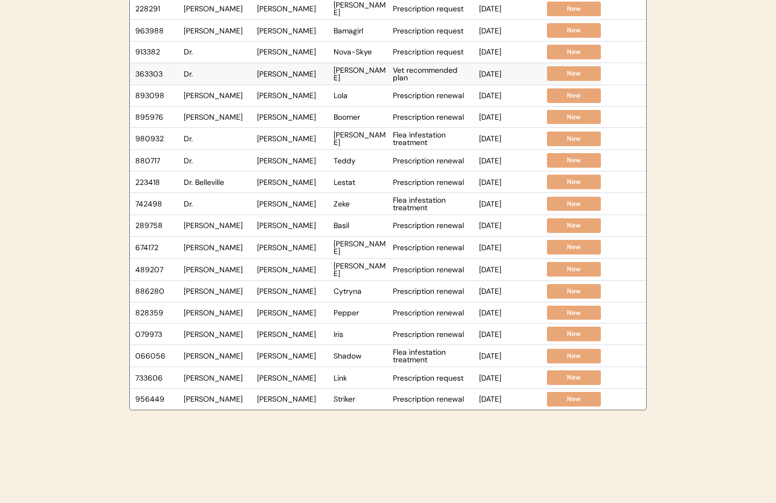
scroll to position [223, 0]
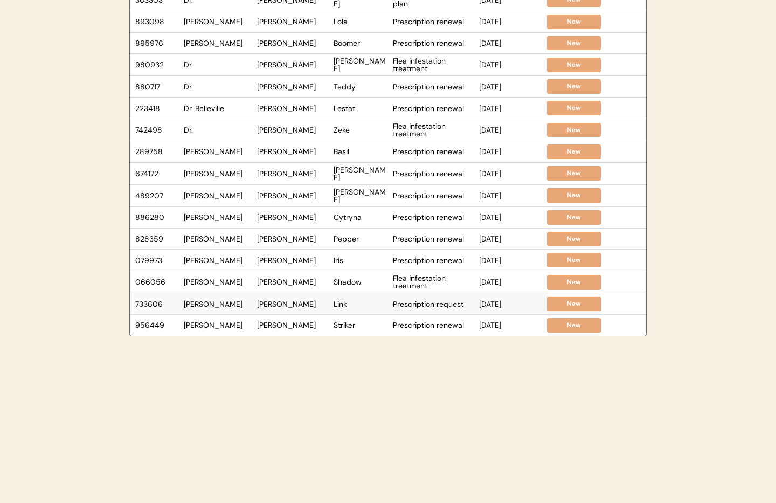
click at [278, 306] on div "[PERSON_NAME]" at bounding box center [292, 304] width 71 height 8
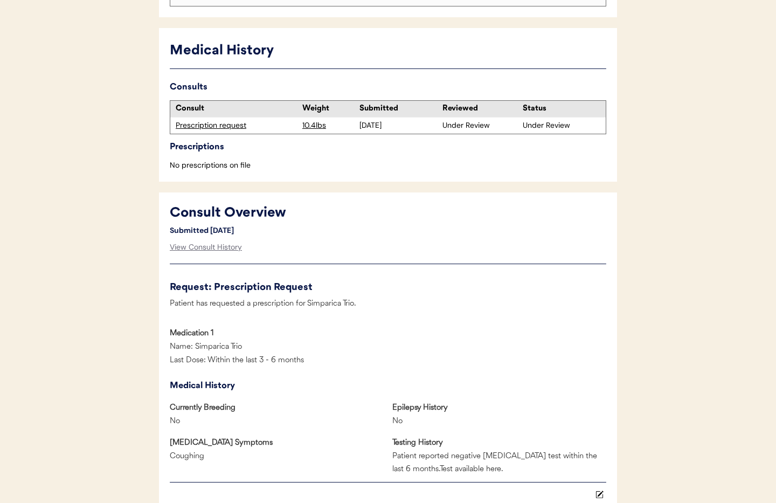
scroll to position [295, 0]
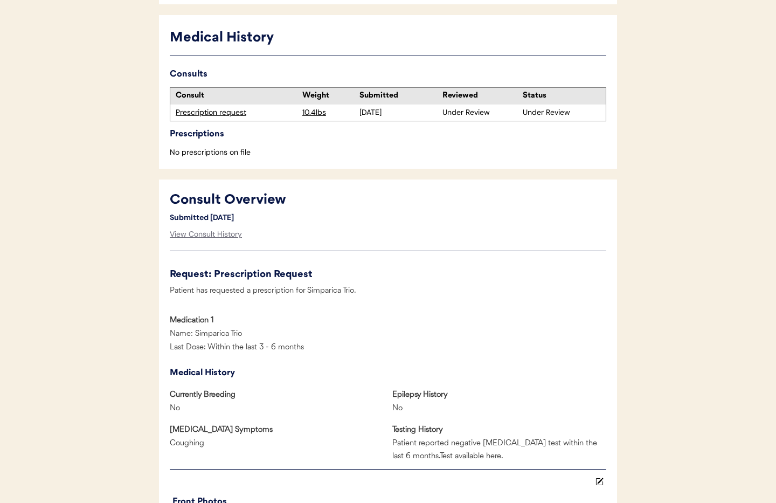
click at [200, 112] on div "Prescription request" at bounding box center [236, 112] width 121 height 11
click at [198, 232] on div "View Consult History" at bounding box center [206, 235] width 72 height 22
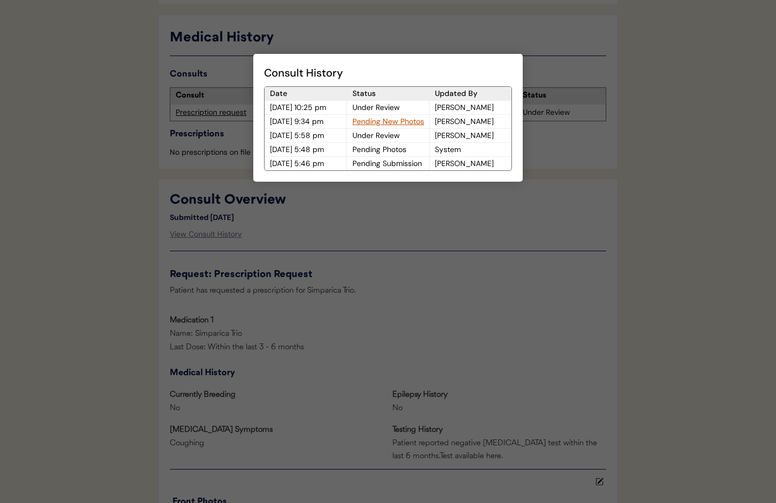
click at [452, 281] on div at bounding box center [388, 251] width 776 height 503
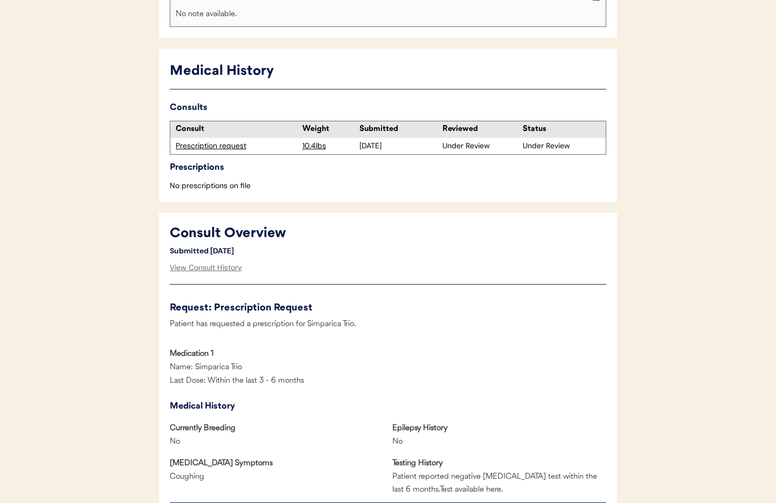
scroll to position [0, 0]
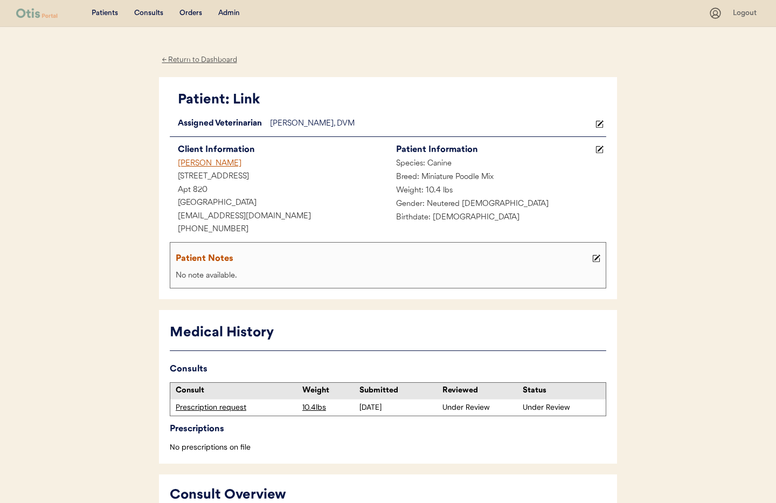
click at [178, 58] on div "← Return to Dashboard" at bounding box center [199, 60] width 81 height 12
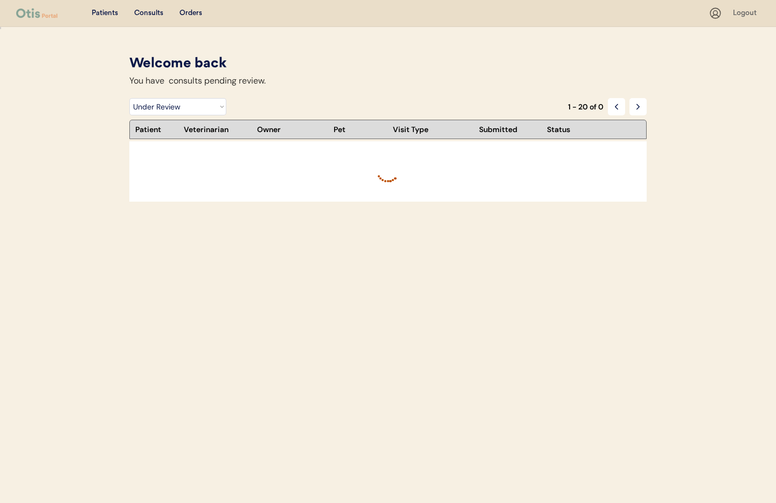
select select ""under_review""
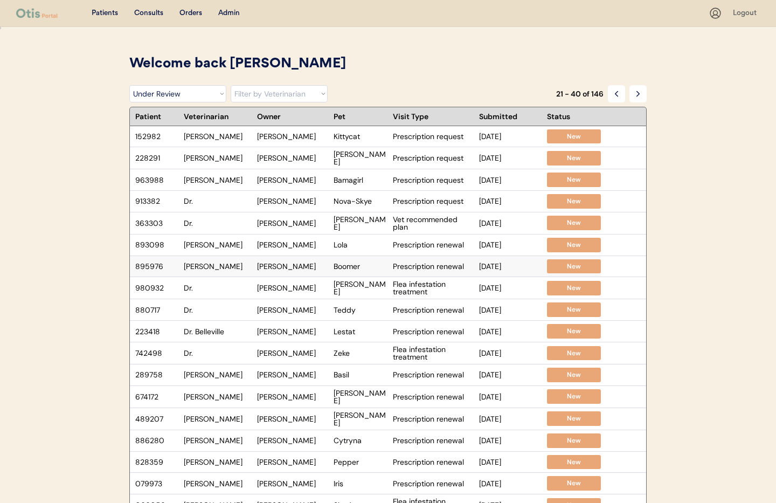
scroll to position [223, 0]
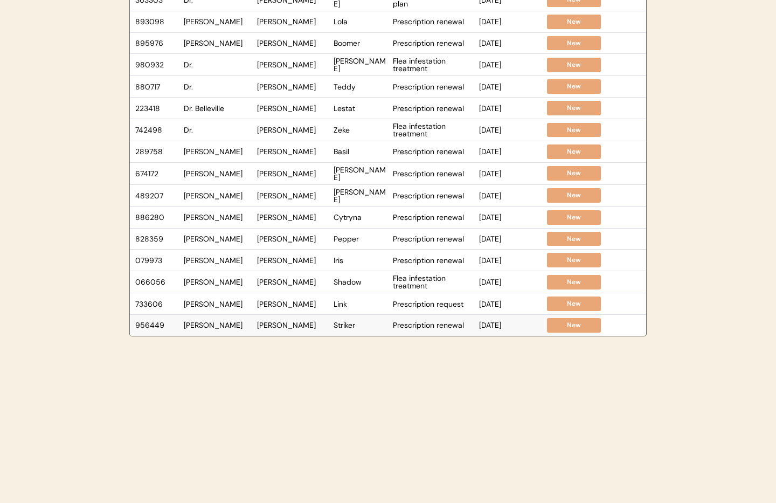
click at [286, 326] on div "[PERSON_NAME]" at bounding box center [292, 325] width 71 height 8
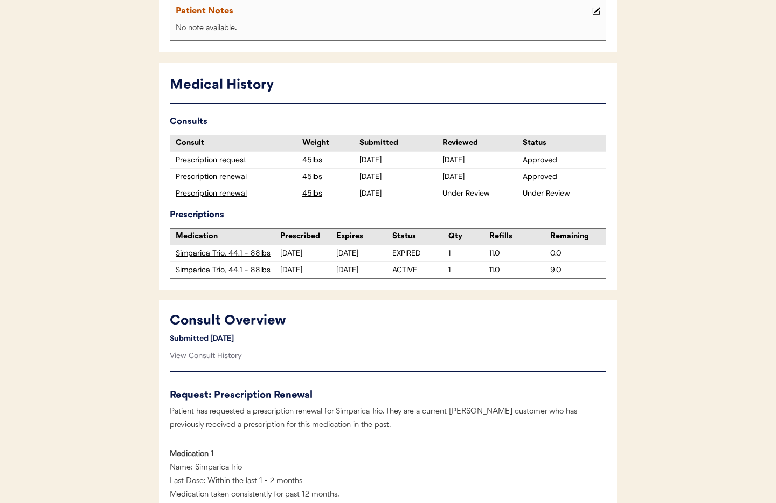
scroll to position [278, 0]
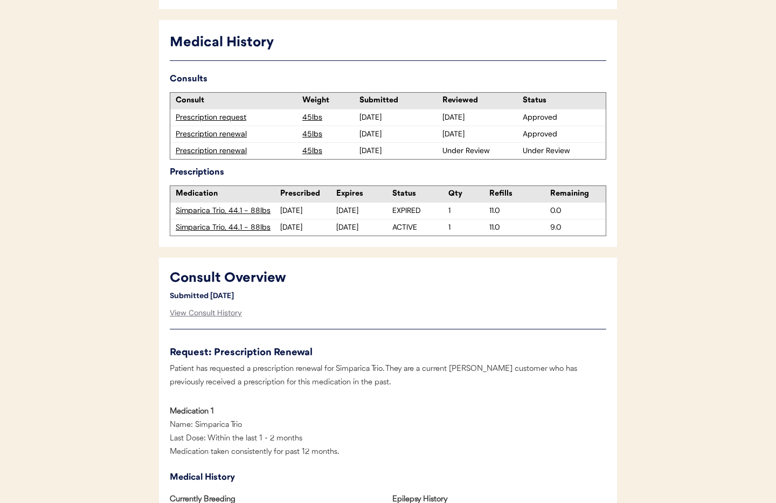
click at [216, 151] on div "Prescription renewal" at bounding box center [236, 151] width 121 height 11
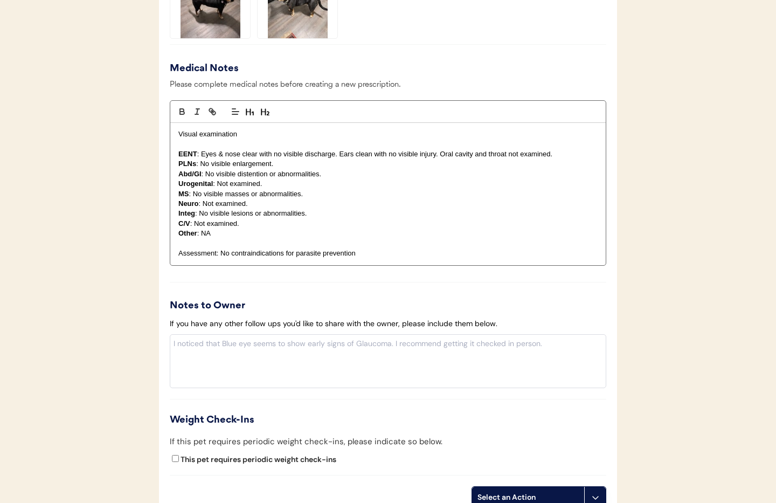
scroll to position [1106, 0]
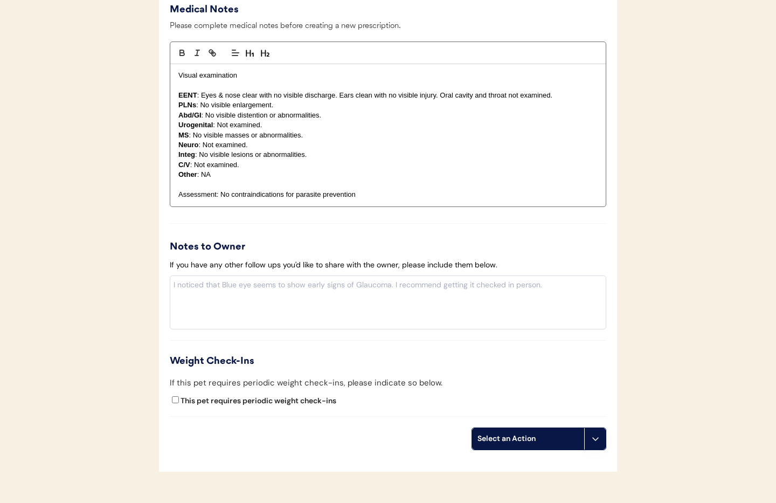
drag, startPoint x: 598, startPoint y: 439, endPoint x: 592, endPoint y: 436, distance: 6.5
click at [598, 439] on icon at bounding box center [595, 439] width 9 height 9
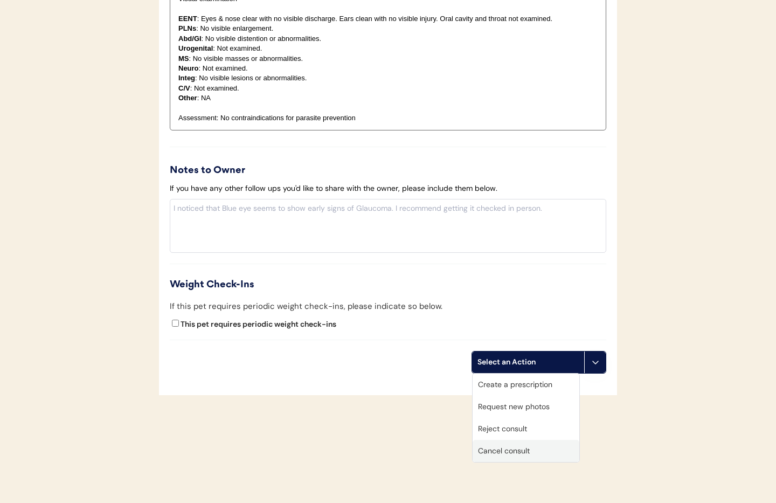
click at [512, 451] on div "Cancel consult" at bounding box center [526, 451] width 107 height 22
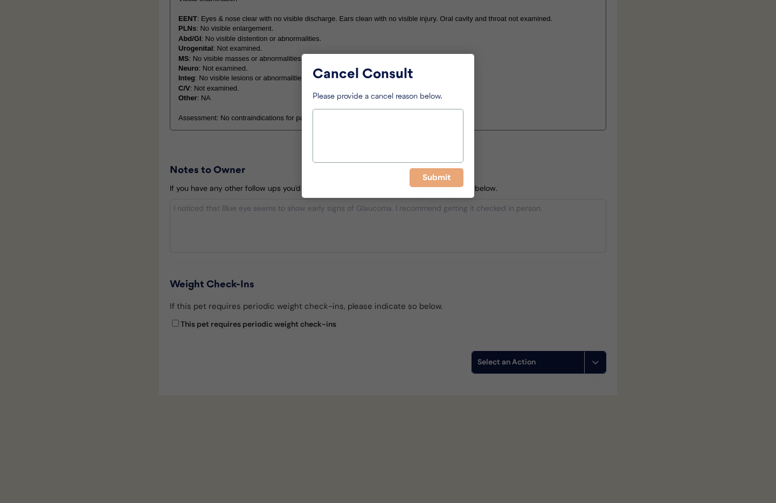
click at [356, 132] on textarea at bounding box center [388, 136] width 151 height 54
type textarea "duplicate"
click at [439, 186] on button "Submit" at bounding box center [437, 177] width 54 height 19
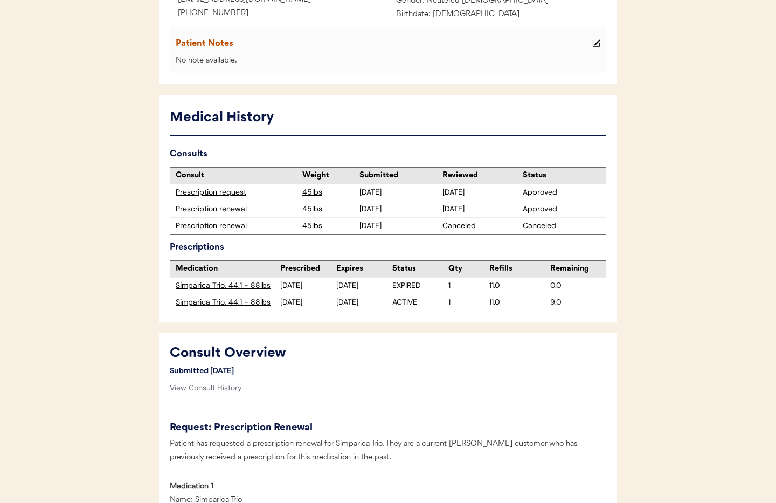
scroll to position [0, 0]
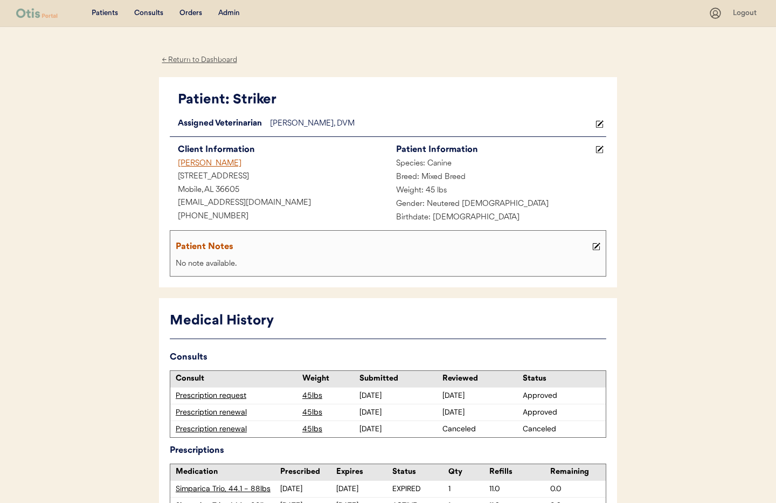
click at [198, 60] on div "← Return to Dashboard" at bounding box center [199, 60] width 81 height 12
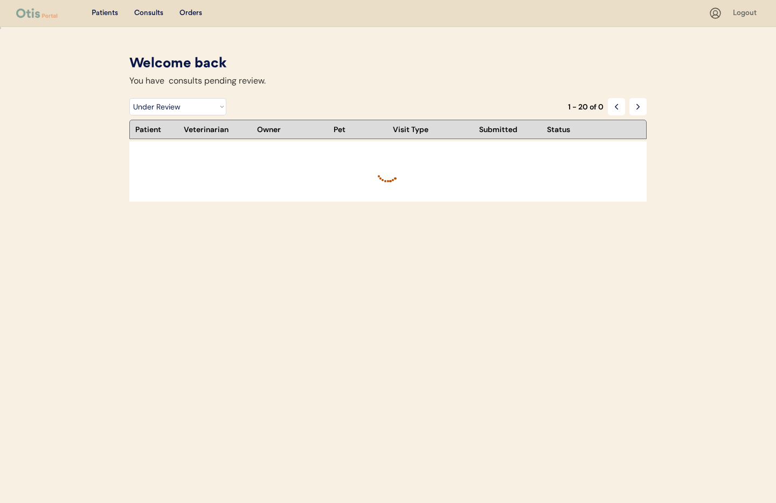
select select ""under_review""
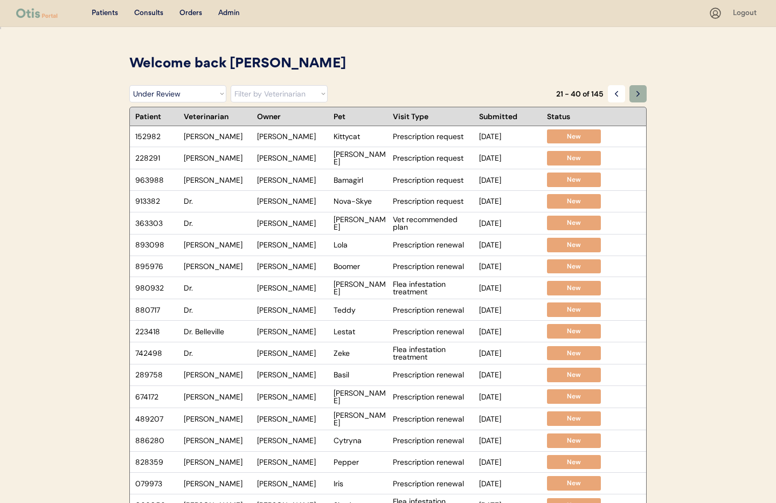
click at [637, 96] on use at bounding box center [638, 93] width 3 height 5
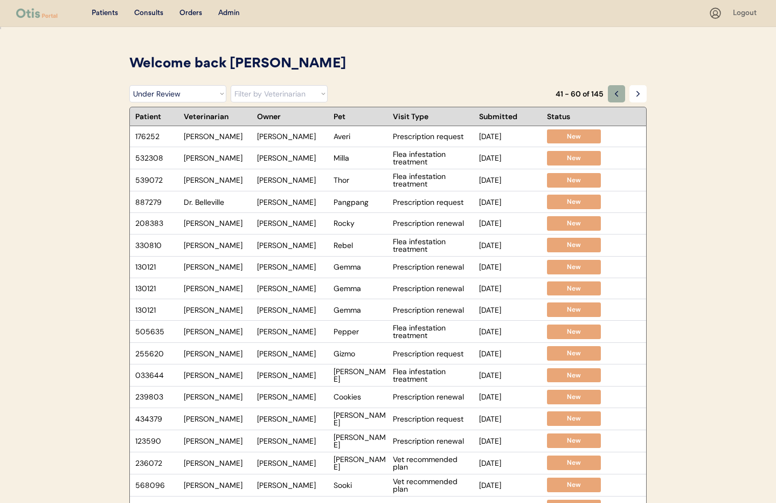
click at [614, 93] on icon at bounding box center [616, 93] width 9 height 9
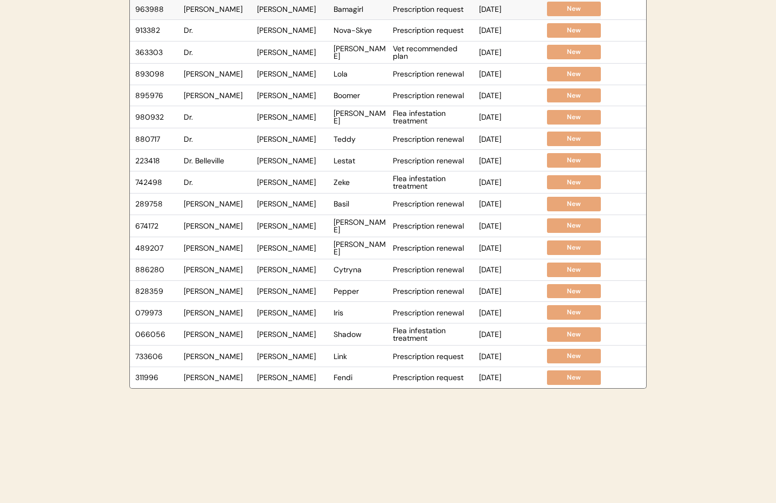
scroll to position [223, 0]
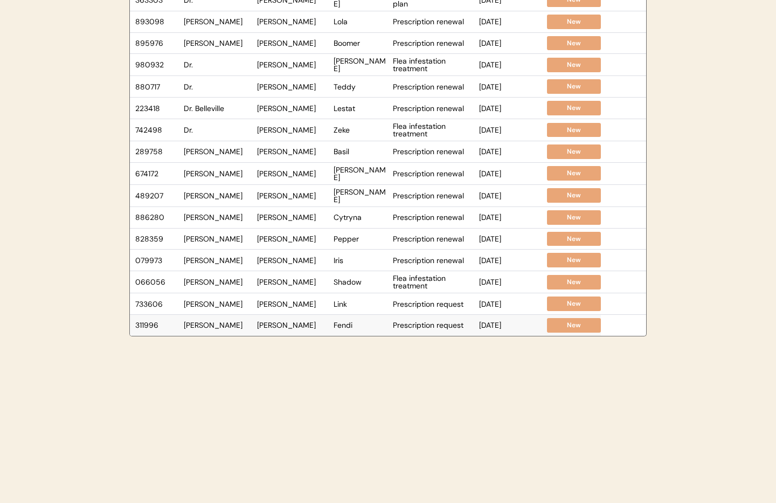
click at [334, 324] on div "Fendi" at bounding box center [361, 325] width 54 height 8
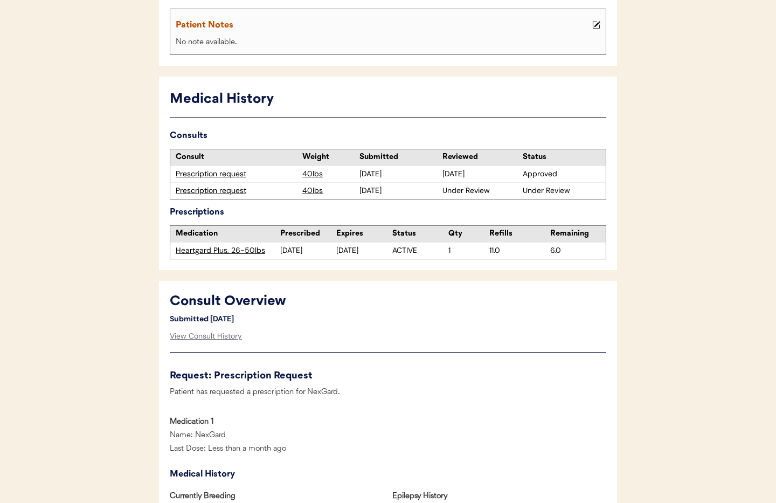
scroll to position [238, 0]
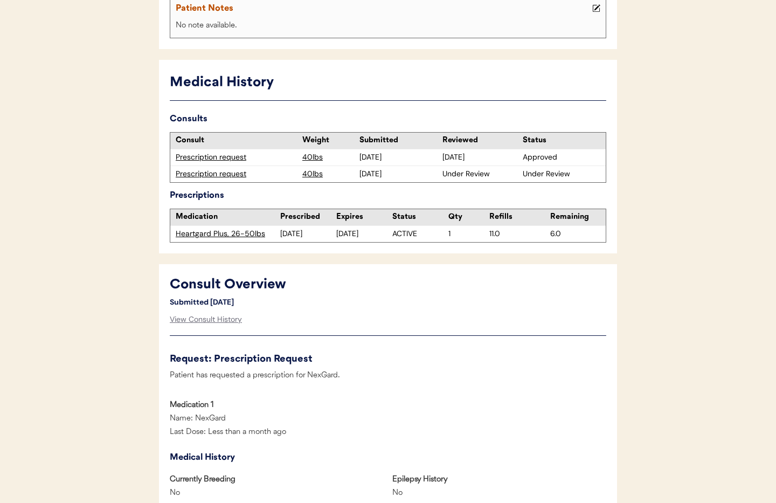
click at [203, 173] on div "Prescription request" at bounding box center [236, 174] width 121 height 11
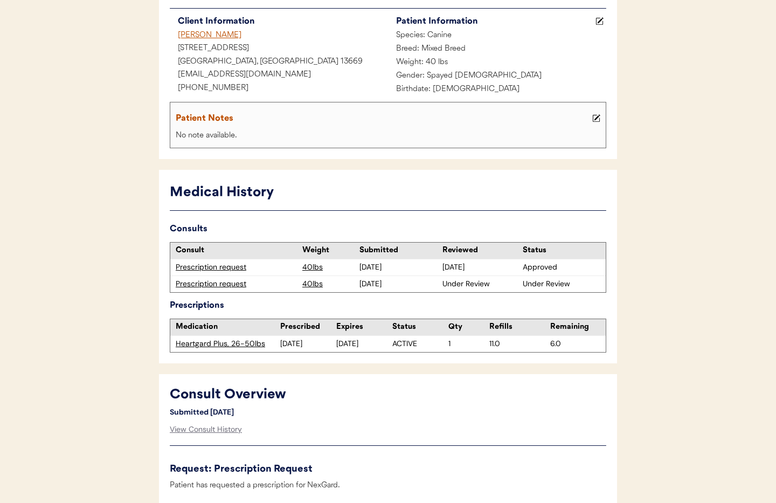
scroll to position [130, 0]
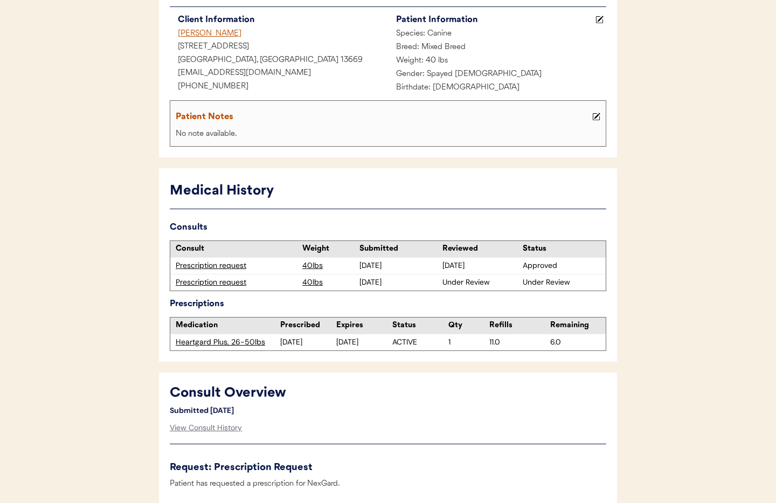
click at [217, 284] on div "Prescription request" at bounding box center [236, 282] width 121 height 11
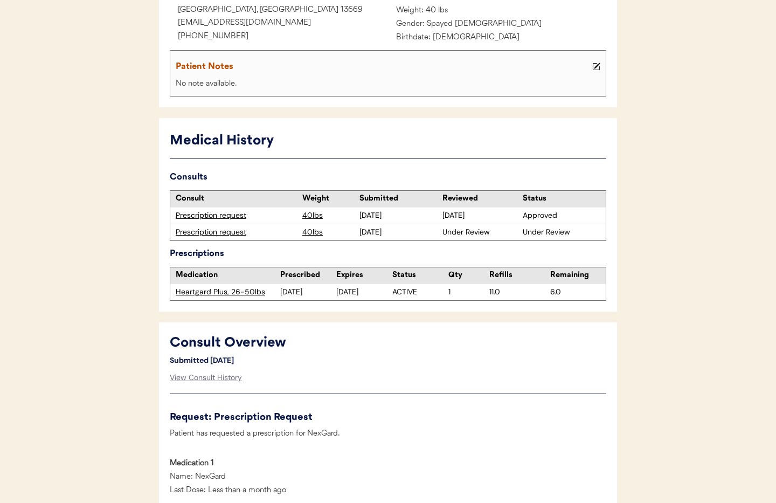
scroll to position [225, 0]
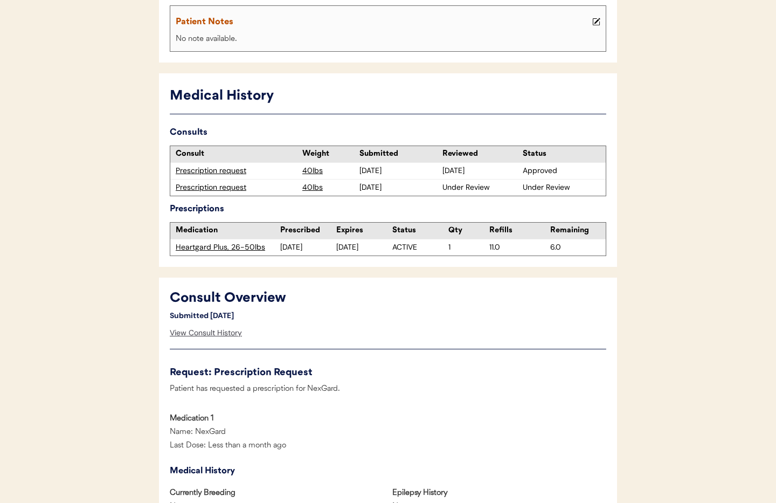
click at [218, 333] on div "View Consult History" at bounding box center [206, 333] width 72 height 22
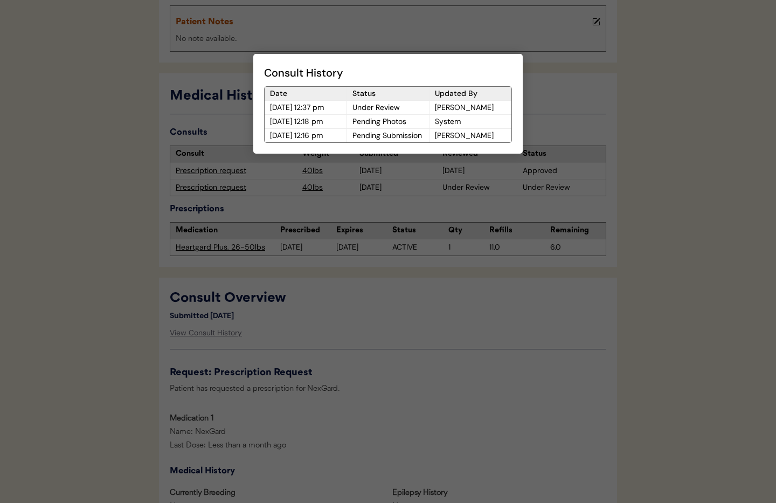
click at [456, 333] on div at bounding box center [388, 251] width 776 height 503
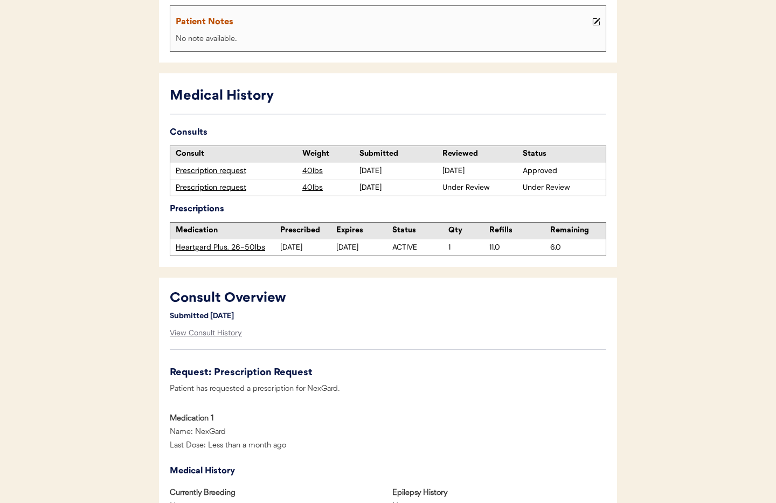
scroll to position [0, 0]
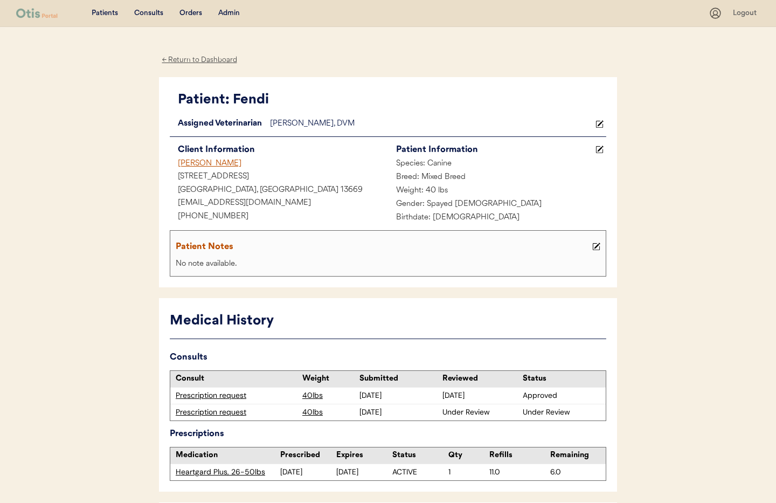
drag, startPoint x: 311, startPoint y: 68, endPoint x: 286, endPoint y: 126, distance: 63.3
click at [203, 168] on div "Kaitlin Sheppard" at bounding box center [279, 163] width 218 height 13
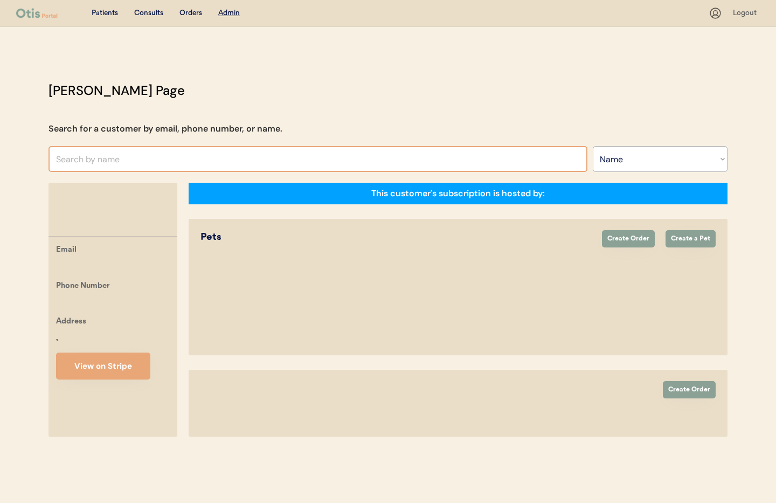
select select ""Name""
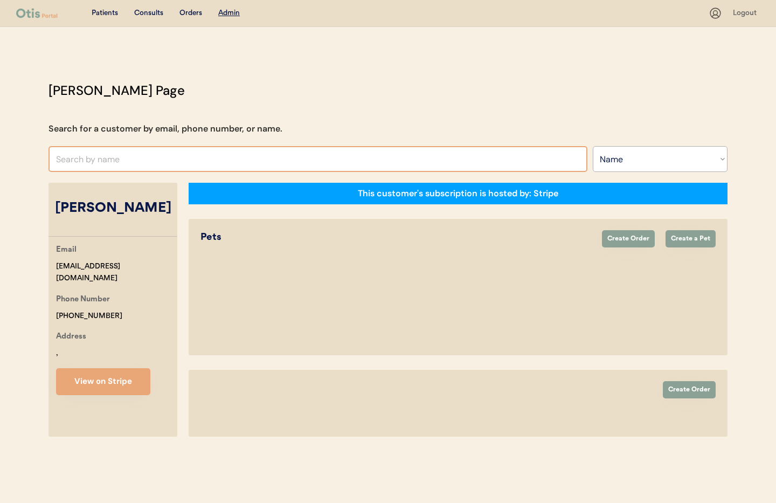
select select "true"
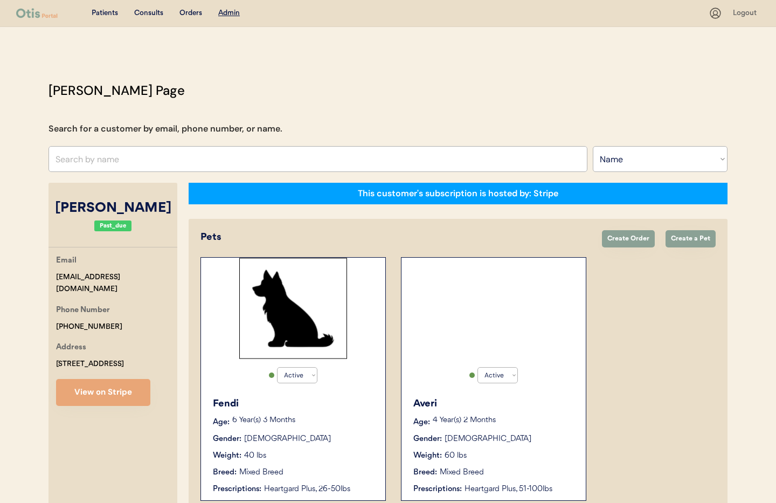
click at [353, 445] on div "Fendi Age: [DEMOGRAPHIC_DATA] Year(s) 3 Months Gender: [DEMOGRAPHIC_DATA] Weigh…" at bounding box center [293, 445] width 174 height 109
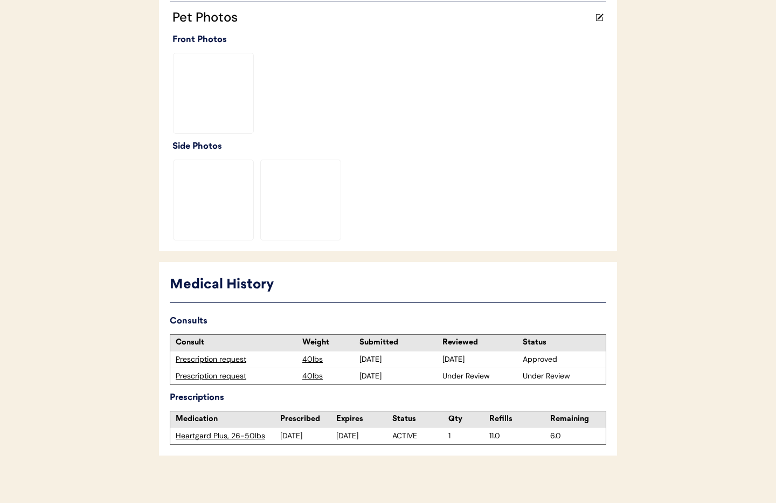
scroll to position [303, 0]
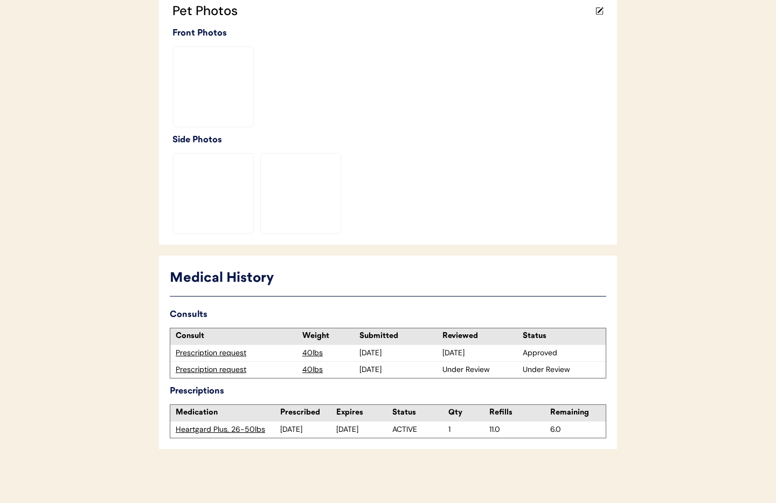
click at [211, 371] on div "Prescription request" at bounding box center [236, 369] width 121 height 11
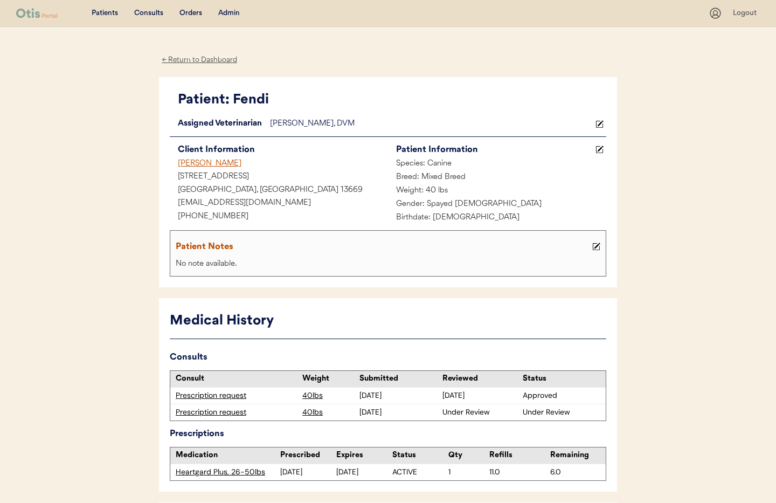
click at [211, 59] on div "← Return to Dashboard" at bounding box center [199, 60] width 81 height 12
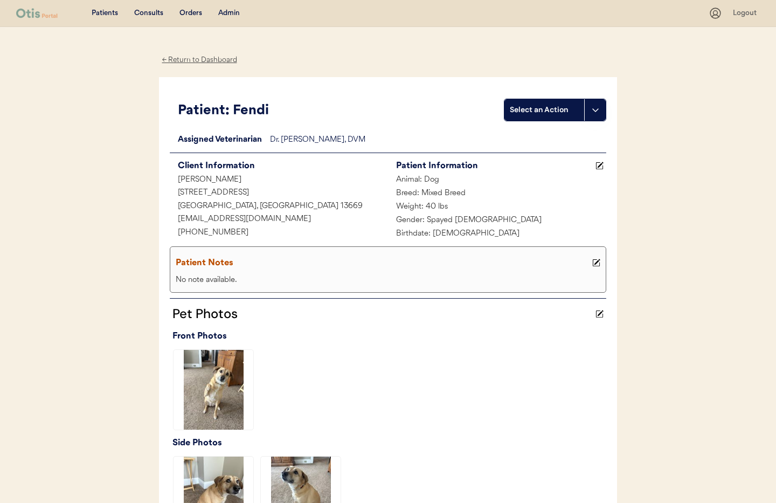
click at [194, 63] on div "← Return to Dashboard" at bounding box center [199, 60] width 81 height 12
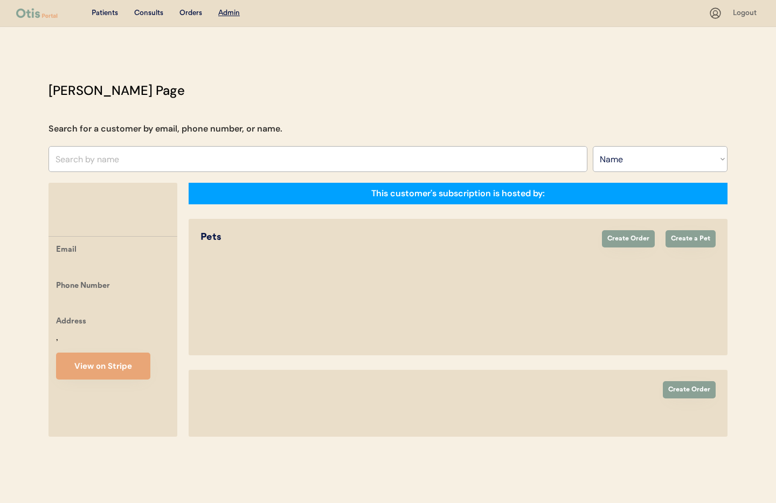
select select ""Name""
select select "true"
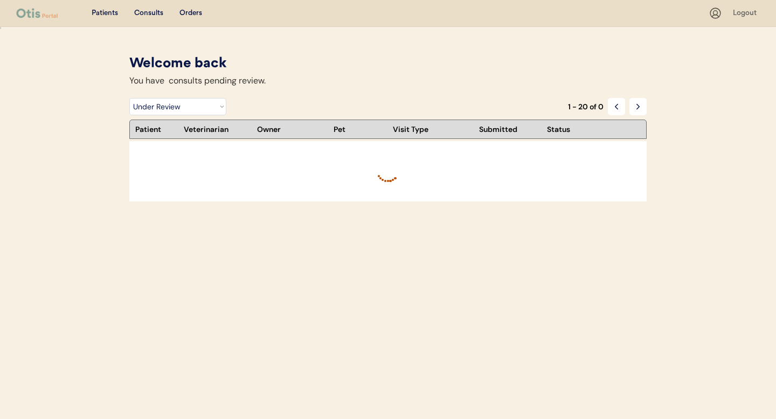
select select ""under_review""
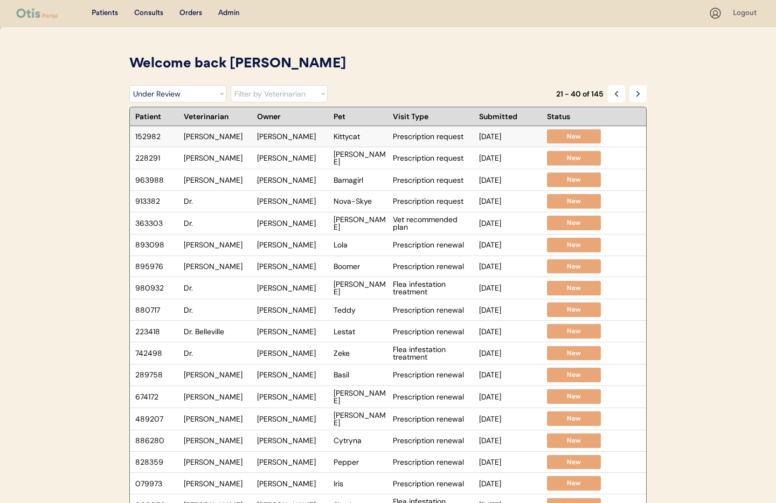
click at [219, 137] on div "[PERSON_NAME]" at bounding box center [218, 137] width 68 height 8
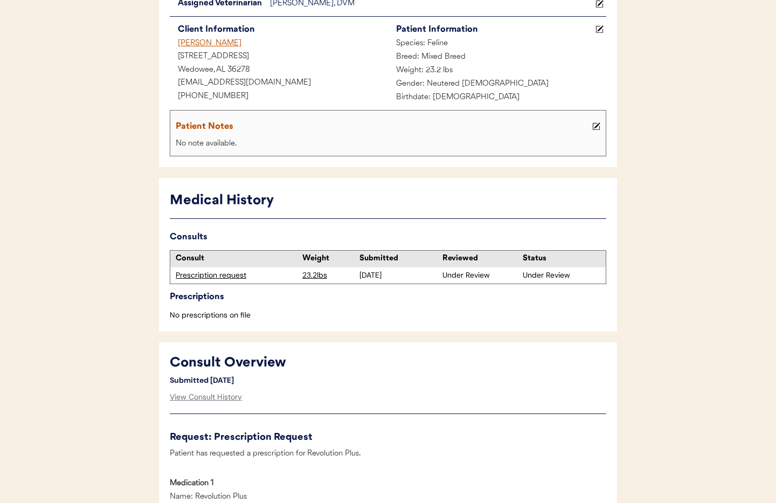
scroll to position [125, 0]
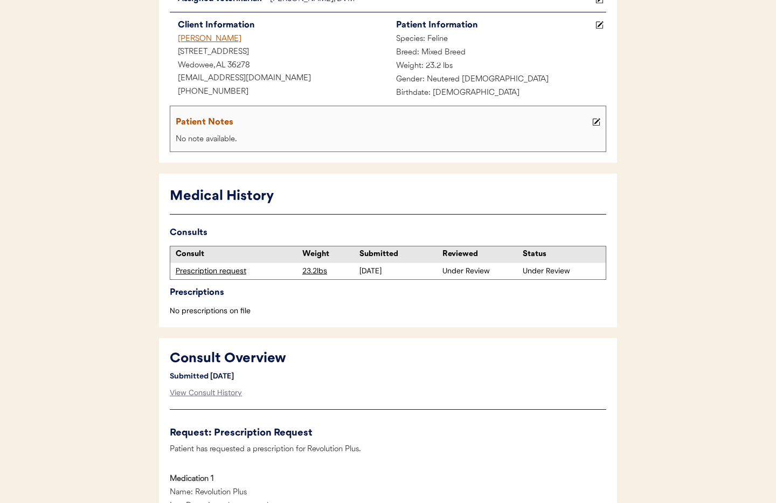
click at [223, 270] on div "Prescription request" at bounding box center [236, 271] width 121 height 11
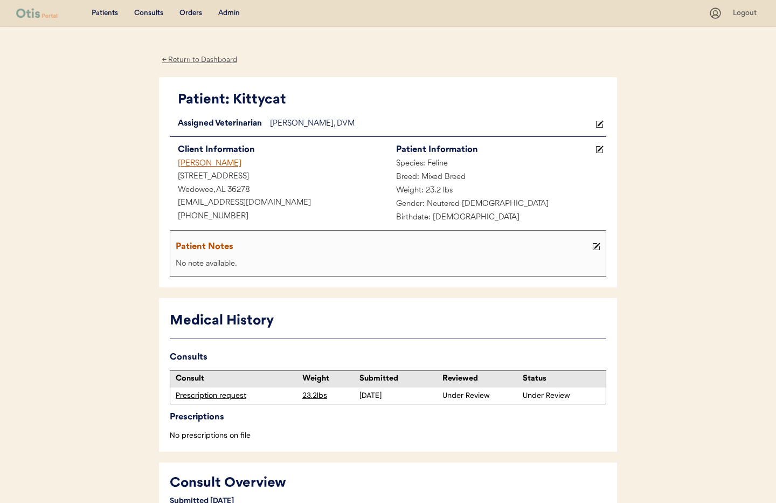
click at [195, 61] on div "← Return to Dashboard" at bounding box center [199, 60] width 81 height 12
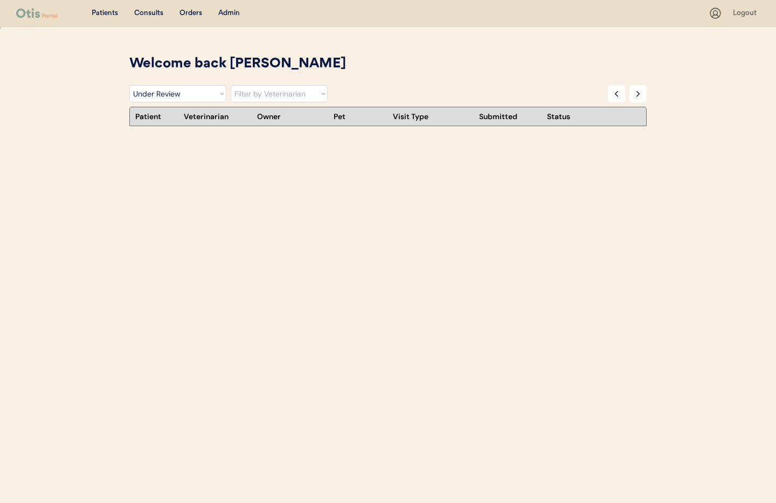
select select ""under_review""
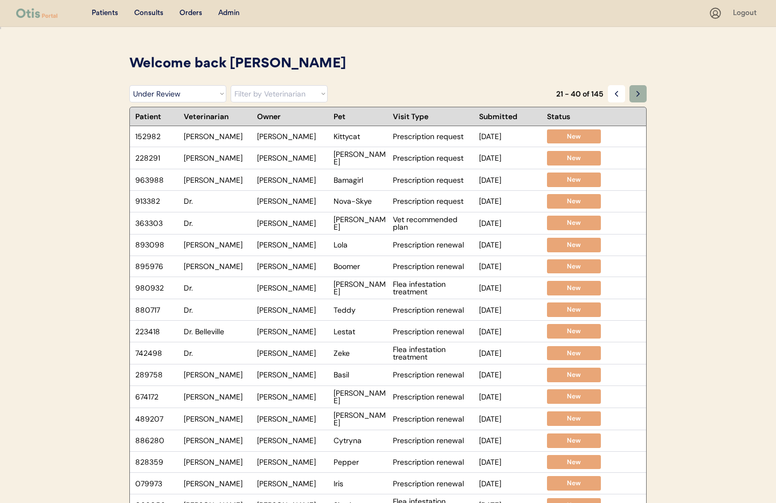
click at [636, 92] on icon at bounding box center [638, 93] width 9 height 9
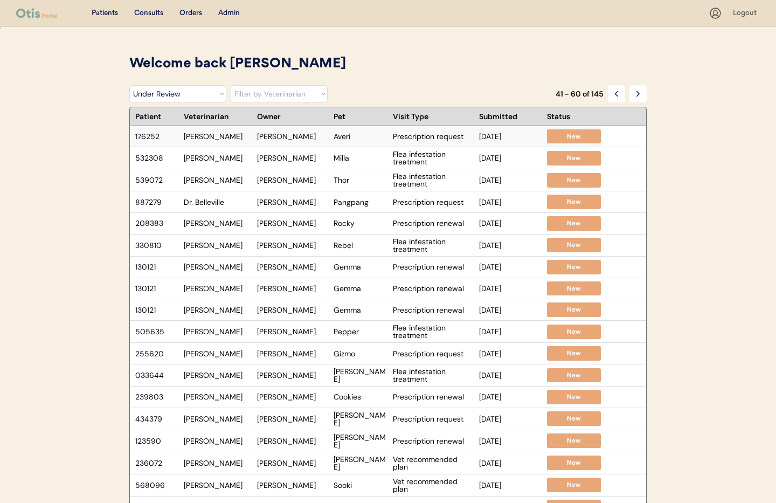
click at [240, 134] on div "Dr. Warren" at bounding box center [218, 137] width 68 height 8
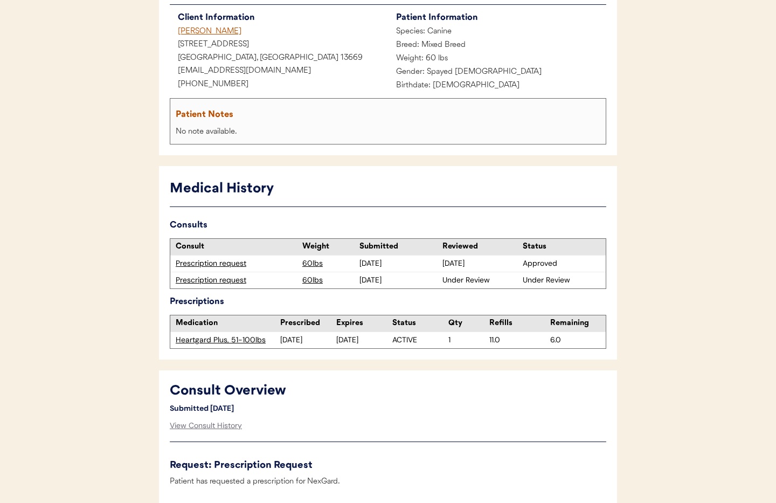
scroll to position [175, 0]
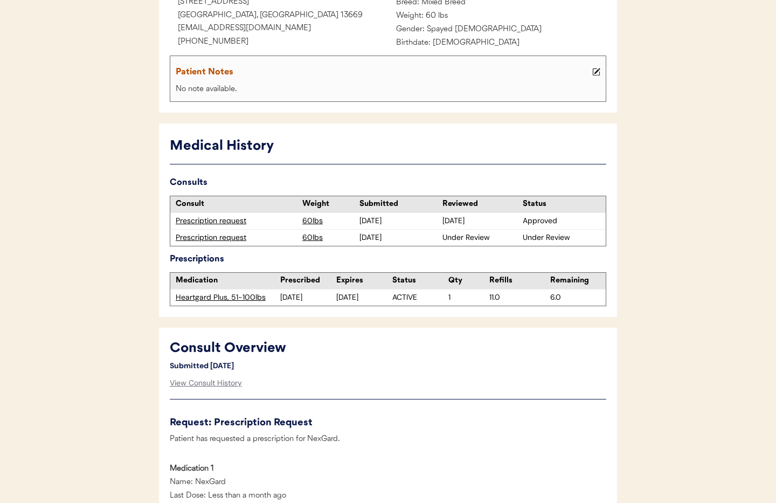
click at [230, 238] on div "Prescription request" at bounding box center [236, 237] width 121 height 11
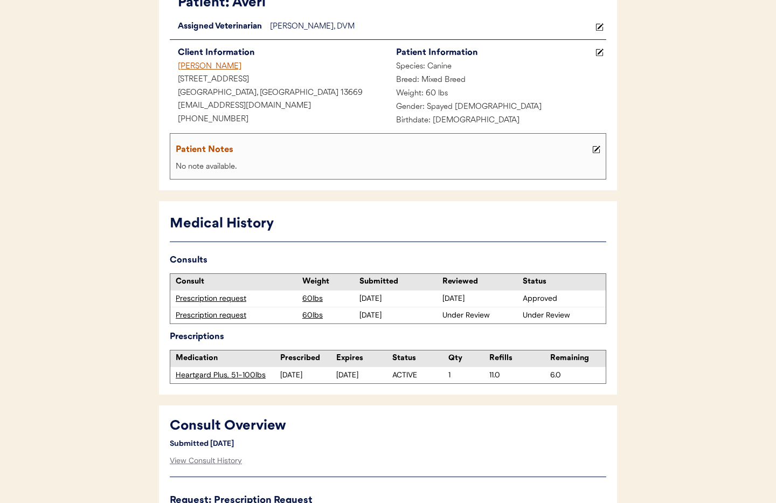
scroll to position [0, 0]
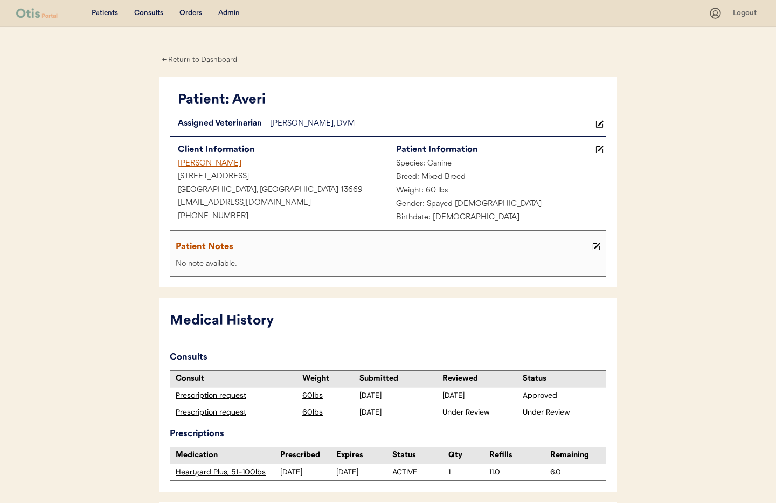
click at [175, 58] on div "← Return to Dashboard" at bounding box center [199, 60] width 81 height 12
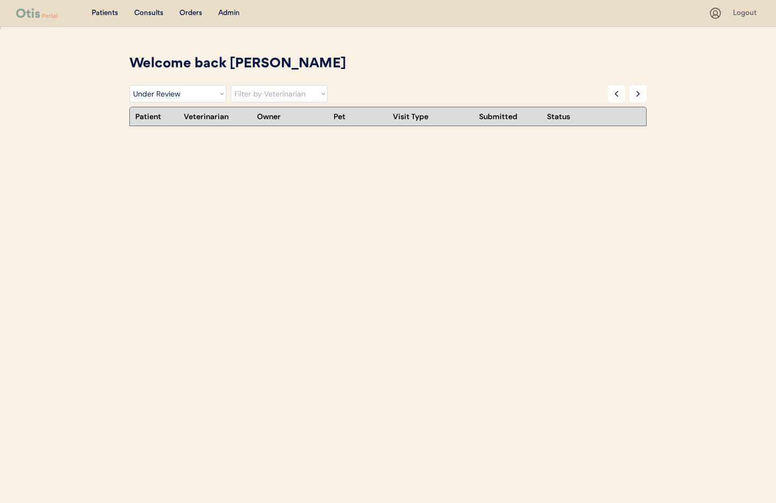
select select ""under_review""
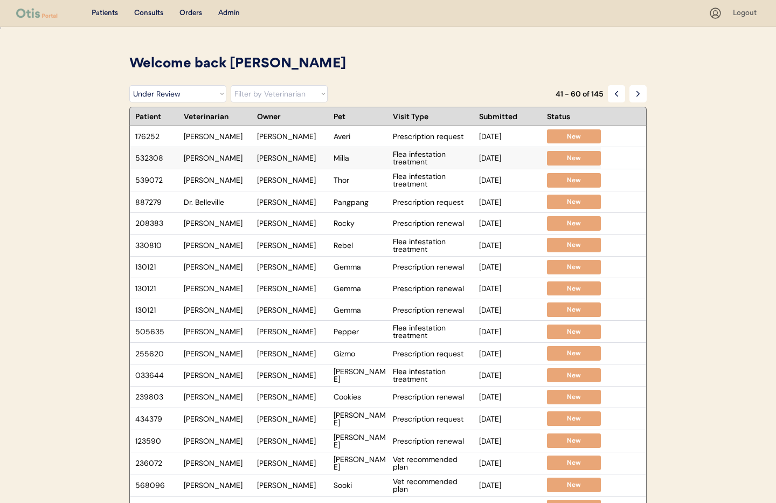
click at [311, 156] on div "[PERSON_NAME]" at bounding box center [292, 158] width 71 height 8
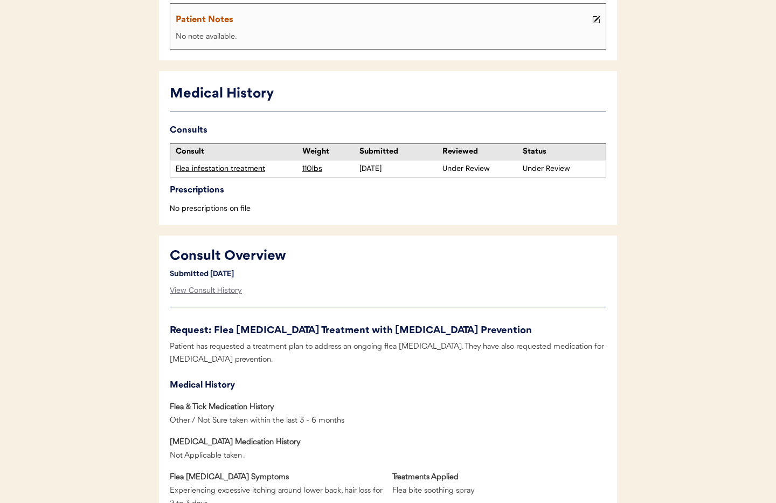
scroll to position [266, 0]
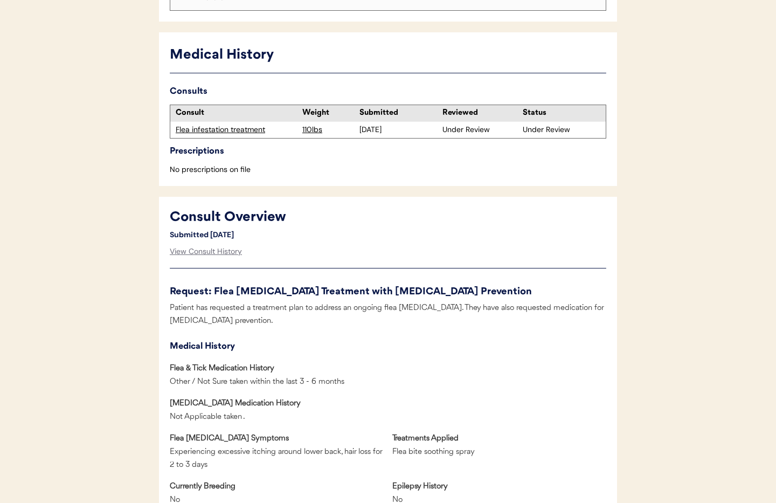
click at [208, 132] on div "Flea infestation treatment" at bounding box center [236, 130] width 121 height 11
click at [201, 253] on div "View Consult History" at bounding box center [206, 252] width 72 height 22
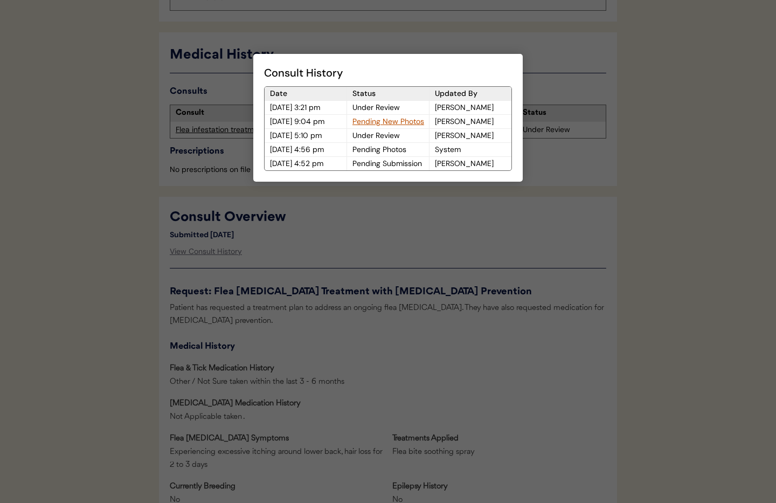
click at [407, 256] on div at bounding box center [388, 251] width 776 height 503
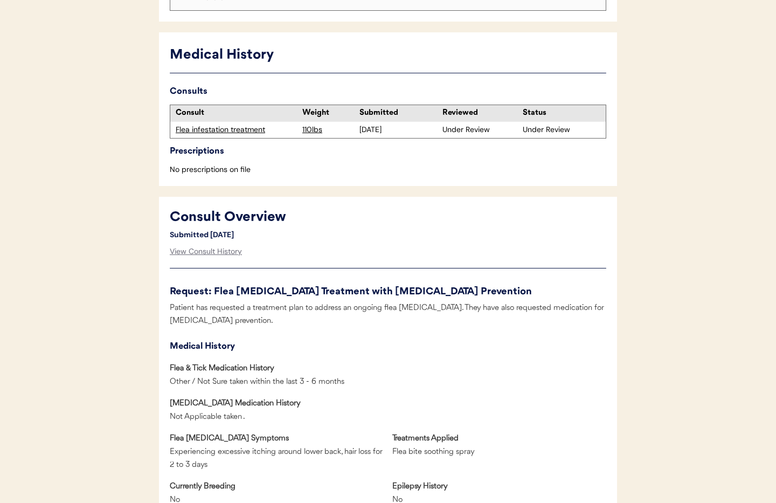
scroll to position [0, 0]
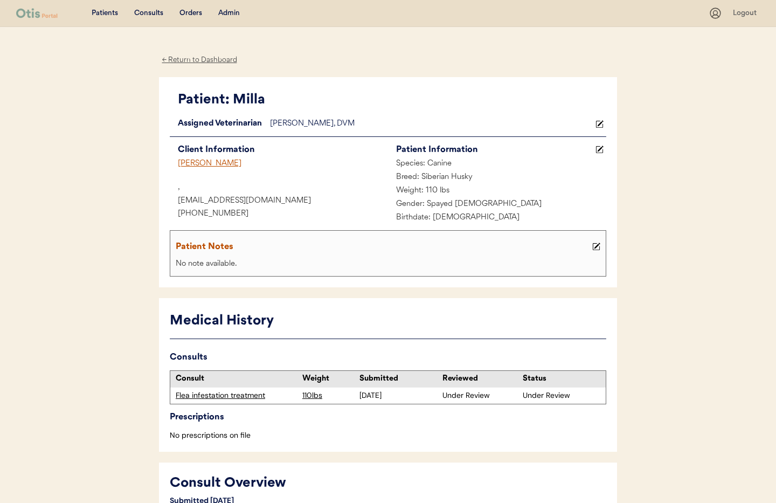
click at [281, 184] on div "," at bounding box center [279, 187] width 218 height 13
click at [200, 56] on div "← Return to Dashboard" at bounding box center [199, 60] width 81 height 12
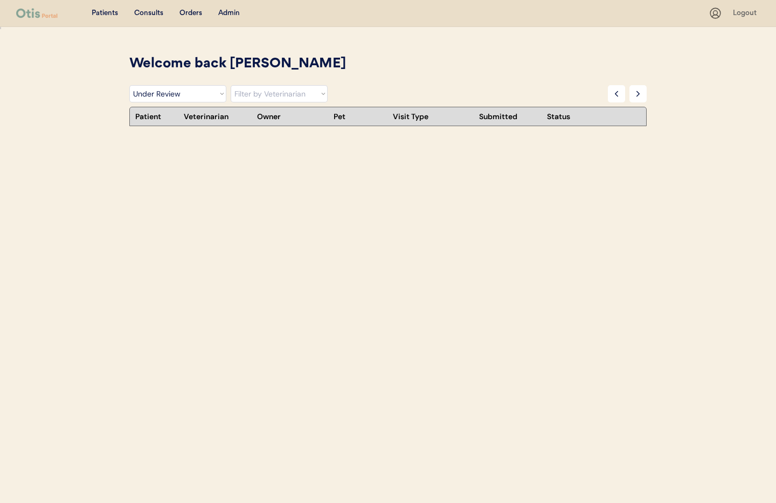
select select ""under_review""
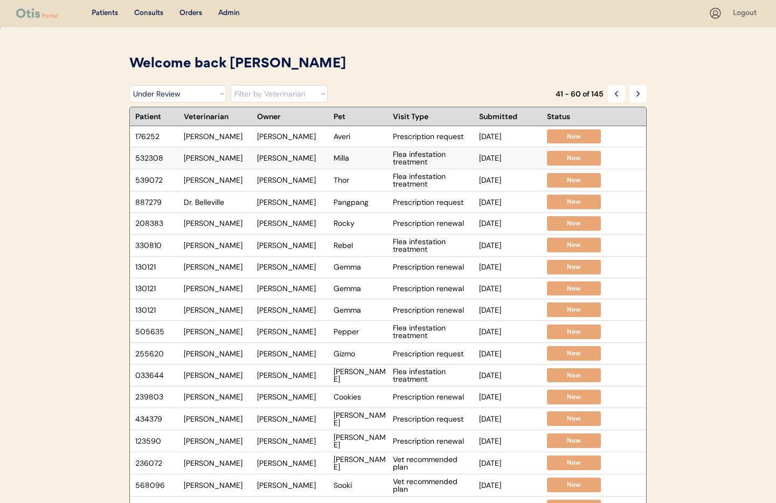
click at [282, 156] on div "[PERSON_NAME]" at bounding box center [292, 158] width 71 height 8
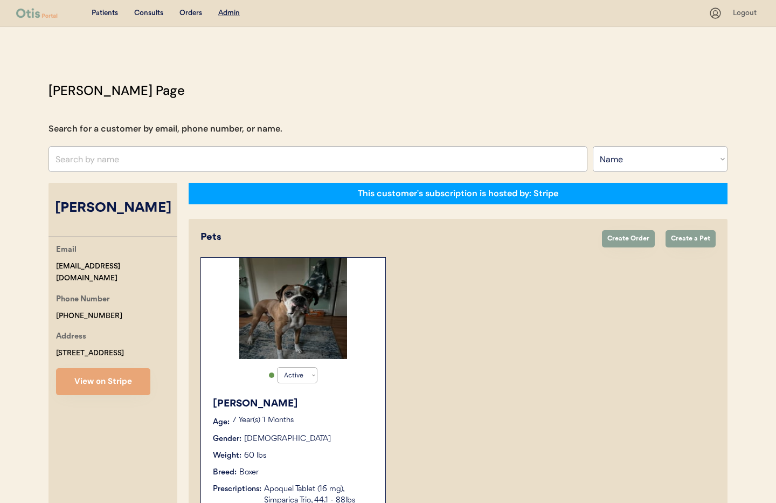
select select ""Name""
select select "true"
click at [133, 157] on input "text" at bounding box center [318, 159] width 539 height 26
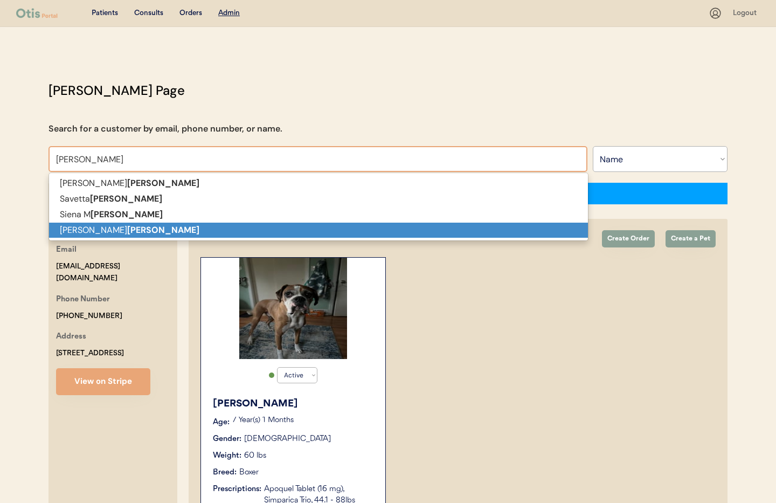
click at [136, 228] on p "[PERSON_NAME]" at bounding box center [318, 231] width 539 height 16
type input "[PERSON_NAME]"
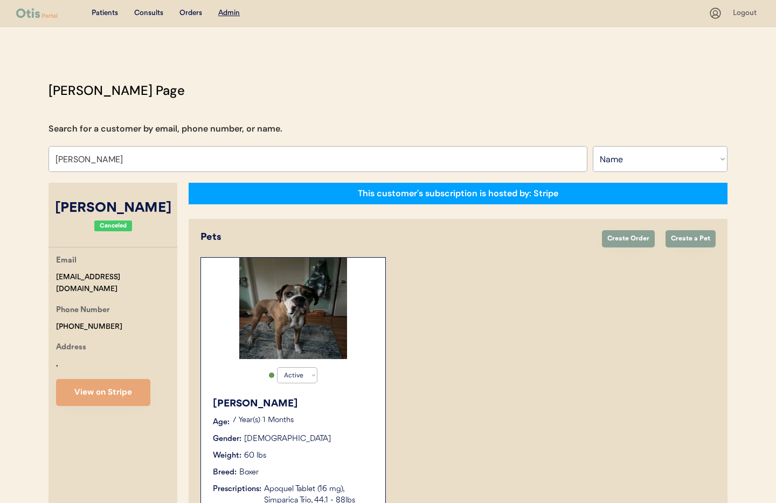
select select "true"
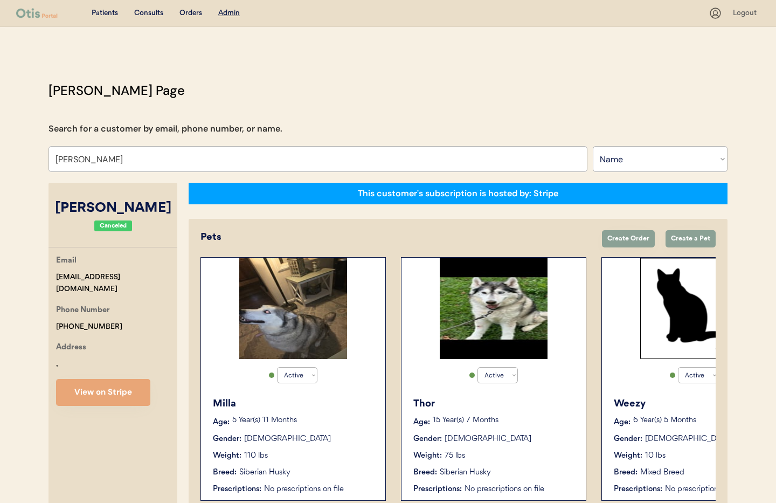
scroll to position [1, 0]
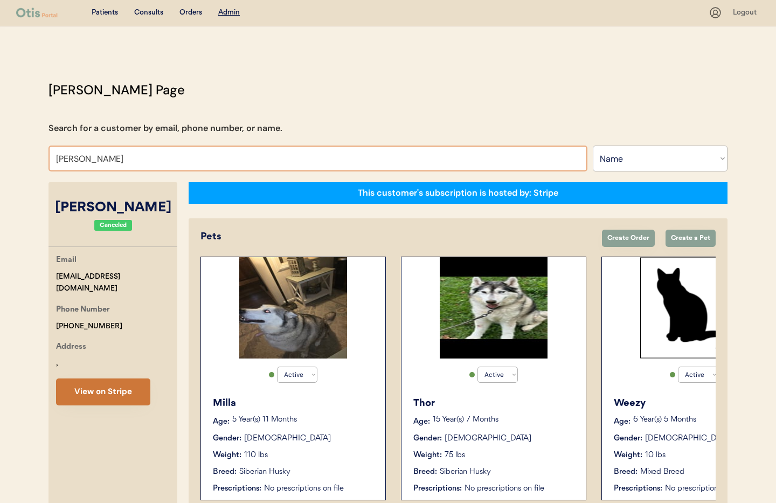
click at [101, 385] on button "View on Stripe" at bounding box center [103, 391] width 94 height 27
click at [134, 156] on input "[PERSON_NAME]" at bounding box center [318, 159] width 539 height 26
drag, startPoint x: 128, startPoint y: 158, endPoint x: 30, endPoint y: 147, distance: 98.8
click at [30, 147] on div "Patients Consults Orders Admin Logout [PERSON_NAME] Admin Page Search for a cus…" at bounding box center [388, 280] width 776 height 562
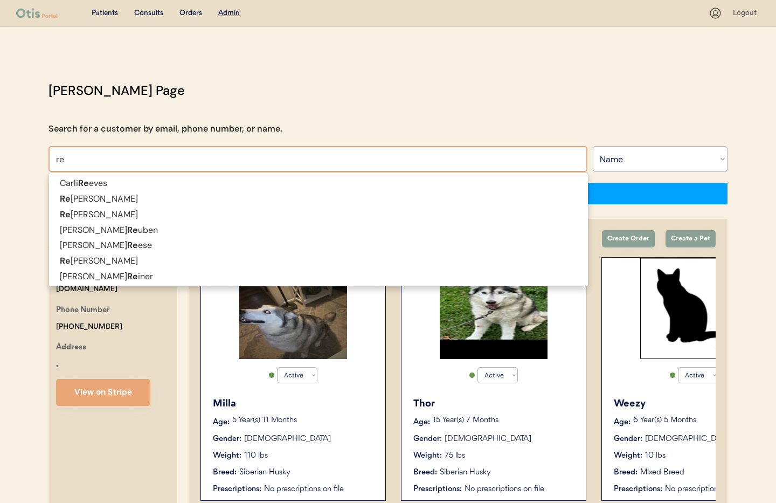
type input "r"
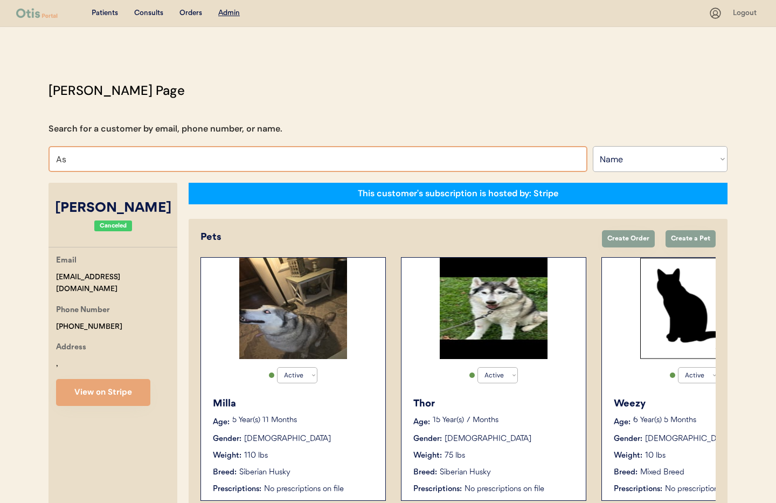
type input "Ash"
type input "[PERSON_NAME]"
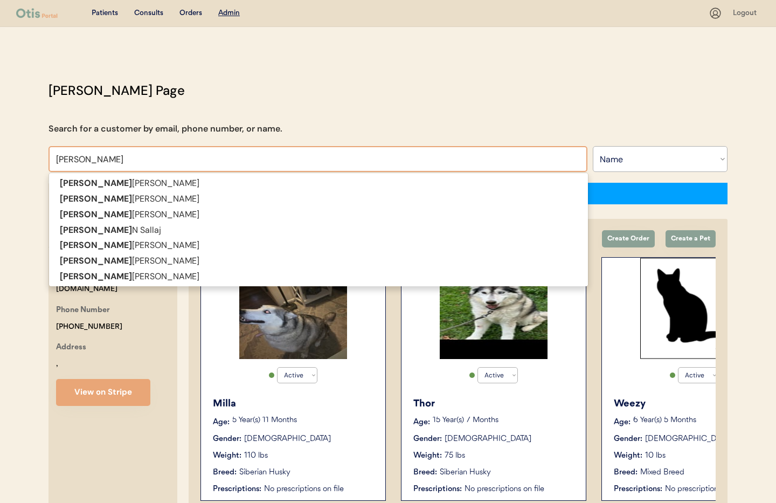
type input "[PERSON_NAME]"
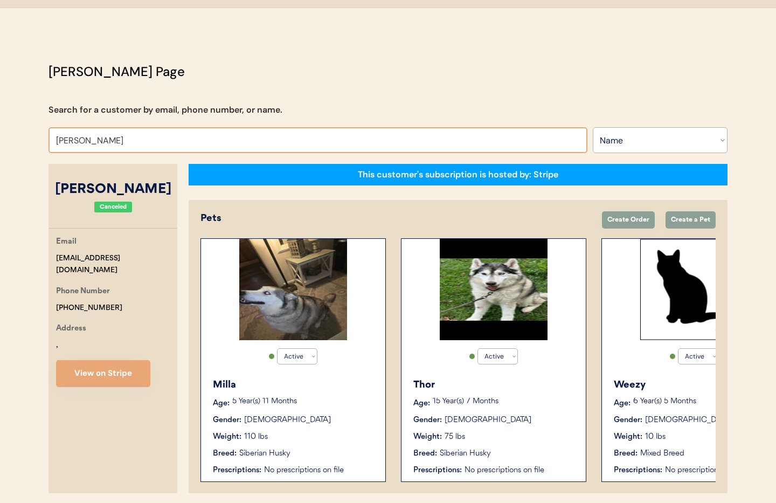
scroll to position [19, 0]
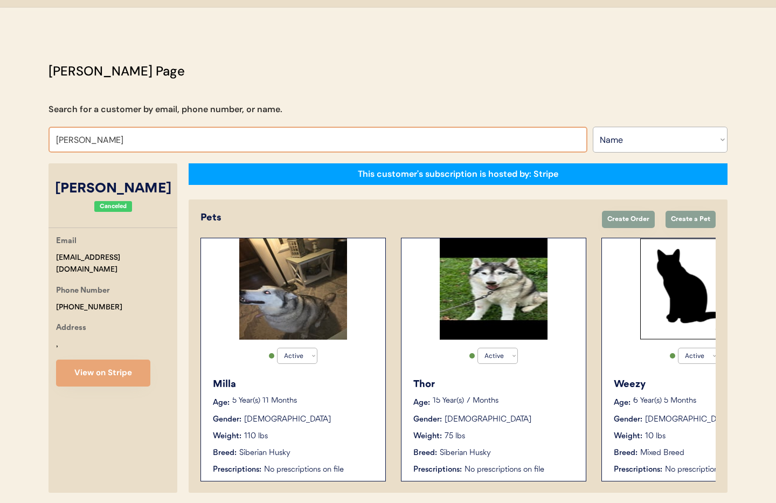
type input "[PERSON_NAME]"
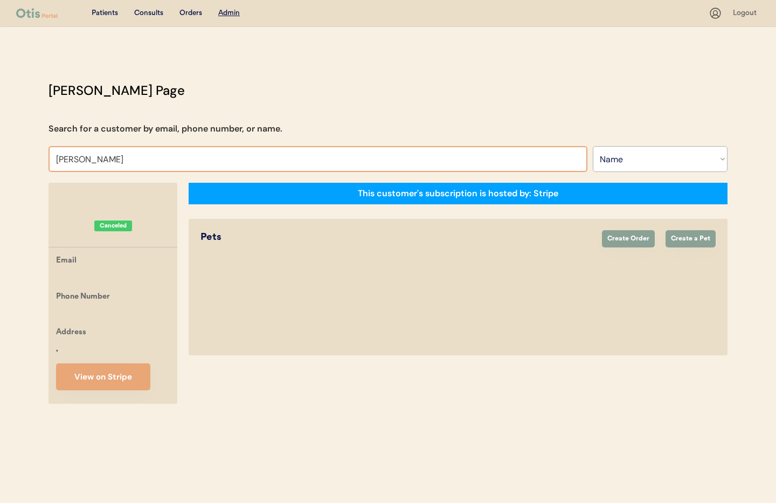
type input "[PERSON_NAME]"
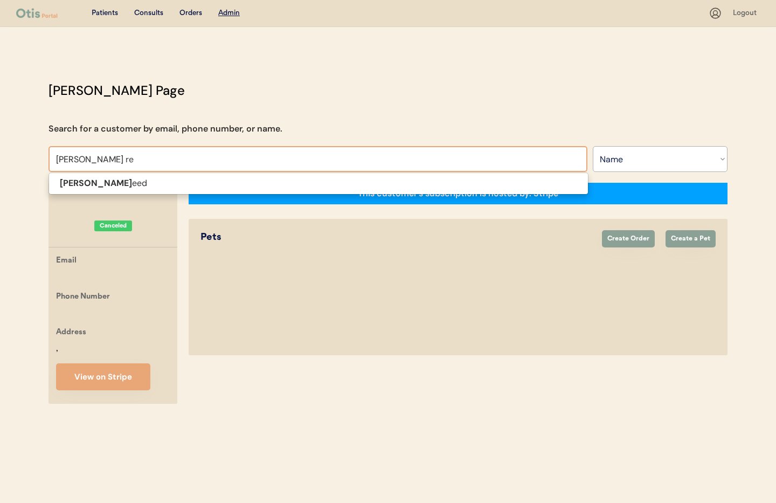
type input "[PERSON_NAME]"
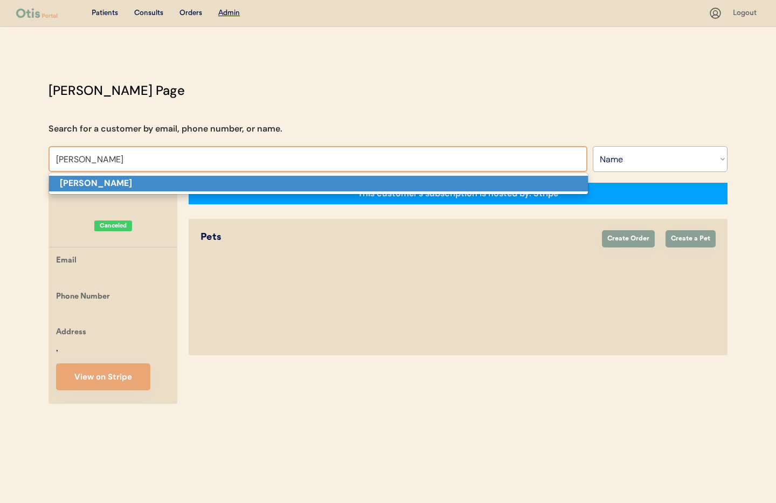
click at [97, 182] on strong "[PERSON_NAME]" at bounding box center [96, 182] width 72 height 11
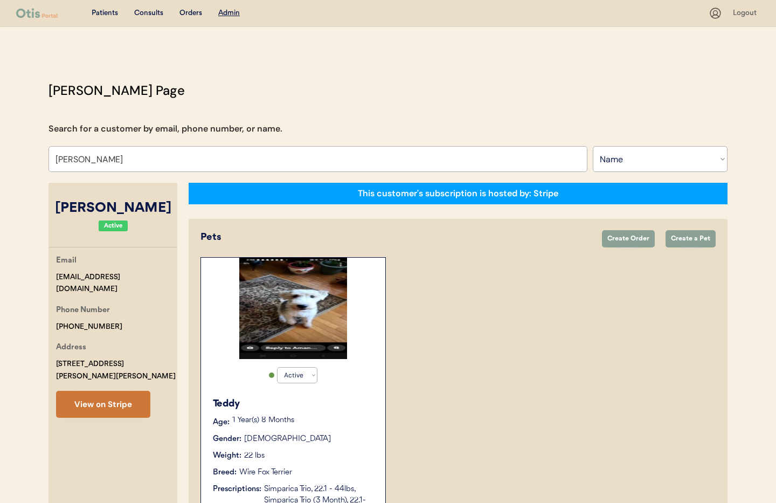
click at [113, 393] on button "View on Stripe" at bounding box center [103, 404] width 94 height 27
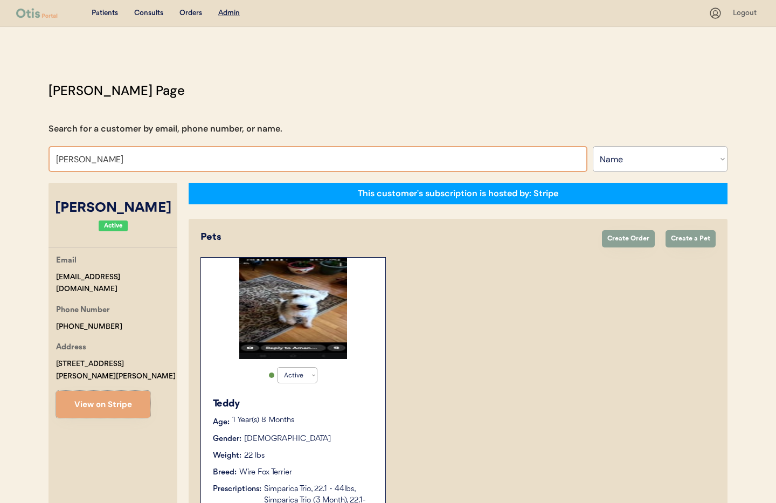
drag, startPoint x: 146, startPoint y: 157, endPoint x: 139, endPoint y: 157, distance: 7.0
click at [144, 157] on input "Angie Reed" at bounding box center [318, 159] width 539 height 26
drag, startPoint x: 127, startPoint y: 158, endPoint x: 17, endPoint y: 154, distance: 110.1
click at [18, 155] on div "Patients Consults Orders Admin Logout Otis Admin Page Search for a customer by …" at bounding box center [388, 485] width 776 height 971
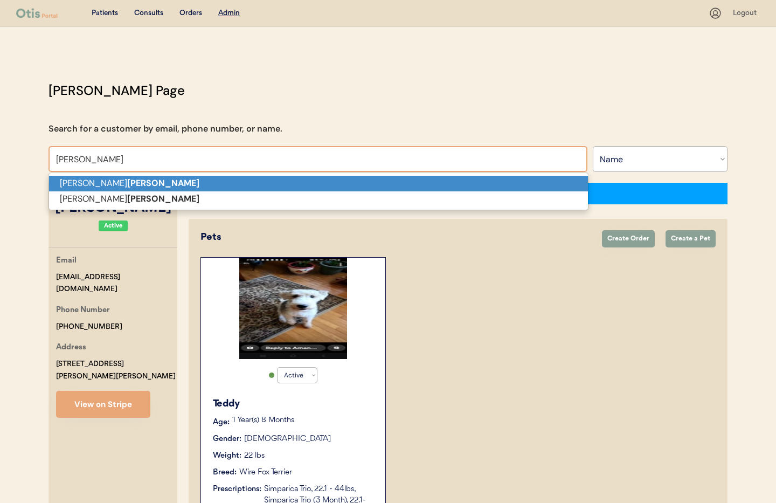
click at [136, 185] on p "Aaron Wolfe" at bounding box center [318, 184] width 539 height 16
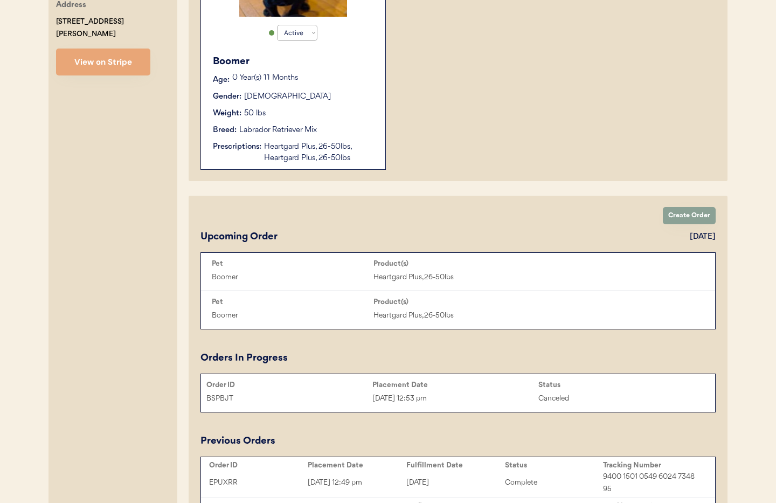
scroll to position [215, 0]
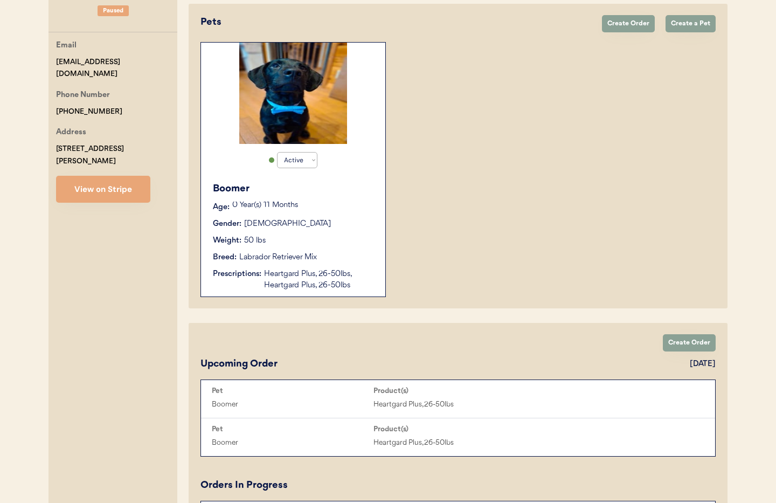
type input "Aaron Wolfe"
click at [264, 252] on div "Labrador Retriever Mix" at bounding box center [278, 257] width 78 height 11
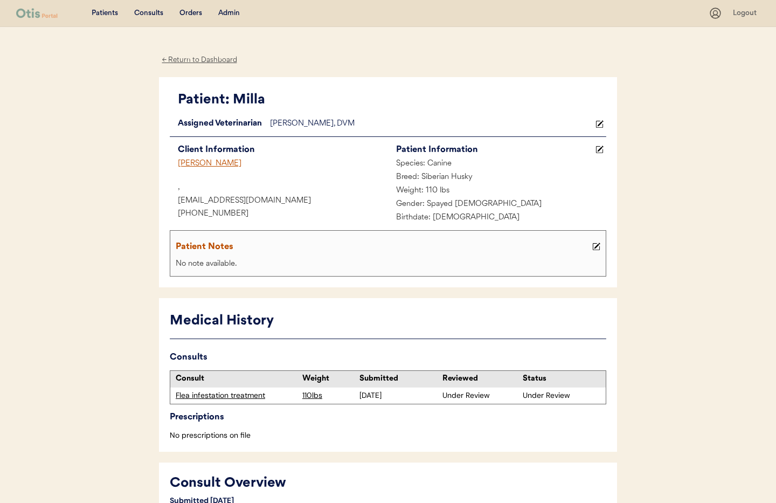
click at [180, 55] on div "← Return to Dashboard" at bounding box center [199, 60] width 81 height 12
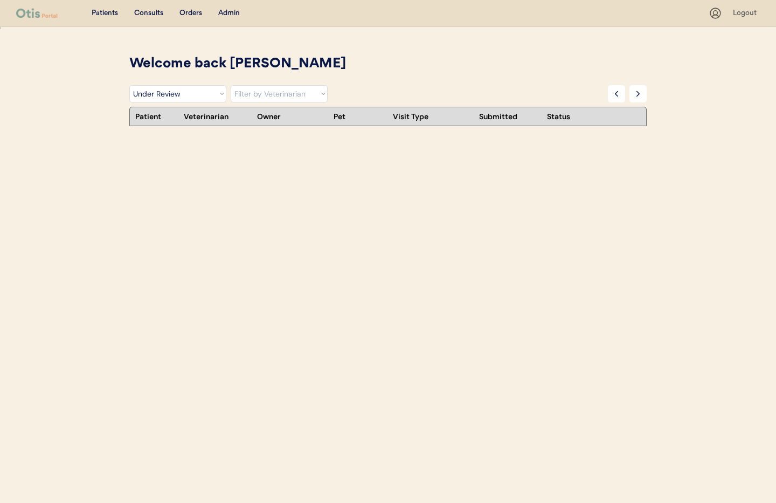
select select ""under_review""
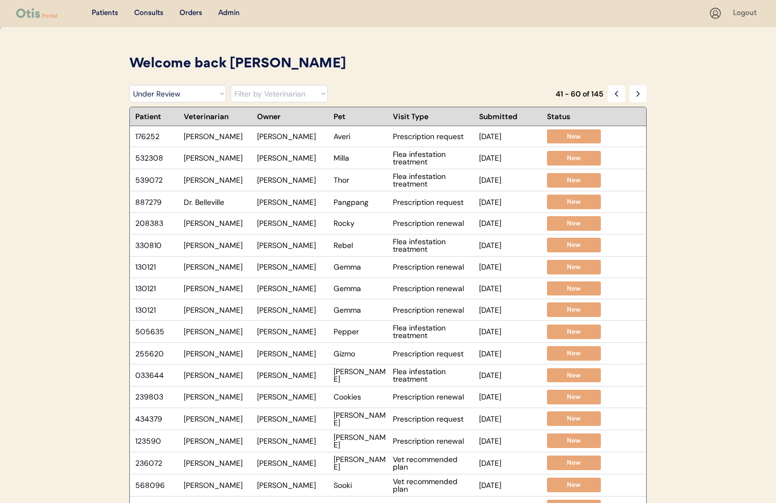
click at [233, 13] on div "Admin" at bounding box center [229, 13] width 22 height 11
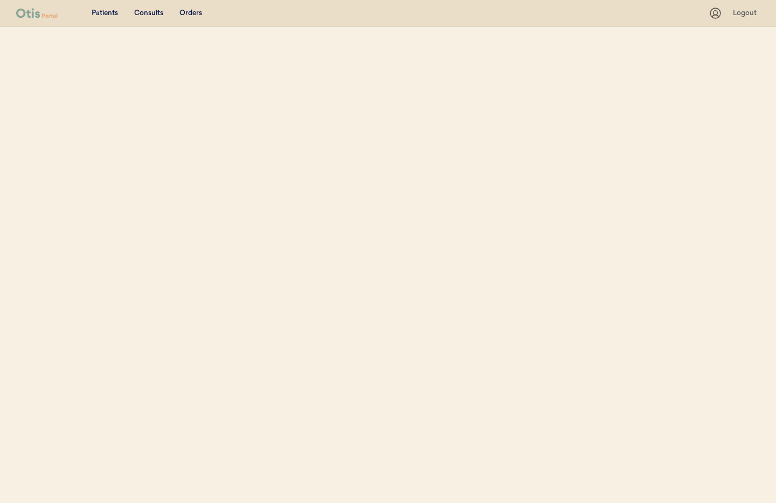
select select ""Name""
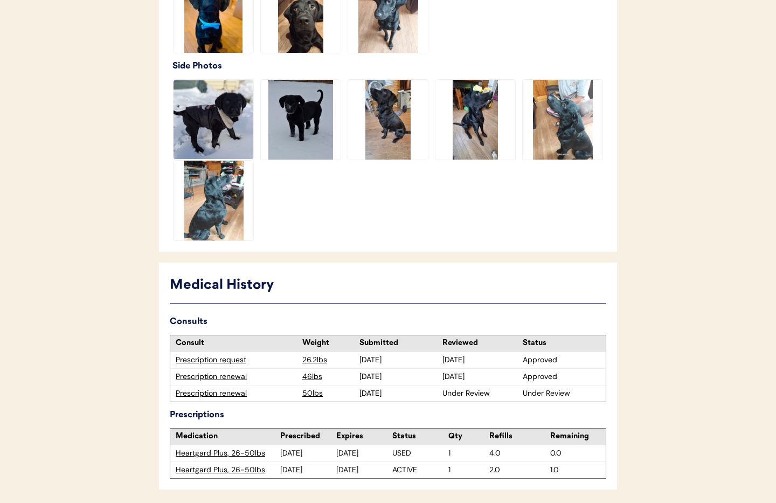
scroll to position [391, 0]
click at [233, 393] on div "Prescription renewal" at bounding box center [236, 393] width 121 height 11
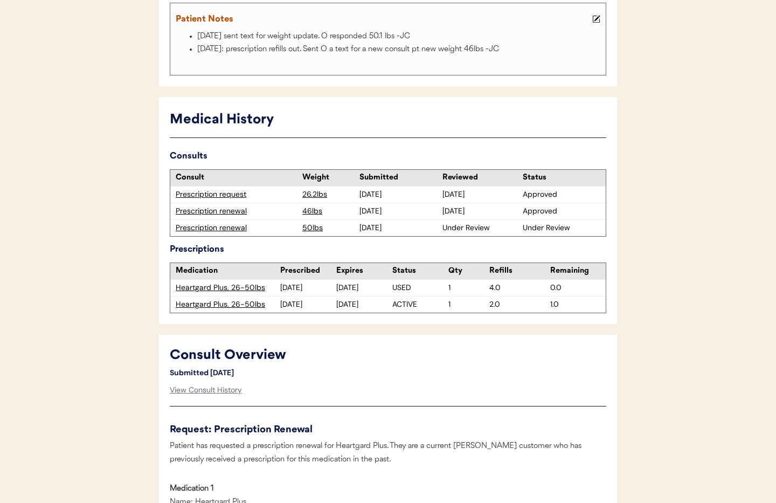
scroll to position [295, 0]
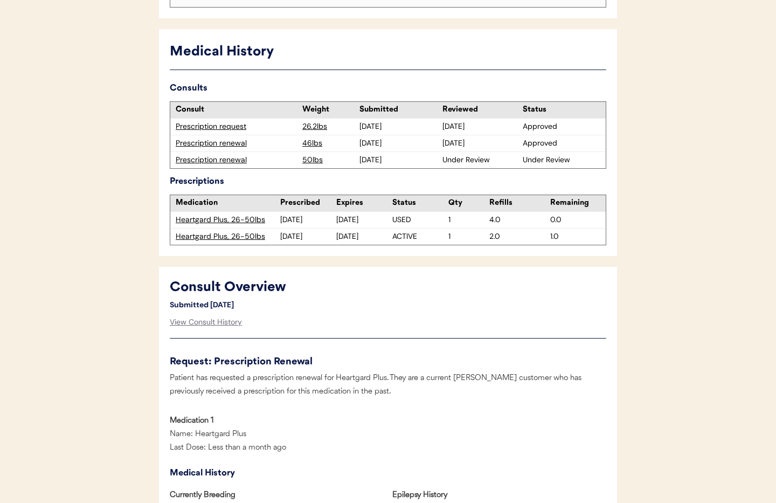
click at [212, 166] on div "Prescription renewal" at bounding box center [236, 160] width 132 height 16
click at [211, 162] on div "Prescription renewal" at bounding box center [236, 160] width 121 height 11
click at [211, 323] on div "View Consult History" at bounding box center [206, 323] width 72 height 22
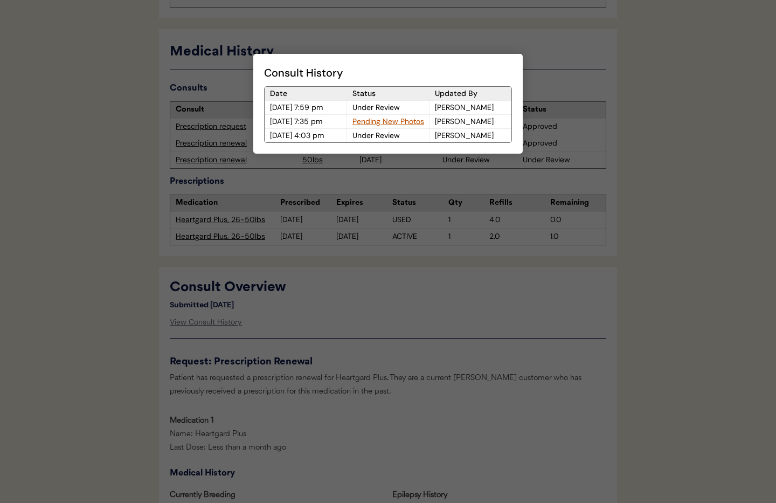
click at [385, 328] on div at bounding box center [388, 251] width 776 height 503
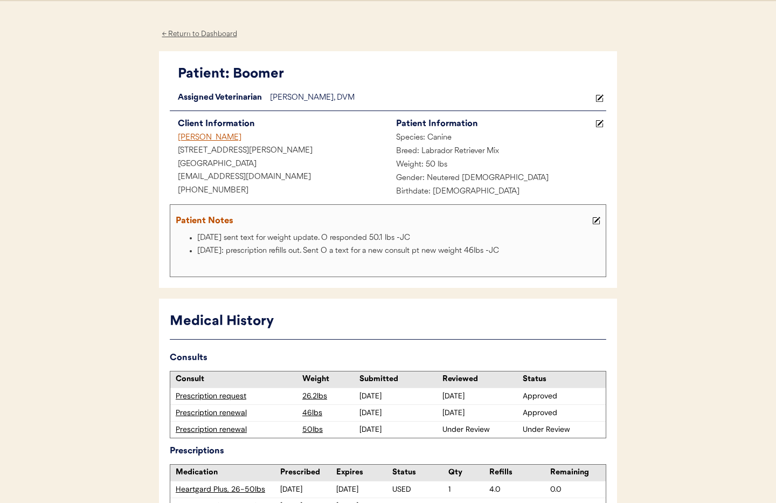
scroll to position [0, 0]
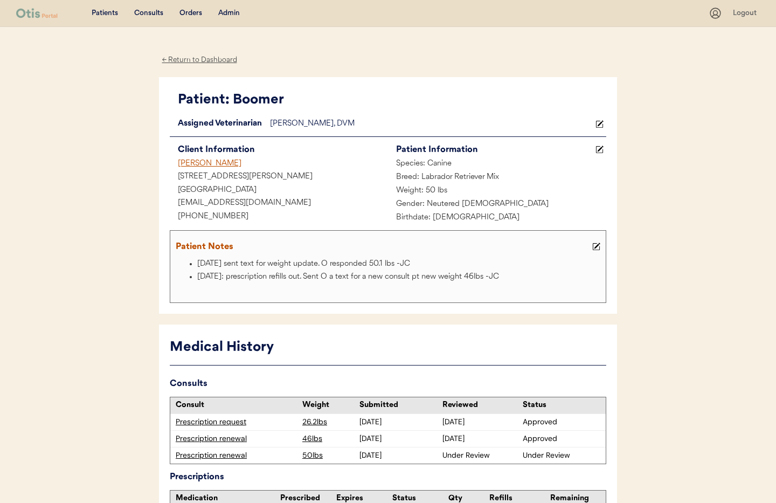
click at [230, 13] on div "Admin" at bounding box center [229, 13] width 22 height 11
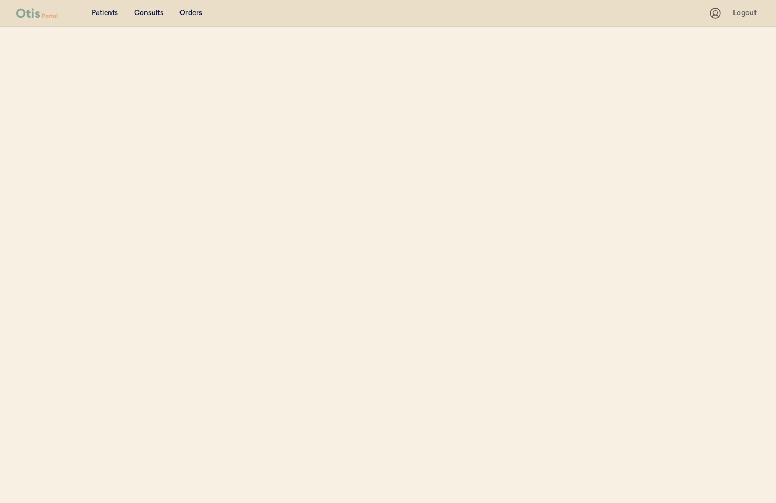
select select ""Name""
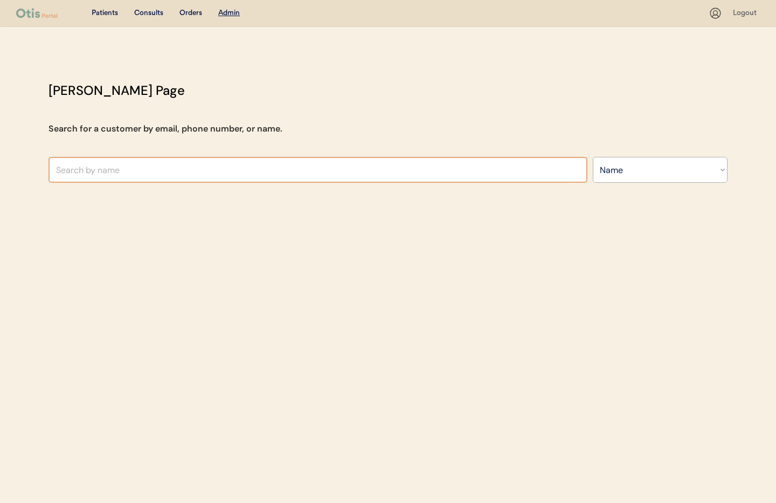
drag, startPoint x: 95, startPoint y: 181, endPoint x: 94, endPoint y: 174, distance: 7.1
click at [95, 180] on input "text" at bounding box center [318, 170] width 539 height 26
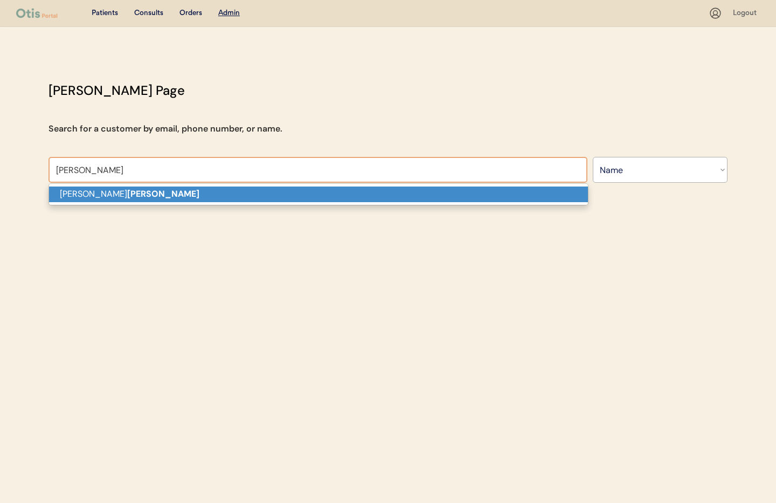
click at [127, 193] on strong "Pratt" at bounding box center [163, 193] width 72 height 11
type input "[PERSON_NAME]"
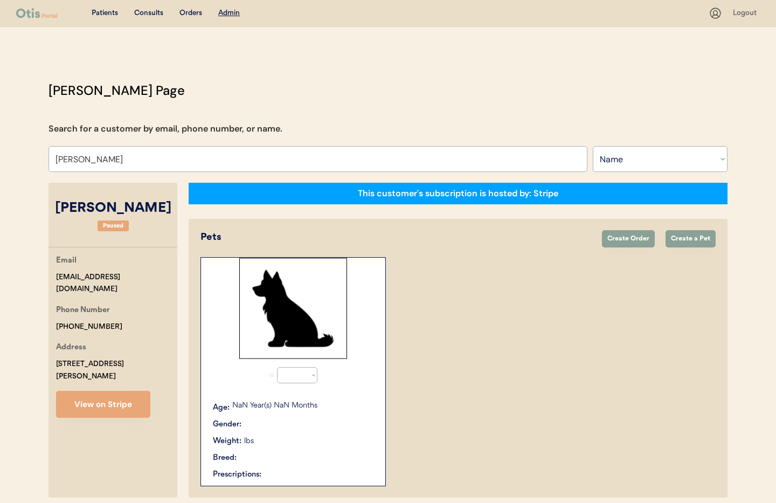
select select "true"
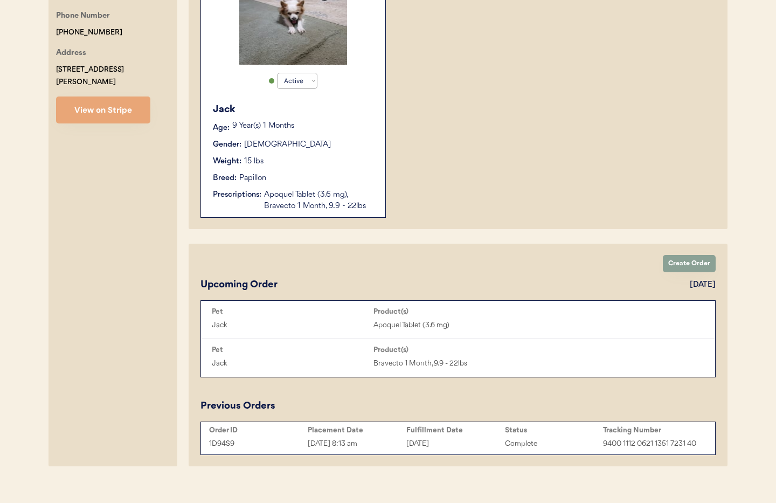
scroll to position [308, 0]
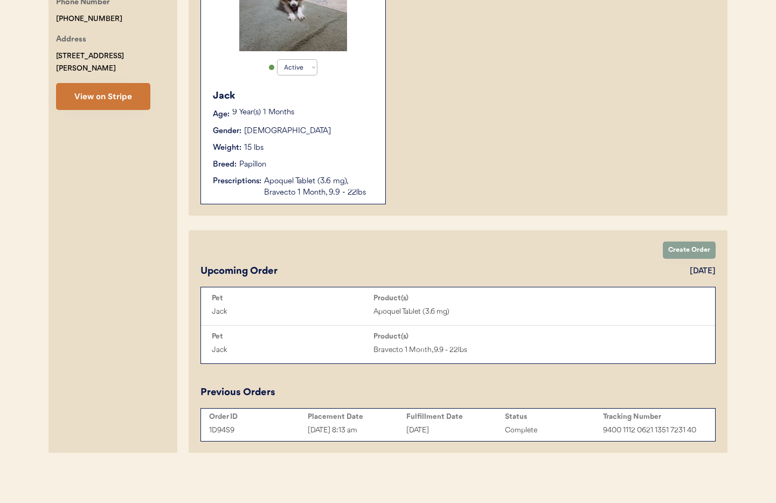
type input "[PERSON_NAME]"
click at [101, 87] on button "View on Stripe" at bounding box center [103, 96] width 94 height 27
click at [307, 193] on div "Apoquel Tablet (3.6 mg), Bravecto 1 Month, 9.9 - 22lbs" at bounding box center [319, 187] width 111 height 23
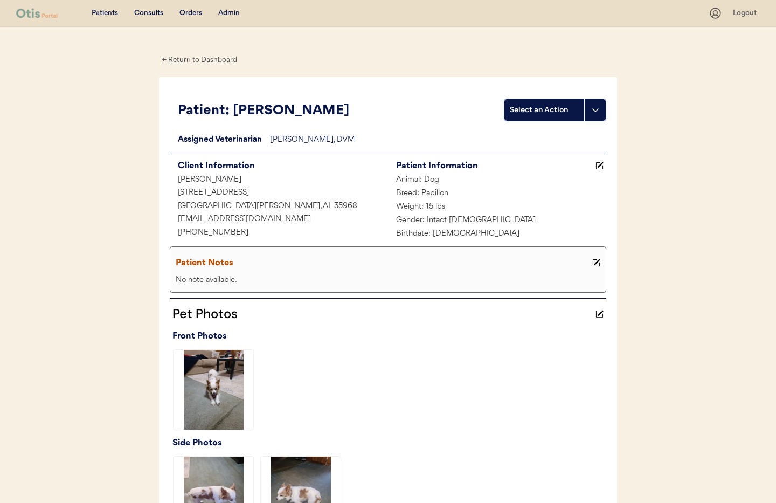
click at [187, 59] on div "← Return to Dashboard" at bounding box center [199, 60] width 81 height 12
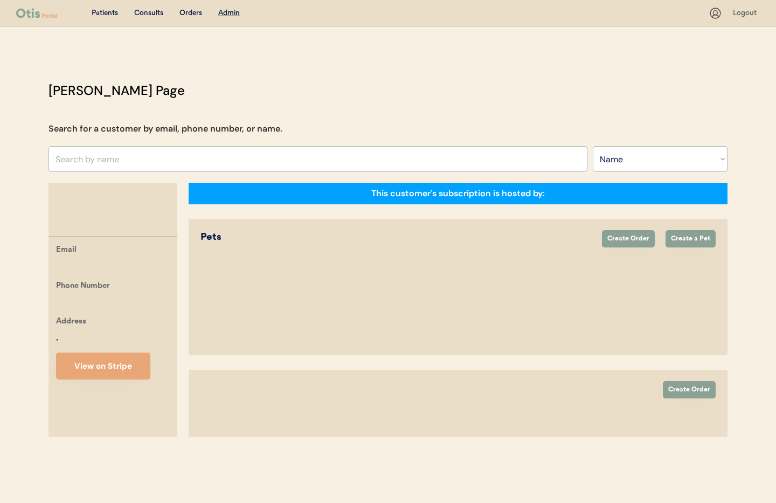
select select ""Name""
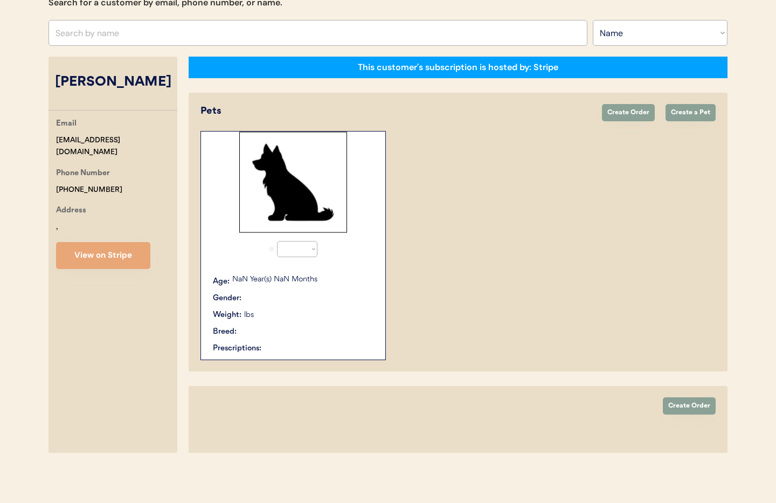
select select "true"
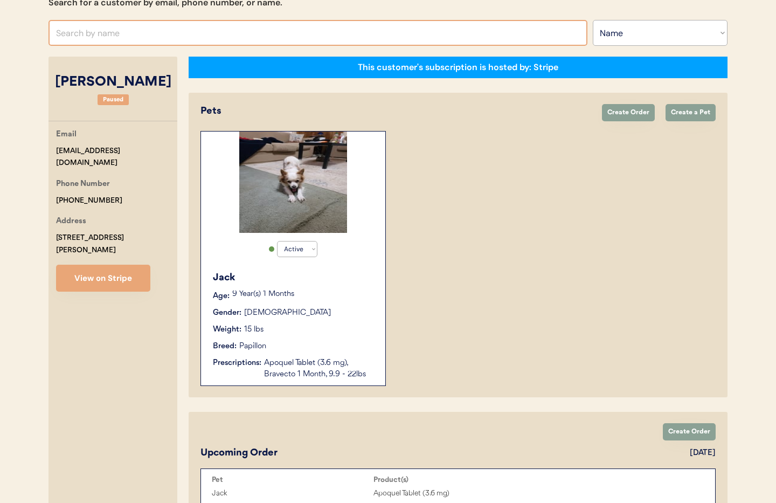
click at [120, 35] on input "text" at bounding box center [318, 33] width 539 height 26
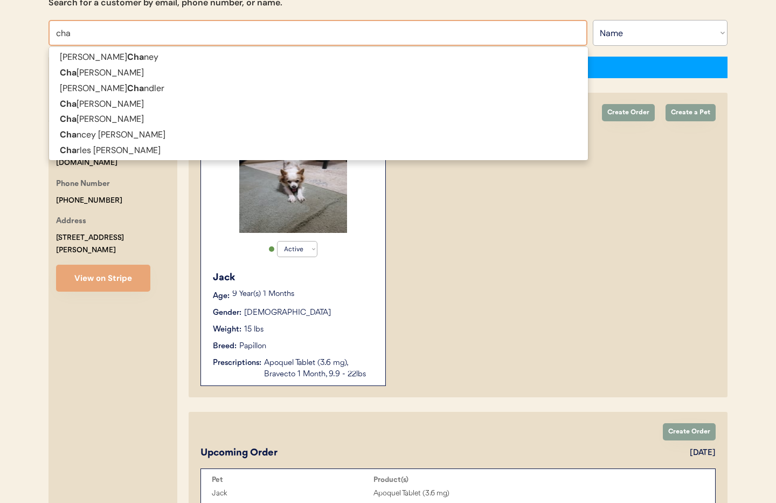
type input "ch"
type input "[PERSON_NAME]"
type input "c"
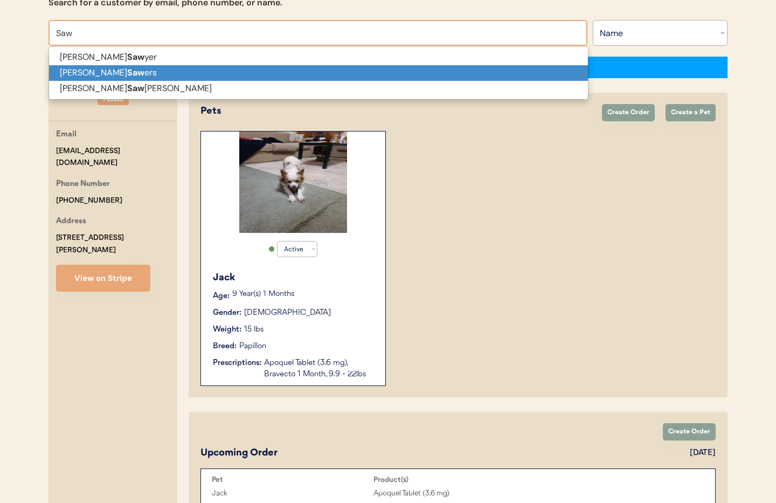
click at [127, 74] on strong "Saw" at bounding box center [135, 72] width 17 height 11
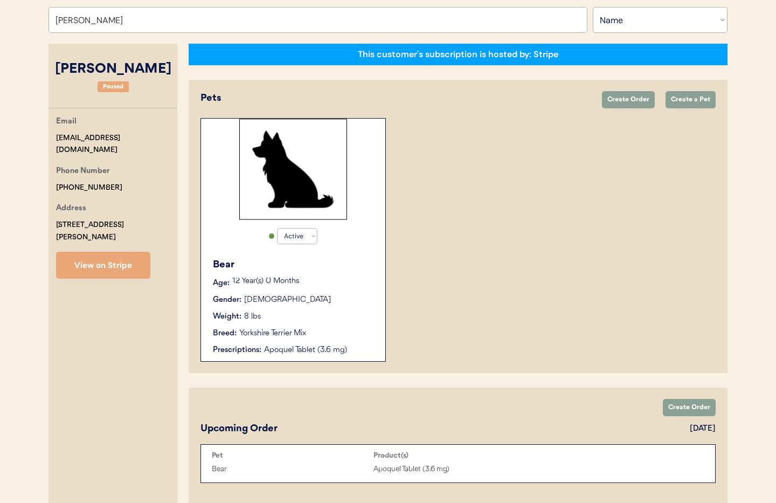
scroll to position [133, 0]
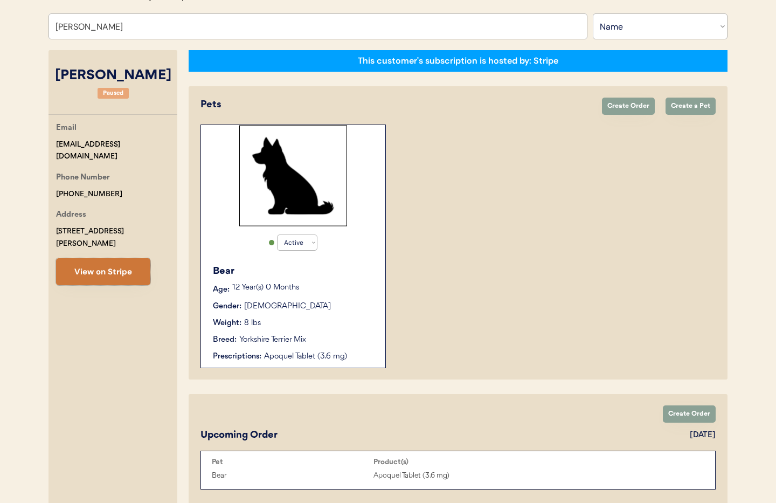
click at [97, 259] on button "View on Stripe" at bounding box center [103, 271] width 94 height 27
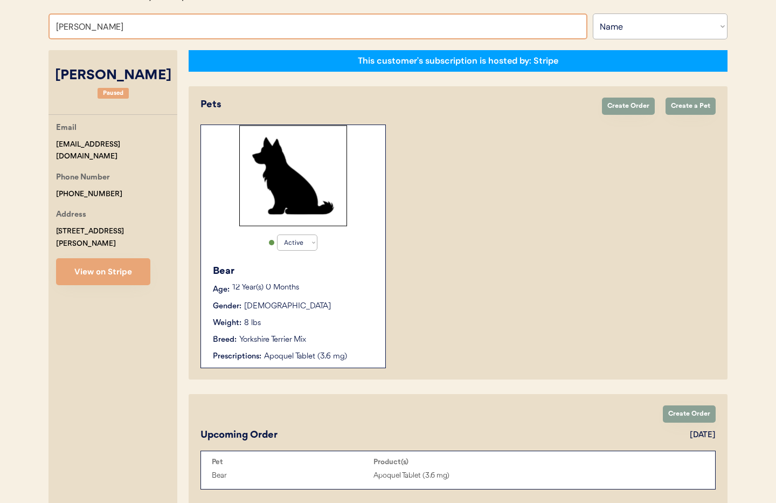
drag, startPoint x: 155, startPoint y: 36, endPoint x: 134, endPoint y: 30, distance: 21.2
click at [152, 35] on input "[PERSON_NAME]" at bounding box center [318, 26] width 539 height 26
drag, startPoint x: 133, startPoint y: 30, endPoint x: 19, endPoint y: 16, distance: 114.6
click at [19, 17] on div "Patients Consults Orders Admin Logout [PERSON_NAME] Admin Page Search for a cus…" at bounding box center [388, 388] width 776 height 1042
type input "tameik"
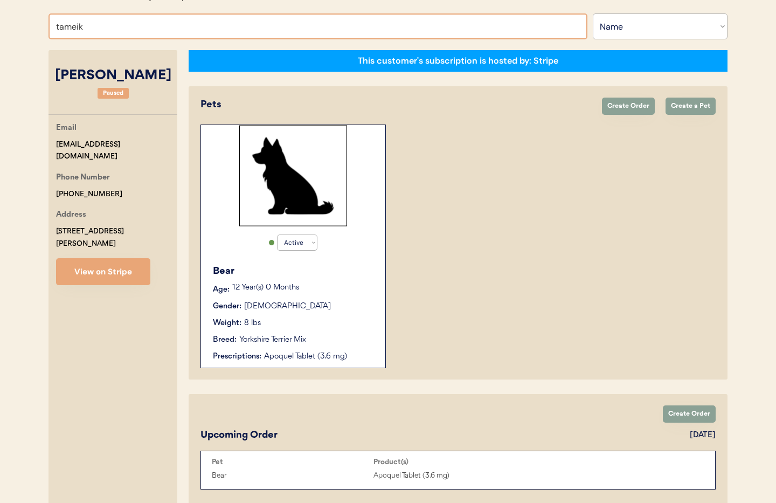
type input "[PERSON_NAME]"
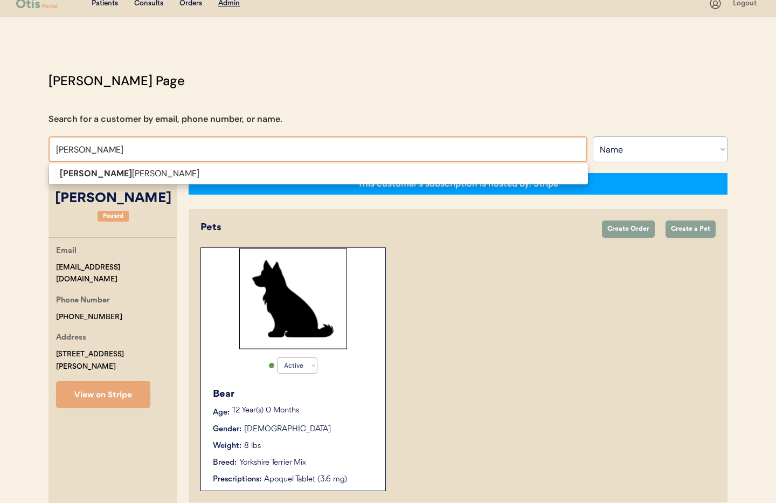
scroll to position [0, 0]
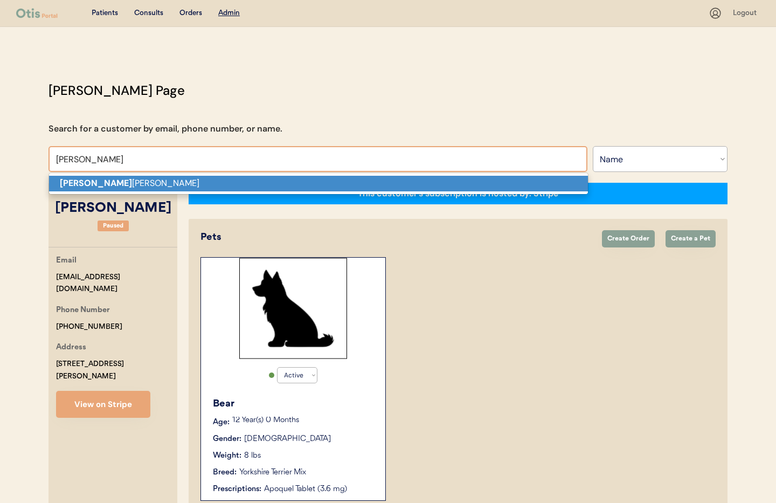
click at [158, 180] on p "[PERSON_NAME]" at bounding box center [318, 184] width 539 height 16
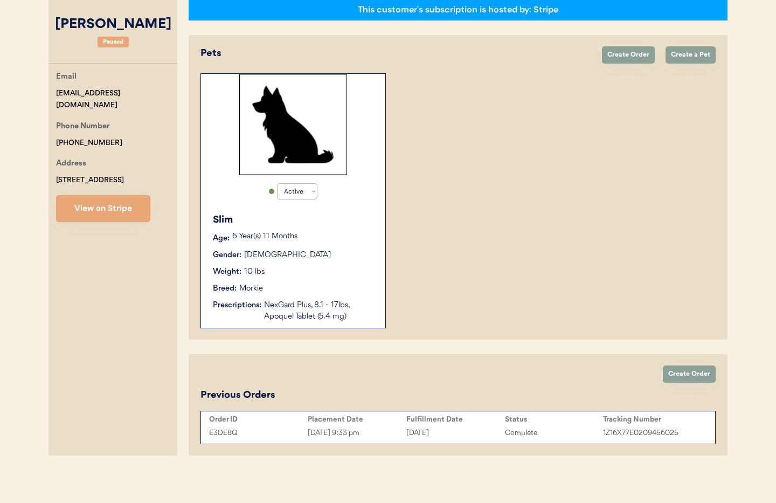
scroll to position [187, 0]
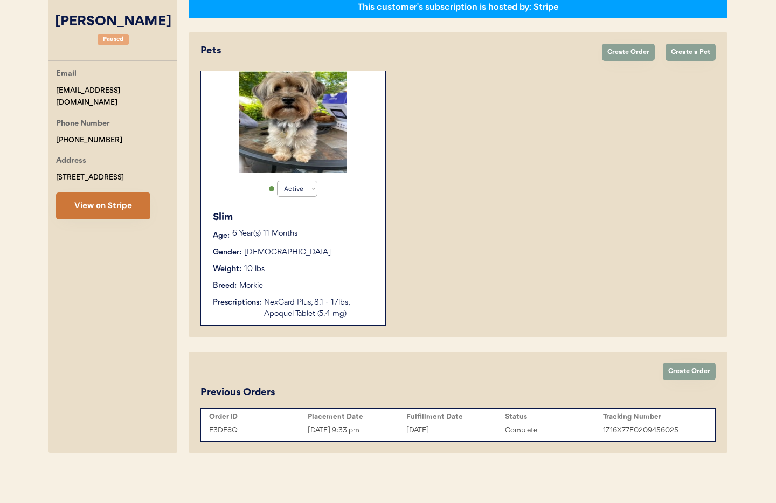
click at [86, 210] on button "View on Stripe" at bounding box center [103, 205] width 94 height 27
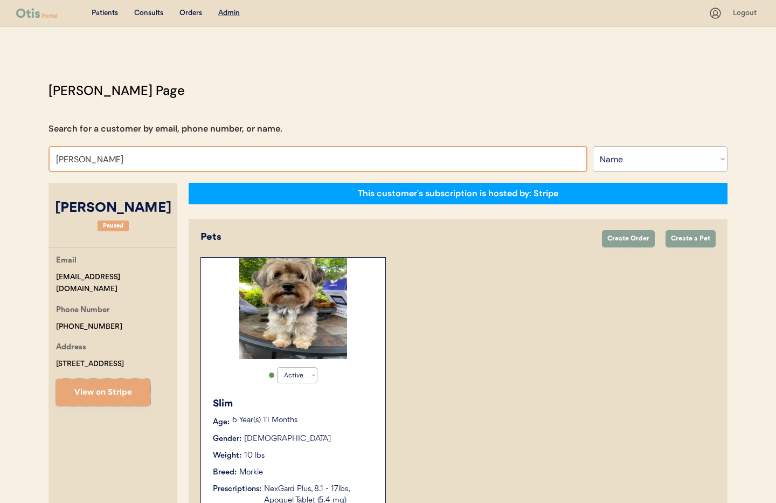
click at [133, 165] on input "[PERSON_NAME]" at bounding box center [318, 159] width 539 height 26
drag, startPoint x: 88, startPoint y: 156, endPoint x: 50, endPoint y: 153, distance: 38.4
click at [50, 153] on input "[PERSON_NAME]" at bounding box center [318, 159] width 539 height 26
type input "[PERSON_NAME]"
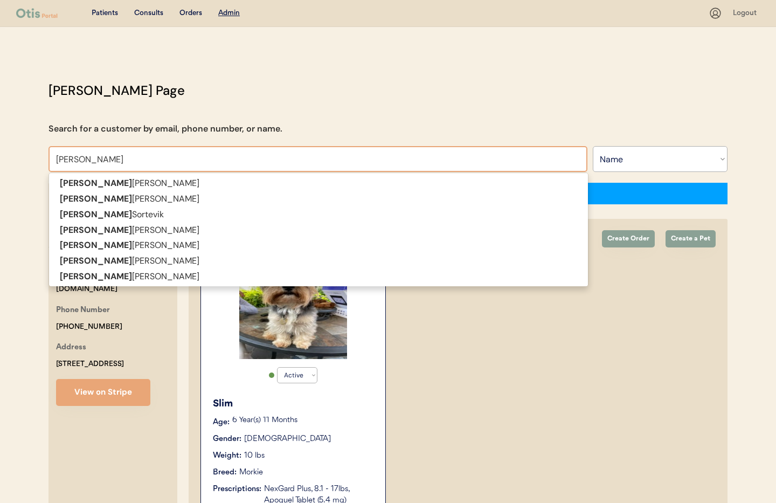
type input "[PERSON_NAME]"
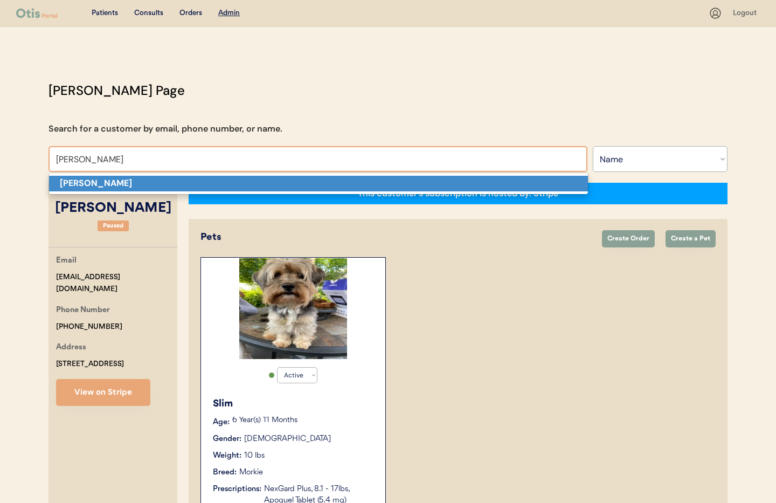
click at [100, 188] on strong "[PERSON_NAME]" at bounding box center [96, 182] width 72 height 11
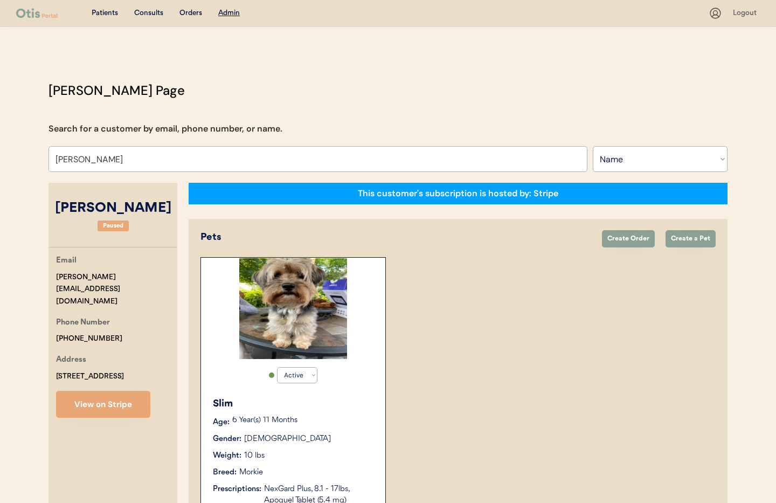
select select "true"
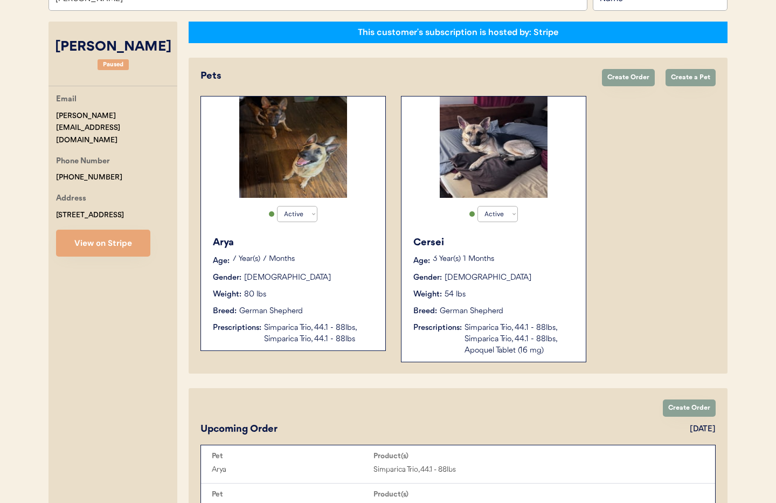
scroll to position [159, 0]
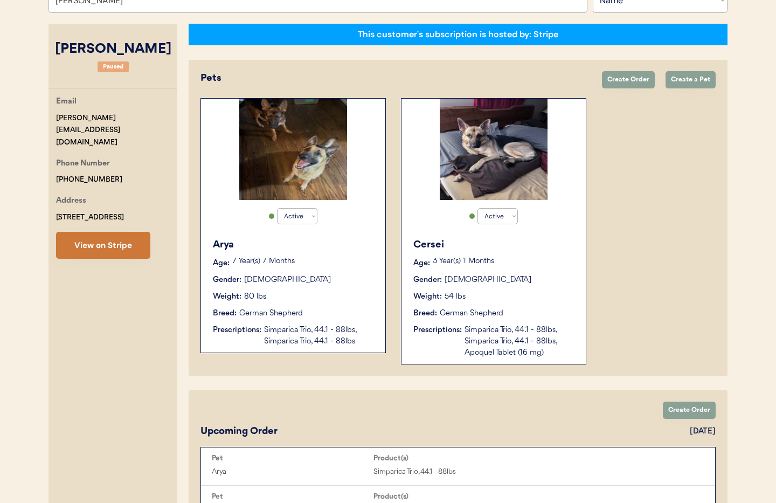
click at [94, 237] on button "View on Stripe" at bounding box center [103, 245] width 94 height 27
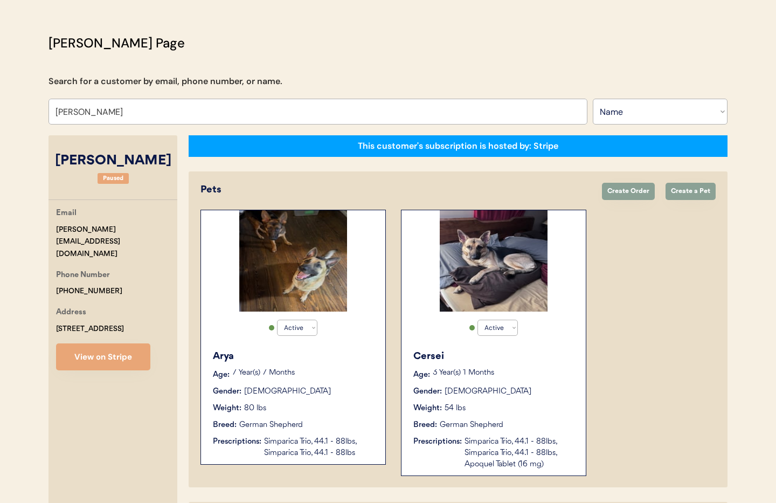
scroll to position [0, 0]
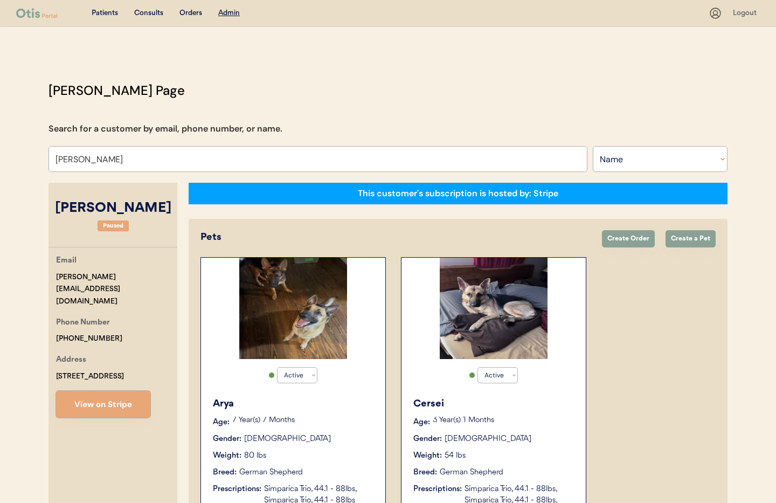
click at [132, 160] on input "[PERSON_NAME]" at bounding box center [318, 159] width 539 height 26
drag, startPoint x: 132, startPoint y: 160, endPoint x: 30, endPoint y: 149, distance: 102.5
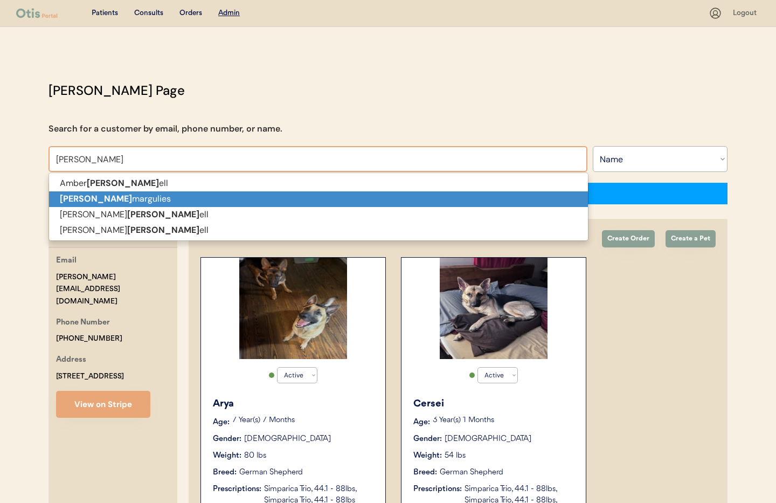
click at [71, 203] on strong "[PERSON_NAME]" at bounding box center [96, 198] width 72 height 11
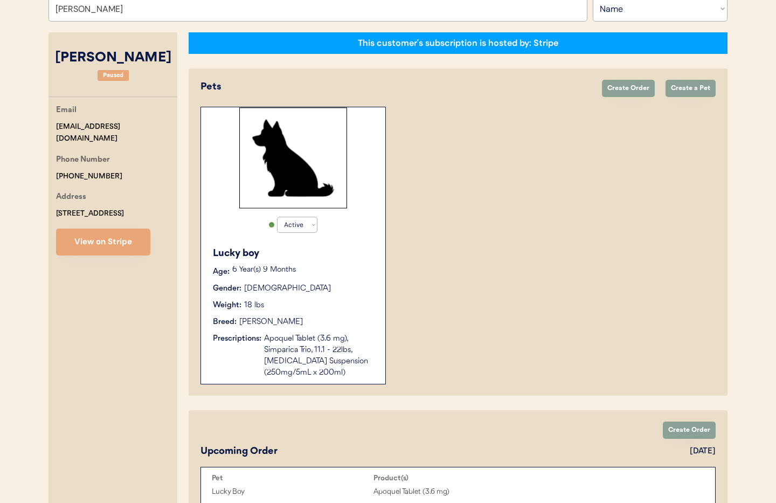
scroll to position [116, 0]
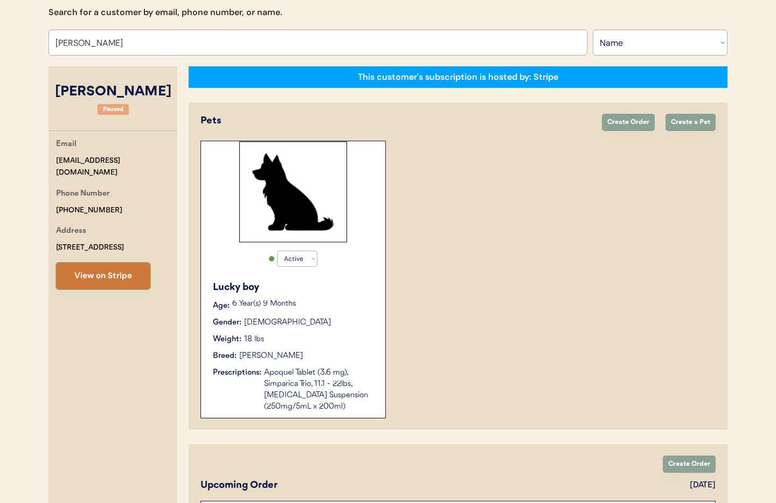
click at [89, 278] on button "View on Stripe" at bounding box center [103, 276] width 94 height 27
drag, startPoint x: 82, startPoint y: 197, endPoint x: 47, endPoint y: 198, distance: 34.5
click at [46, 198] on div "[PERSON_NAME] Page Search for a customer by email, phone number, or name. [PERS…" at bounding box center [388, 318] width 701 height 708
copy div "[PHONE_NUMBER]"
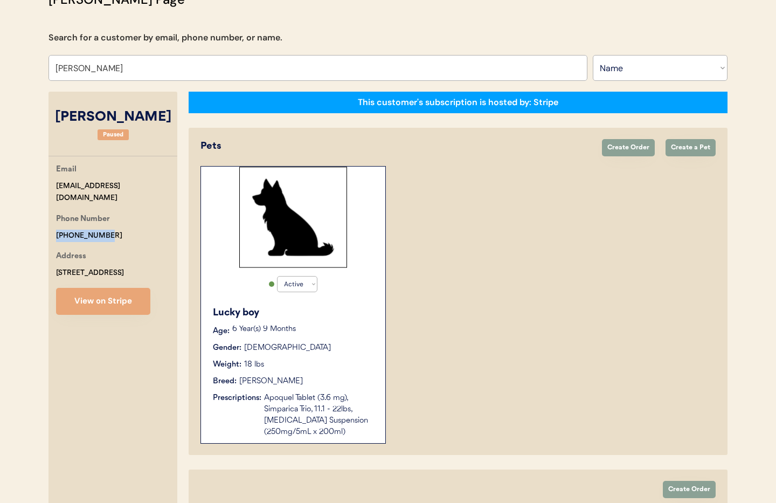
scroll to position [0, 0]
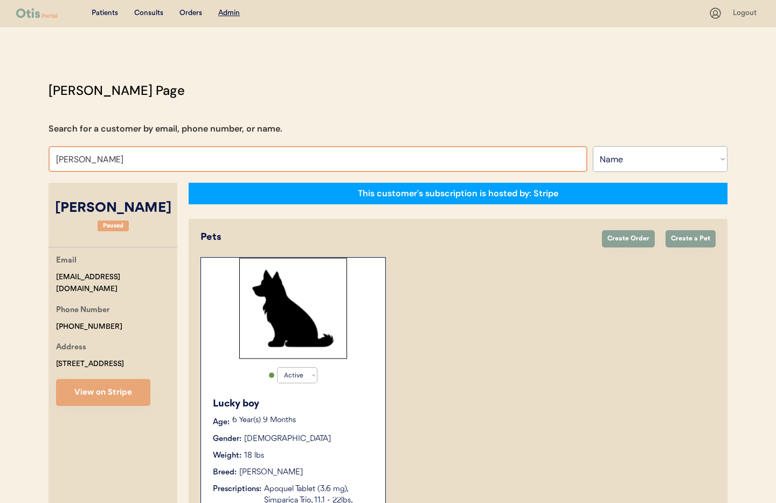
drag, startPoint x: 147, startPoint y: 158, endPoint x: 16, endPoint y: 147, distance: 132.0
click at [16, 147] on div "Patients Consults Orders Admin Logout [PERSON_NAME] Admin Page Search for a cus…" at bounding box center [388, 416] width 776 height 833
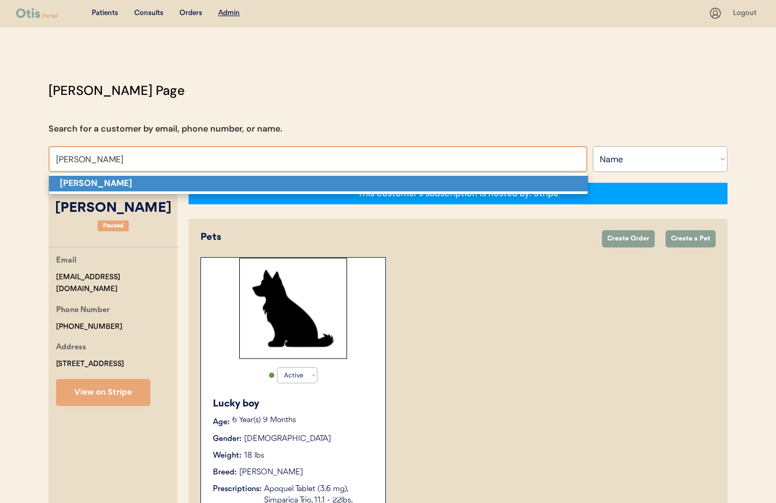
click at [81, 182] on strong "[PERSON_NAME]" at bounding box center [96, 182] width 72 height 11
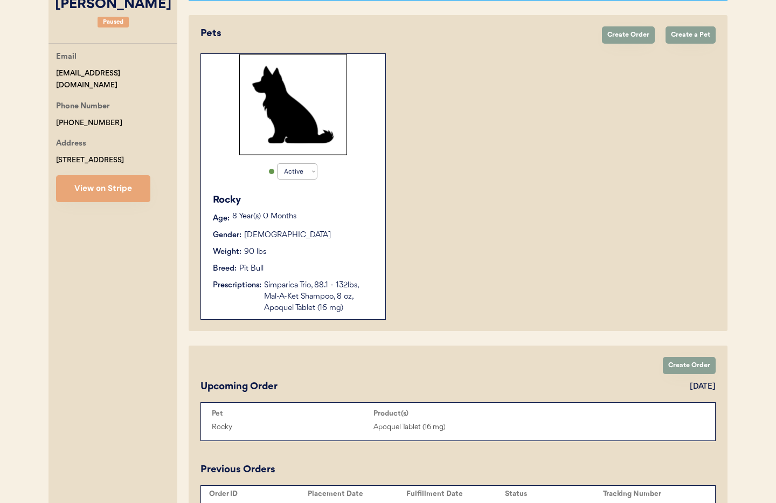
scroll to position [208, 0]
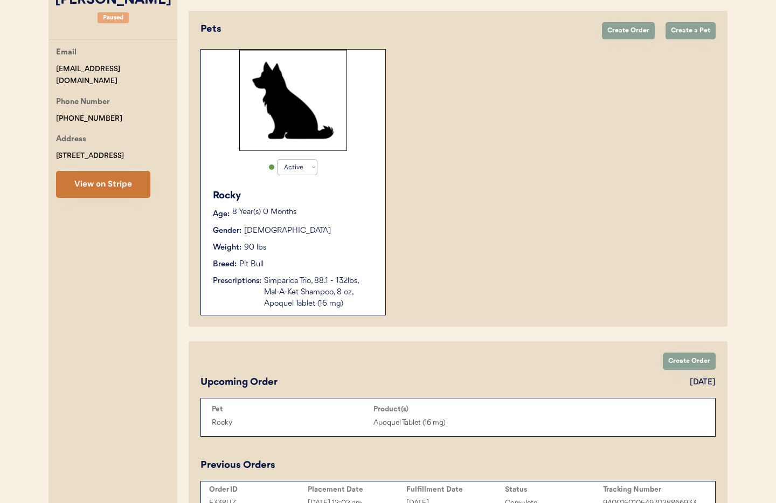
click at [108, 187] on button "View on Stripe" at bounding box center [103, 184] width 94 height 27
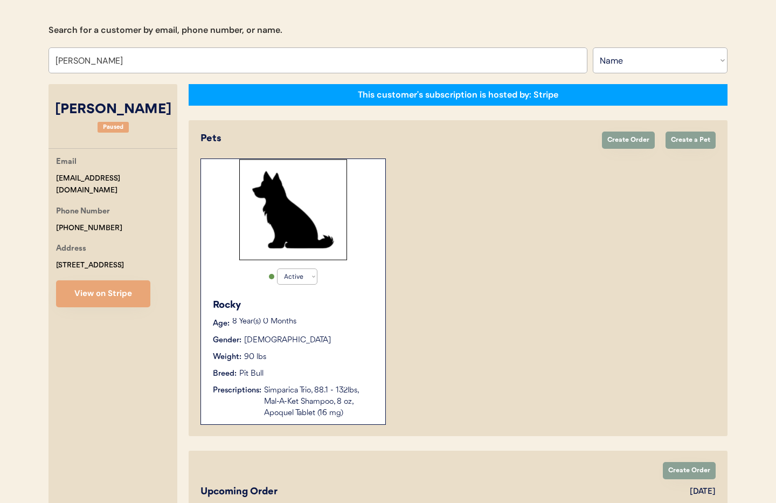
scroll to position [0, 0]
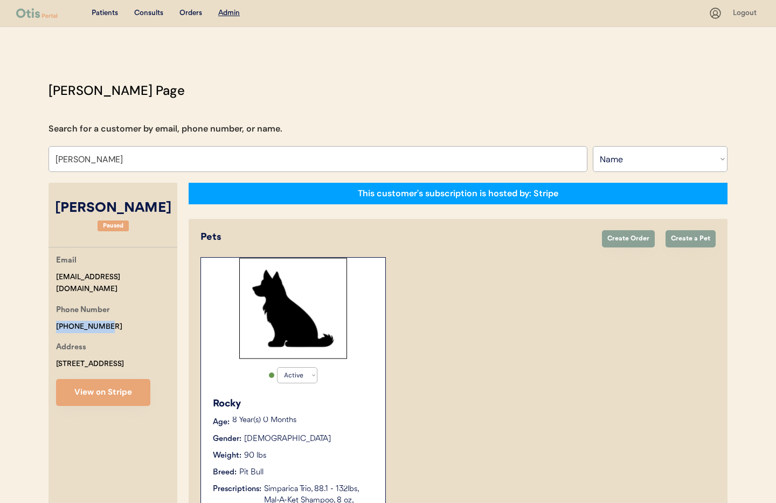
drag, startPoint x: 104, startPoint y: 311, endPoint x: 61, endPoint y: 311, distance: 42.6
click at [56, 310] on div "Phone Number [PHONE_NUMBER]" at bounding box center [116, 318] width 121 height 29
copy div "[PHONE_NUMBER]"
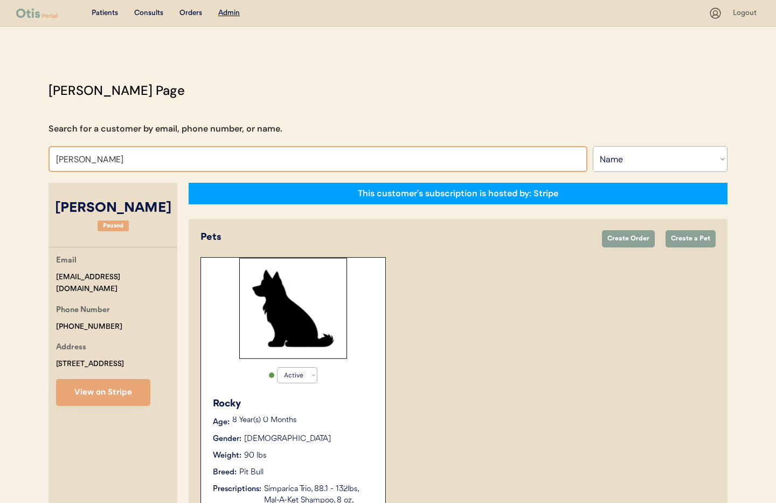
drag, startPoint x: 117, startPoint y: 158, endPoint x: 0, endPoint y: 155, distance: 117.0
click at [0, 155] on div "Patients Consults Orders Admin Logout [PERSON_NAME] Admin Page Search for a cus…" at bounding box center [388, 425] width 776 height 850
type input "[PERSON_NAME]"
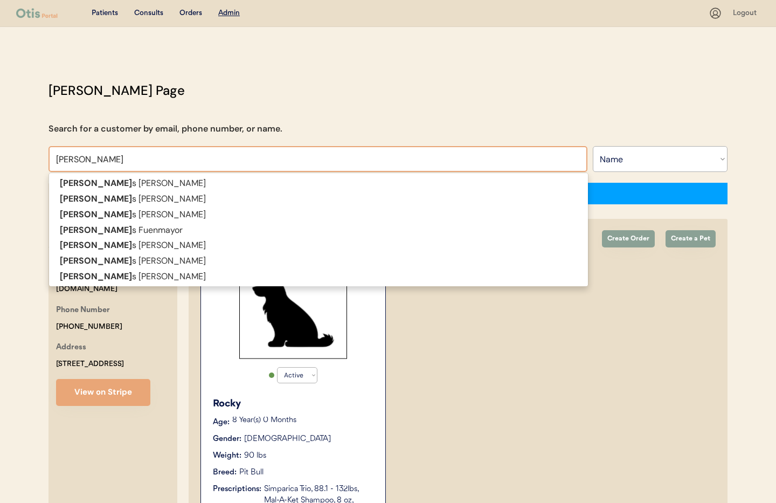
type input "[PERSON_NAME]"
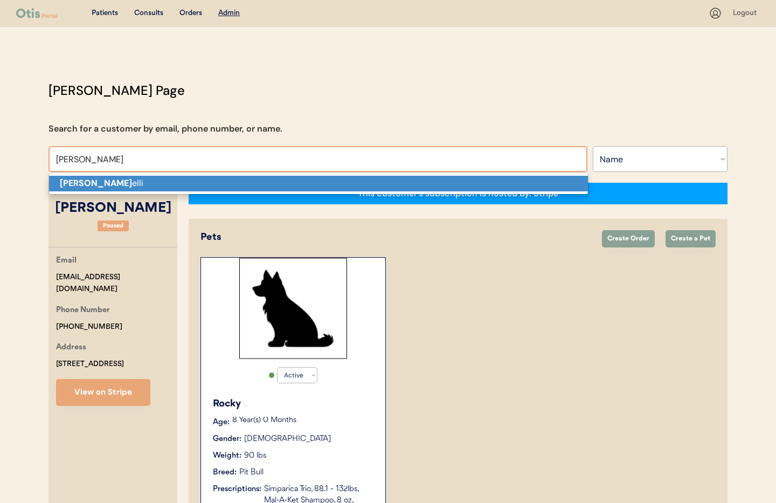
click at [63, 177] on strong "[PERSON_NAME]" at bounding box center [96, 182] width 72 height 11
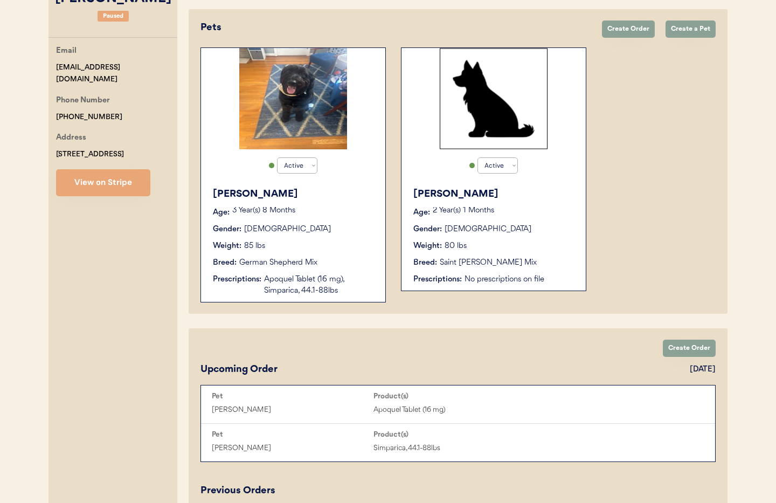
scroll to position [169, 0]
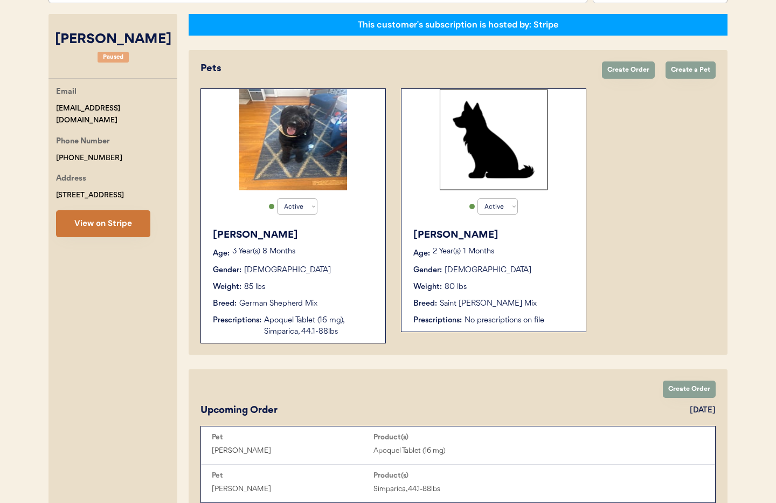
click at [111, 221] on button "View on Stripe" at bounding box center [103, 223] width 94 height 27
drag, startPoint x: 111, startPoint y: 143, endPoint x: 44, endPoint y: 139, distance: 67.0
click at [38, 140] on div "[PERSON_NAME] Page Search for a customer by email, phone number, or name. [PERS…" at bounding box center [388, 320] width 701 height 817
copy div "[PHONE_NUMBER]"
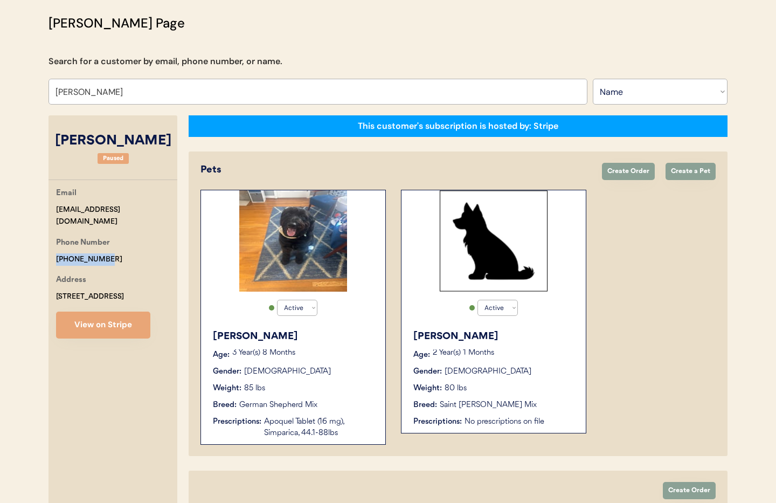
scroll to position [0, 0]
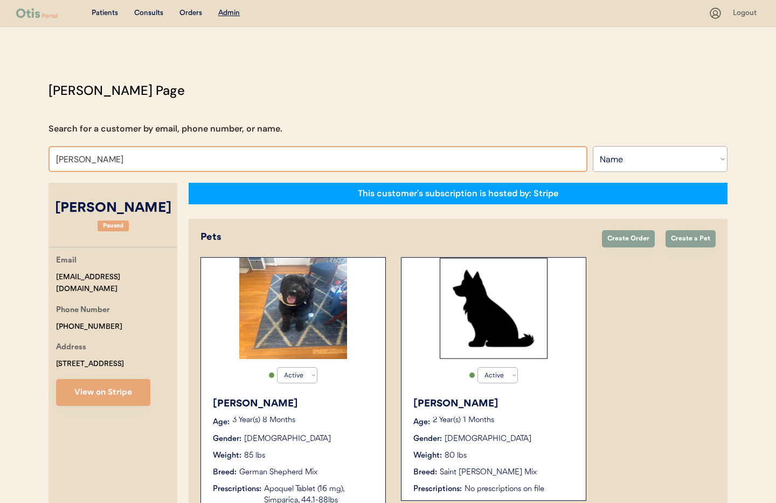
click at [118, 160] on input "[PERSON_NAME]" at bounding box center [318, 159] width 539 height 26
drag, startPoint x: 115, startPoint y: 160, endPoint x: 34, endPoint y: 154, distance: 81.7
click at [34, 154] on div "Patients Consults Orders Admin Logout [PERSON_NAME] Page Search for a customer …" at bounding box center [388, 471] width 776 height 942
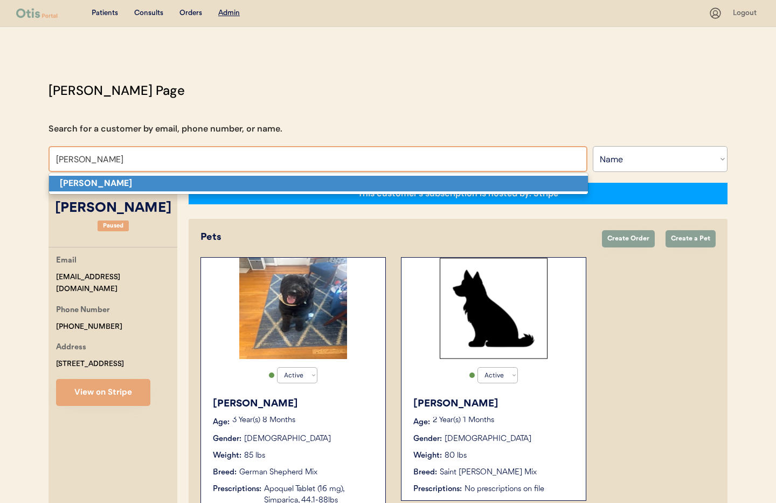
click at [89, 188] on strong "[PERSON_NAME]" at bounding box center [96, 182] width 72 height 11
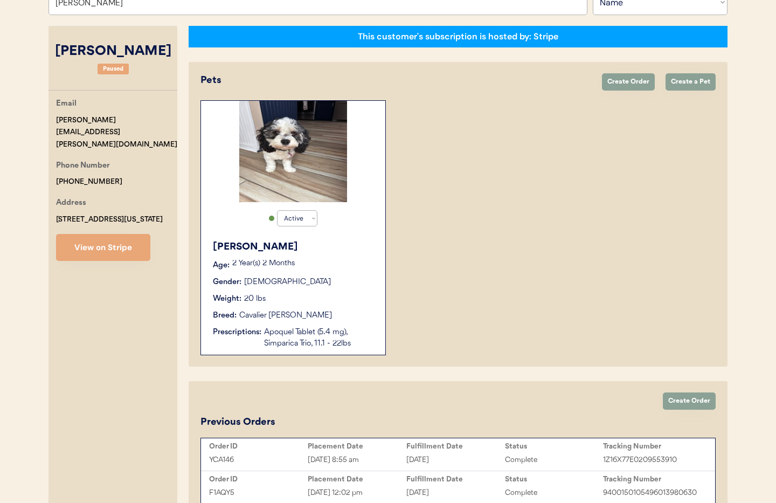
scroll to position [130, 0]
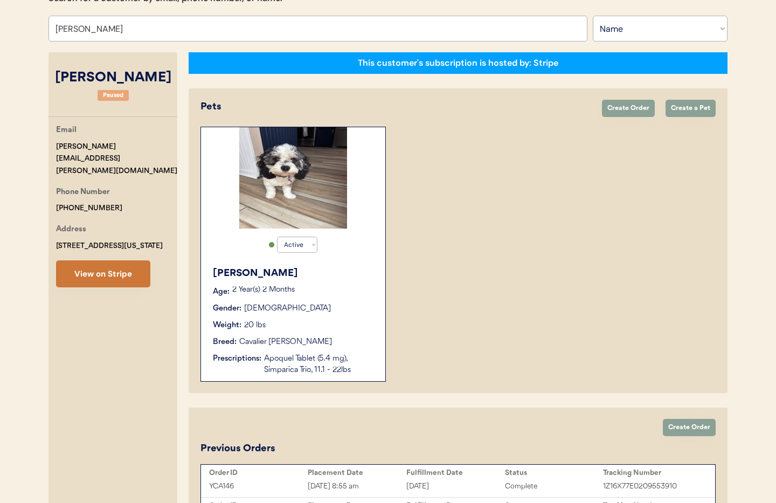
type input "[PERSON_NAME]"
click at [107, 260] on button "View on Stripe" at bounding box center [103, 273] width 94 height 27
